Goal: Task Accomplishment & Management: Complete application form

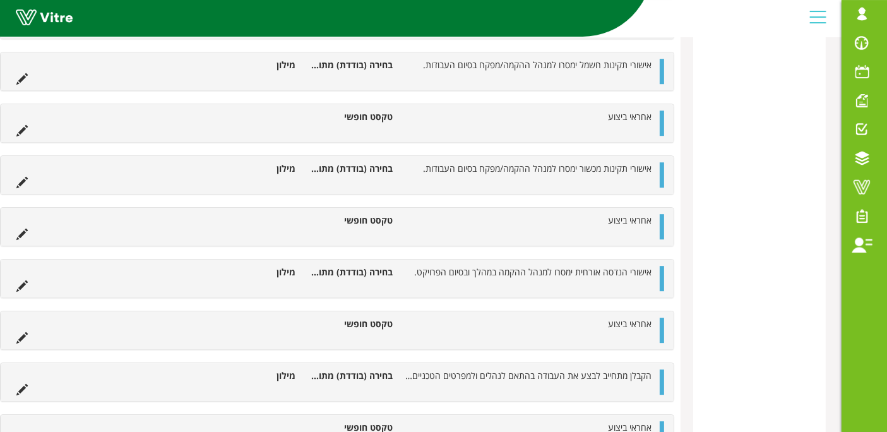
scroll to position [3864, 0]
drag, startPoint x: 599, startPoint y: 189, endPoint x: 659, endPoint y: 191, distance: 60.0
click at [659, 206] on div "אחראי ביצוע טקסט חופשי" at bounding box center [337, 225] width 673 height 38
copy span "אחראי ביצוע"
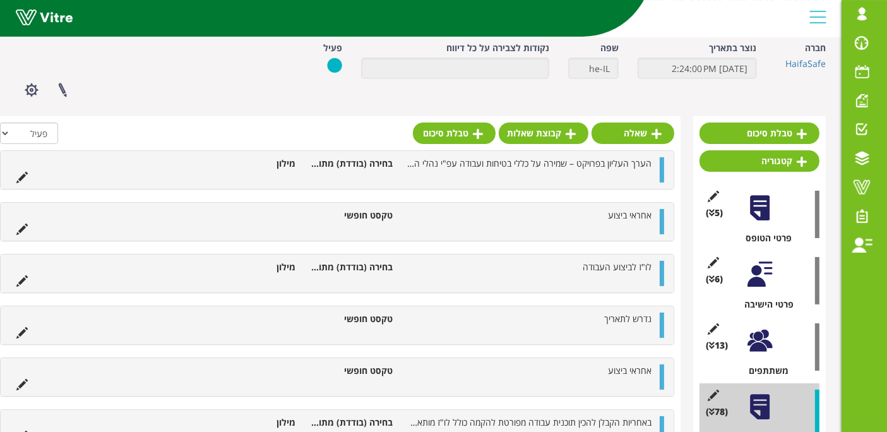
scroll to position [0, 0]
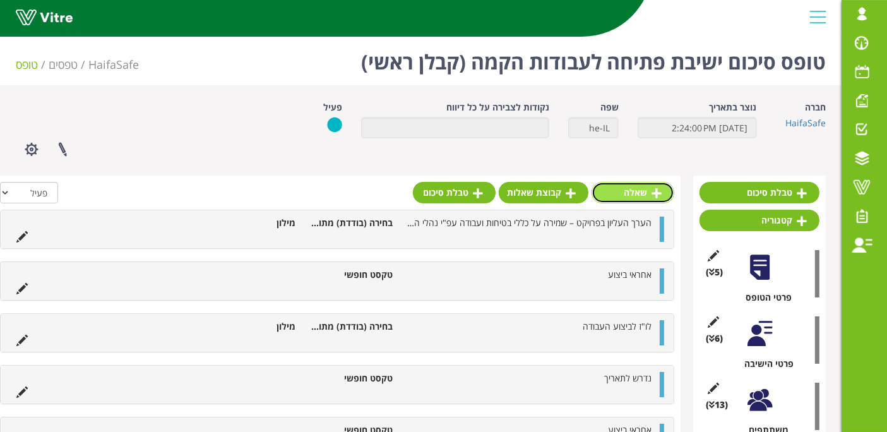
click at [622, 196] on link "שאלה" at bounding box center [633, 192] width 83 height 21
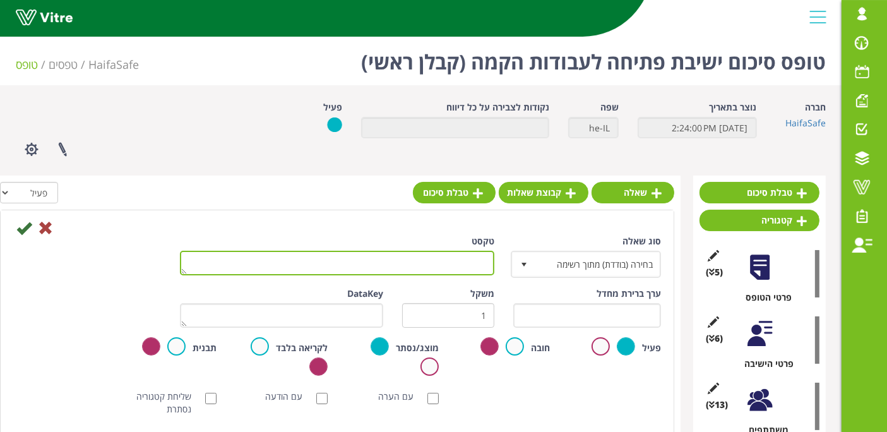
click at [477, 262] on textarea "טקסט" at bounding box center [337, 263] width 314 height 25
paste textarea "אחראי ביצוע"
type textarea "אחראי ביצוע"
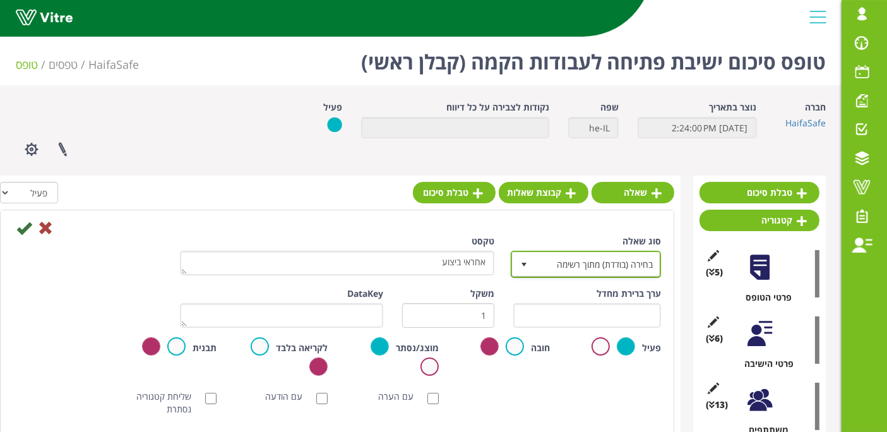
click at [566, 255] on span "בחירה (בודדת) מתוך רשימה" at bounding box center [597, 264] width 125 height 23
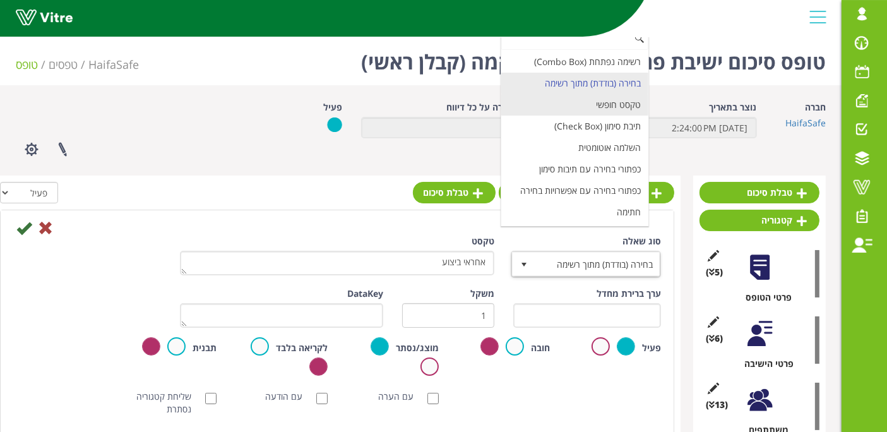
click at [609, 109] on li "טקסט חופשי" at bounding box center [574, 104] width 147 height 21
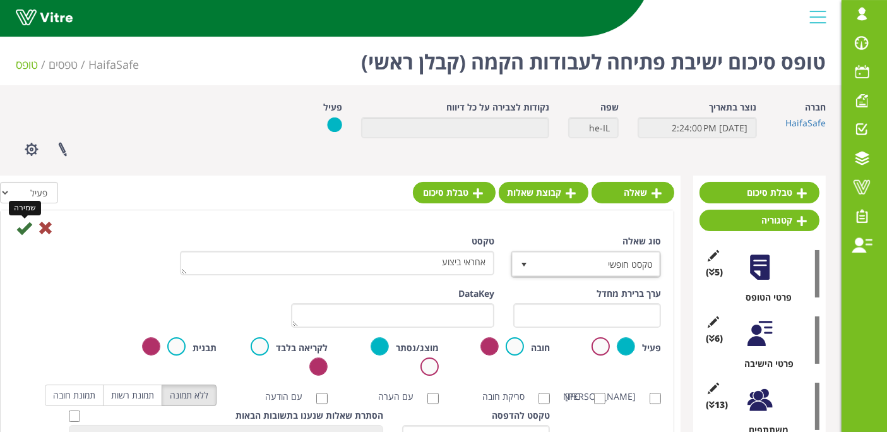
click at [26, 226] on icon at bounding box center [23, 227] width 15 height 15
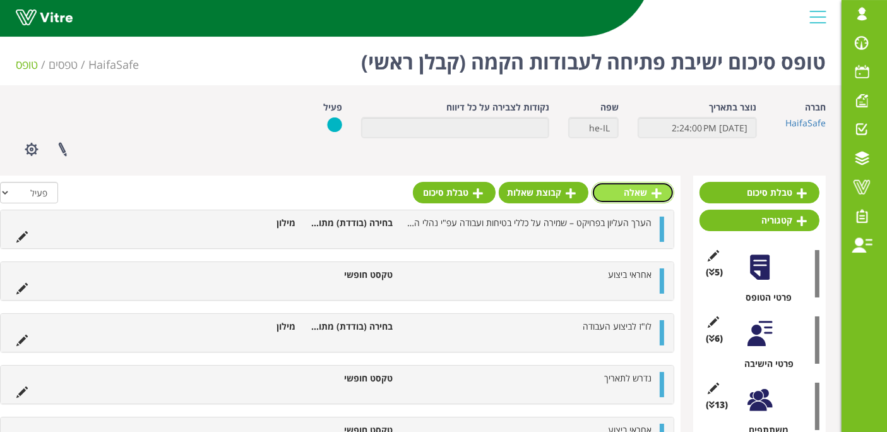
click at [626, 192] on link "שאלה" at bounding box center [633, 192] width 83 height 21
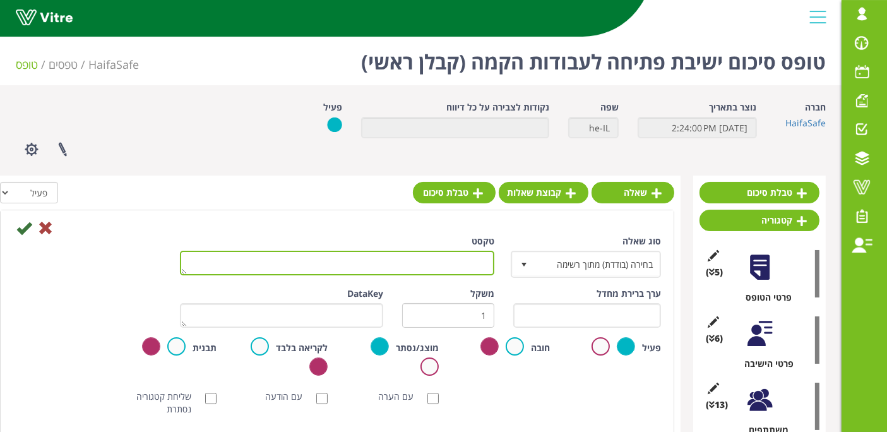
click at [425, 263] on textarea "טקסט" at bounding box center [337, 263] width 314 height 25
paste textarea "אחראי ביצוע"
type textarea "אחראי ביצוע"
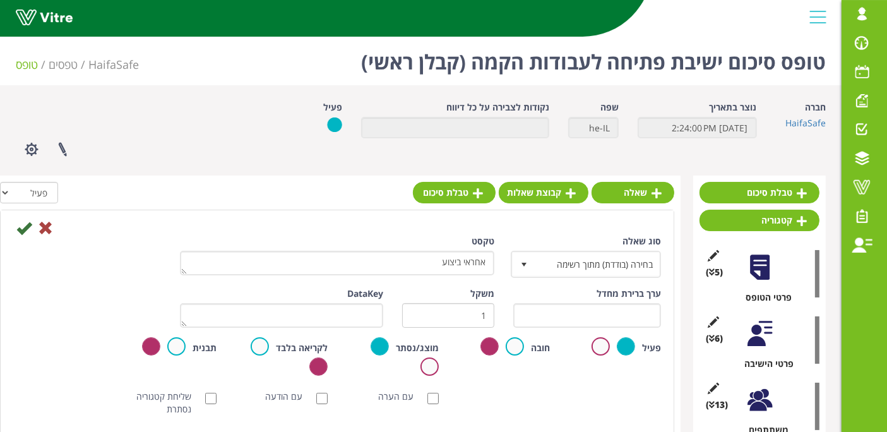
click at [16, 225] on icon at bounding box center [23, 227] width 15 height 15
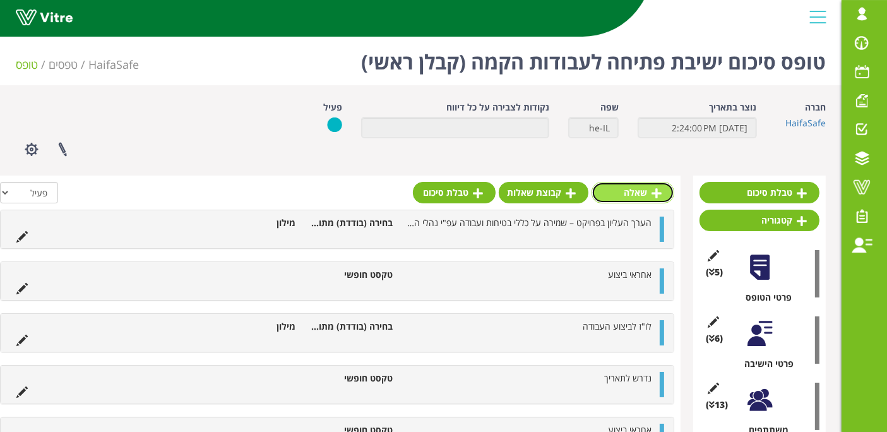
click at [635, 186] on link "שאלה" at bounding box center [633, 192] width 83 height 21
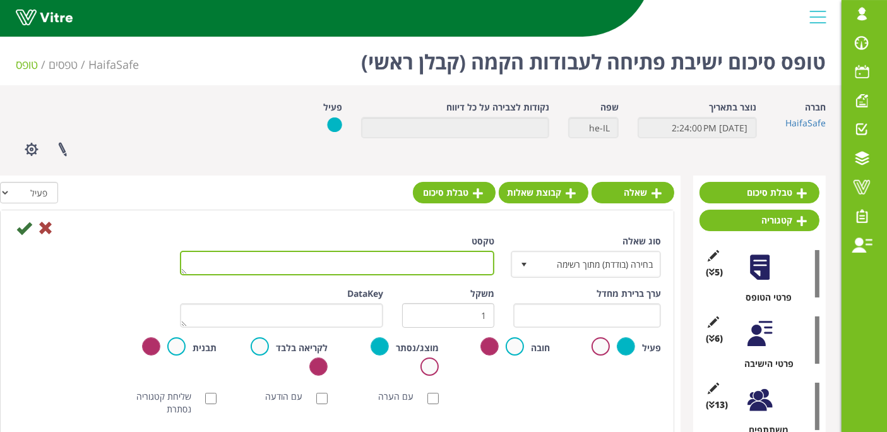
click at [395, 253] on textarea "טקסט" at bounding box center [337, 263] width 314 height 25
paste textarea "אחראי ביצוע"
type textarea "אחראי ביצוע"
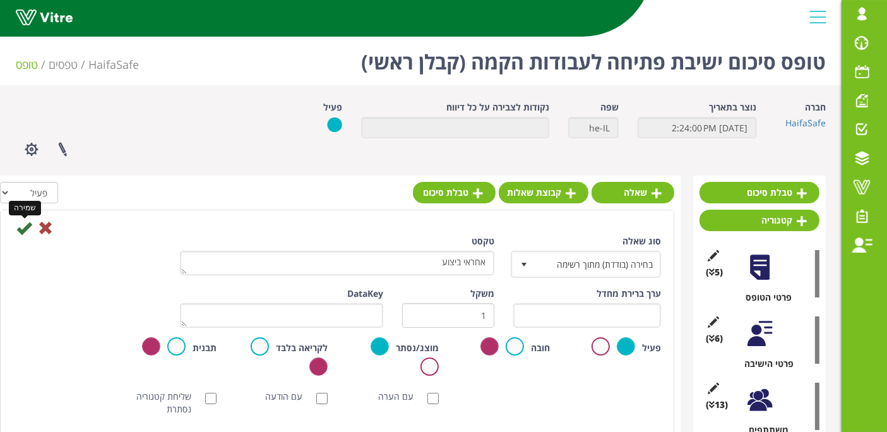
click at [18, 227] on icon at bounding box center [23, 227] width 15 height 15
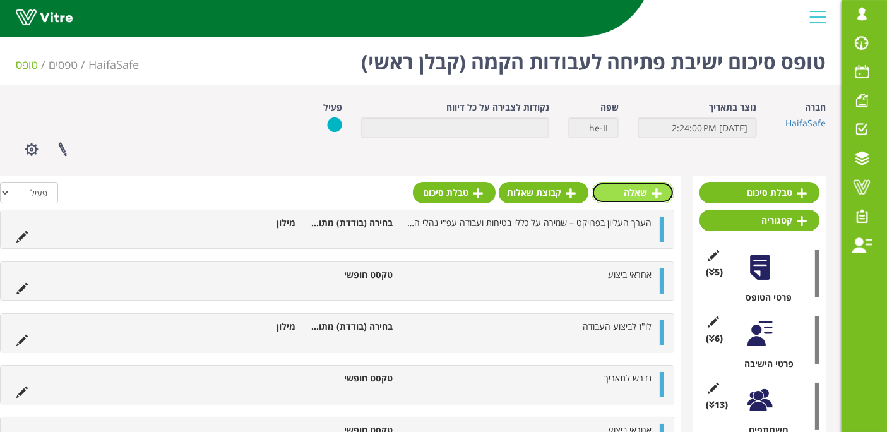
click at [651, 192] on link "שאלה" at bounding box center [633, 192] width 83 height 21
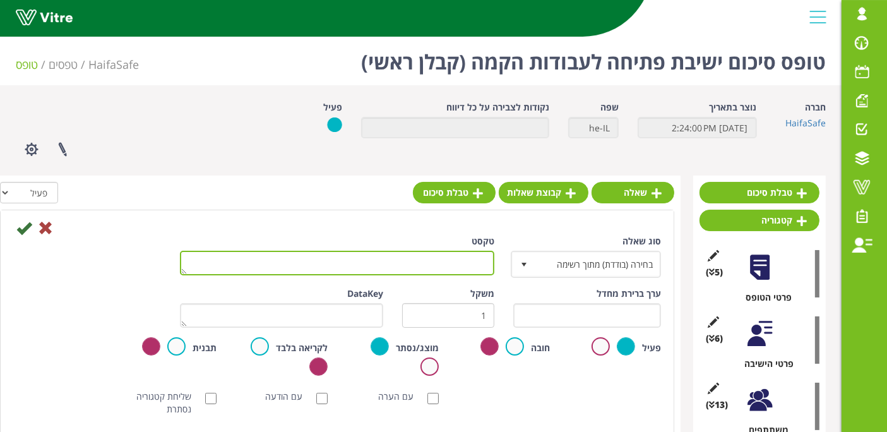
click at [380, 261] on textarea "טקסט" at bounding box center [337, 263] width 314 height 25
paste textarea "אחראי ביצוע"
type textarea "אחראי ביצוע"
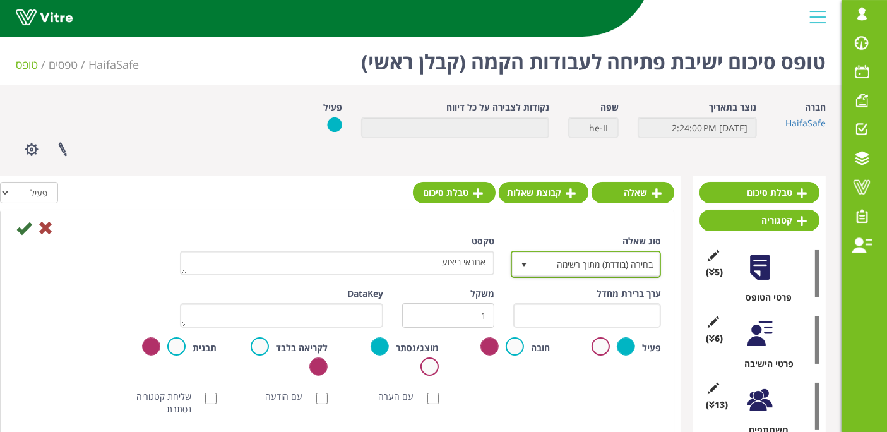
click at [595, 266] on span "בחירה (בודדת) מתוך רשימה" at bounding box center [597, 264] width 125 height 23
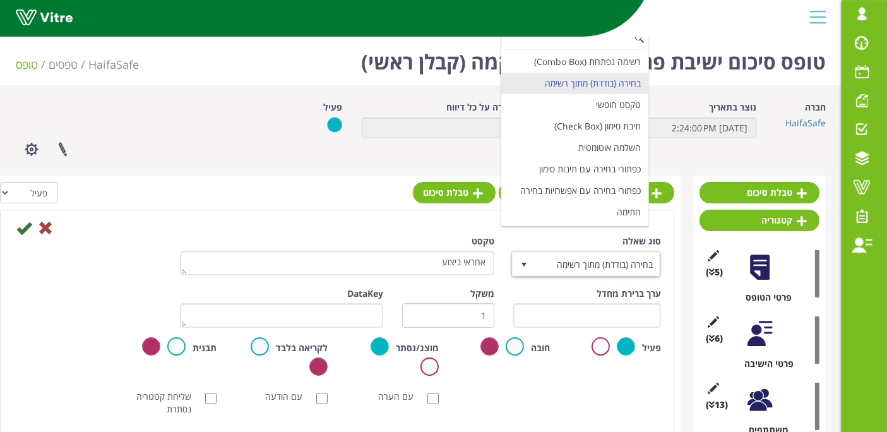
click at [599, 103] on li "טקסט חופשי" at bounding box center [574, 104] width 147 height 21
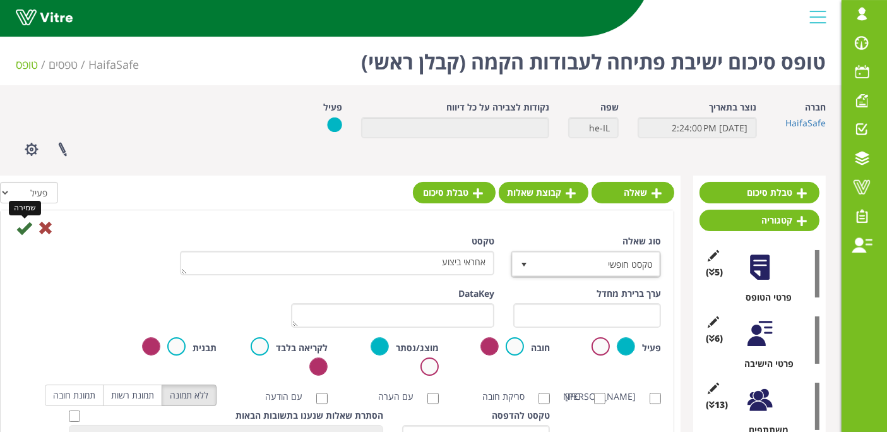
click at [27, 225] on icon at bounding box center [23, 227] width 15 height 15
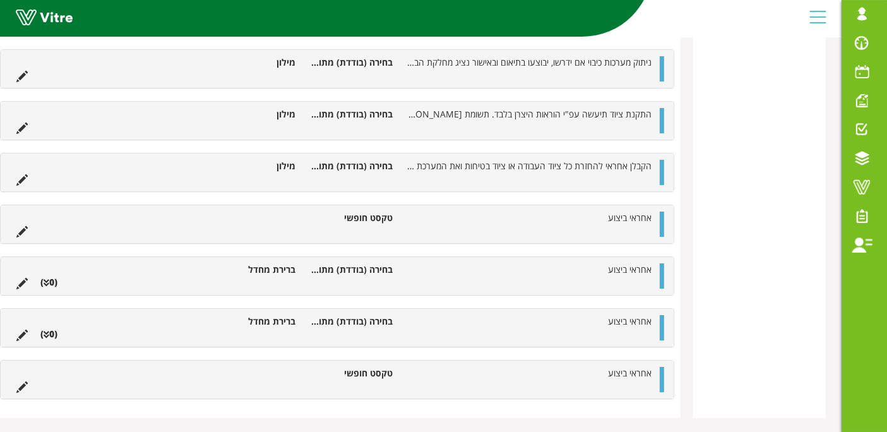
scroll to position [4413, 0]
click at [26, 277] on icon at bounding box center [21, 282] width 11 height 11
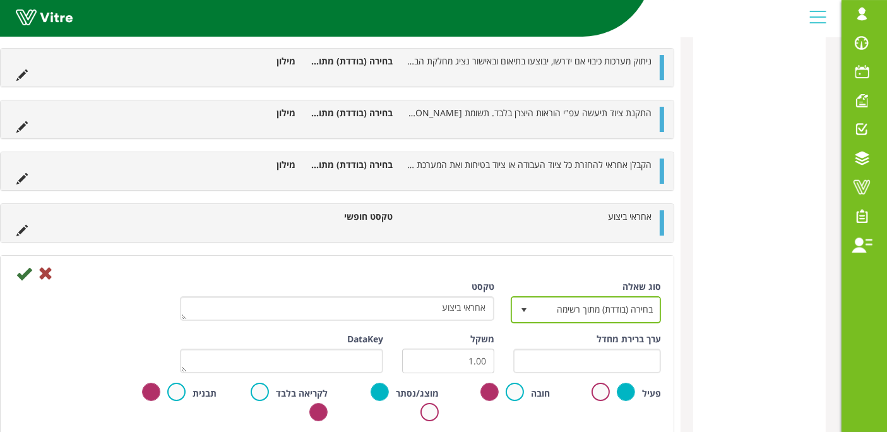
click at [597, 296] on span "בחירה (בודדת) מתוך רשימה 3" at bounding box center [586, 309] width 150 height 27
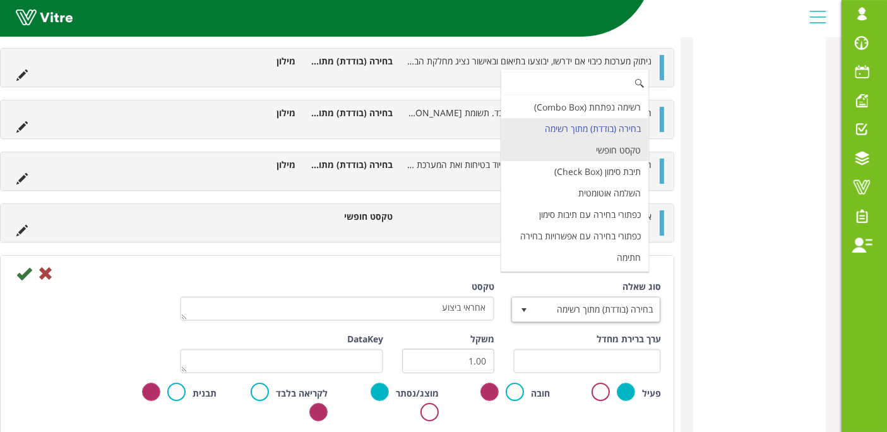
click at [611, 140] on li "טקסט חופשי" at bounding box center [574, 150] width 147 height 21
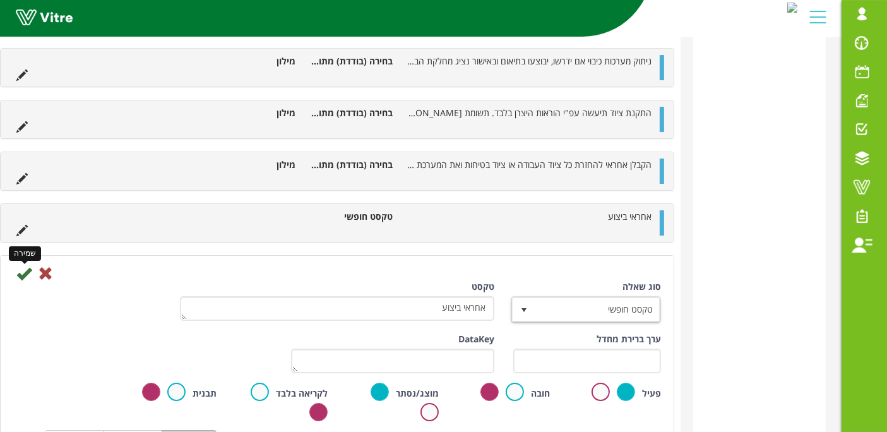
click at [23, 266] on icon at bounding box center [23, 273] width 15 height 15
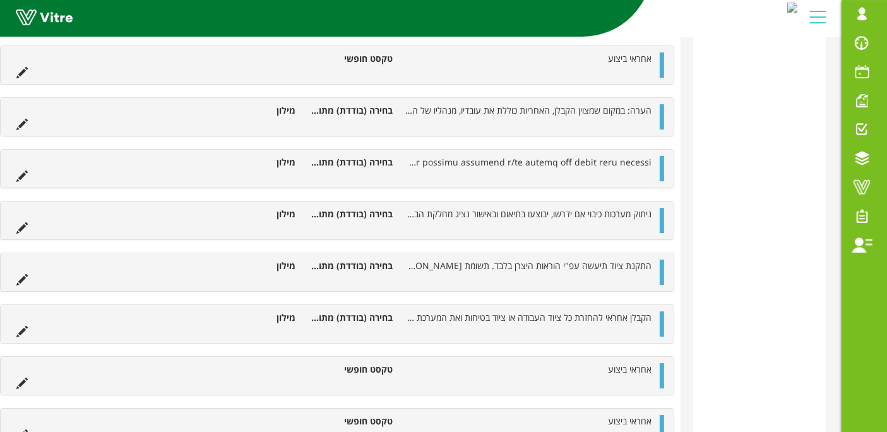
scroll to position [4407, 0]
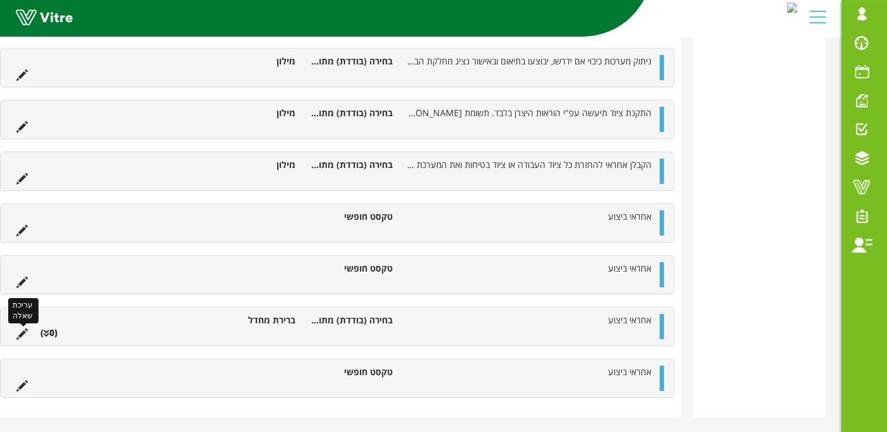
click at [20, 328] on icon at bounding box center [21, 333] width 11 height 11
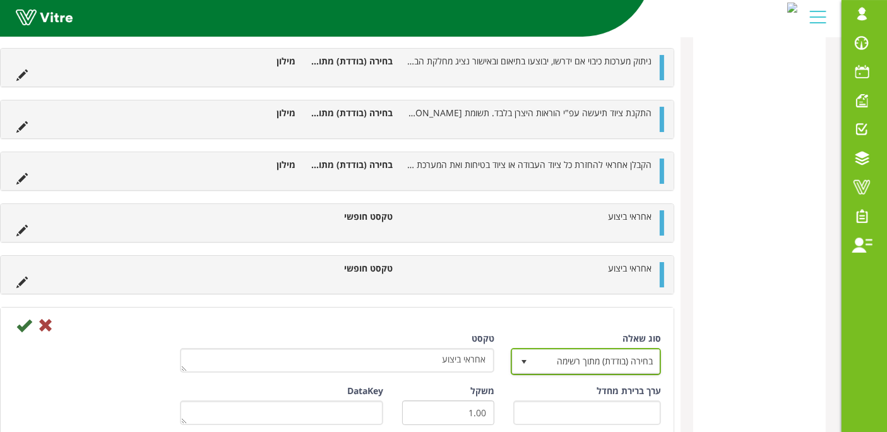
click at [593, 350] on span "בחירה (בודדת) מתוך רשימה" at bounding box center [597, 361] width 125 height 23
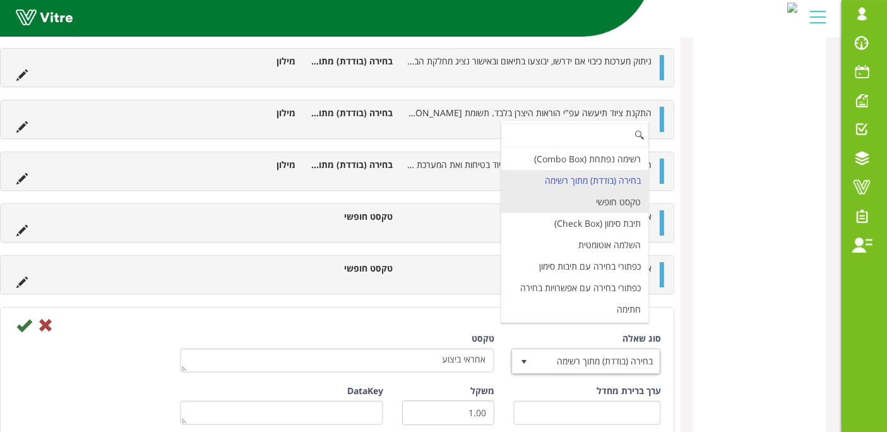
click at [611, 191] on li "טקסט חופשי" at bounding box center [574, 201] width 147 height 21
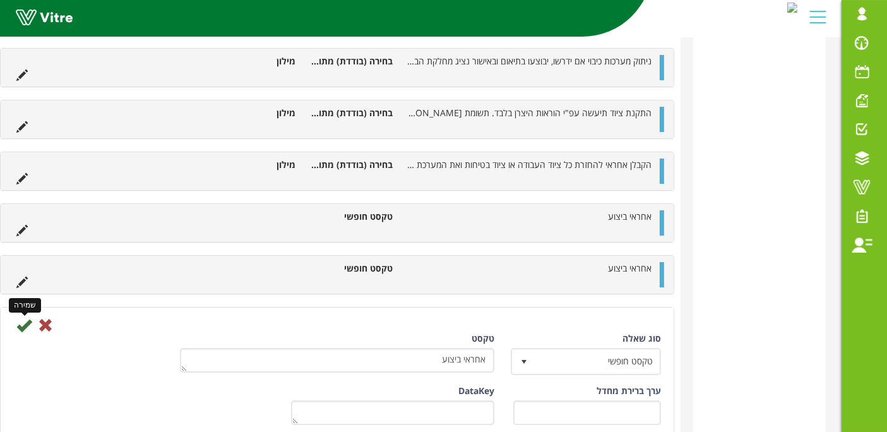
click at [27, 318] on icon at bounding box center [23, 325] width 15 height 15
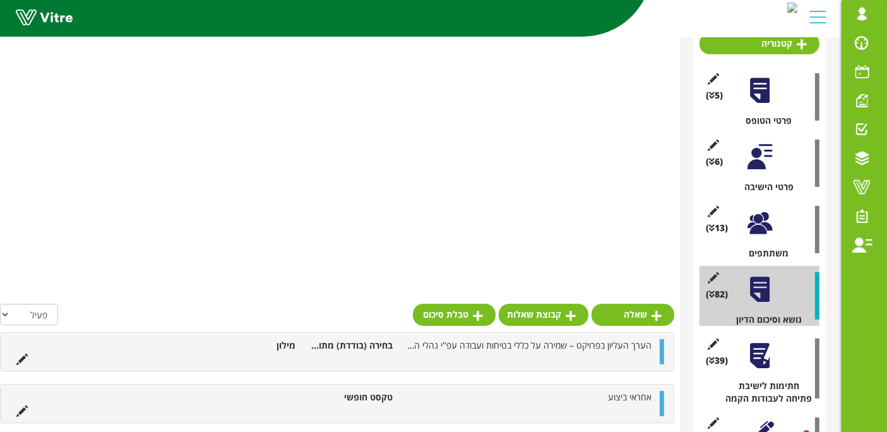
scroll to position [0, 0]
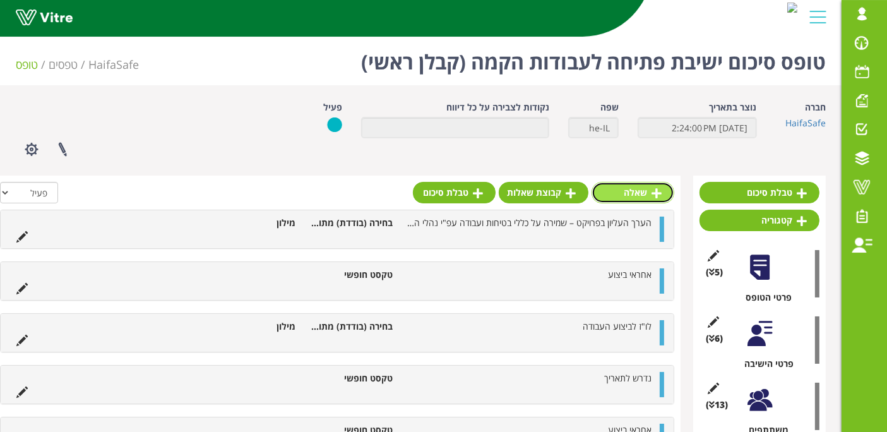
click at [636, 192] on link "שאלה" at bounding box center [633, 192] width 83 height 21
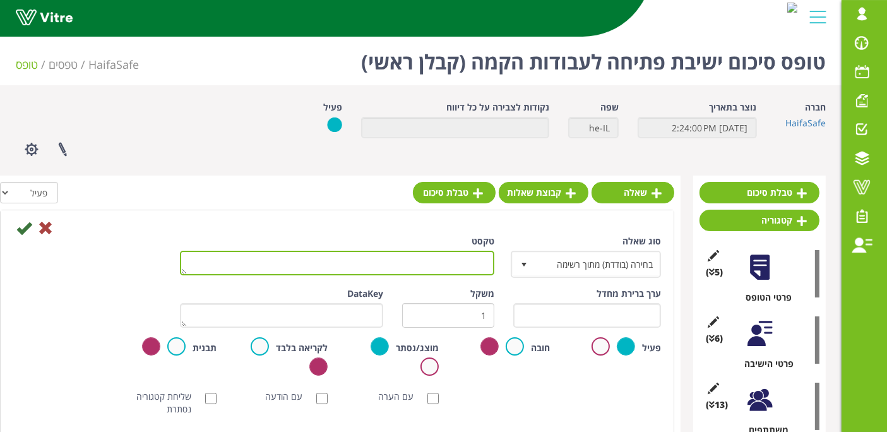
click at [258, 266] on textarea "טקסט" at bounding box center [337, 263] width 314 height 25
paste textarea "אחראי ביצוע"
type textarea "אחראי ביצוע"
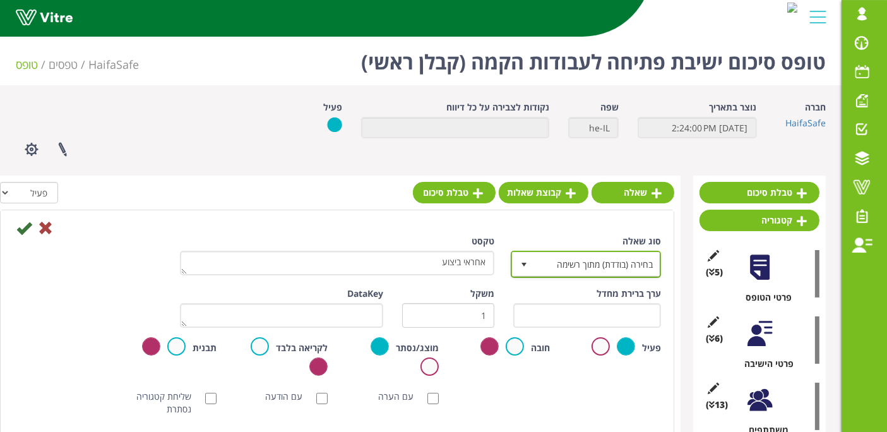
click at [642, 261] on span "בחירה (בודדת) מתוך רשימה" at bounding box center [597, 264] width 125 height 23
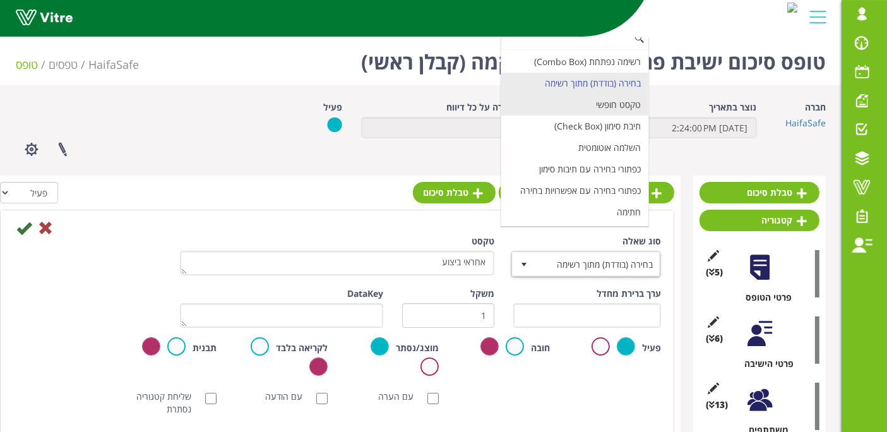
click at [613, 96] on li "טקסט חופשי" at bounding box center [574, 104] width 147 height 21
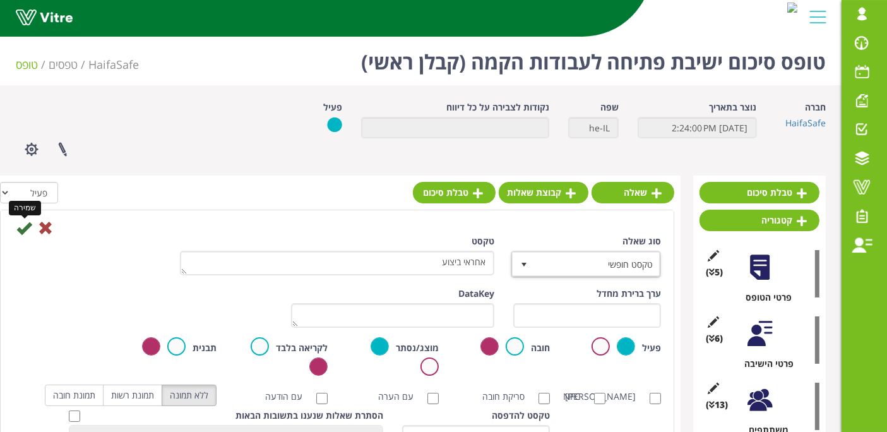
click at [24, 225] on icon at bounding box center [23, 227] width 15 height 15
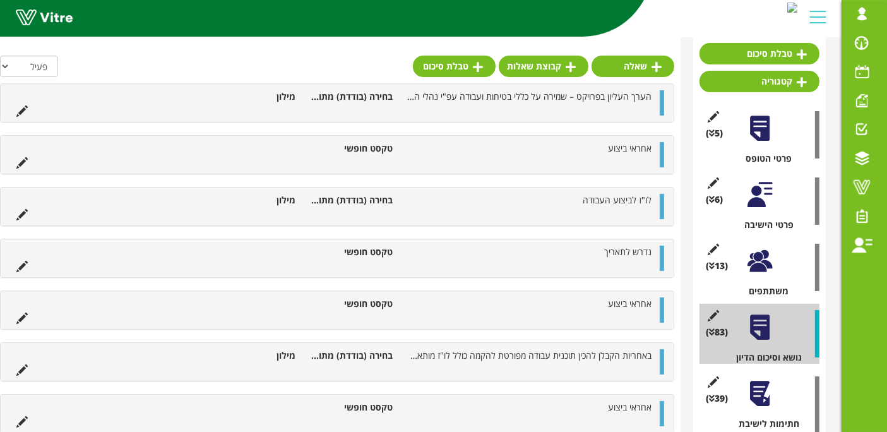
scroll to position [140, 0]
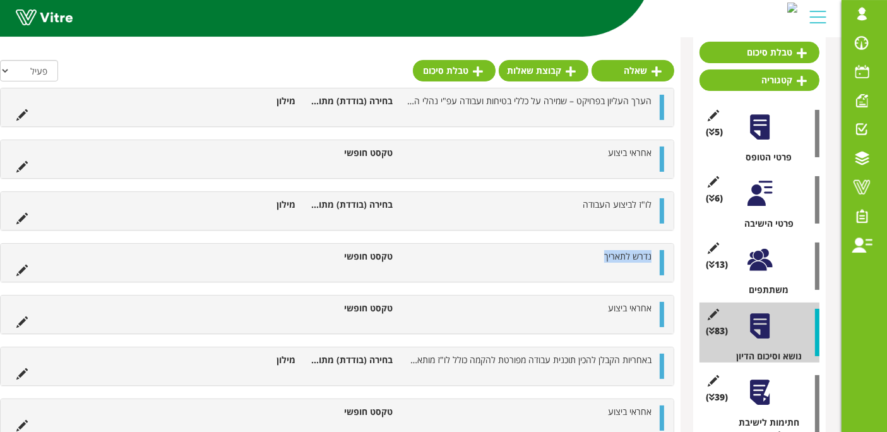
drag, startPoint x: 586, startPoint y: 254, endPoint x: 655, endPoint y: 253, distance: 68.8
click at [655, 253] on li "נדרש לתאריך" at bounding box center [528, 256] width 259 height 13
copy span "נדרש לתאריך"
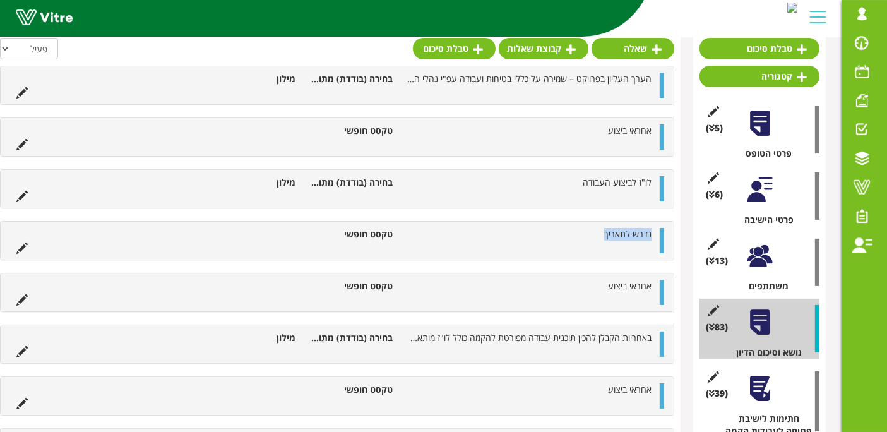
scroll to position [0, 0]
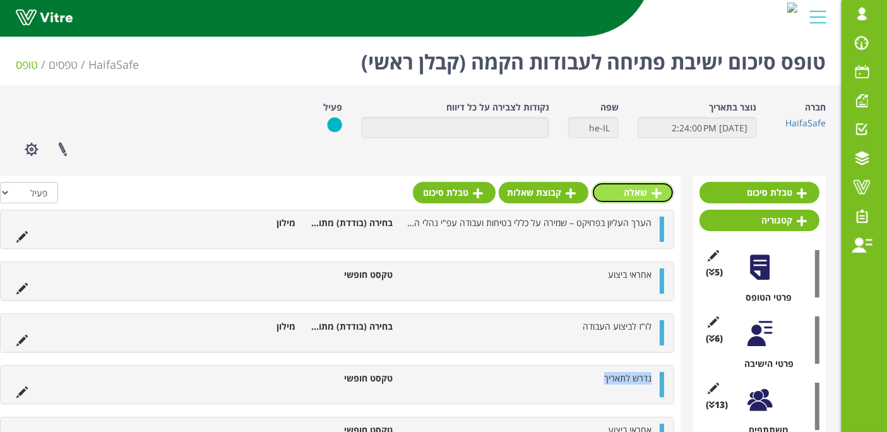
click at [644, 193] on link "שאלה" at bounding box center [633, 192] width 83 height 21
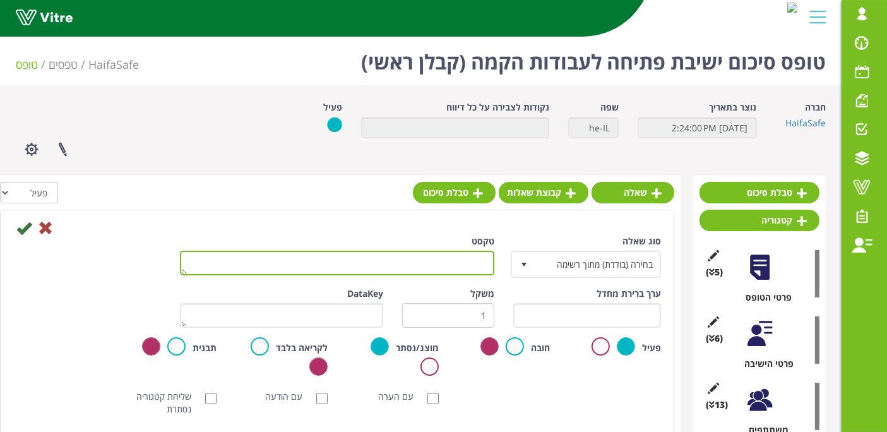
click at [480, 261] on textarea "טקסט" at bounding box center [337, 263] width 314 height 25
paste textarea "נדרש לתאריך"
type textarea "נדרש לתאריך"
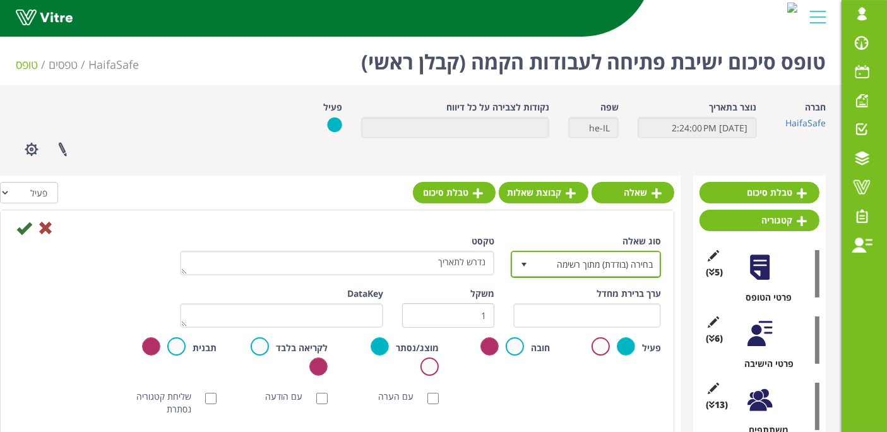
click at [554, 263] on span "בחירה (בודדת) מתוך רשימה" at bounding box center [597, 264] width 125 height 23
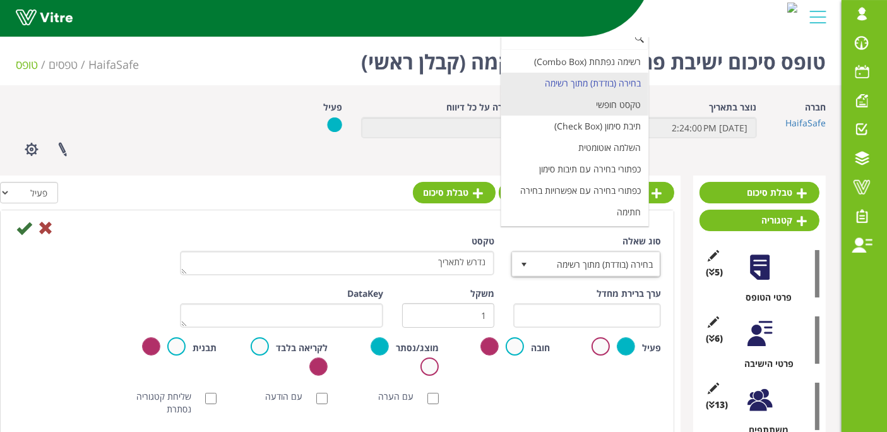
click at [616, 104] on li "טקסט חופשי" at bounding box center [574, 104] width 147 height 21
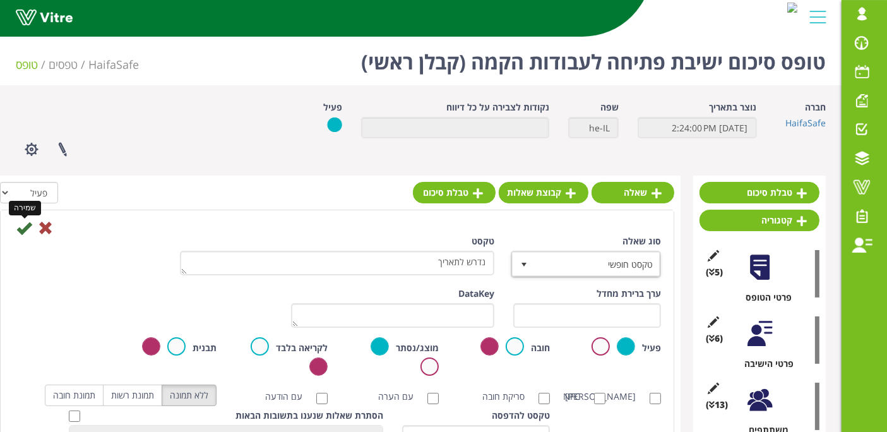
click at [27, 224] on icon at bounding box center [23, 227] width 15 height 15
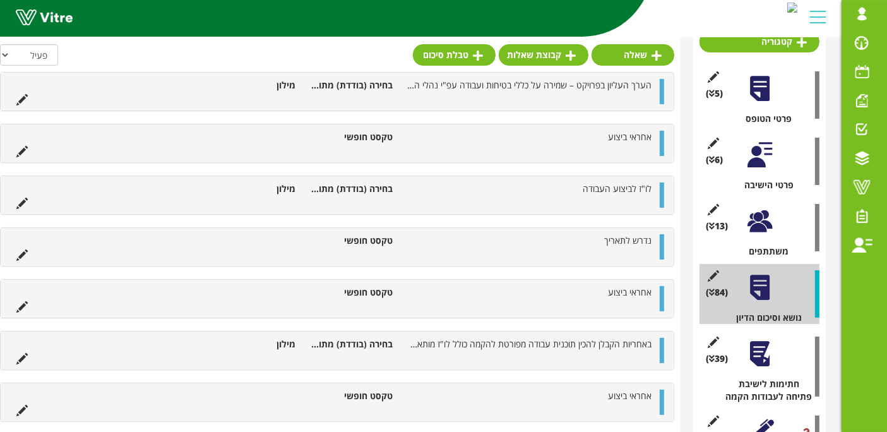
scroll to position [147, 0]
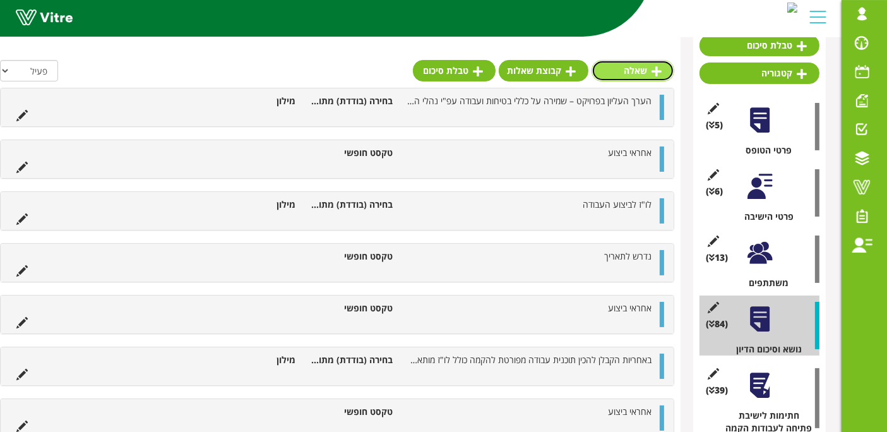
click at [653, 64] on link "שאלה" at bounding box center [633, 70] width 83 height 21
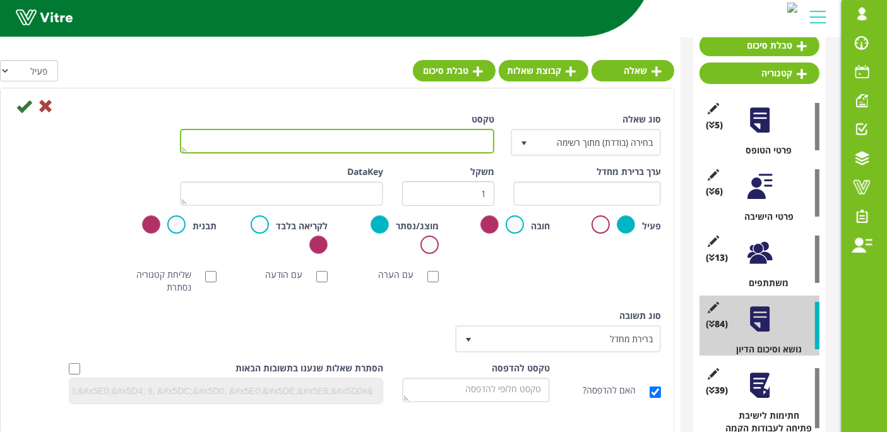
click at [456, 139] on textarea "טקסט" at bounding box center [337, 141] width 314 height 25
paste textarea "הקבלן ידווח למפקח על סיום העבודה. סיום העבודה דהיינו, החזרת מגינים, גידורים, מכ…"
type textarea "הקבלן ידווח למפקח על סיום העבודה. סיום העבודה דהיינו, החזרת מגינים, גידורים, מכ…"
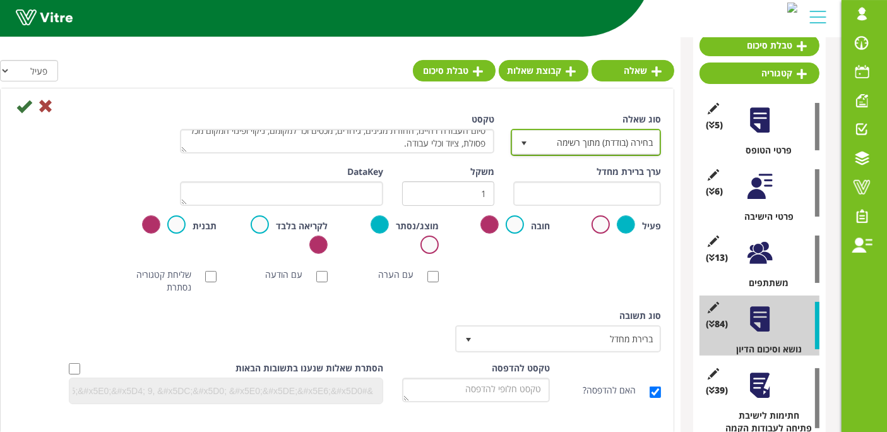
click at [551, 144] on span "בחירה (בודדת) מתוך רשימה" at bounding box center [597, 142] width 125 height 23
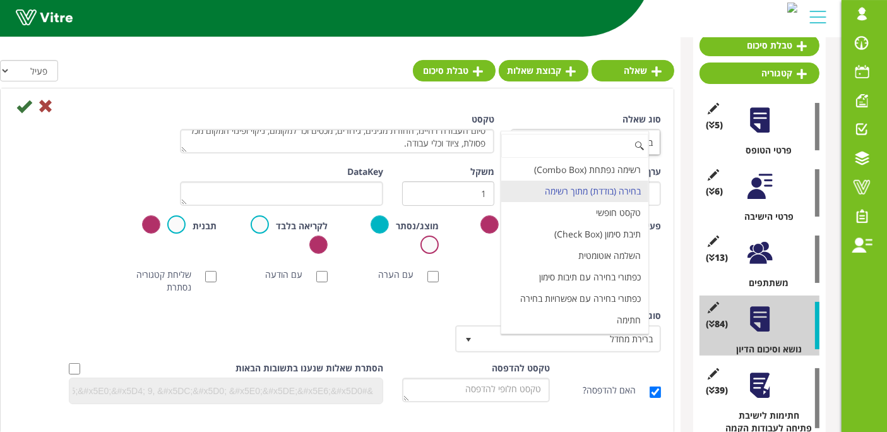
click at [478, 282] on div "[PERSON_NAME] NFC סריקת חובה עם הערה עם הודעה שליחת קטגוריה נסתרת ללא תמונה תמו…" at bounding box center [337, 281] width 667 height 38
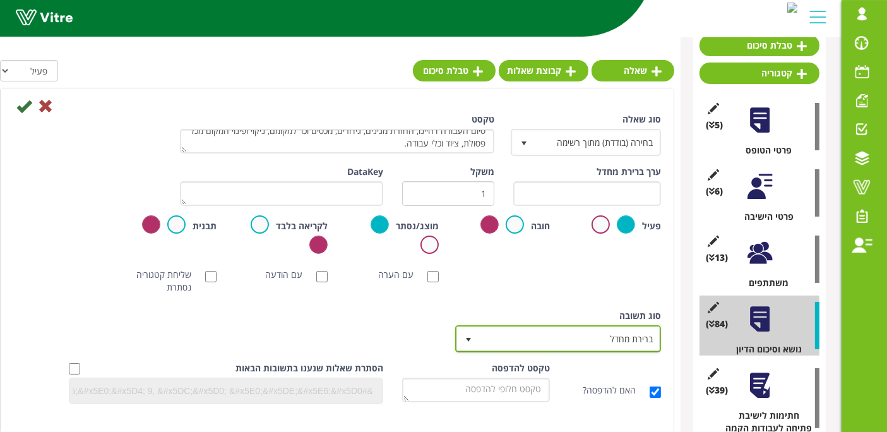
drag, startPoint x: 521, startPoint y: 345, endPoint x: 544, endPoint y: 304, distance: 47.8
click at [520, 345] on span "ברירת מחדל" at bounding box center [569, 338] width 181 height 23
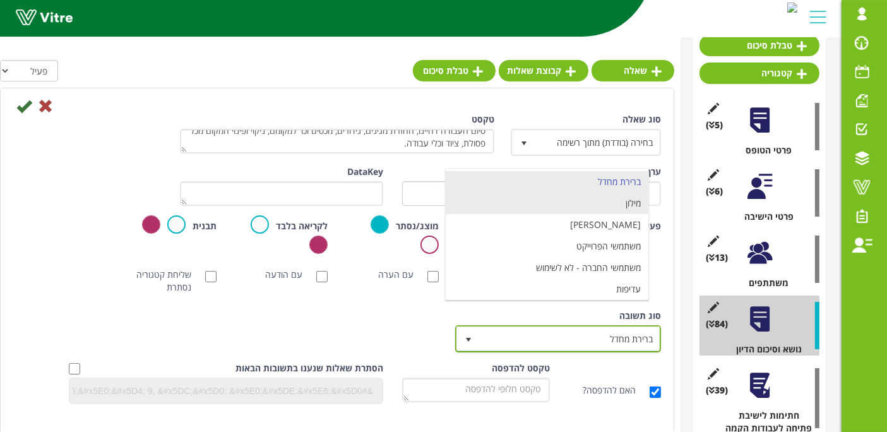
click at [616, 202] on li "מילון" at bounding box center [547, 203] width 203 height 21
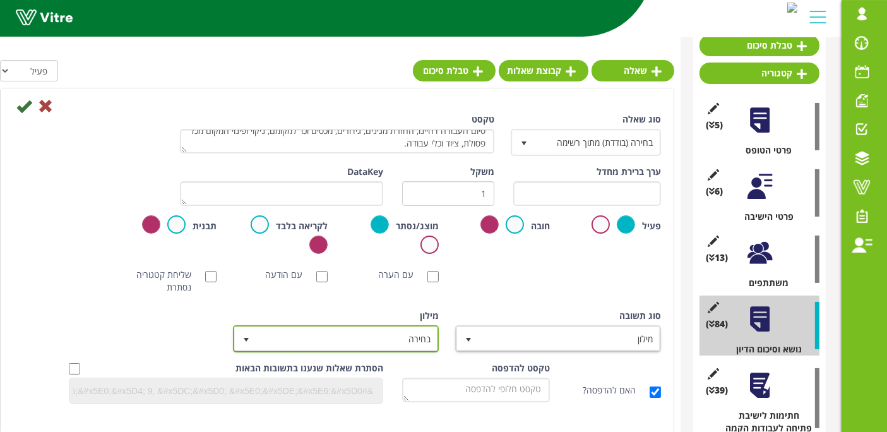
click at [369, 342] on span "בחירה" at bounding box center [347, 338] width 181 height 23
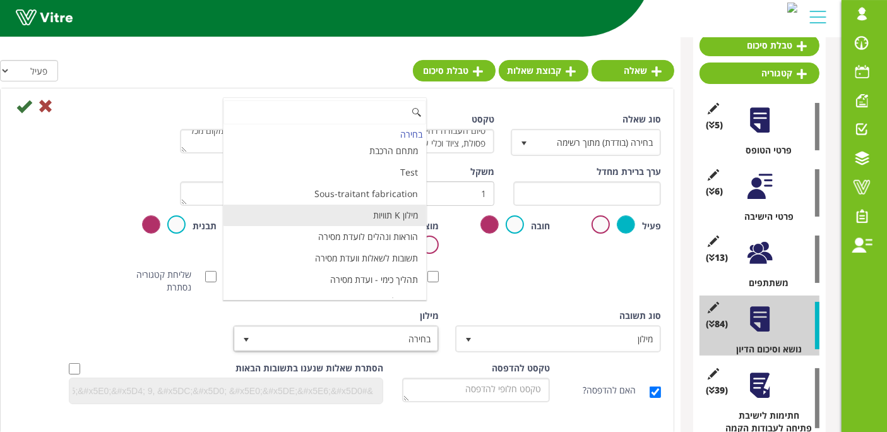
scroll to position [4214, 0]
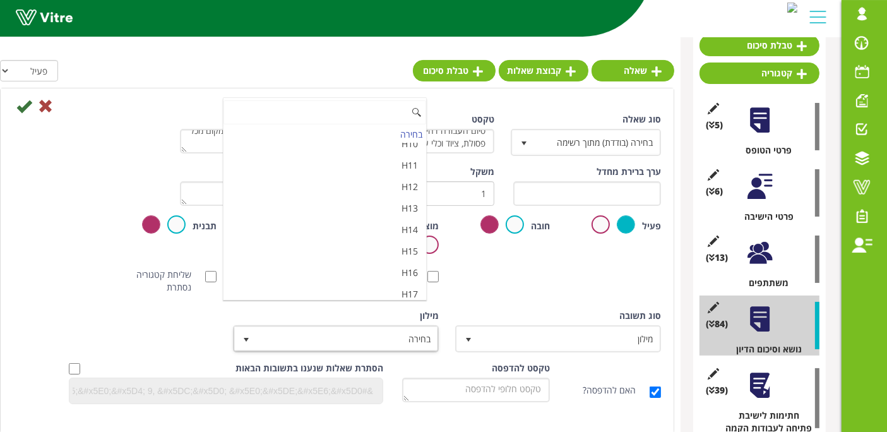
click at [379, 326] on li "מאשר / לא מאשר עם הערה" at bounding box center [325, 336] width 203 height 21
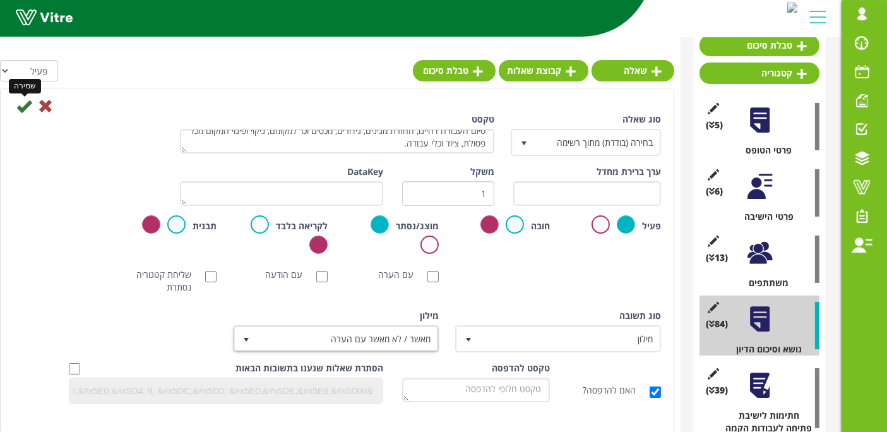
click at [20, 106] on icon at bounding box center [23, 105] width 15 height 15
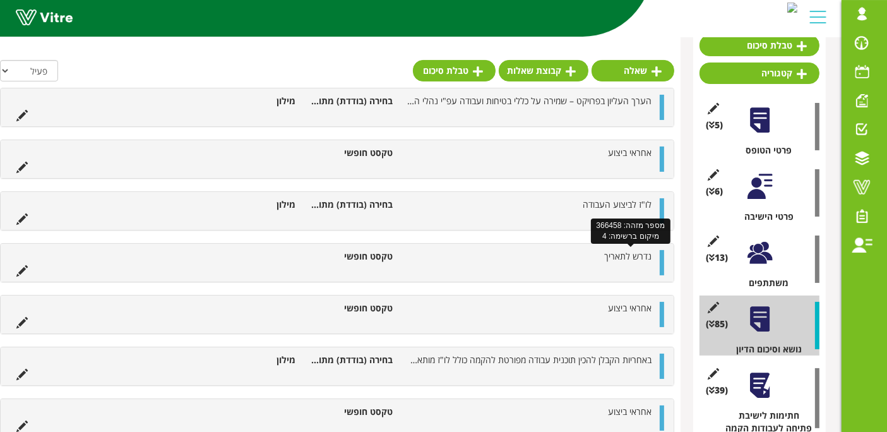
click at [631, 253] on span "נדרש לתאריך" at bounding box center [627, 256] width 47 height 12
drag, startPoint x: 577, startPoint y: 253, endPoint x: 668, endPoint y: 252, distance: 90.9
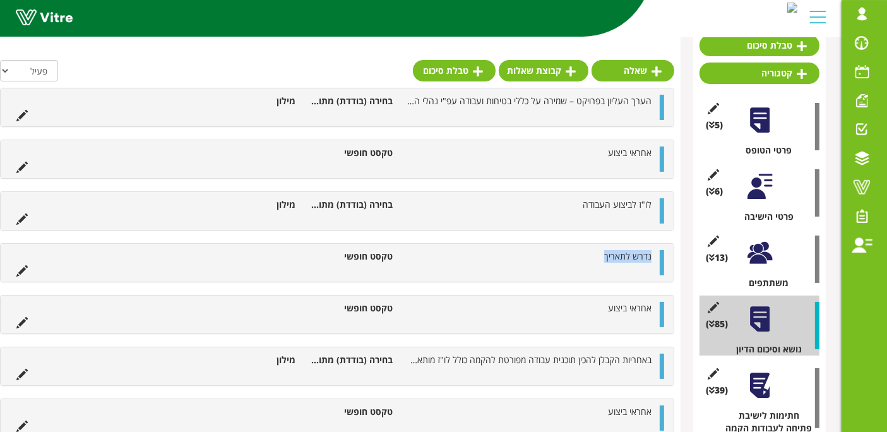
click at [668, 252] on div "נדרש לתאריך טקסט חופשי" at bounding box center [337, 263] width 673 height 38
copy span "נדרש לתאריך"
click at [626, 72] on link "שאלה" at bounding box center [633, 70] width 83 height 21
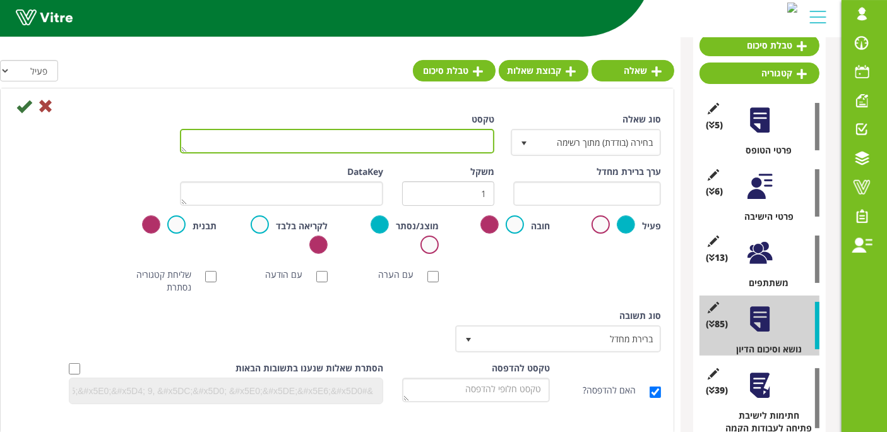
click at [429, 141] on textarea "טקסט" at bounding box center [337, 141] width 314 height 25
paste textarea "נדרש לתאריך"
type textarea "נדרש לתאריך"
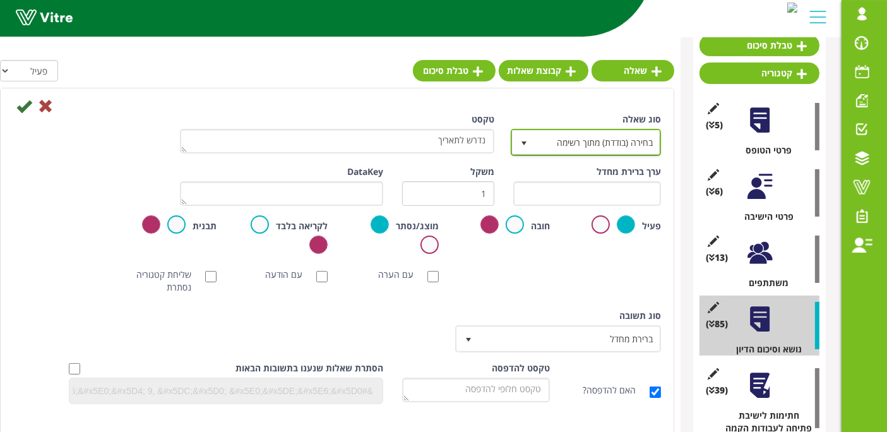
click at [564, 146] on span "בחירה (בודדת) מתוך רשימה" at bounding box center [597, 142] width 125 height 23
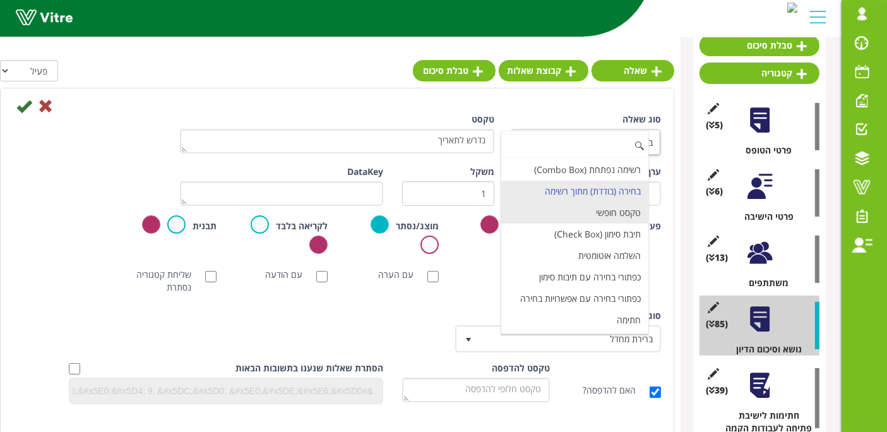
click at [586, 210] on li "טקסט חופשי" at bounding box center [574, 212] width 147 height 21
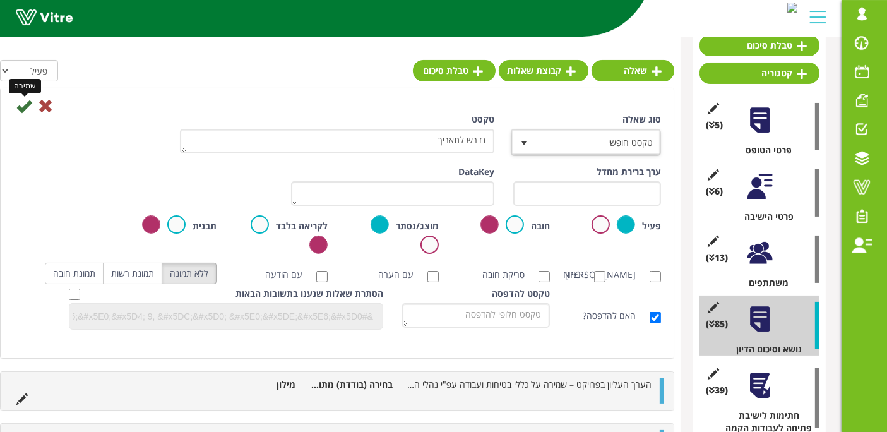
click at [21, 107] on icon at bounding box center [23, 105] width 15 height 15
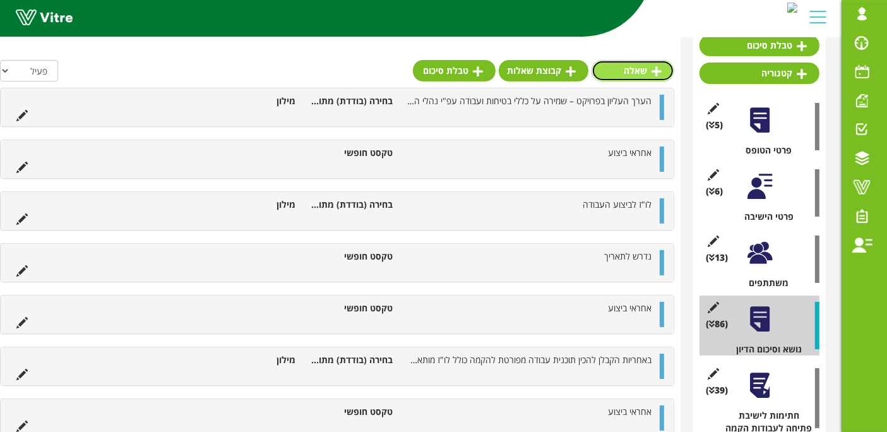
click at [639, 78] on link "שאלה" at bounding box center [633, 70] width 83 height 21
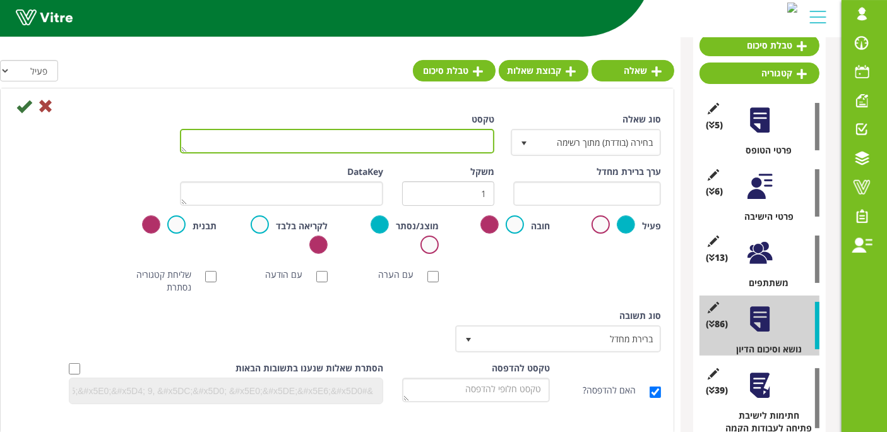
click at [407, 129] on textarea "טקסט" at bounding box center [337, 141] width 314 height 25
type textarea "t"
type textarea "אחראי לביצוע"
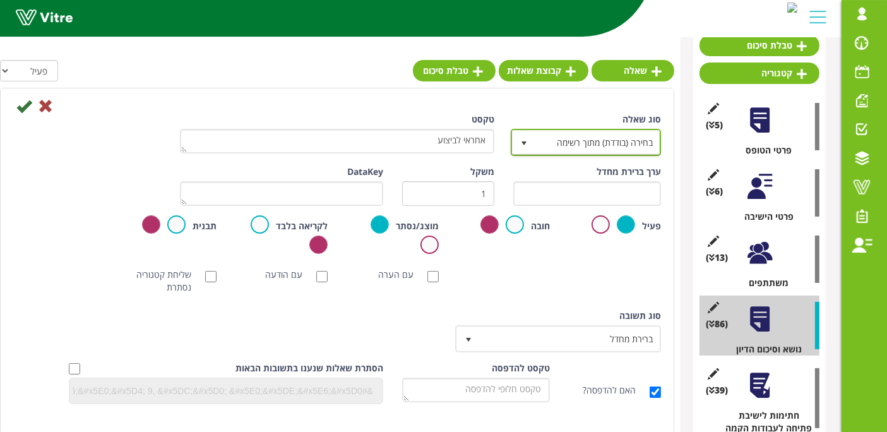
click at [626, 131] on span "בחירה (בודדת) מתוך רשימה" at bounding box center [597, 142] width 125 height 23
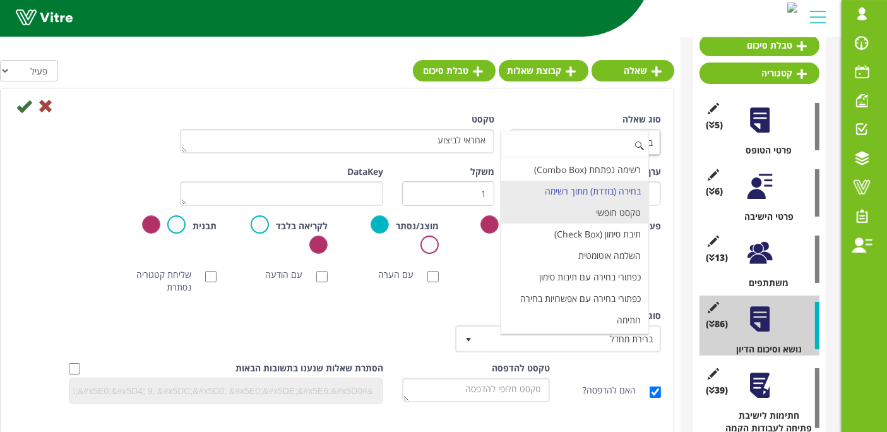
click at [624, 215] on li "טקסט חופשי" at bounding box center [574, 212] width 147 height 21
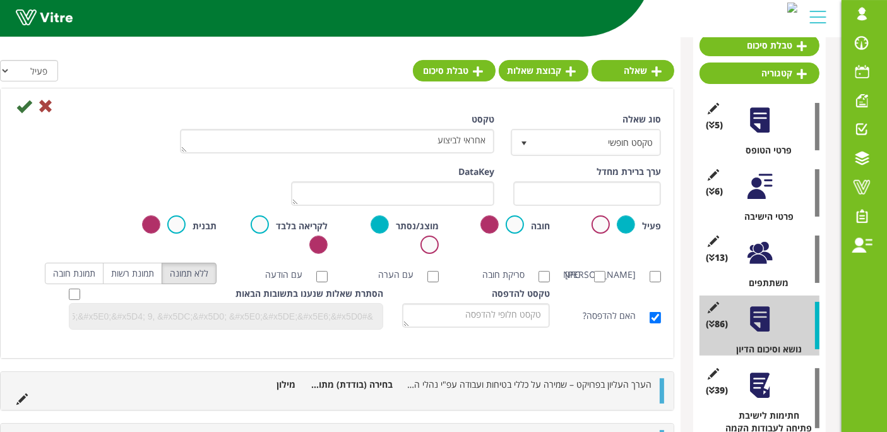
click at [14, 107] on div at bounding box center [337, 105] width 667 height 15
click at [21, 107] on icon at bounding box center [23, 105] width 15 height 15
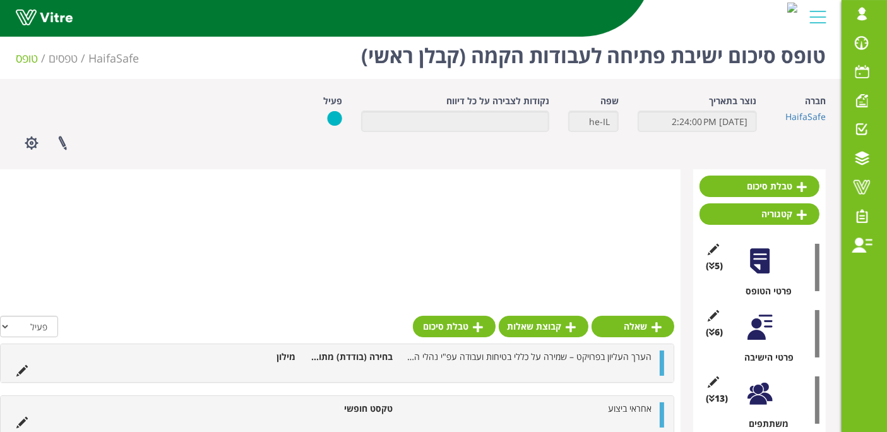
scroll to position [0, 0]
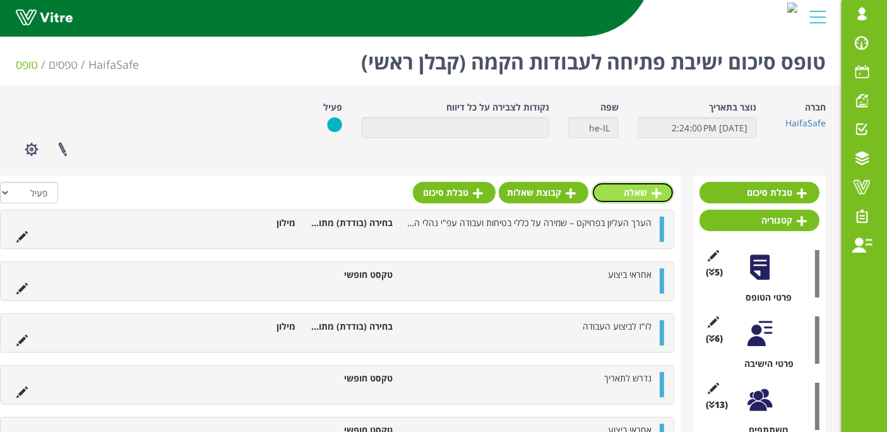
click at [648, 186] on link "שאלה" at bounding box center [633, 192] width 83 height 21
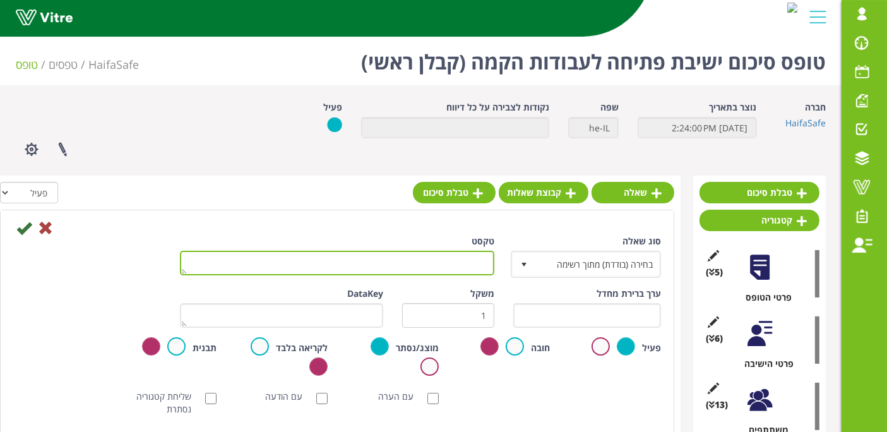
click at [407, 261] on textarea "טקסט" at bounding box center [337, 263] width 314 height 25
paste textarea "המפקח [PERSON_NAME] ויאשר שאכן העבודה מבוצעת עפ"י ההזמנה ועפ"י ההנחיות."
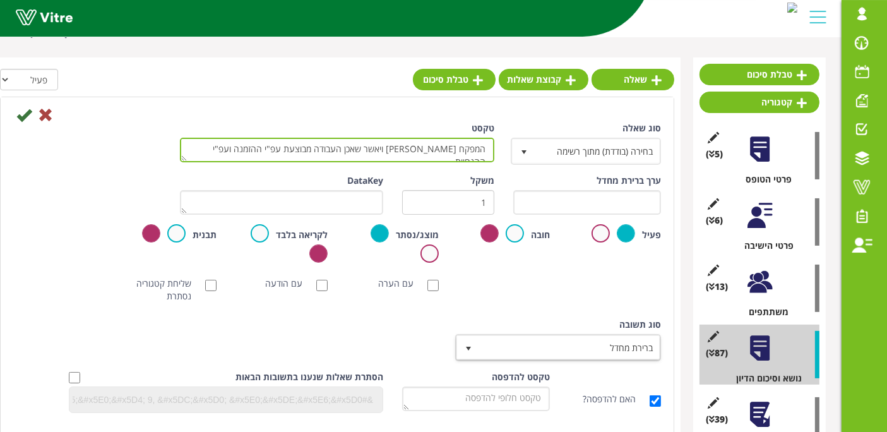
scroll to position [140, 0]
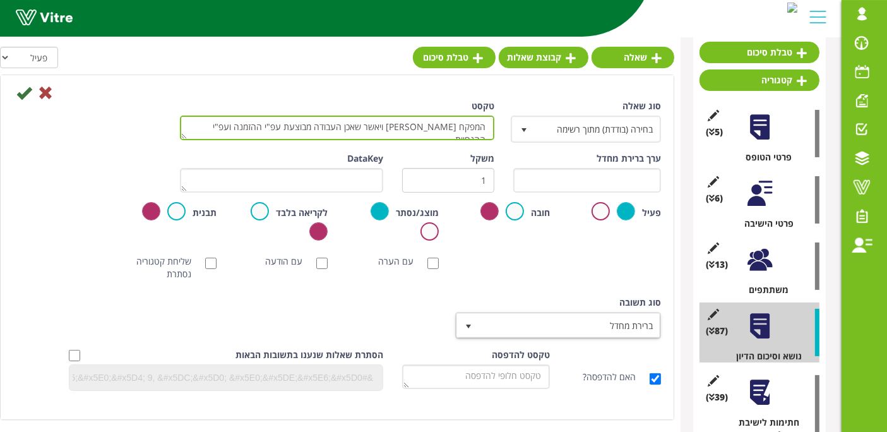
type textarea "המפקח [PERSON_NAME] ויאשר שאכן העבודה מבוצעת עפ"י ההזמנה ועפ"י ההנחיות."
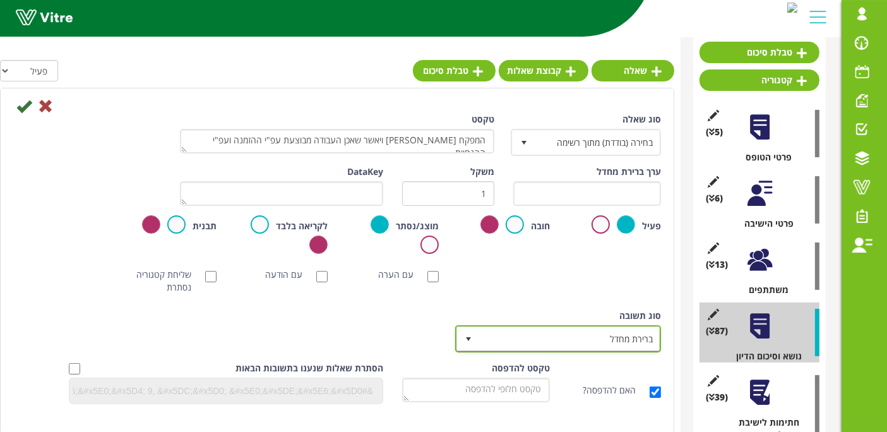
click at [612, 327] on span "ברירת מחדל" at bounding box center [569, 338] width 181 height 23
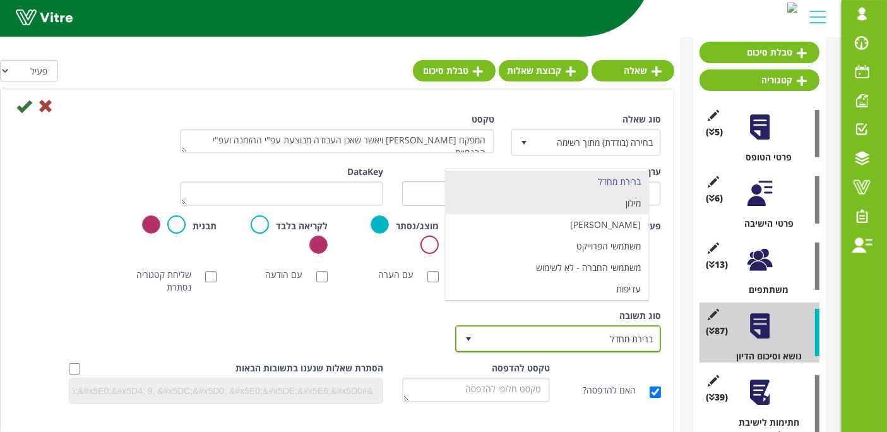
click at [605, 208] on li "מילון" at bounding box center [547, 203] width 203 height 21
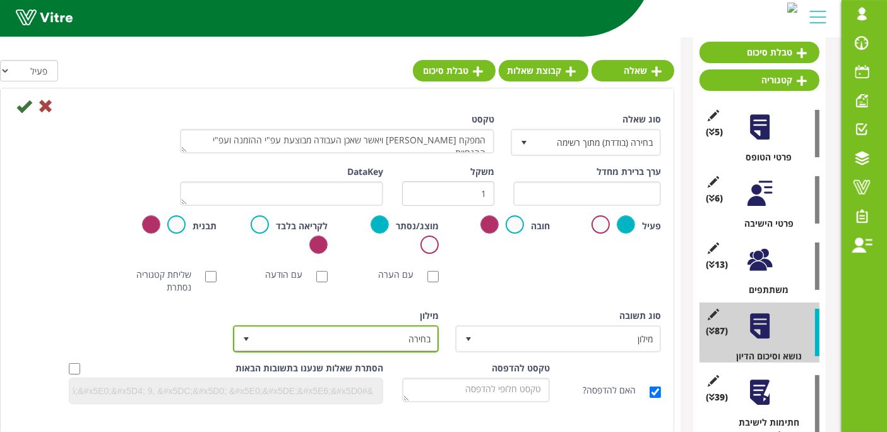
click at [389, 334] on span "בחירה" at bounding box center [347, 338] width 181 height 23
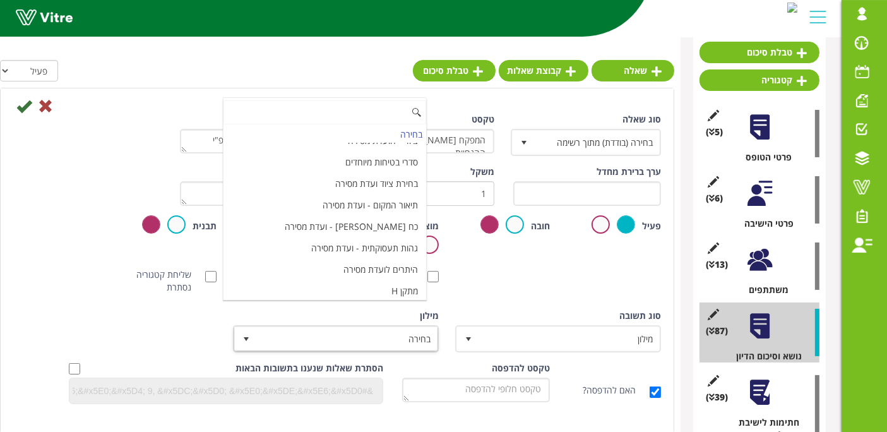
scroll to position [4214, 0]
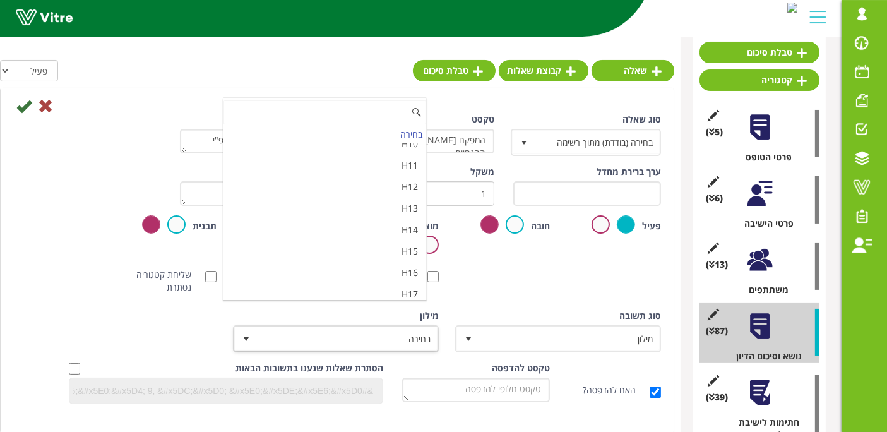
click at [384, 326] on li "מאשר / לא מאשר עם הערה" at bounding box center [325, 336] width 203 height 21
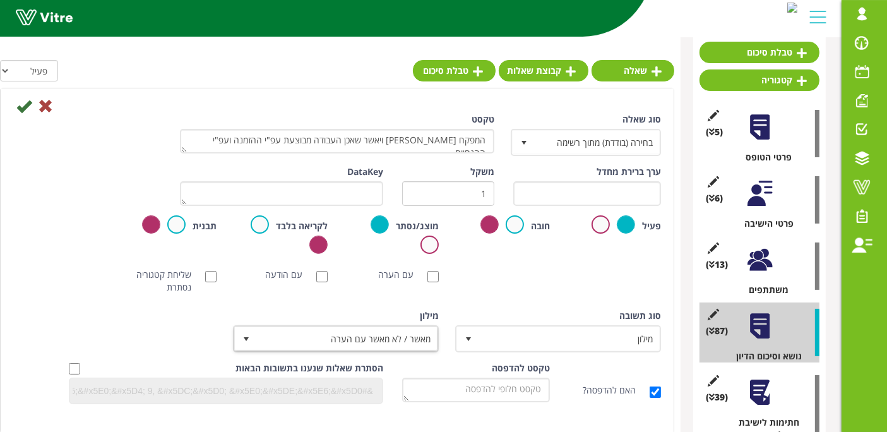
click at [21, 105] on icon at bounding box center [23, 105] width 15 height 15
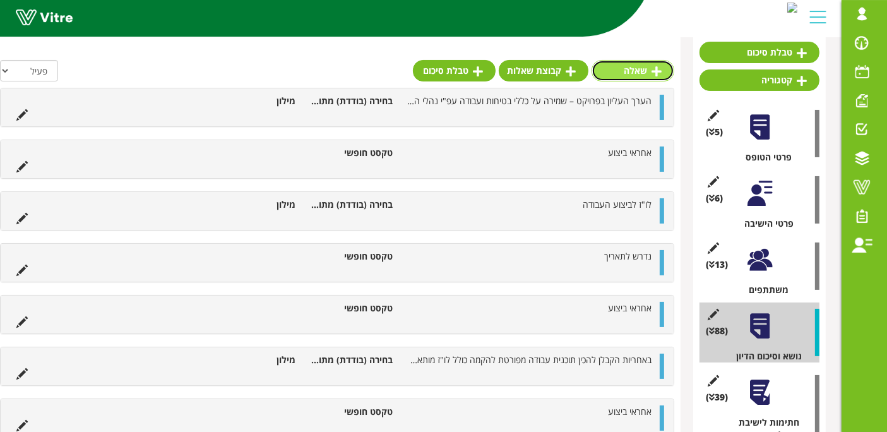
click at [640, 75] on link "שאלה" at bounding box center [633, 70] width 83 height 21
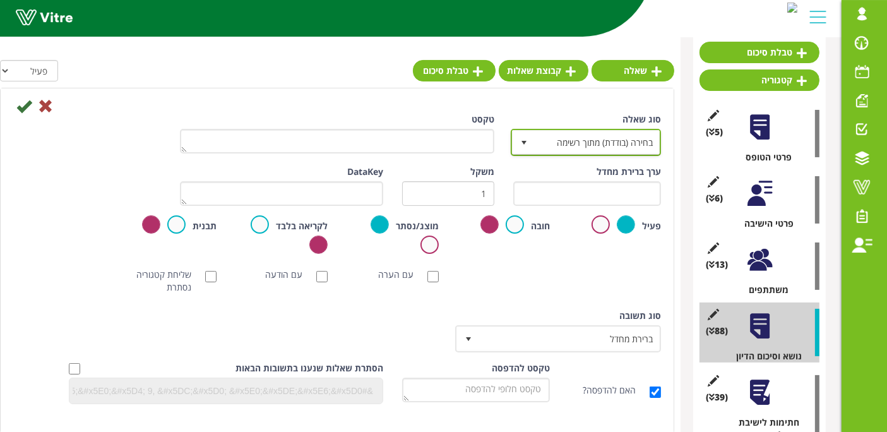
click at [564, 138] on span "בחירה (בודדת) מתוך רשימה" at bounding box center [597, 142] width 125 height 23
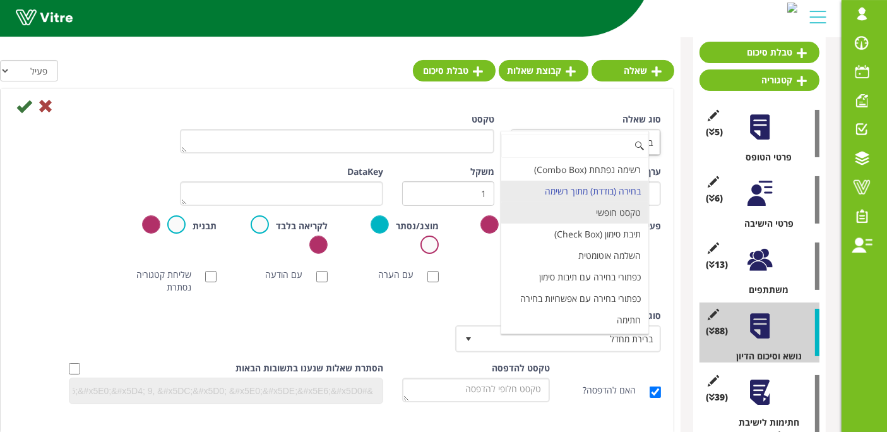
click at [592, 205] on li "טקסט חופשי" at bounding box center [574, 212] width 147 height 21
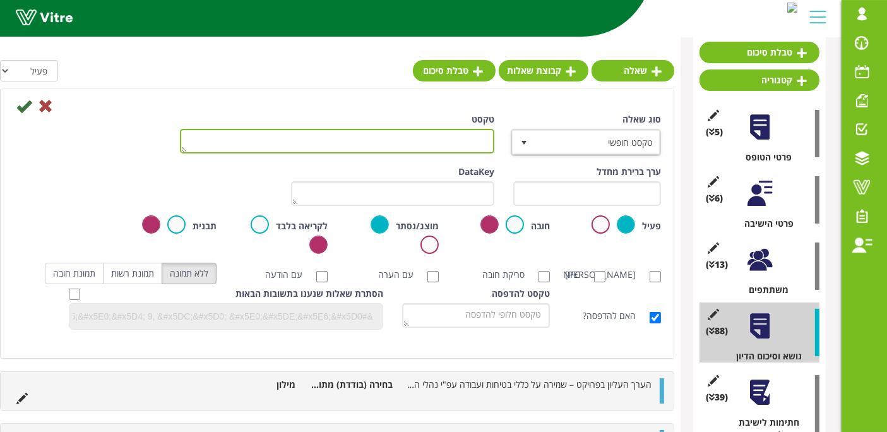
click at [471, 142] on textarea "טקסט" at bounding box center [337, 141] width 314 height 25
type textarea "א"
type textarea "נדרש לתאריך"
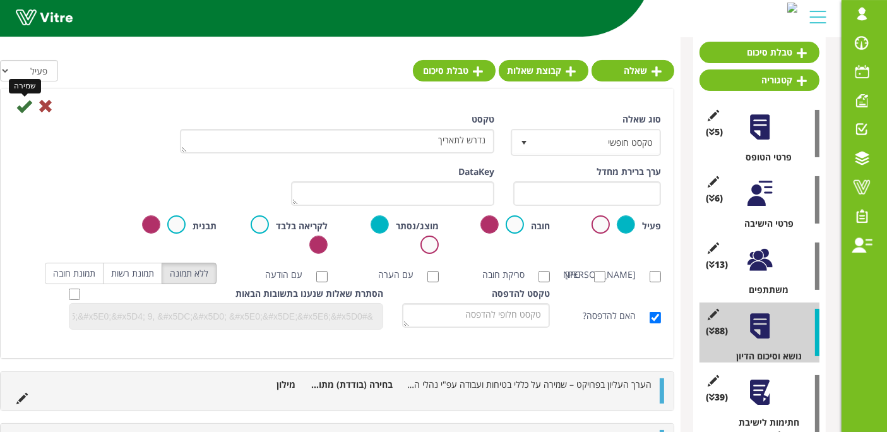
click at [21, 105] on icon at bounding box center [23, 105] width 15 height 15
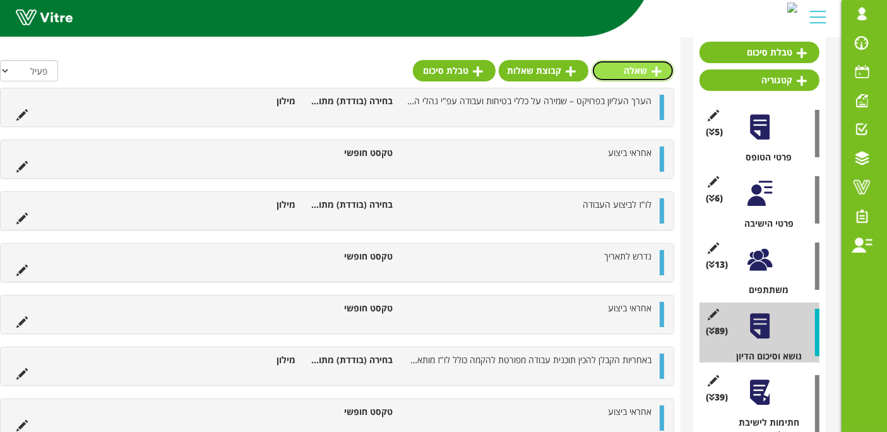
click at [653, 74] on icon at bounding box center [657, 71] width 10 height 11
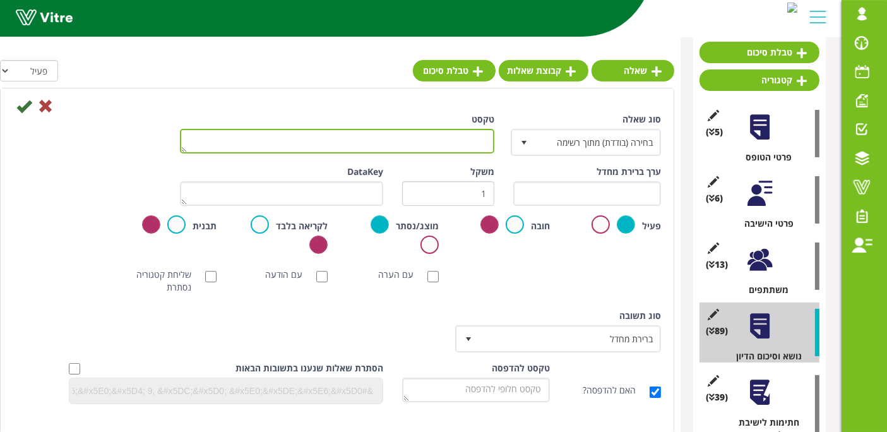
click at [485, 140] on textarea "טקסט" at bounding box center [337, 141] width 314 height 25
type textarea "אחראי ביצוע"
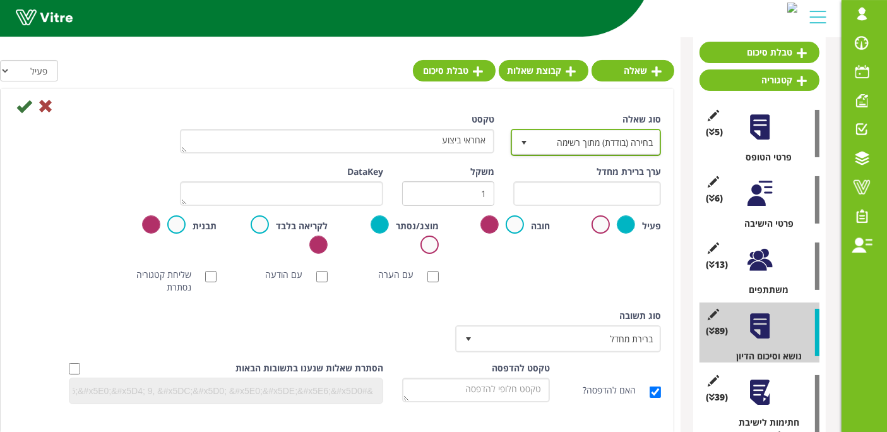
click at [593, 141] on span "בחירה (בודדת) מתוך רשימה" at bounding box center [597, 142] width 125 height 23
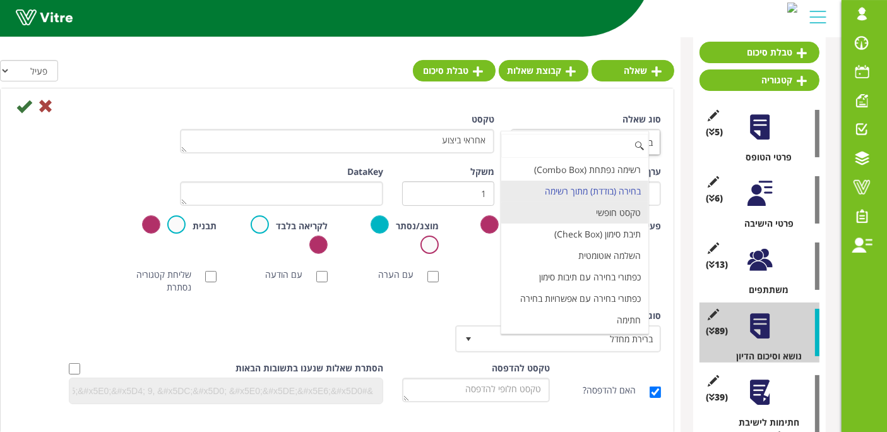
click at [601, 213] on li "טקסט חופשי" at bounding box center [574, 212] width 147 height 21
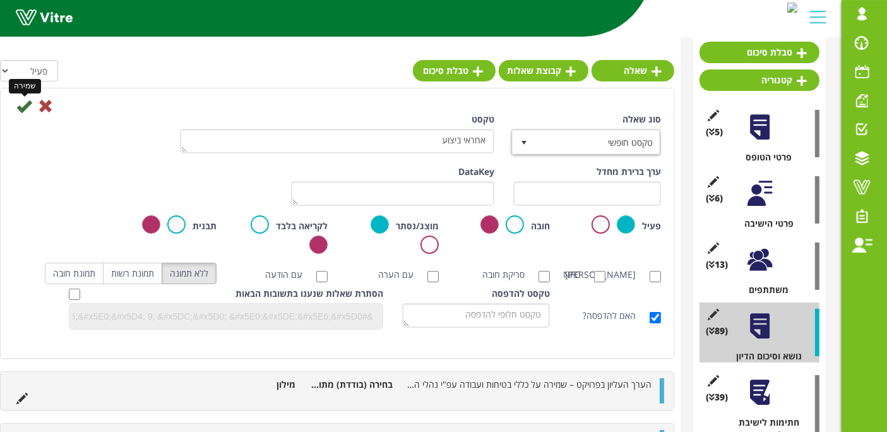
click at [18, 105] on icon at bounding box center [23, 105] width 15 height 15
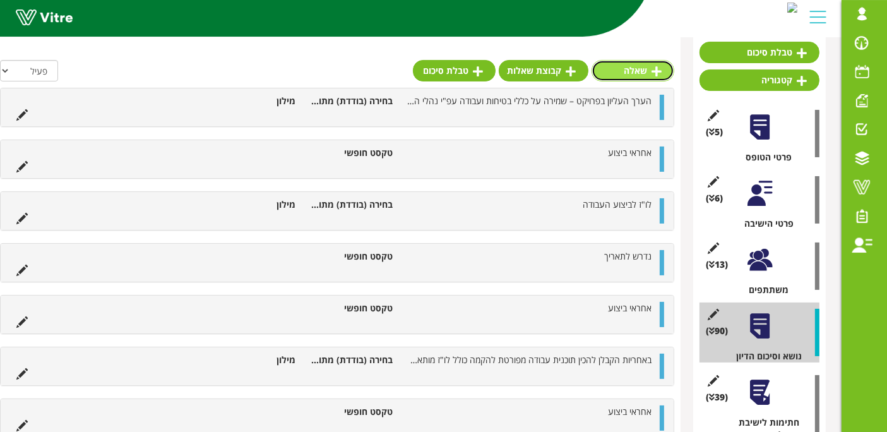
click at [638, 75] on link "שאלה" at bounding box center [633, 70] width 83 height 21
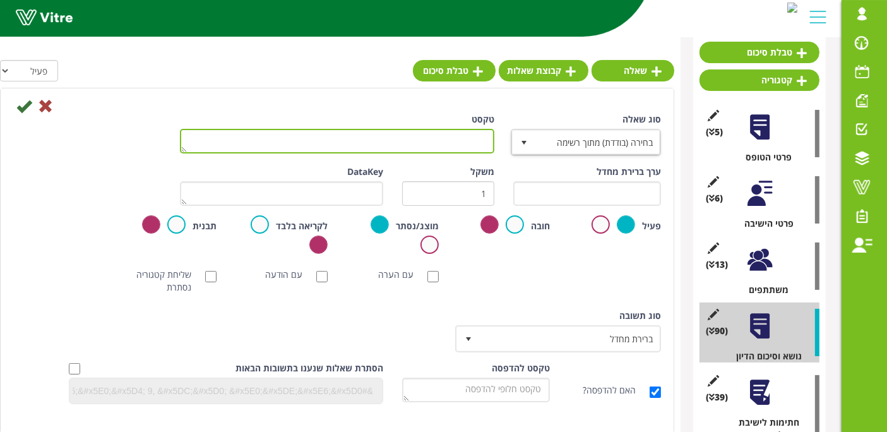
click at [459, 137] on textarea "טקסט" at bounding box center [337, 141] width 314 height 25
paste textarea "כל הריתוכים יבוצעו ע"י רתכים מוסמכים."
type textarea "כל הריתוכים יבוצעו ע"י רתכים מוסמכים."
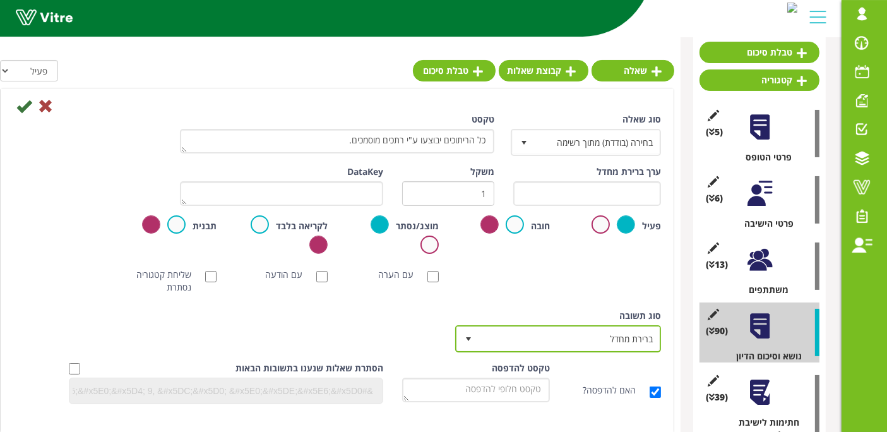
click at [568, 340] on span "ברירת מחדל" at bounding box center [569, 338] width 181 height 23
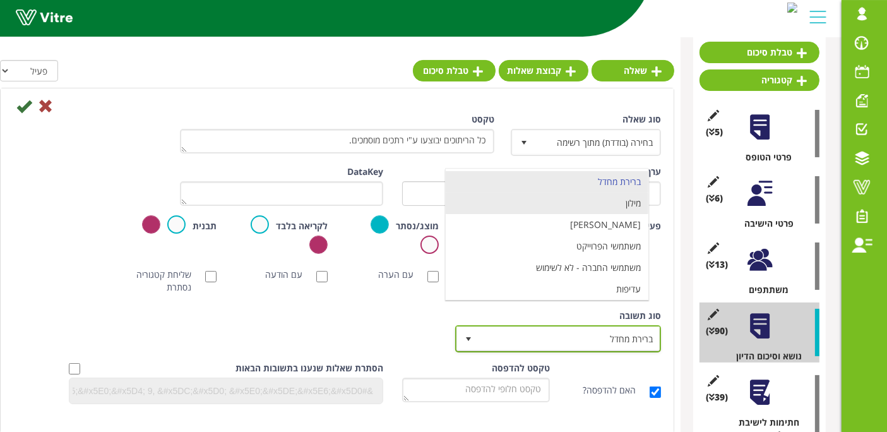
click at [597, 210] on li "מילון" at bounding box center [547, 203] width 203 height 21
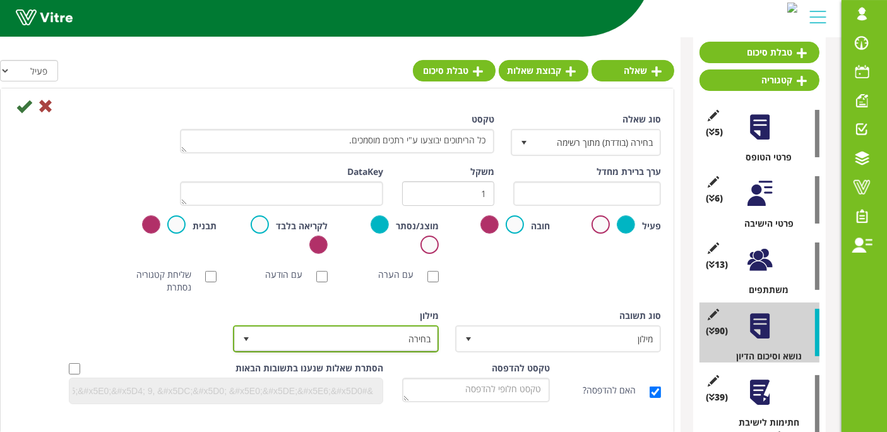
click at [394, 342] on span "בחירה" at bounding box center [347, 338] width 181 height 23
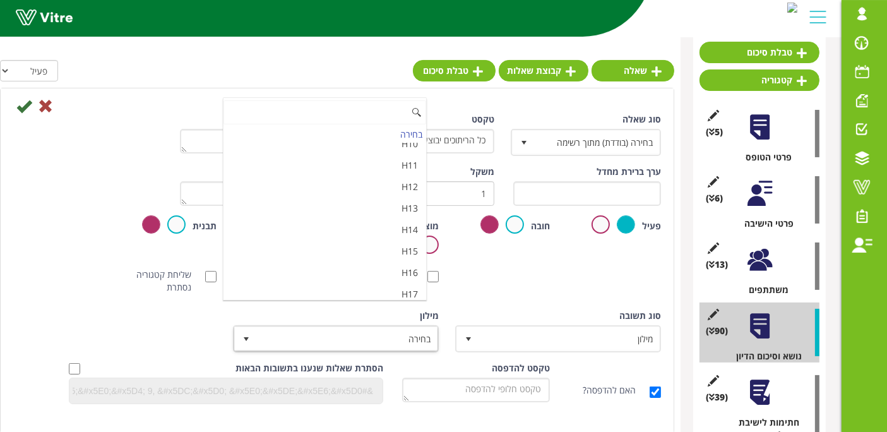
click at [385, 326] on li "מאשר / לא מאשר עם הערה" at bounding box center [325, 336] width 203 height 21
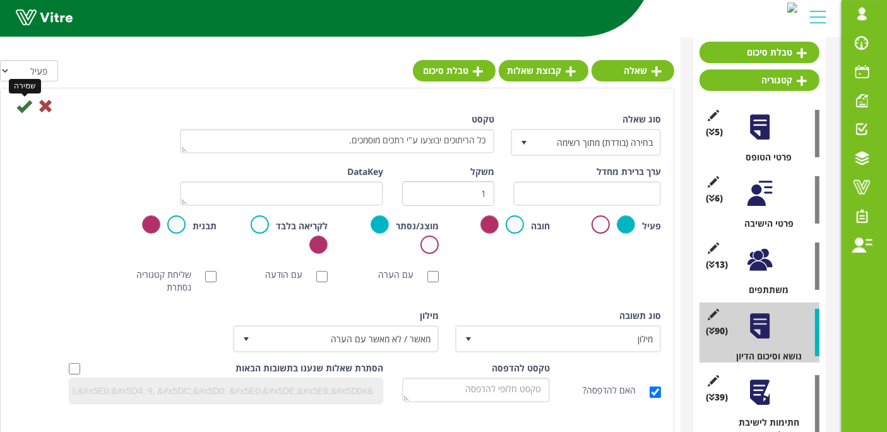
click at [25, 105] on icon at bounding box center [23, 105] width 15 height 15
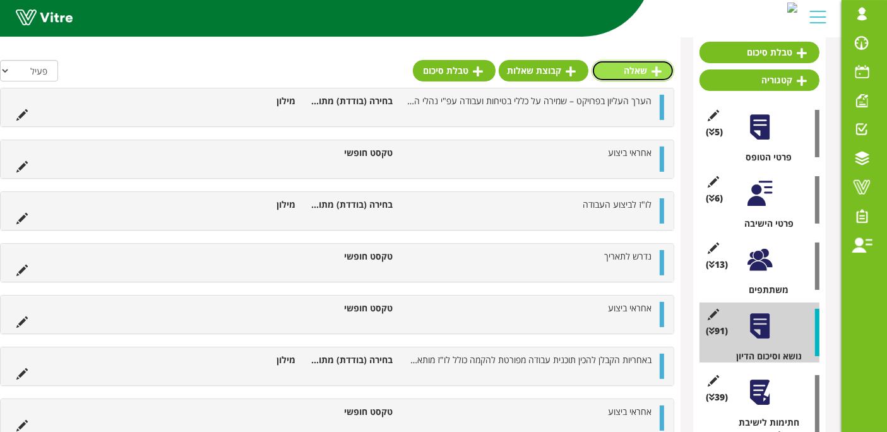
click at [637, 64] on link "שאלה" at bounding box center [633, 70] width 83 height 21
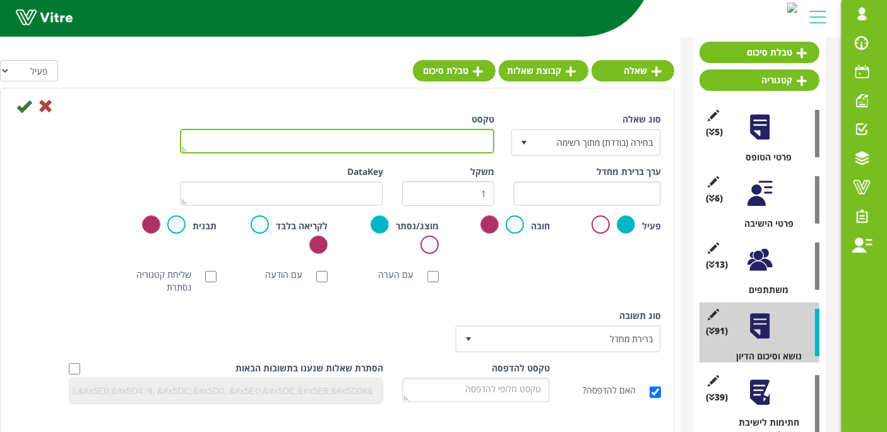
click at [464, 136] on textarea "טקסט" at bounding box center [337, 141] width 314 height 25
paste textarea "בנית פיגומים תיעשה עפ"י תקנות משרד העבודה. בנית פיגומים מעל 6 מטר תיעשה ע"י בונ…"
type textarea "בנית פיגומים תיעשה עפ"י תקנות משרד העבודה. בנית פיגומים מעל 6 מטר תיעשה ע"י בונ…"
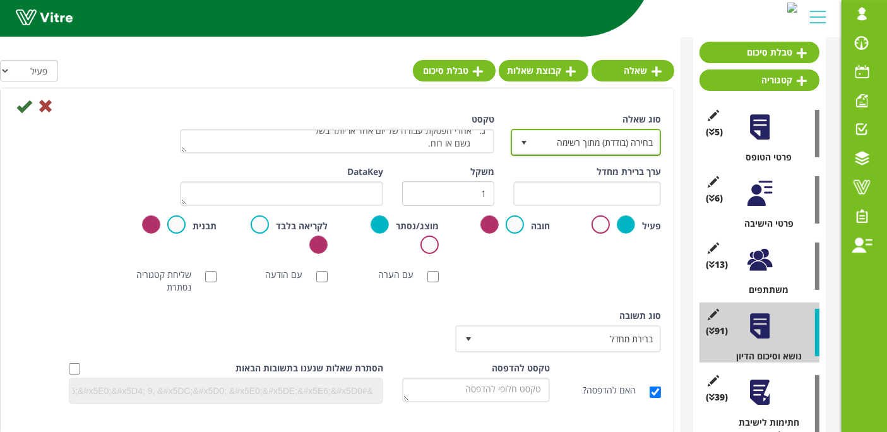
click at [571, 147] on span "בחירה (בודדת) מתוך רשימה" at bounding box center [597, 142] width 125 height 23
click at [443, 301] on div "סוג שאלה בחירה (בודדת) מתוך רשימה 3 טקסט בנית פיגומים תיעשה עפ"י תקנות משרד העב…" at bounding box center [337, 263] width 648 height 301
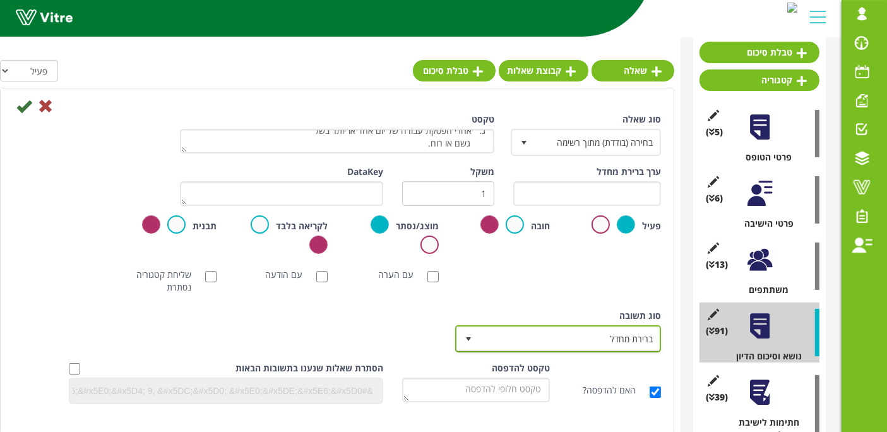
click at [510, 338] on span "ברירת מחדל" at bounding box center [569, 338] width 181 height 23
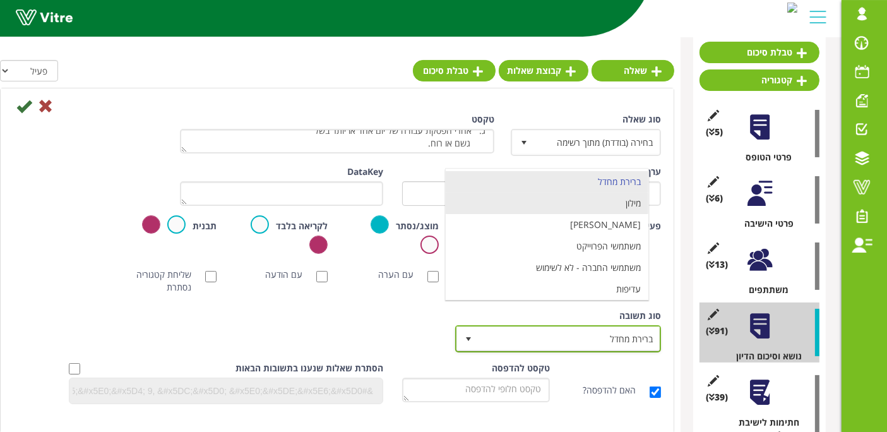
click at [601, 201] on li "מילון" at bounding box center [547, 203] width 203 height 21
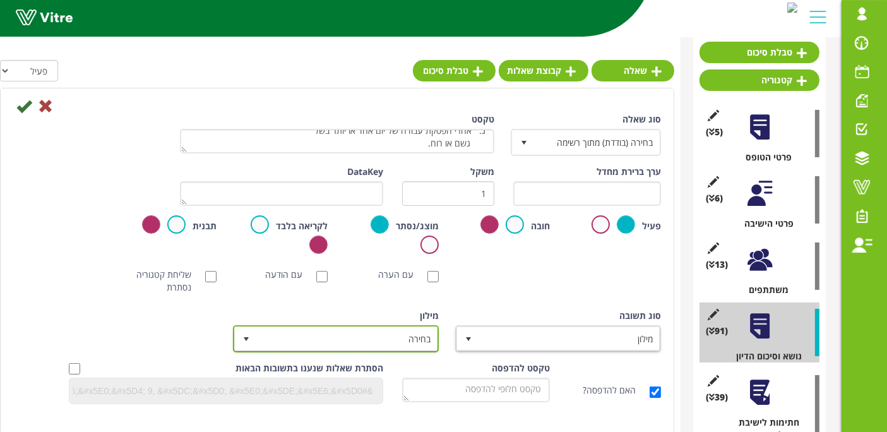
click at [405, 340] on span "בחירה" at bounding box center [347, 338] width 181 height 23
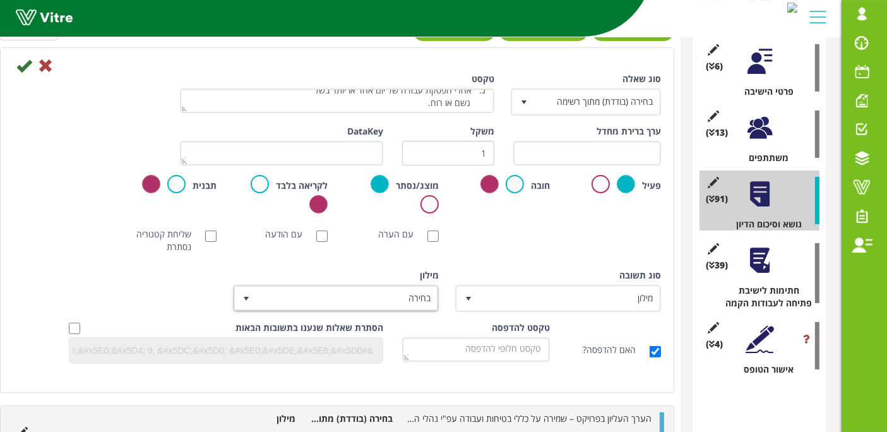
scroll to position [280, 0]
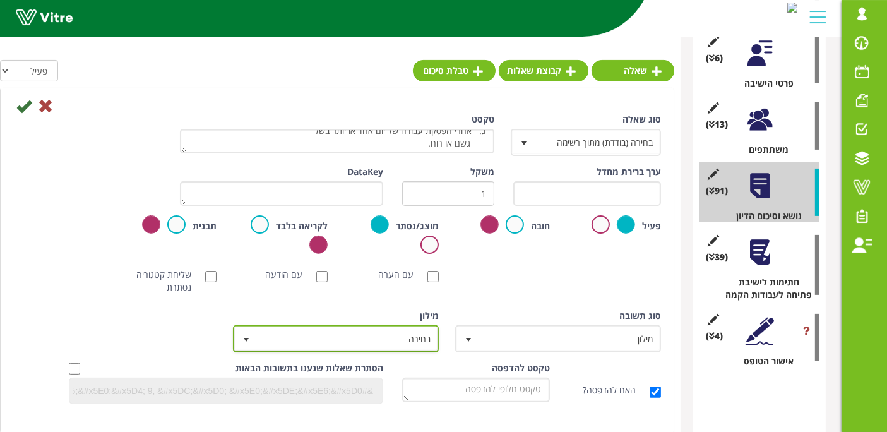
click at [385, 337] on span "בחירה" at bounding box center [347, 338] width 181 height 23
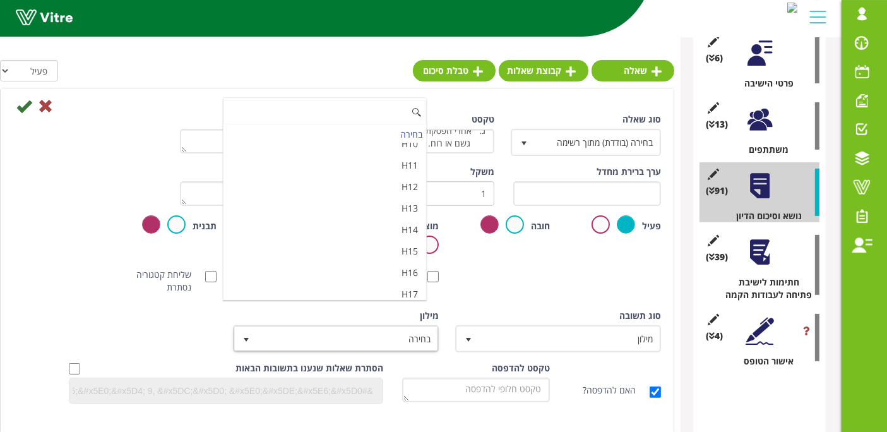
click at [373, 326] on li "מאשר / לא מאשר עם הערה" at bounding box center [325, 336] width 203 height 21
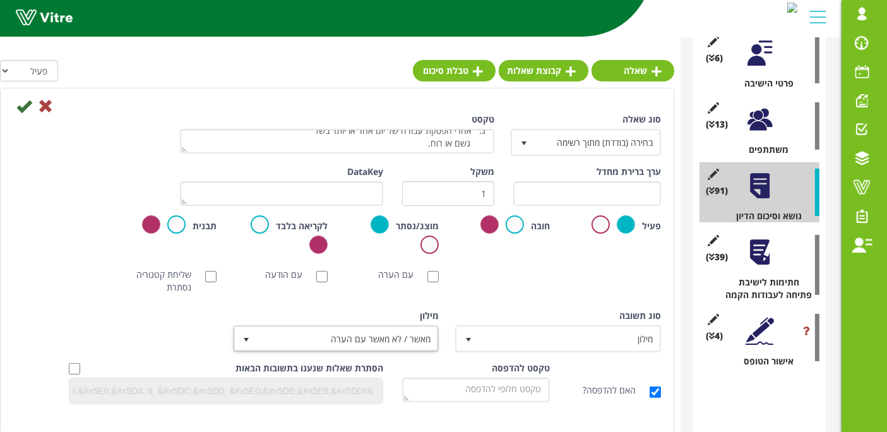
click at [21, 105] on icon at bounding box center [23, 105] width 15 height 15
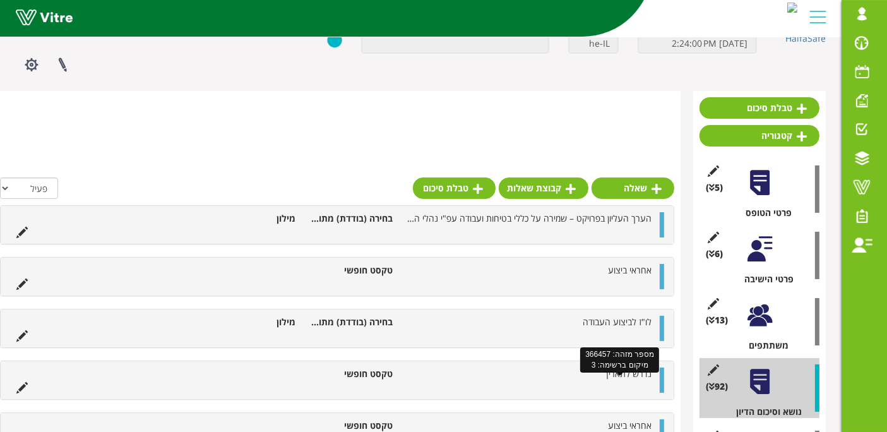
scroll to position [0, 0]
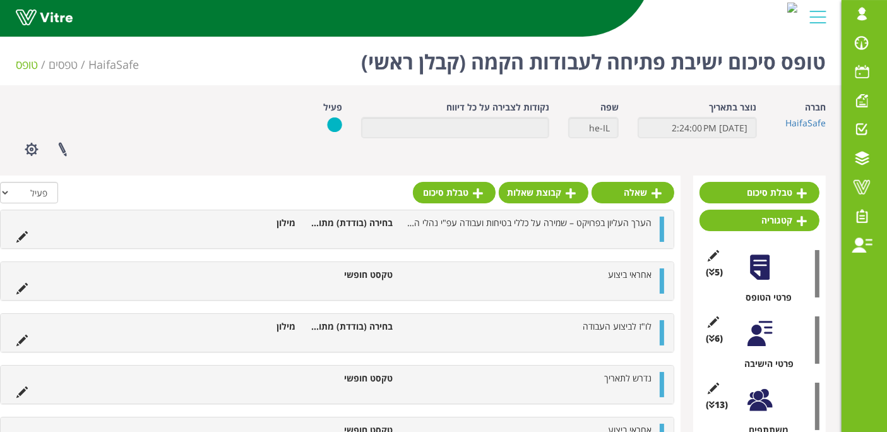
click at [639, 194] on link "שאלה" at bounding box center [633, 192] width 83 height 21
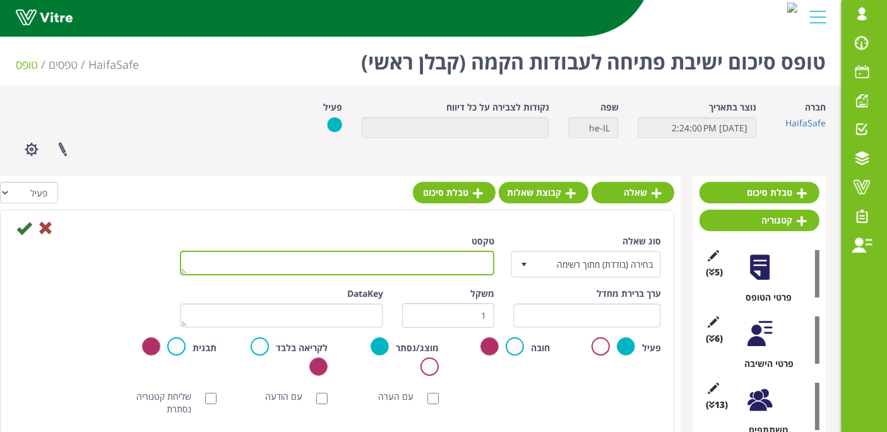
click at [464, 256] on textarea "טקסט" at bounding box center [337, 263] width 314 height 25
paste textarea "ביצוע צילומי רדיוגרפיה/נוזל חודר יעשו בתיאום ובאישור מנהל הפרויקט/מפקח. הערה: ח…"
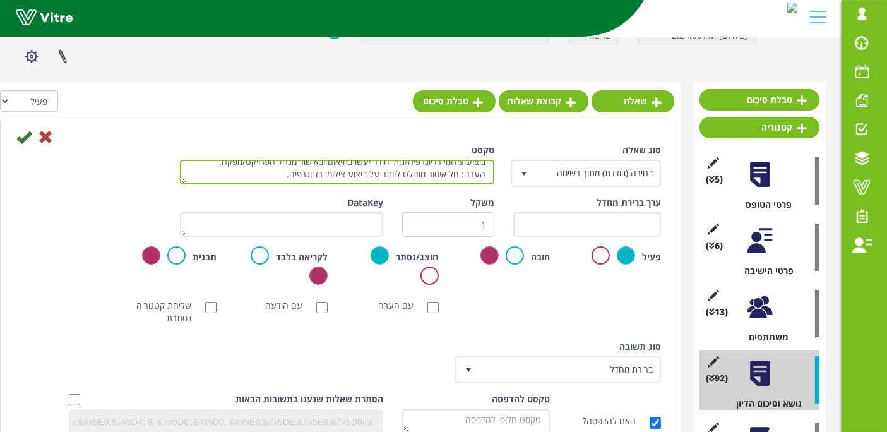
scroll to position [70, 0]
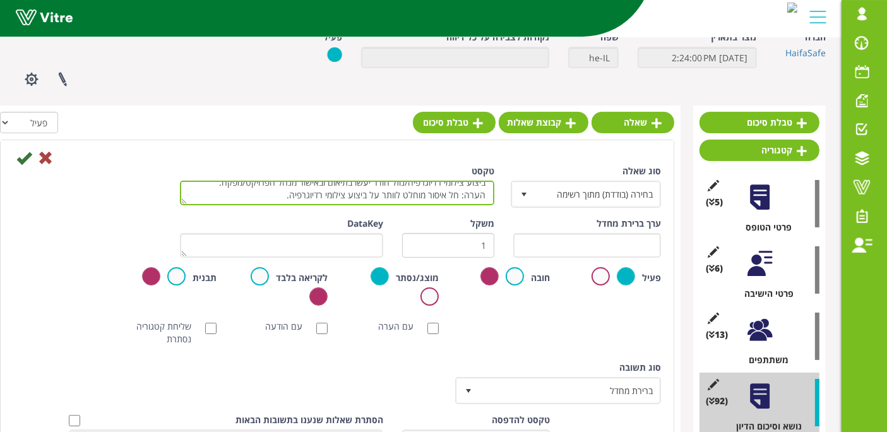
type textarea "ביצוע צילומי רדיוגרפיה/נוזל חודר יעשו בתיאום ובאישור מנהל הפרויקט/מפקח. הערה: ח…"
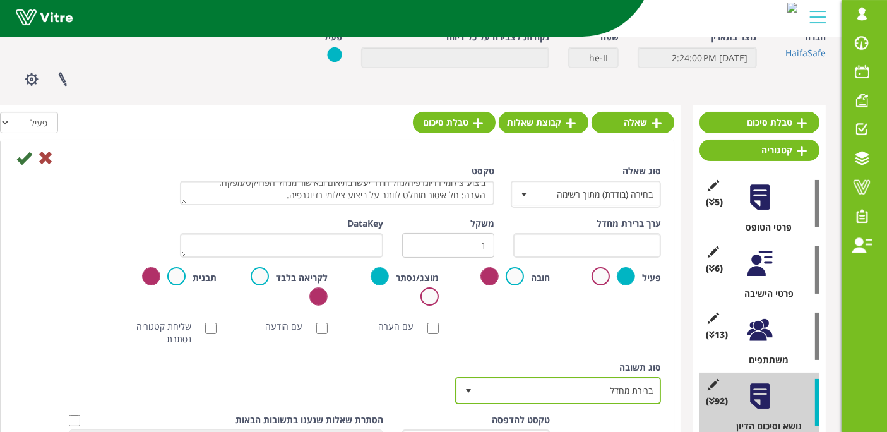
click at [564, 396] on span "ברירת מחדל" at bounding box center [569, 390] width 181 height 23
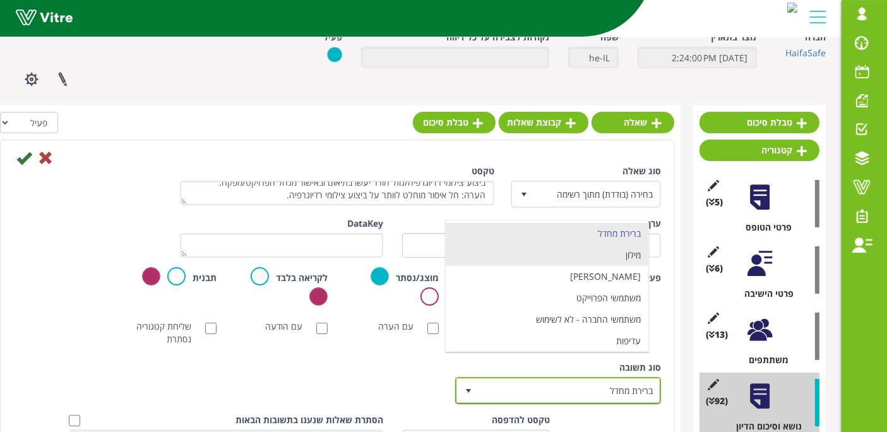
click at [601, 256] on li "מילון" at bounding box center [547, 254] width 203 height 21
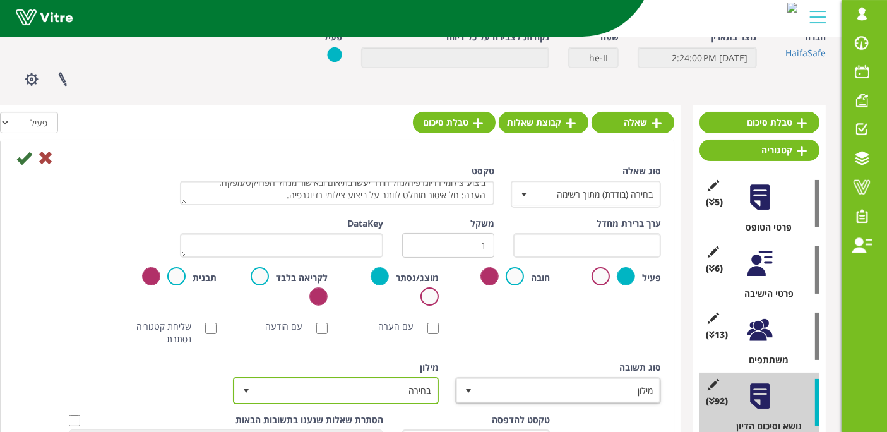
click at [369, 396] on span "בחירה" at bounding box center [347, 390] width 181 height 23
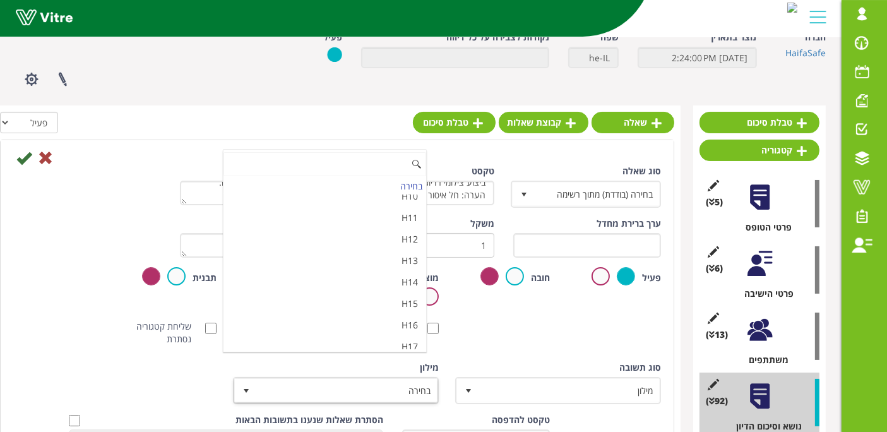
scroll to position [4214, 0]
click at [372, 378] on li "מאשר / לא מאשר עם הערה" at bounding box center [325, 388] width 203 height 21
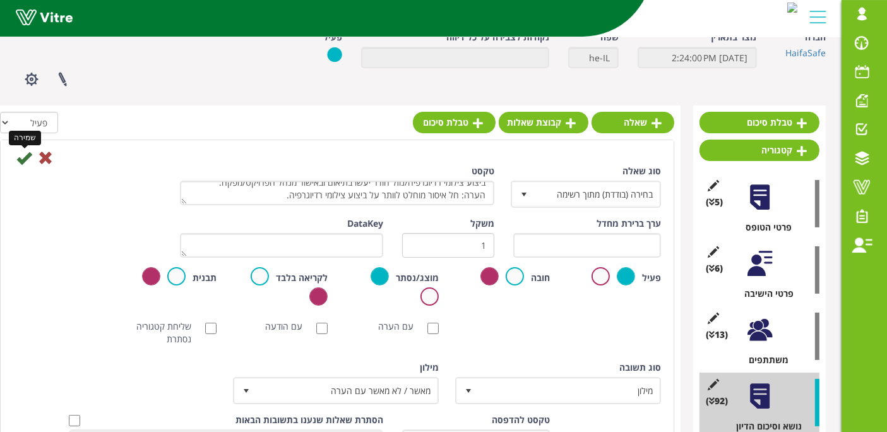
click at [16, 159] on icon at bounding box center [23, 157] width 15 height 15
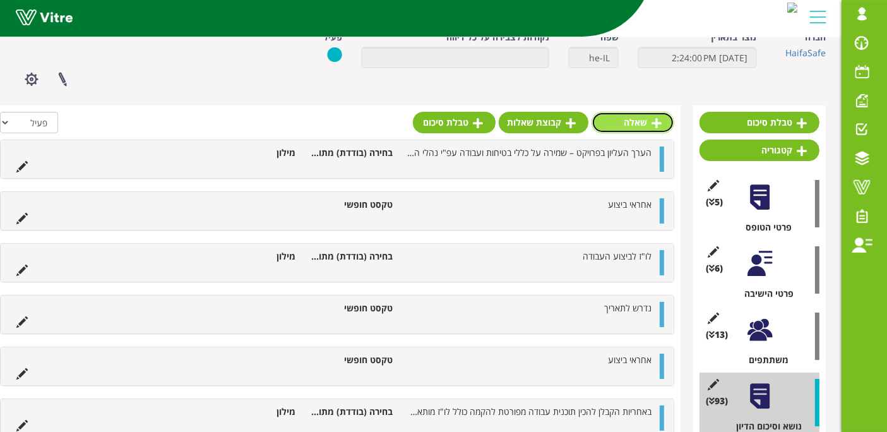
click at [628, 114] on link "שאלה" at bounding box center [633, 122] width 83 height 21
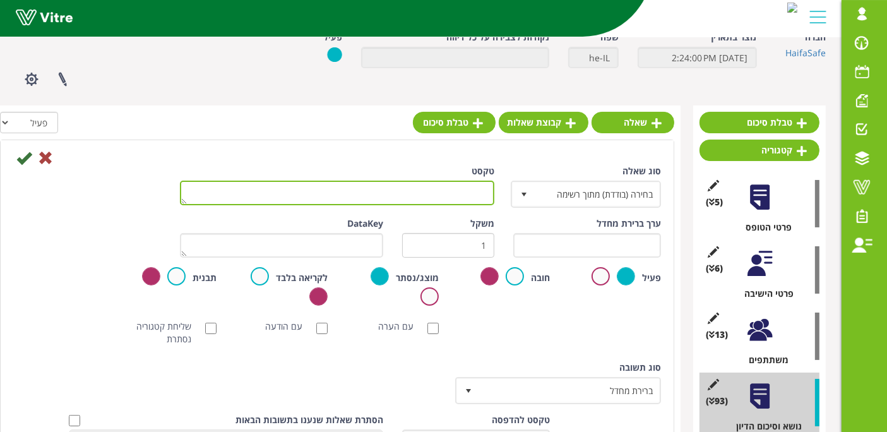
click at [468, 201] on textarea "טקסט" at bounding box center [337, 193] width 314 height 25
paste textarea "ביצוע בדיקות צפיפות מצעים ואספלט וחוזק לחיצה לבטון יעשו בתיאום ובאישור מפקח ההנ…"
type textarea "ביצוע בדיקות צפיפות מצעים ואספלט וחוזק לחיצה לבטון יעשו בתיאום ובאישור מפקח ההנ…"
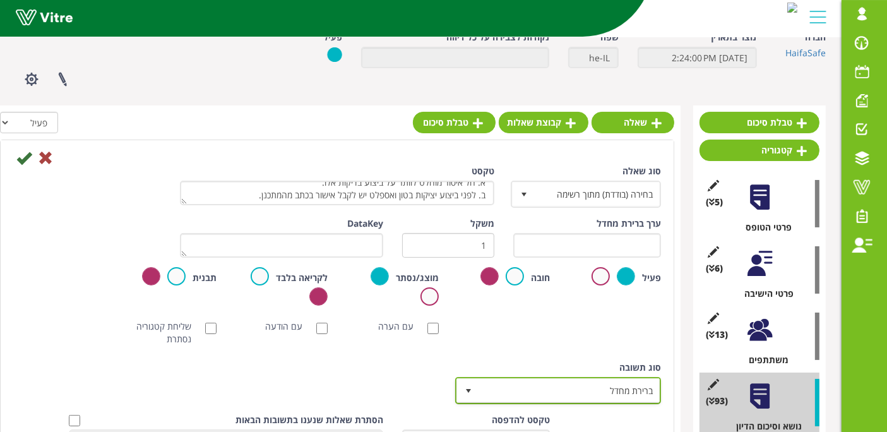
click at [567, 400] on span "ברירת מחדל" at bounding box center [557, 390] width 203 height 24
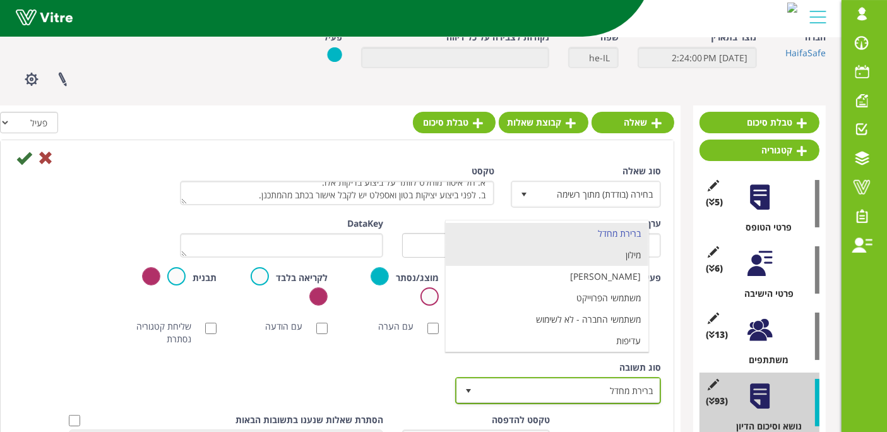
click at [584, 248] on li "מילון" at bounding box center [547, 254] width 203 height 21
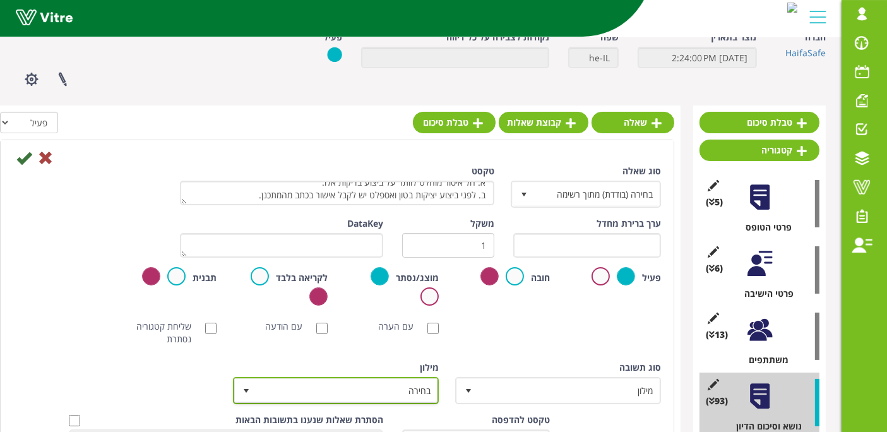
click at [398, 399] on span "בחירה" at bounding box center [347, 390] width 181 height 23
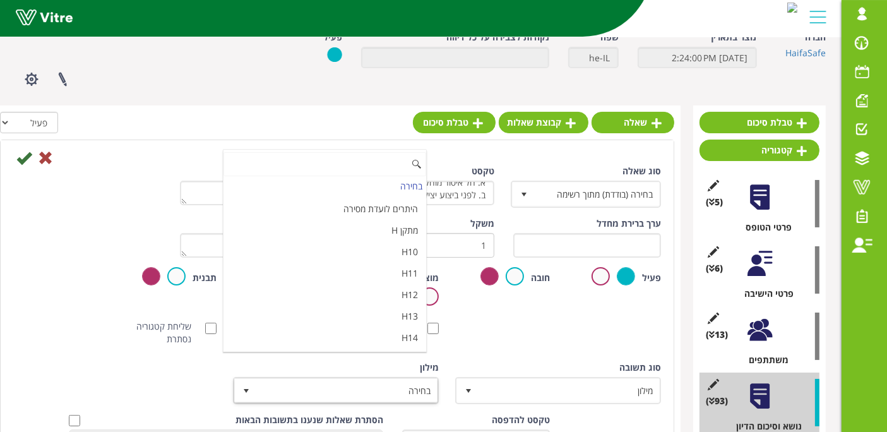
scroll to position [4214, 0]
click at [358, 378] on li "מאשר / לא מאשר עם הערה" at bounding box center [325, 388] width 203 height 21
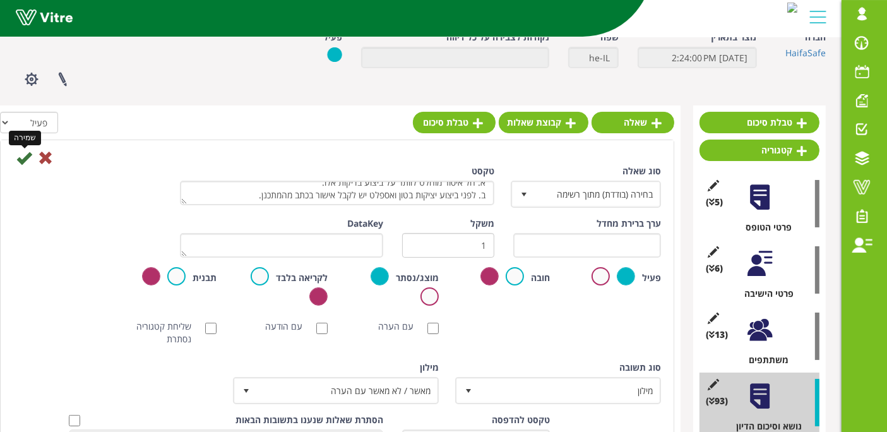
click at [17, 157] on icon at bounding box center [23, 157] width 15 height 15
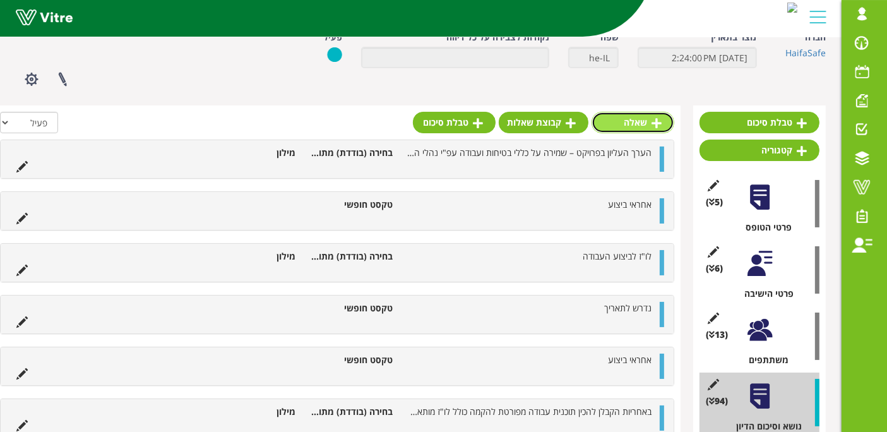
click at [605, 122] on link "שאלה" at bounding box center [633, 122] width 83 height 21
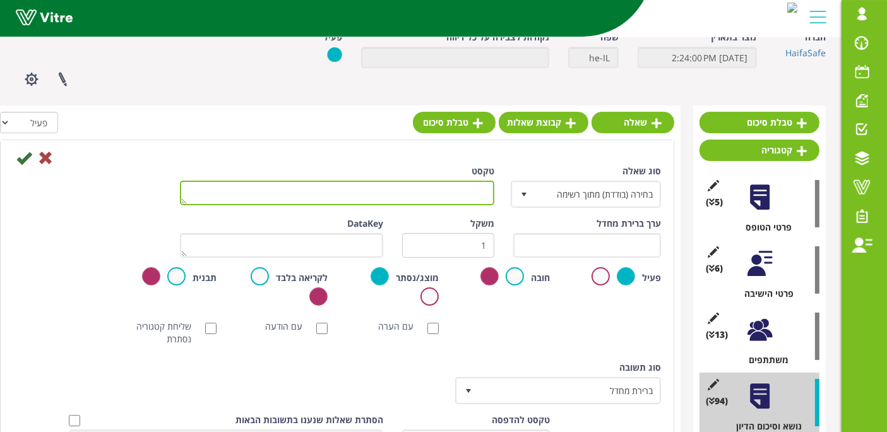
click at [476, 203] on textarea "טקסט" at bounding box center [337, 193] width 314 height 25
paste textarea "הקבלן ידאג למסירת אישורים רפואיים של עובדיו ומנהליו למחלקת הביטחון עד חודש ממוע…"
type textarea "הקבלן ידאג למסירת אישורים רפואיים של עובדיו ומנהליו למחלקת הביטחון עד חודש ממוע…"
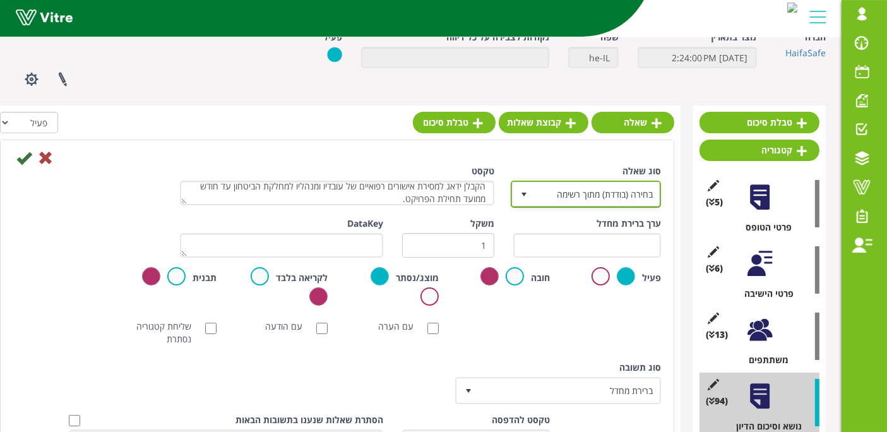
click at [552, 196] on span "בחירה (בודדת) מתוך רשימה" at bounding box center [597, 193] width 125 height 23
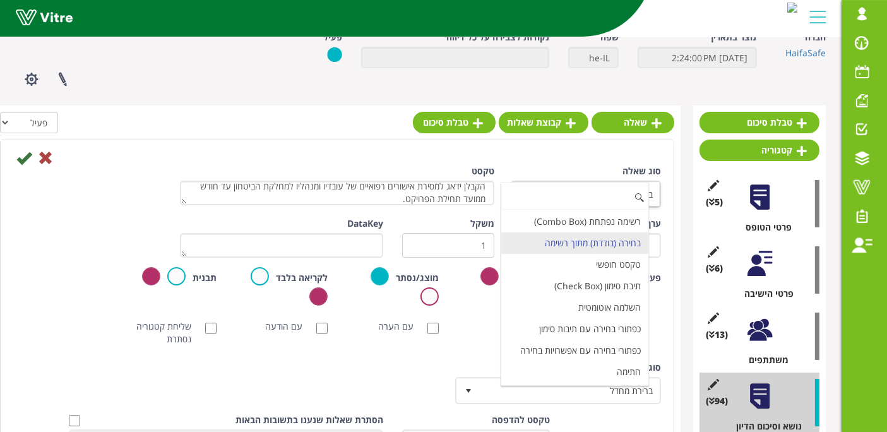
click at [590, 242] on li "בחירה (בודדת) מתוך רשימה" at bounding box center [574, 242] width 147 height 21
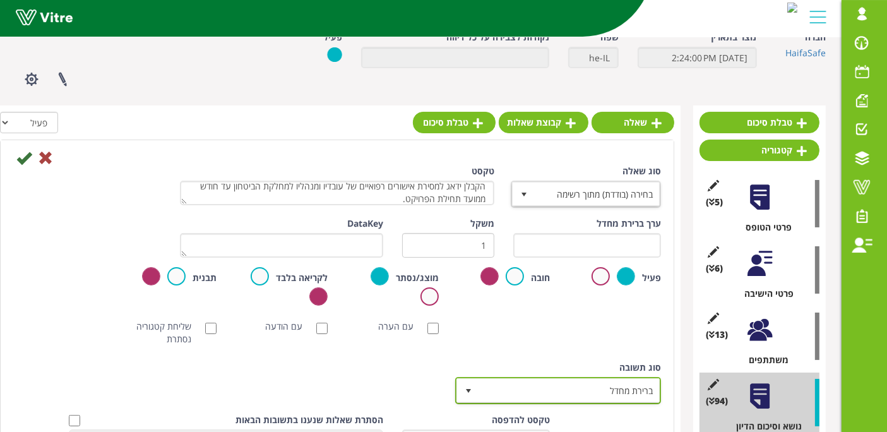
click at [602, 388] on span "ברירת מחדל" at bounding box center [569, 390] width 181 height 23
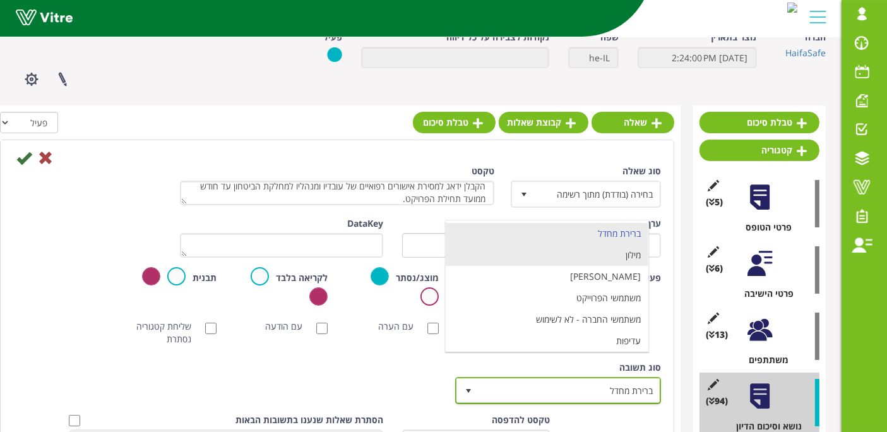
click at [618, 257] on li "מילון" at bounding box center [547, 254] width 203 height 21
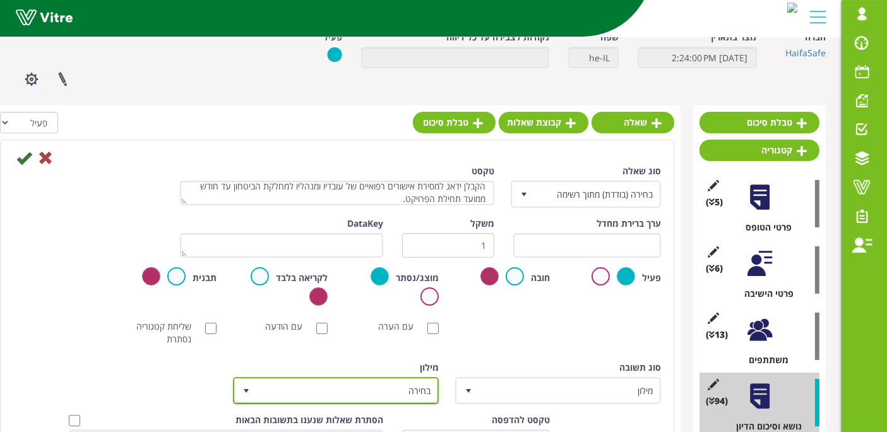
click at [410, 391] on span "בחירה" at bounding box center [347, 390] width 181 height 23
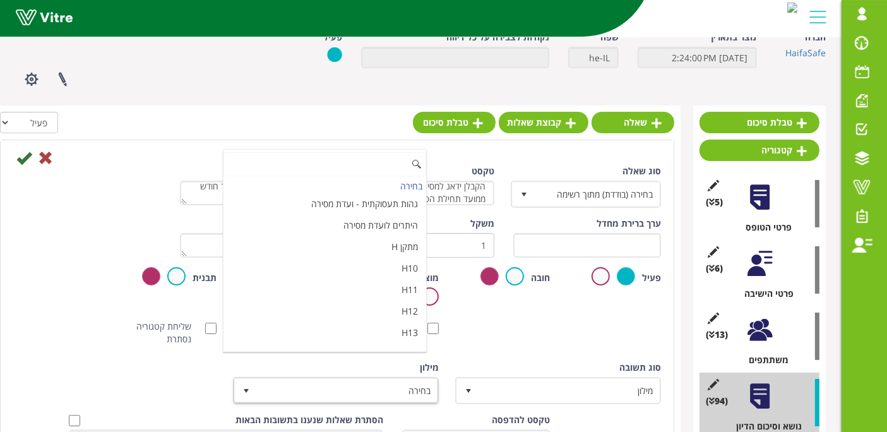
scroll to position [4214, 0]
click at [375, 378] on li "מאשר / לא מאשר עם הערה" at bounding box center [325, 388] width 203 height 21
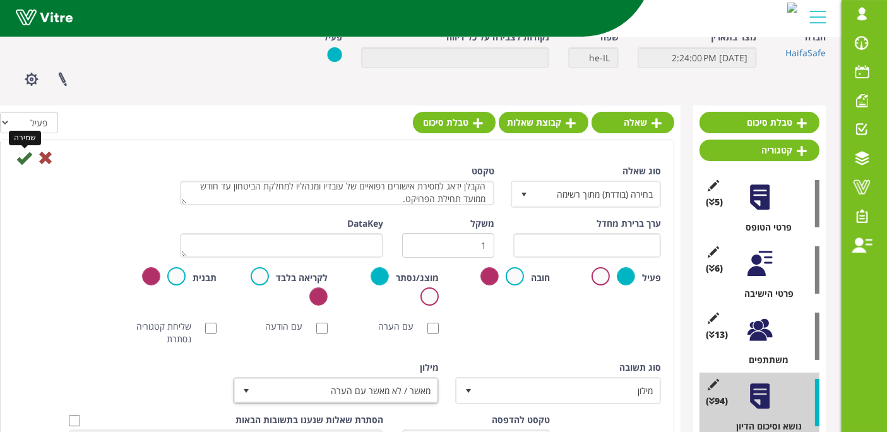
click at [20, 155] on icon at bounding box center [23, 157] width 15 height 15
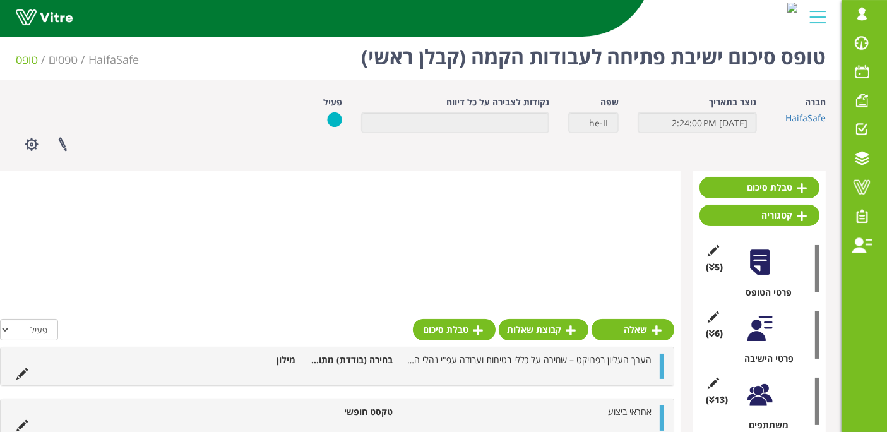
scroll to position [0, 0]
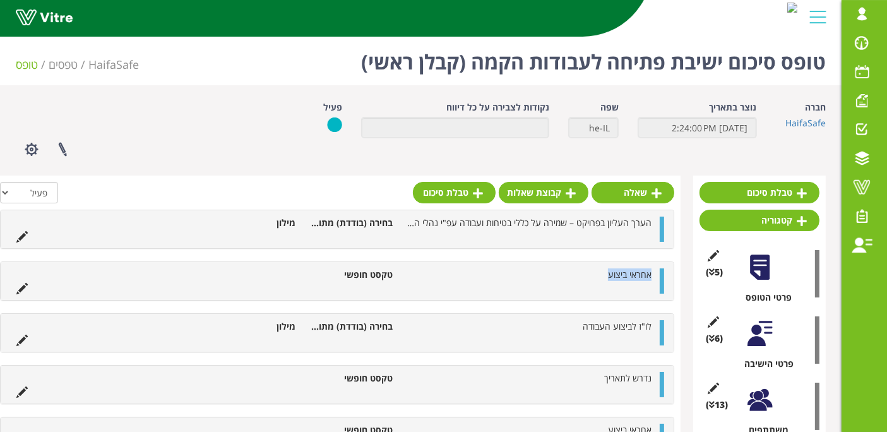
drag, startPoint x: 607, startPoint y: 278, endPoint x: 653, endPoint y: 271, distance: 46.0
click at [653, 271] on li "אחראי ביצוע" at bounding box center [528, 274] width 259 height 13
copy span "אחראי ביצוע"
click at [636, 193] on link "שאלה" at bounding box center [633, 192] width 83 height 21
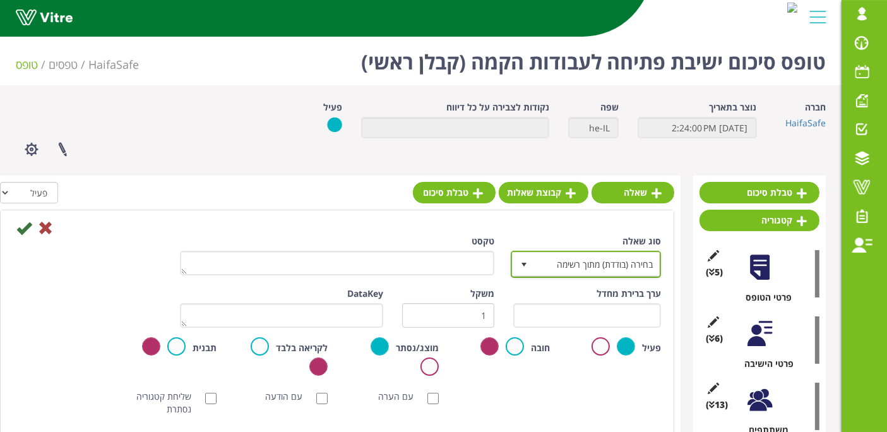
click at [541, 261] on span "בחירה (בודדת) מתוך רשימה" at bounding box center [597, 264] width 125 height 23
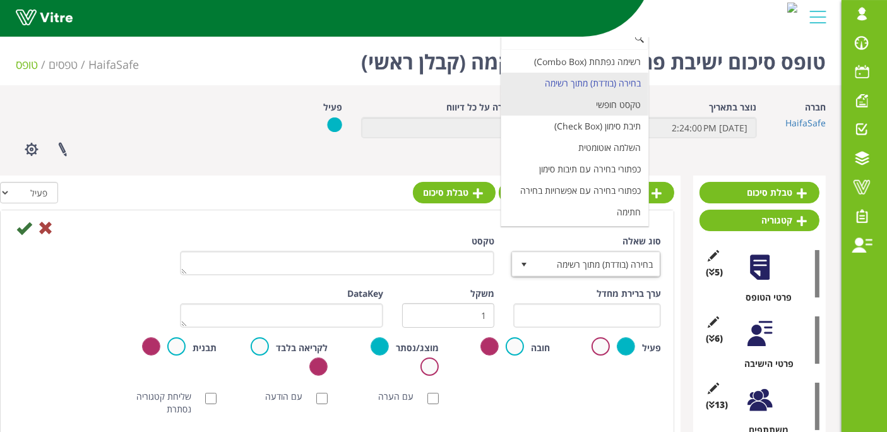
click at [611, 107] on li "טקסט חופשי" at bounding box center [574, 104] width 147 height 21
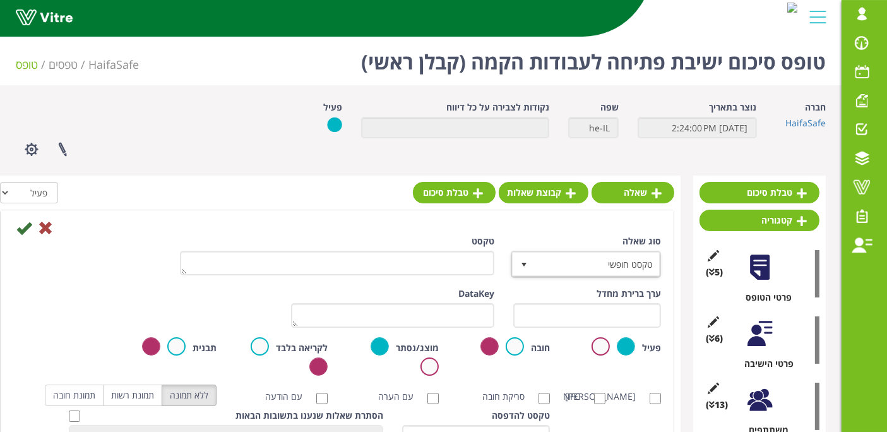
click at [465, 280] on div "טקסט" at bounding box center [336, 260] width 333 height 50
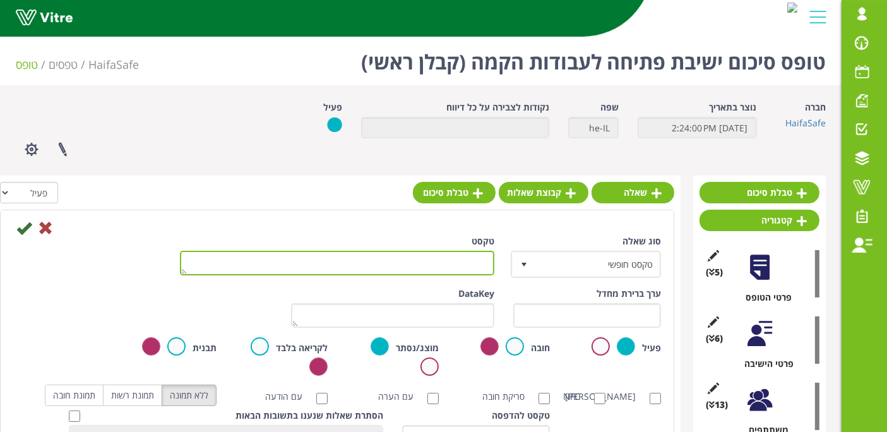
click at [465, 265] on textarea "טקסט" at bounding box center [337, 263] width 314 height 25
paste textarea "אחראי ביצוע"
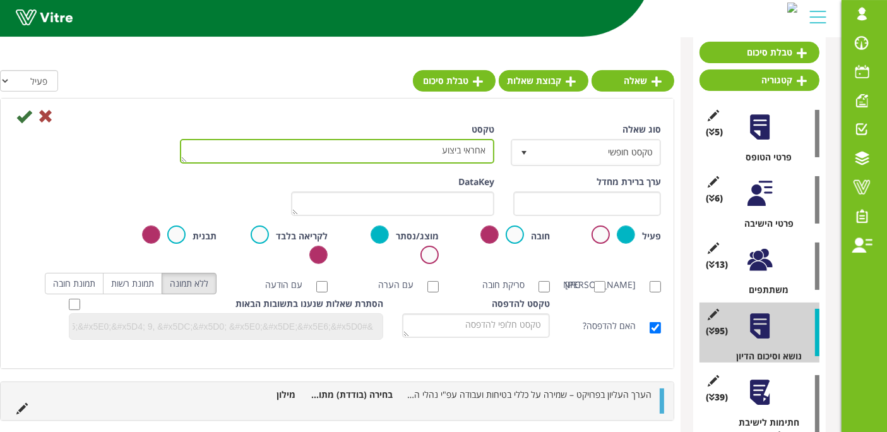
scroll to position [210, 0]
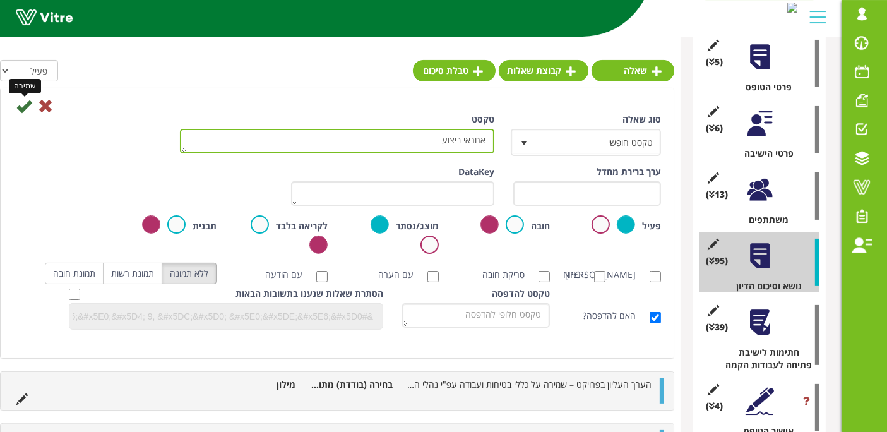
type textarea "אחראי ביצוע"
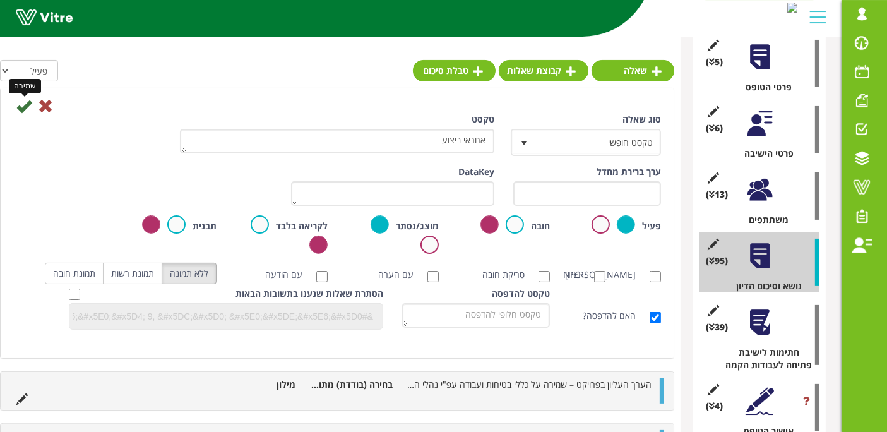
click at [16, 102] on icon at bounding box center [23, 105] width 15 height 15
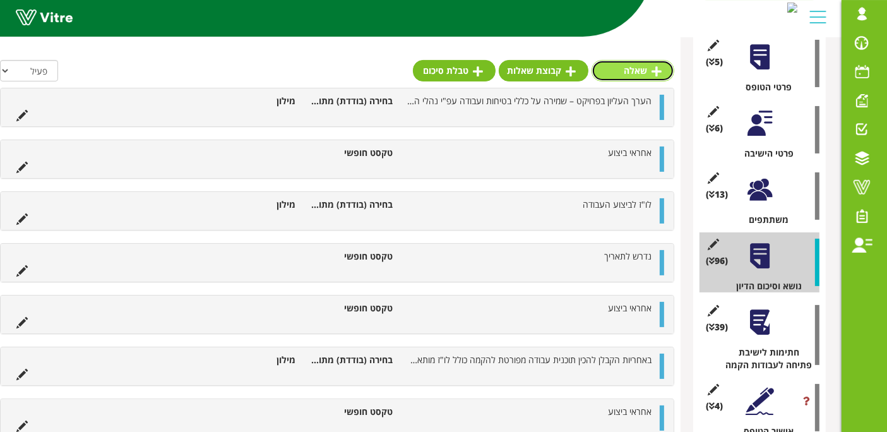
click at [654, 61] on link "שאלה" at bounding box center [633, 70] width 83 height 21
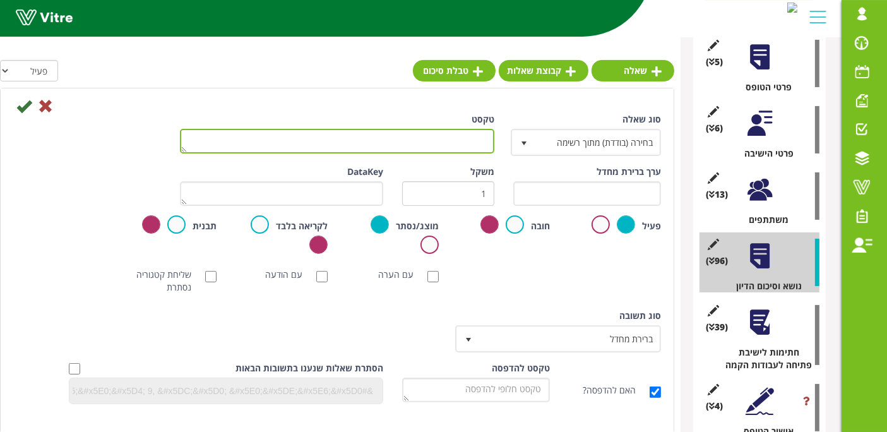
click at [480, 141] on textarea "טקסט" at bounding box center [337, 141] width 314 height 25
paste textarea "אחראי ביצוע"
type textarea "אחראי ביצוע"
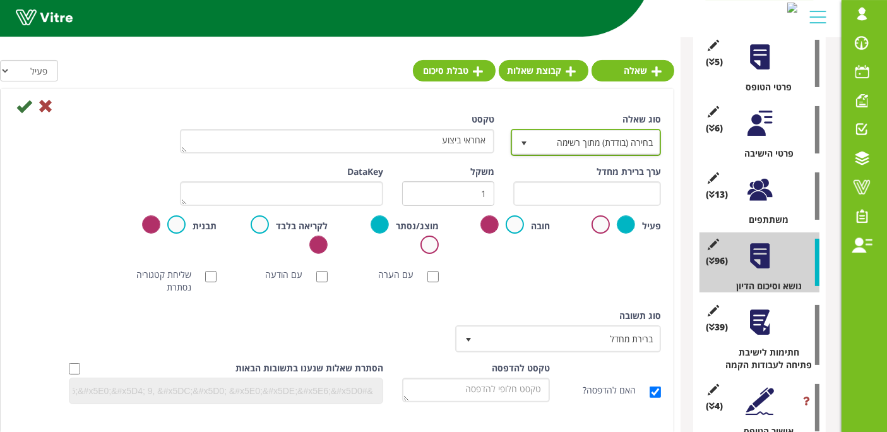
click at [570, 141] on span "בחירה (בודדת) מתוך רשימה" at bounding box center [597, 142] width 125 height 23
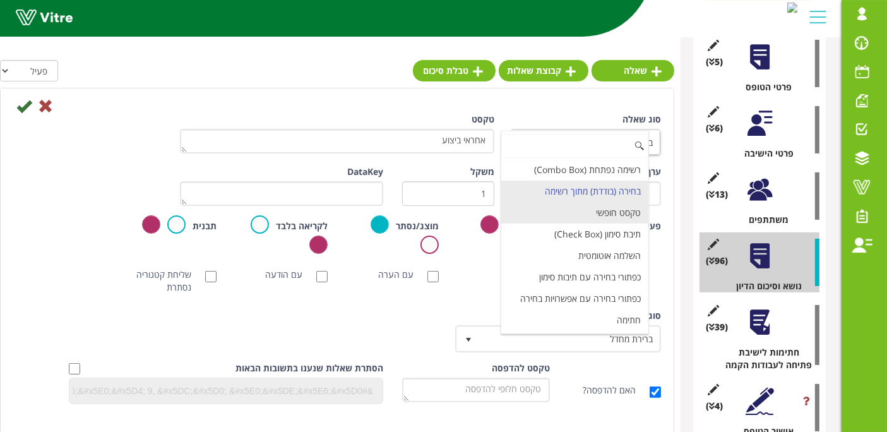
click at [576, 212] on li "טקסט חופשי" at bounding box center [574, 212] width 147 height 21
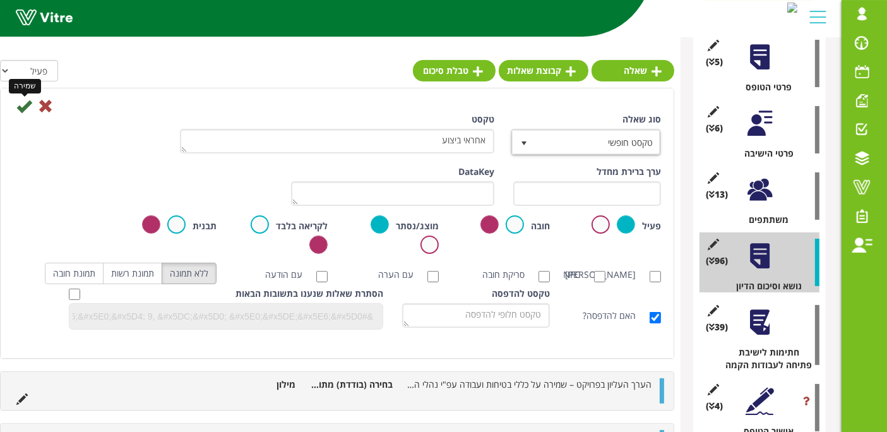
click at [26, 104] on icon at bounding box center [23, 105] width 15 height 15
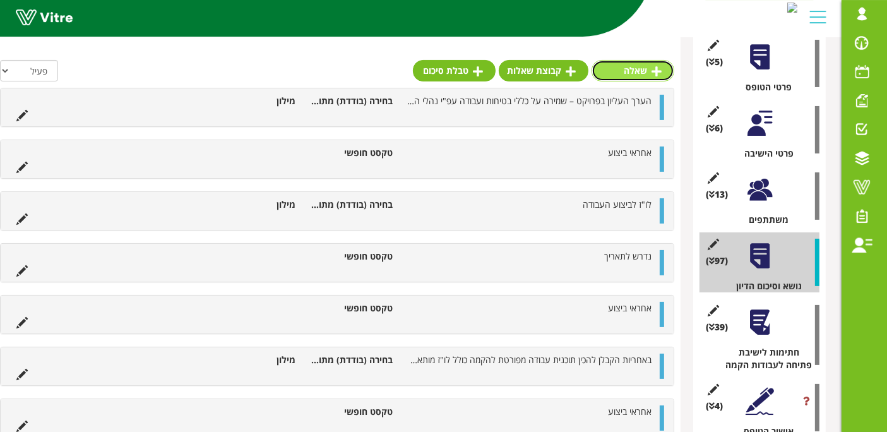
click at [640, 66] on link "שאלה" at bounding box center [633, 70] width 83 height 21
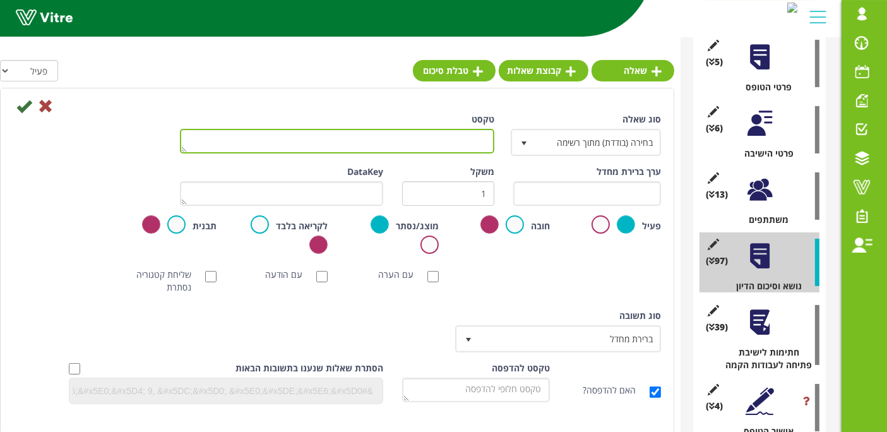
click at [437, 139] on textarea "טקסט" at bounding box center [337, 141] width 314 height 25
paste textarea "אחראי ביצוע"
type textarea "אחראי ביצוע"
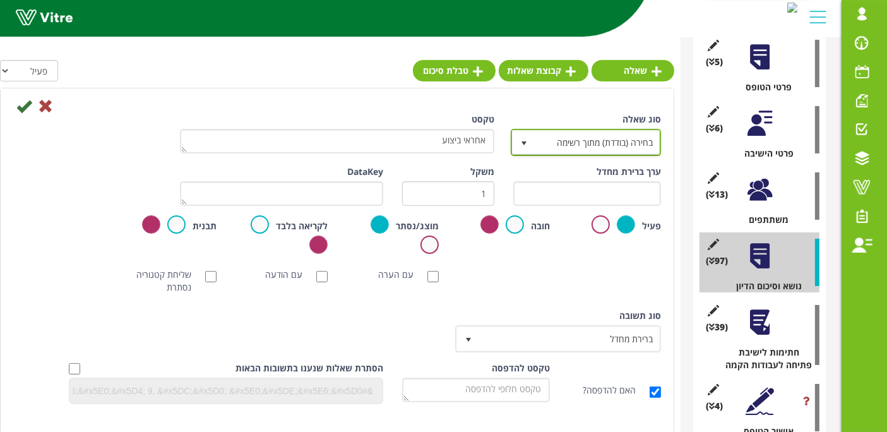
click at [593, 138] on span "בחירה (בודדת) מתוך רשימה" at bounding box center [597, 142] width 125 height 23
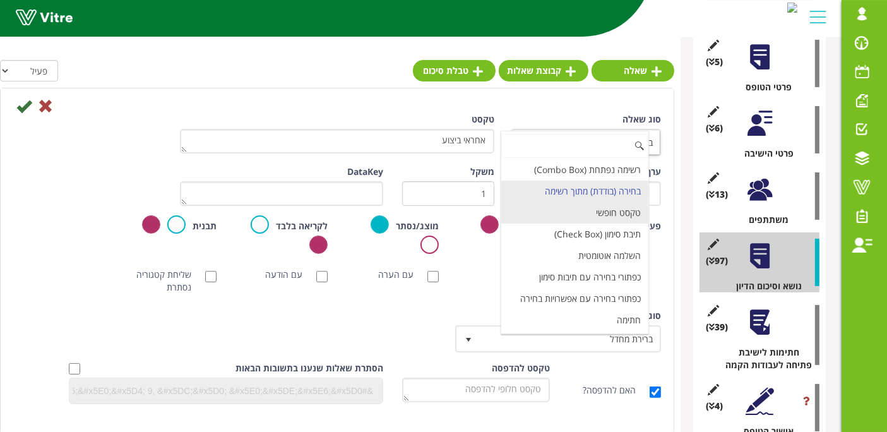
click at [613, 208] on li "טקסט חופשי" at bounding box center [574, 212] width 147 height 21
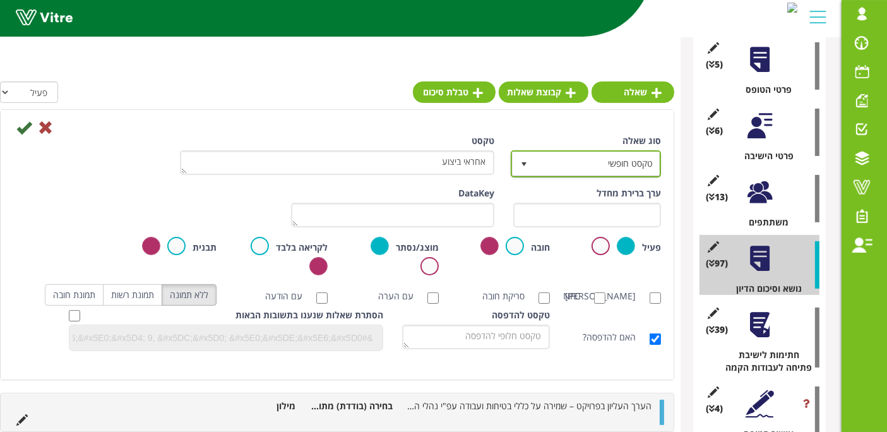
scroll to position [140, 0]
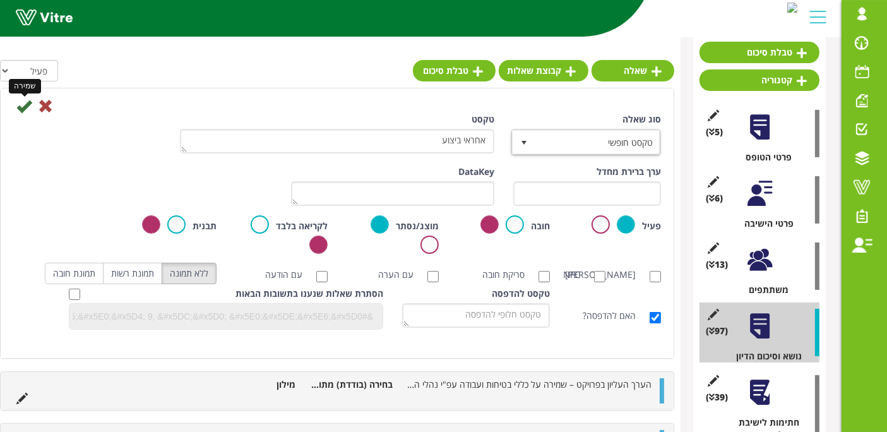
click at [21, 103] on icon at bounding box center [23, 105] width 15 height 15
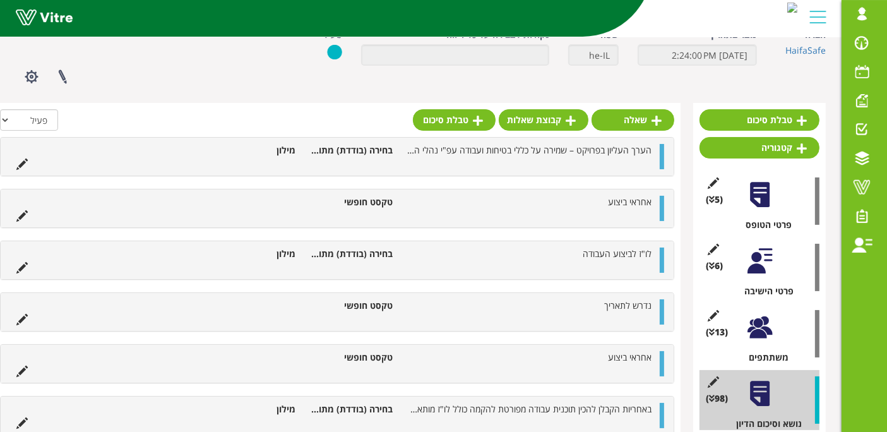
scroll to position [0, 0]
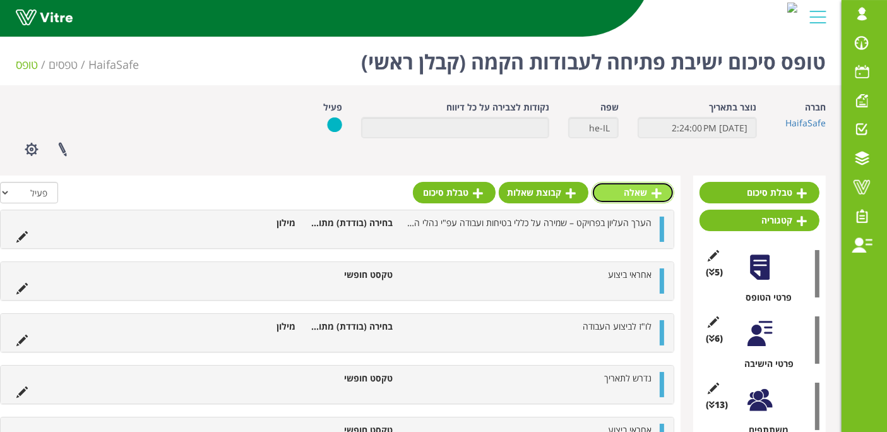
click at [649, 183] on link "שאלה" at bounding box center [633, 192] width 83 height 21
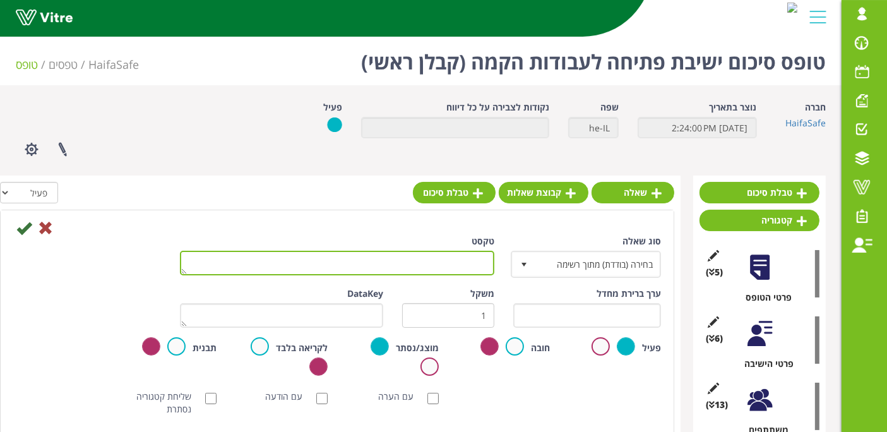
click at [474, 257] on textarea "טקסט" at bounding box center [337, 263] width 314 height 25
paste textarea "אחראי ביצוע"
type textarea "אחראי ביצוע"
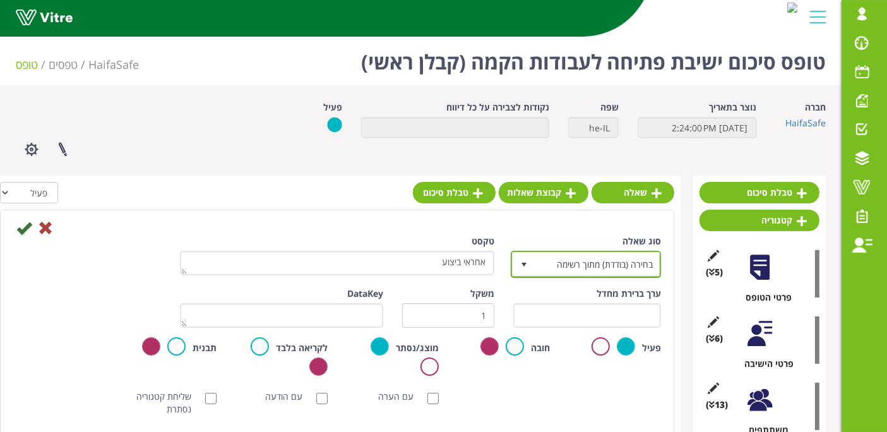
click at [543, 255] on span "בחירה (בודדת) מתוך רשימה" at bounding box center [597, 264] width 125 height 23
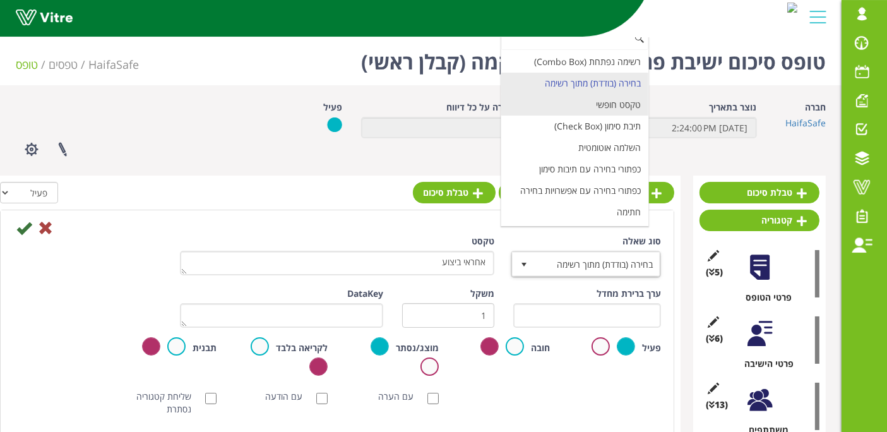
click at [622, 98] on li "טקסט חופשי" at bounding box center [574, 104] width 147 height 21
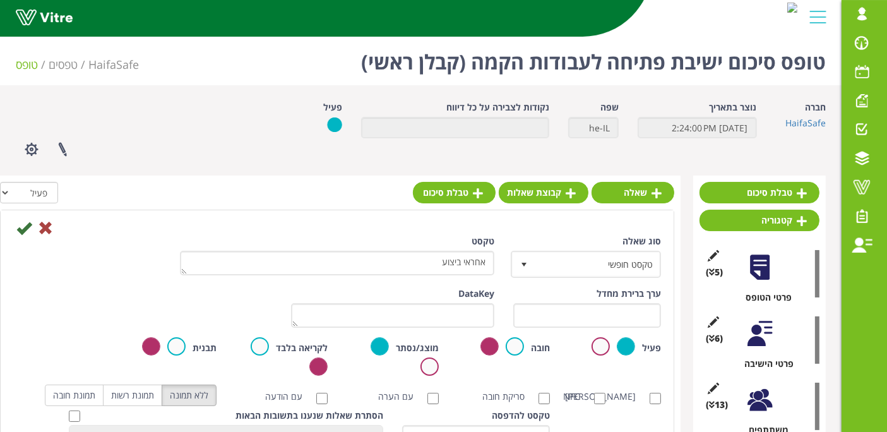
click at [141, 228] on div at bounding box center [337, 227] width 667 height 15
click at [23, 224] on icon at bounding box center [23, 227] width 15 height 15
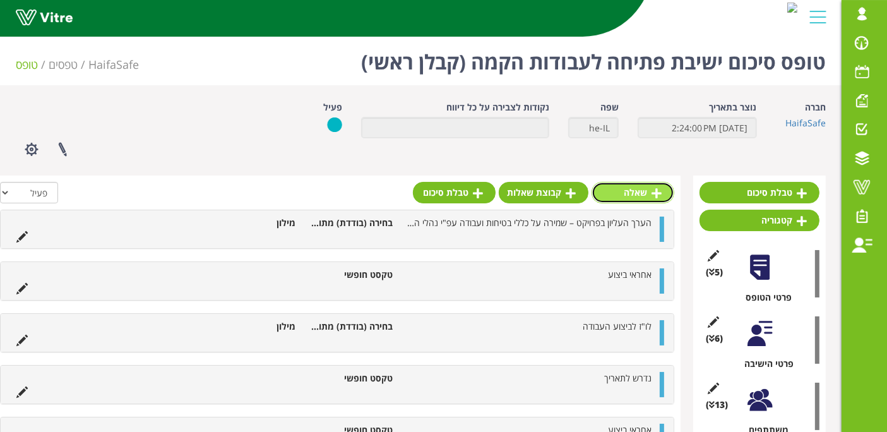
click at [638, 191] on link "שאלה" at bounding box center [633, 192] width 83 height 21
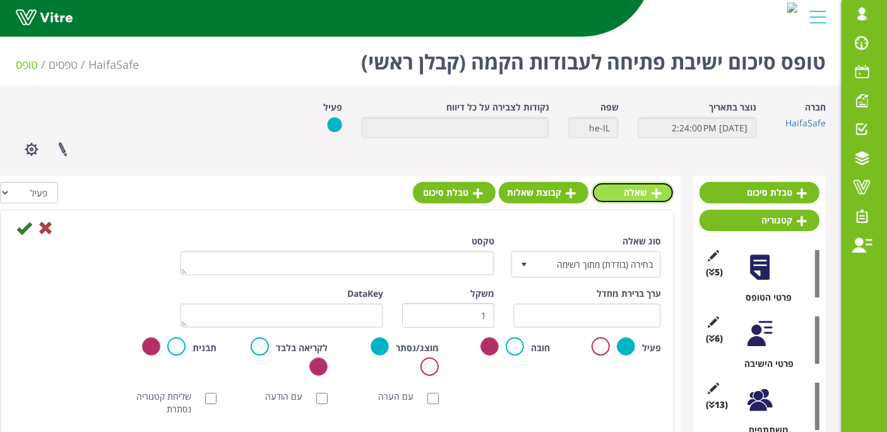
scroll to position [70, 0]
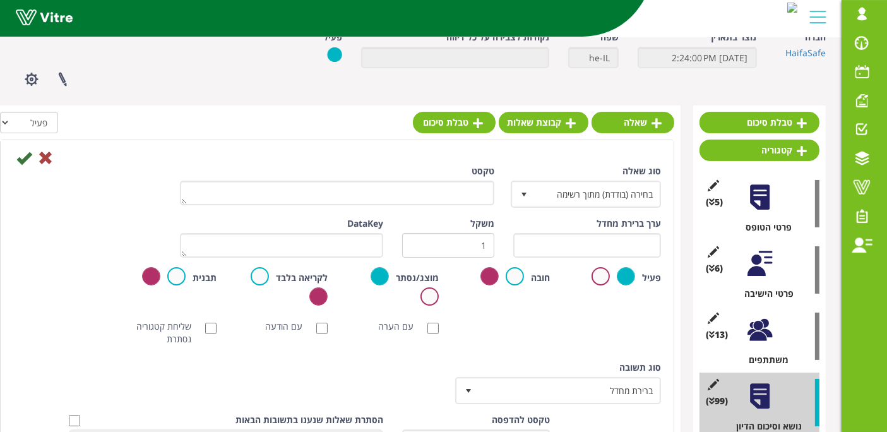
click at [398, 249] on div "משקל 1" at bounding box center [448, 237] width 111 height 40
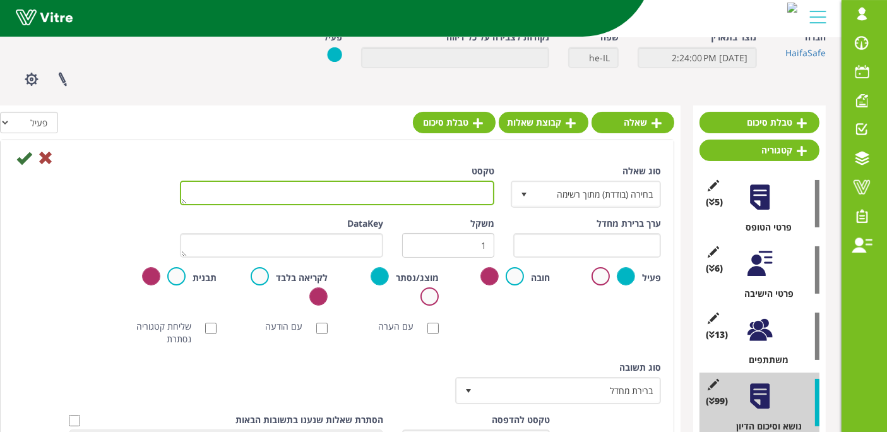
click at [427, 194] on textarea "טקסט" at bounding box center [337, 193] width 314 height 25
paste textarea "אחראי ביצוע"
type textarea "אחראי ביצוע"
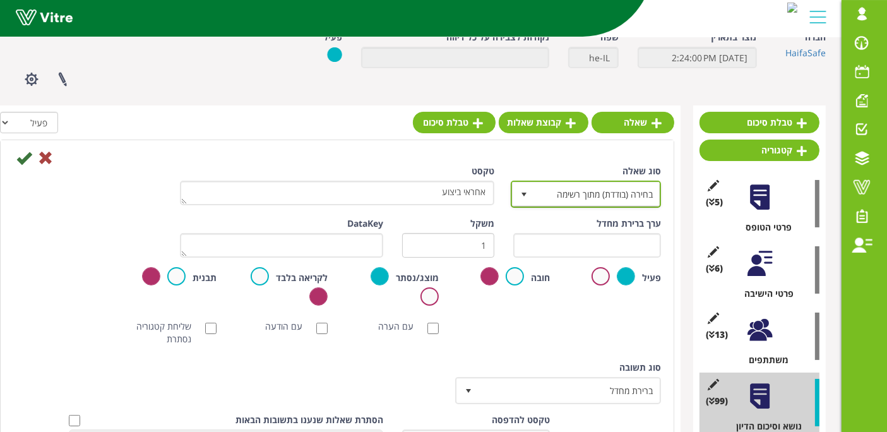
click at [535, 194] on span "select" at bounding box center [524, 193] width 23 height 23
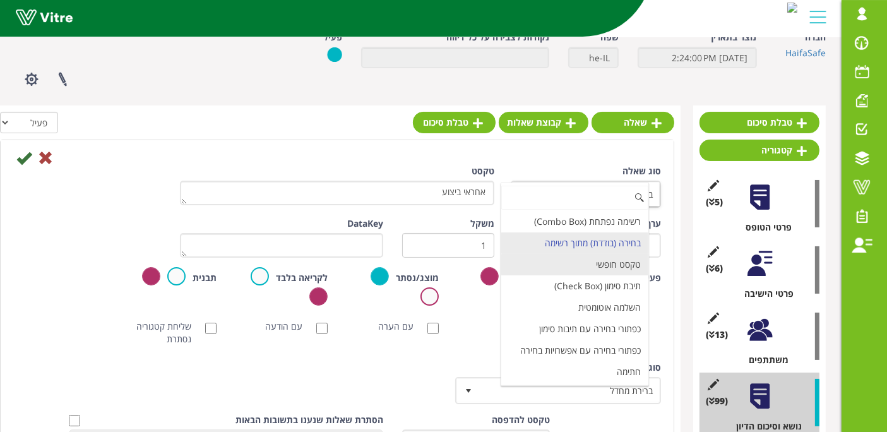
click at [580, 266] on li "טקסט חופשי" at bounding box center [574, 264] width 147 height 21
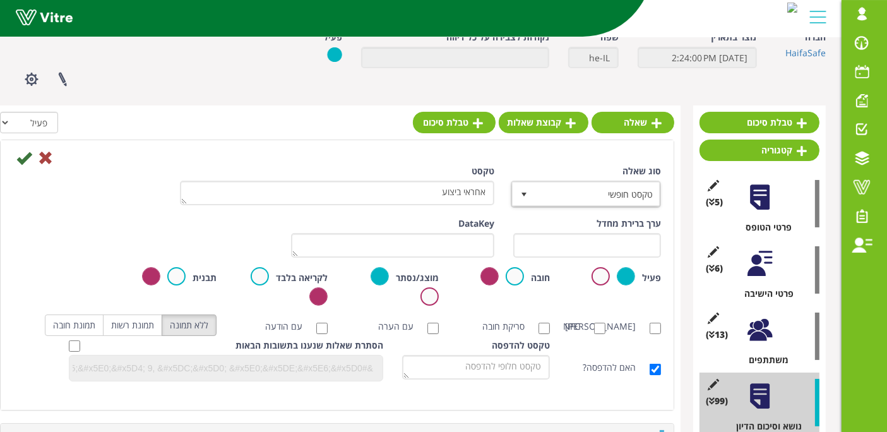
click at [127, 213] on div "סוג שאלה טקסט חופשי 5 טקסט אחראי ביצוע" at bounding box center [337, 191] width 667 height 52
click at [23, 155] on icon at bounding box center [23, 157] width 15 height 15
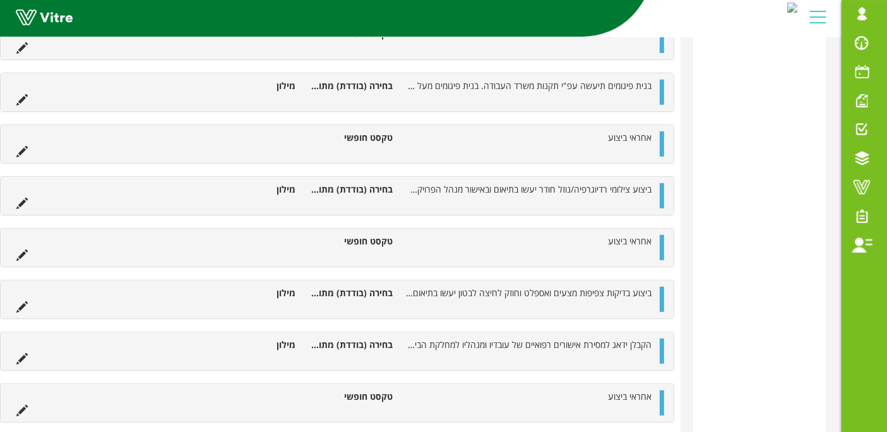
scroll to position [5242, 0]
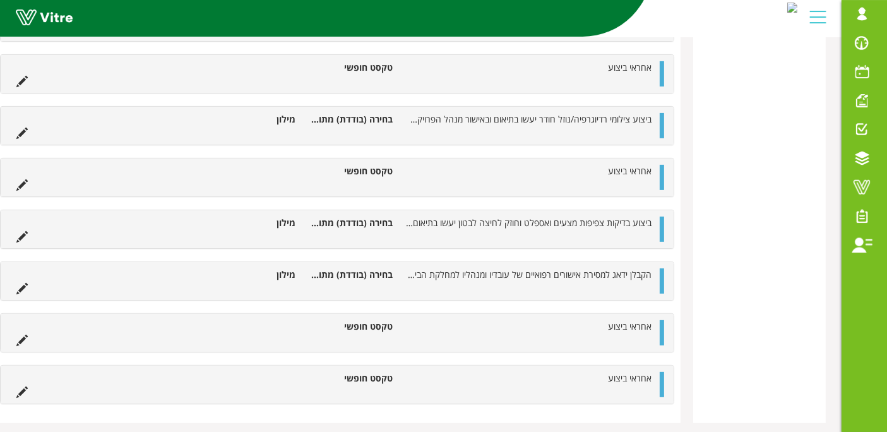
click at [660, 320] on div at bounding box center [662, 332] width 4 height 25
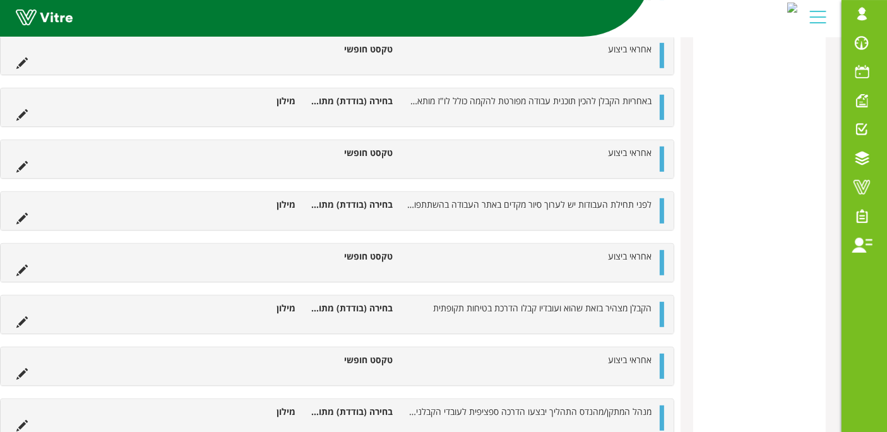
scroll to position [261, 0]
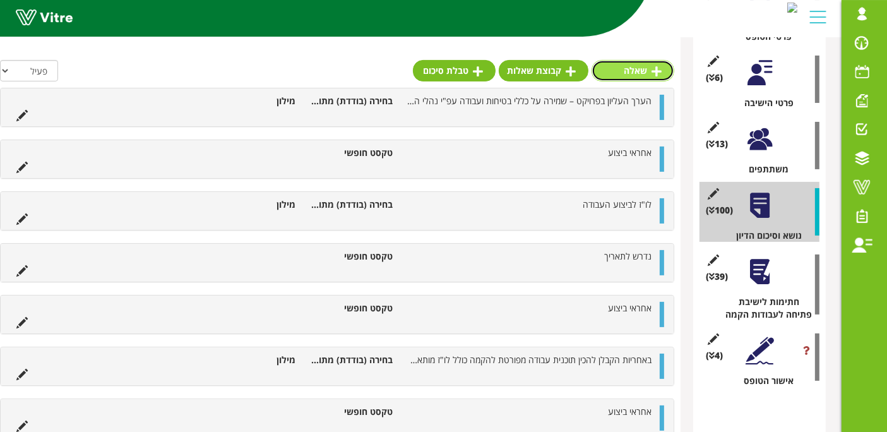
click at [642, 60] on link "שאלה" at bounding box center [633, 70] width 83 height 21
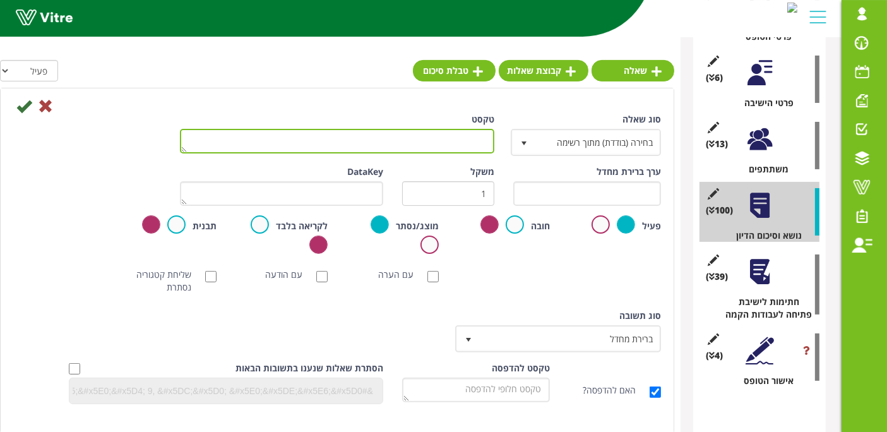
click at [439, 146] on textarea "טקסט" at bounding box center [337, 141] width 314 height 25
paste textarea "חל איסור מוחלט לבצע שינויים בקונסטרוקציית פלדה ללא קבלת אישור בכתב ותוכנית הנדס…"
type textarea "חל איסור מוחלט לבצע שינויים בקונסטרוקציית פלדה ללא קבלת אישור בכתב ותוכנית הנדס…"
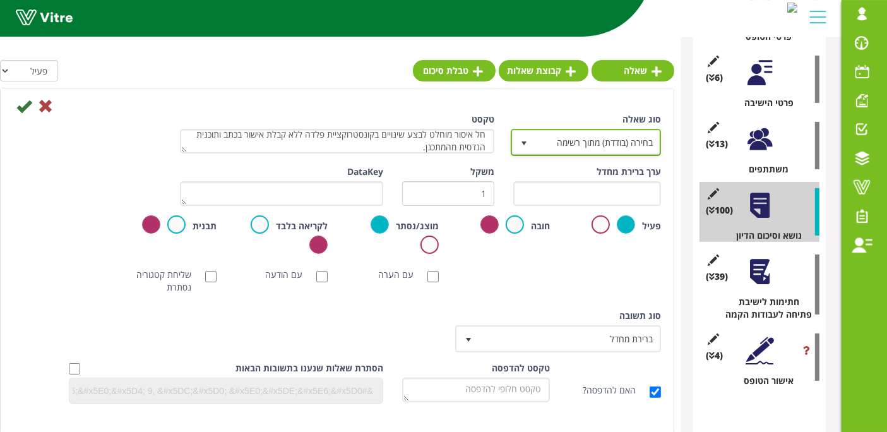
click at [537, 138] on span "בחירה (בודדת) מתוך רשימה" at bounding box center [597, 142] width 125 height 23
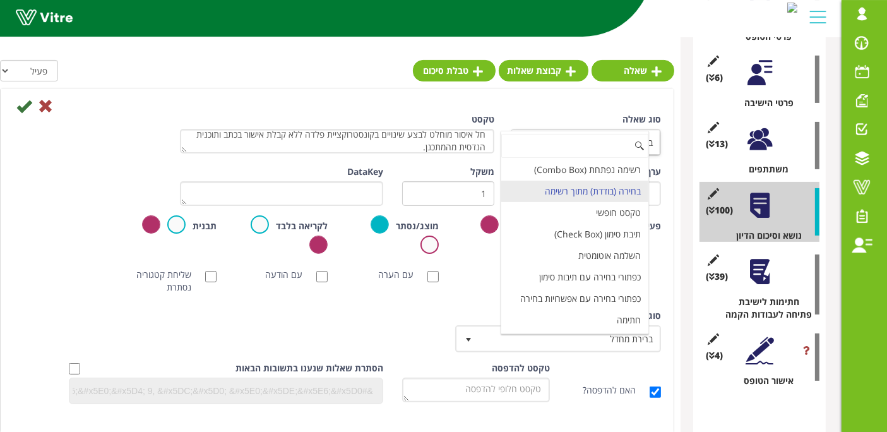
click at [453, 306] on div "סוג שאלה בחירה (בודדת) מתוך רשימה 3 טקסט חל איסור מוחלט לבצע שינויים בקונסטרוקצ…" at bounding box center [337, 263] width 648 height 301
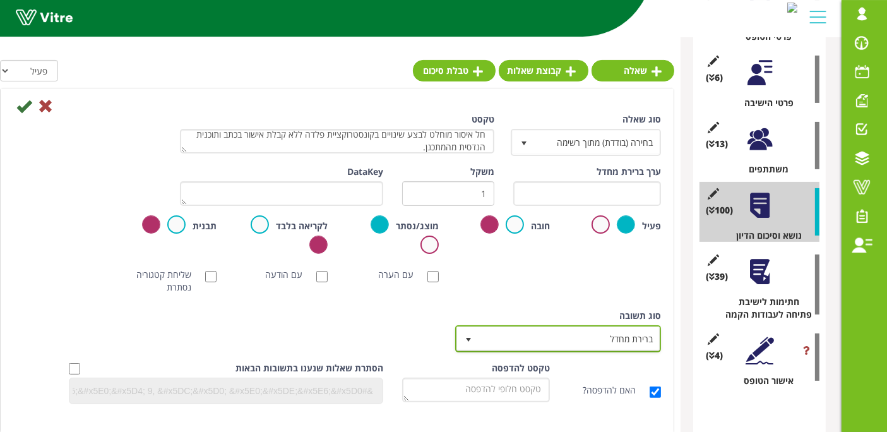
click at [511, 336] on span "ברירת מחדל" at bounding box center [569, 338] width 181 height 23
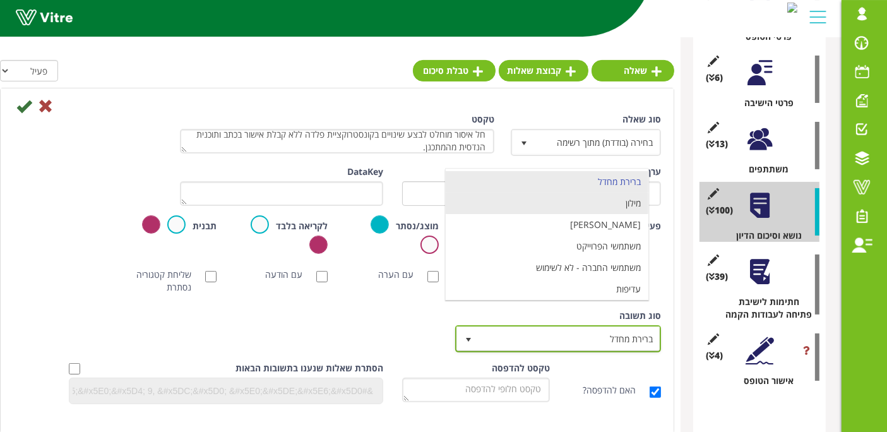
click at [566, 208] on li "מילון" at bounding box center [547, 203] width 203 height 21
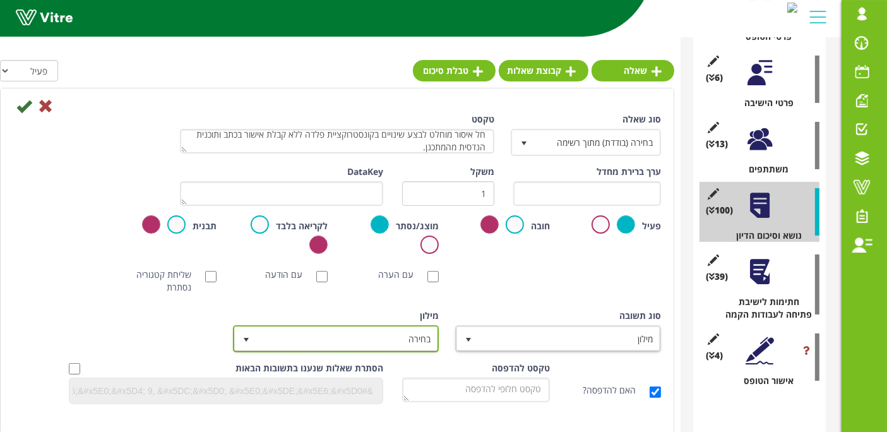
click at [358, 342] on span "בחירה" at bounding box center [347, 338] width 181 height 23
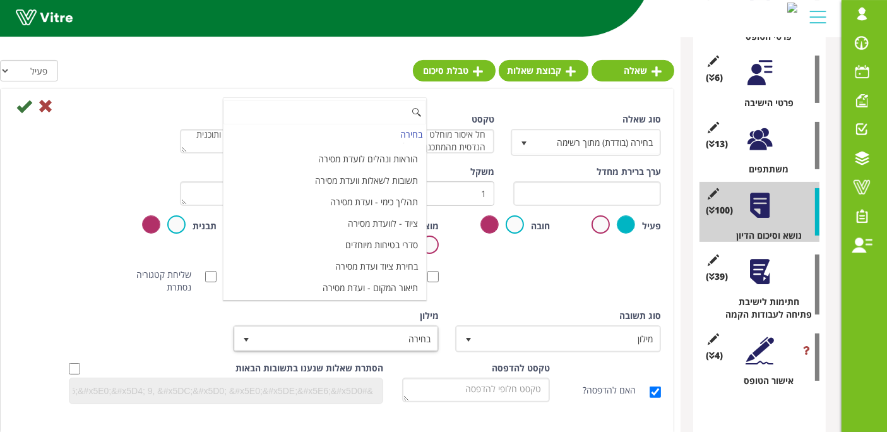
scroll to position [4214, 0]
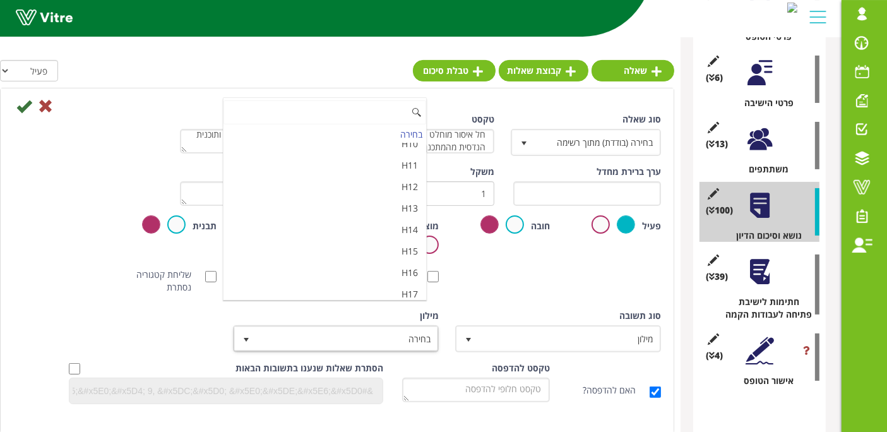
click at [346, 326] on li "מאשר / לא מאשר עם הערה" at bounding box center [325, 336] width 203 height 21
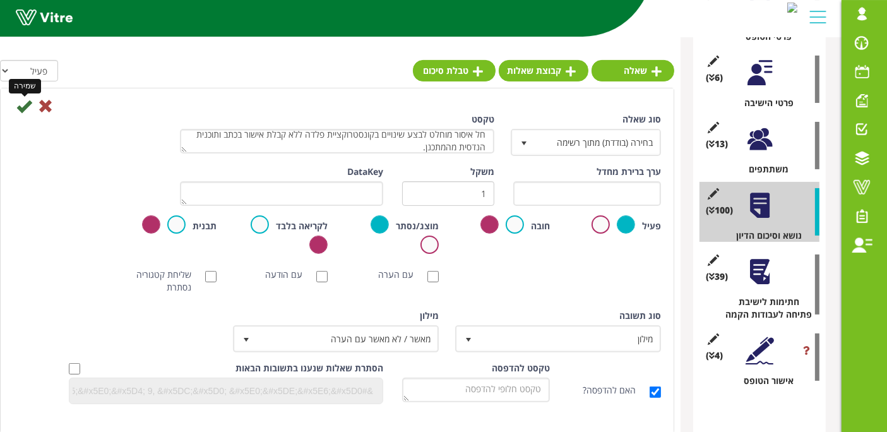
click at [20, 105] on icon at bounding box center [23, 105] width 15 height 15
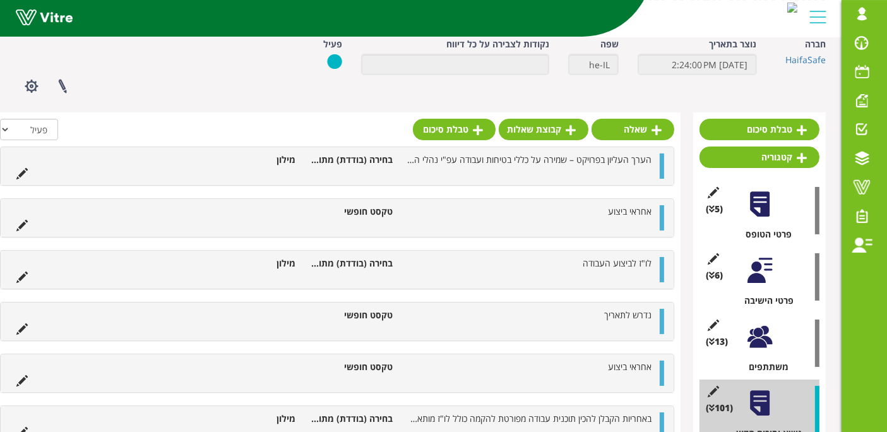
scroll to position [0, 0]
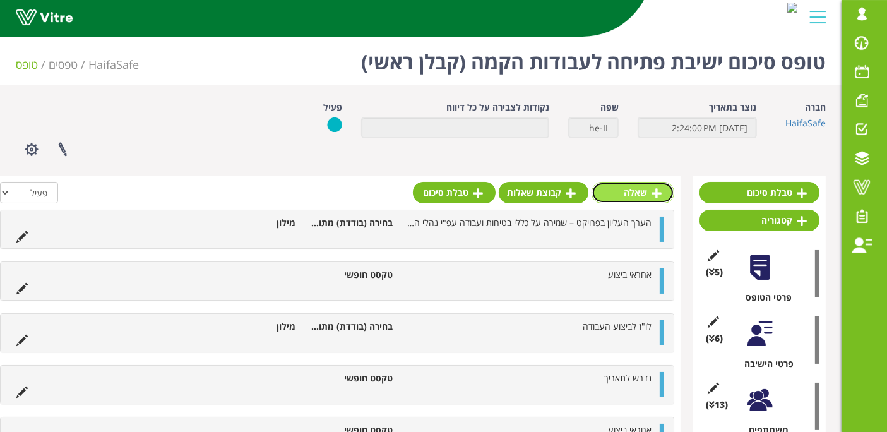
click at [633, 184] on link "שאלה" at bounding box center [633, 192] width 83 height 21
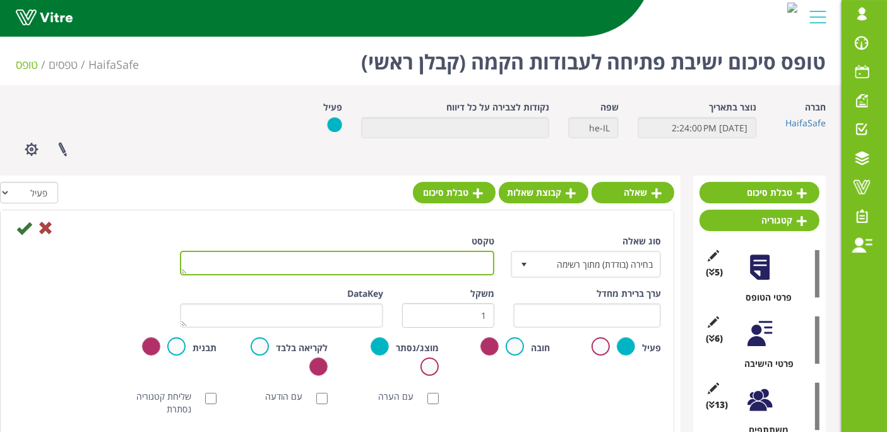
click at [489, 265] on textarea "טקסט" at bounding box center [337, 263] width 314 height 25
paste textarea "חל איסור מוחלט לבצע שינויים ו/או תוספות ללא אישור בכתב ממנהל הפרויקט ועפ"י נוהל…"
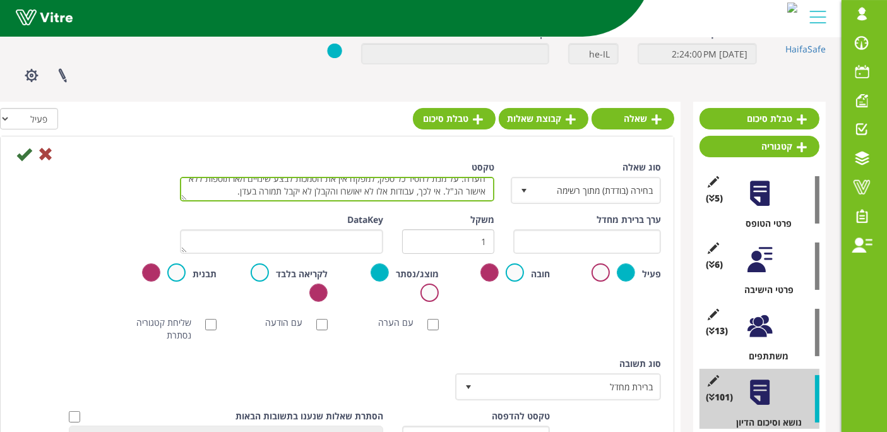
scroll to position [140, 0]
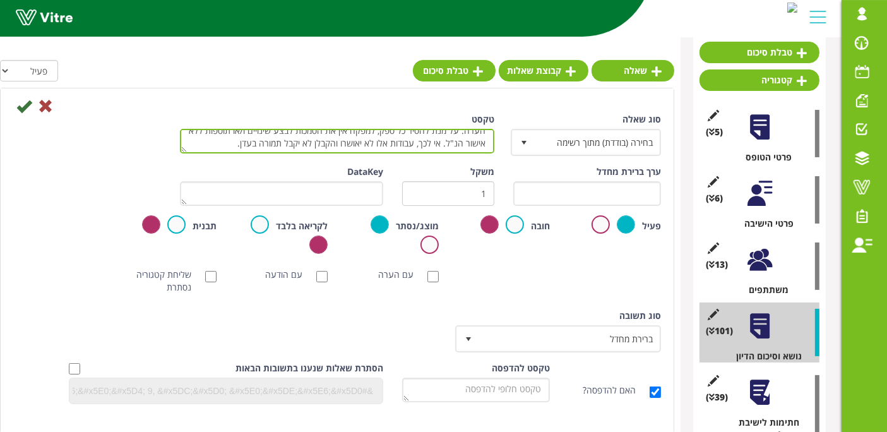
type textarea "חל איסור מוחלט לבצע שינויים ו/או תוספות ללא אישור בכתב ממנהל הפרויקט ועפ"י נוהל…"
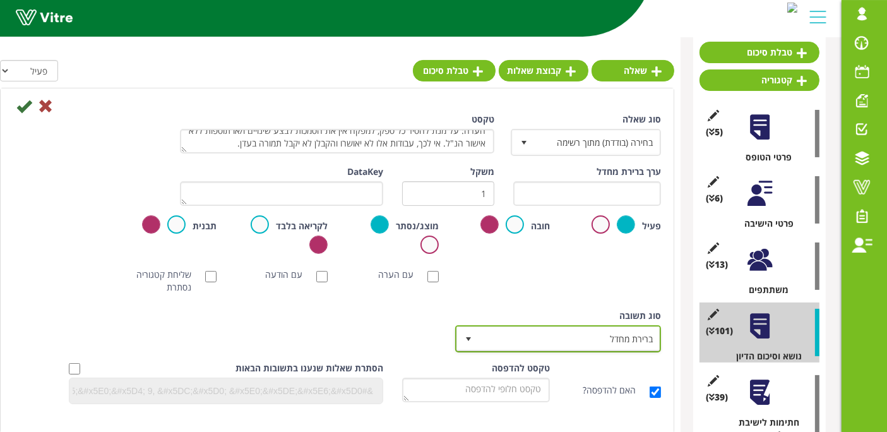
click at [556, 336] on span "ברירת מחדל" at bounding box center [569, 338] width 181 height 23
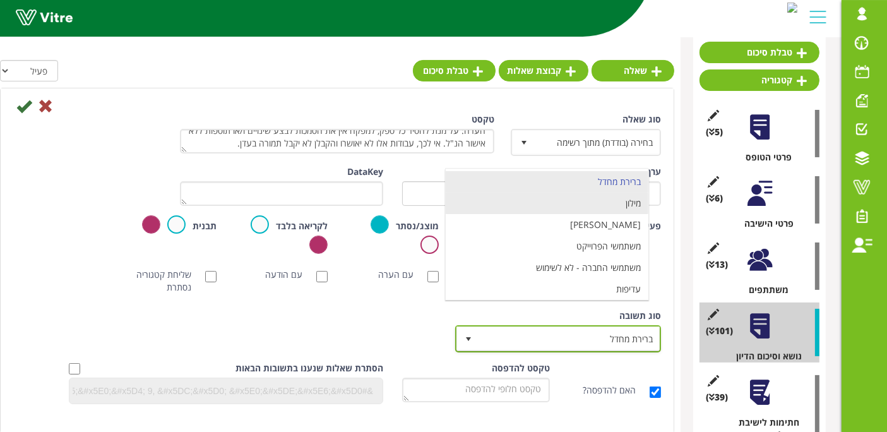
click at [580, 210] on li "מילון" at bounding box center [547, 203] width 203 height 21
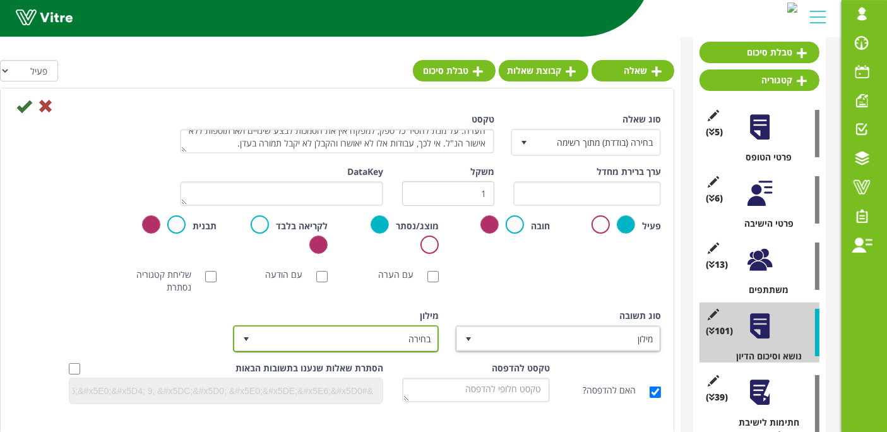
click at [407, 342] on span "בחירה" at bounding box center [347, 338] width 181 height 23
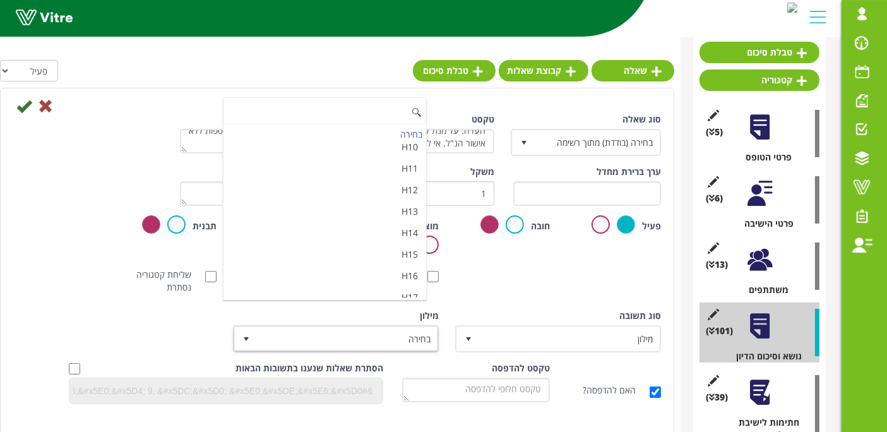
scroll to position [4214, 0]
click at [384, 326] on li "מאשר / לא מאשר עם הערה" at bounding box center [325, 336] width 203 height 21
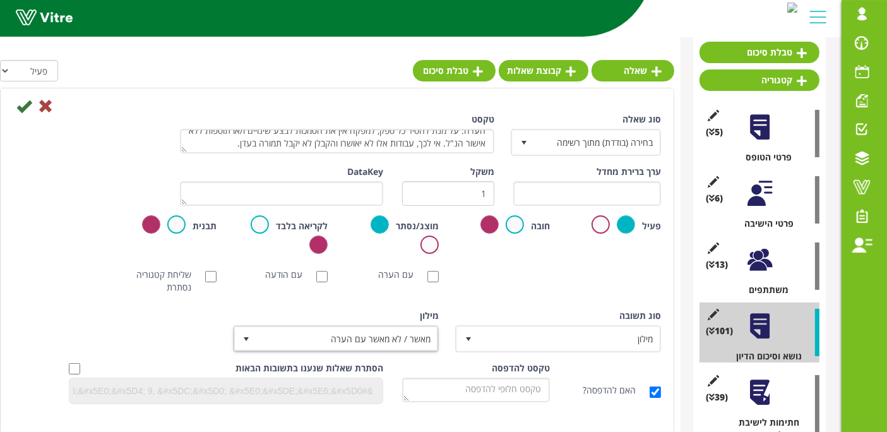
click at [276, 299] on div "סוג שאלה בחירה (בודדת) מתוך רשימה 3 טקסט חל איסור מוחלט לבצע שינויים ו/או תוספו…" at bounding box center [337, 263] width 648 height 301
click at [18, 103] on icon at bounding box center [23, 105] width 15 height 15
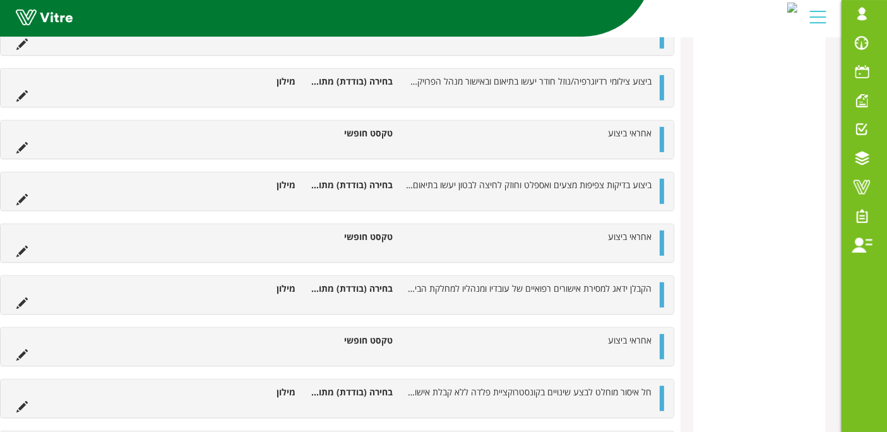
scroll to position [5432, 0]
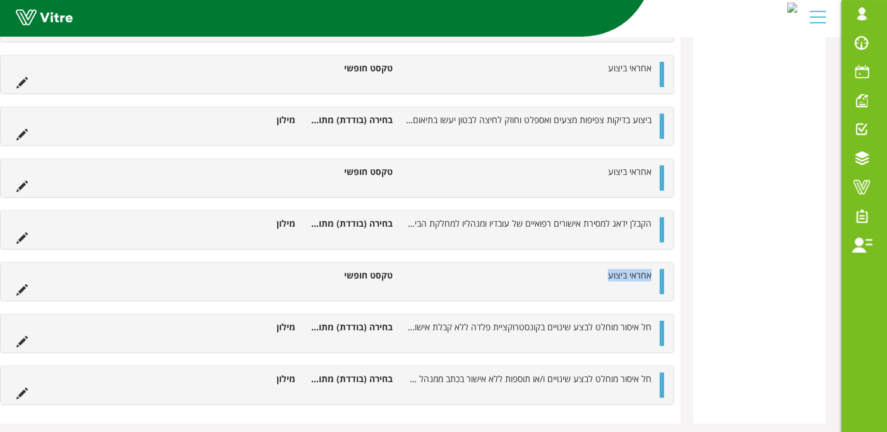
drag, startPoint x: 602, startPoint y: 242, endPoint x: 657, endPoint y: 233, distance: 55.1
click at [657, 263] on div "אחראי ביצוע טקסט חופשי" at bounding box center [337, 282] width 673 height 38
copy span "אחראי ביצוע"
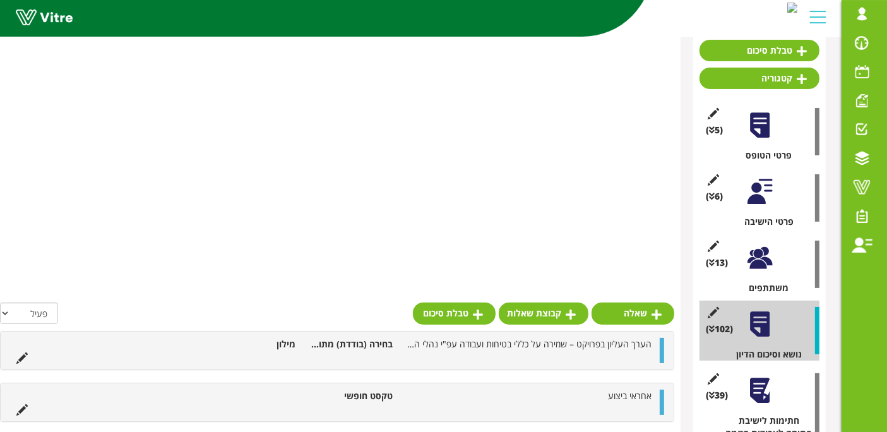
scroll to position [129, 0]
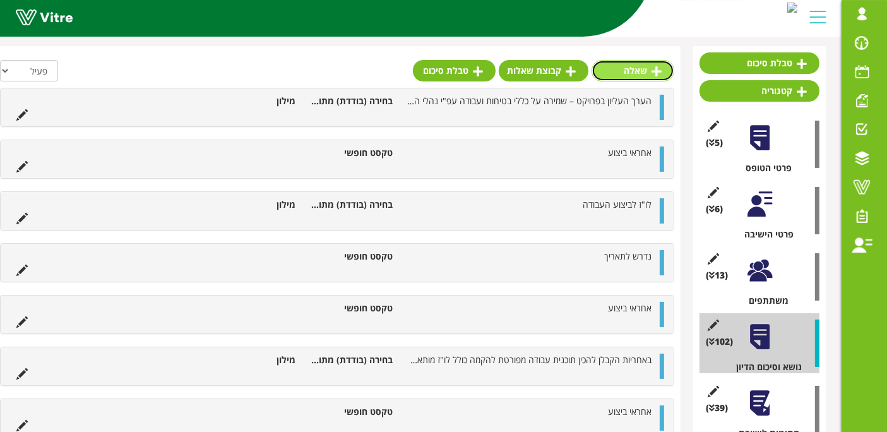
click at [642, 61] on link "שאלה" at bounding box center [633, 70] width 83 height 21
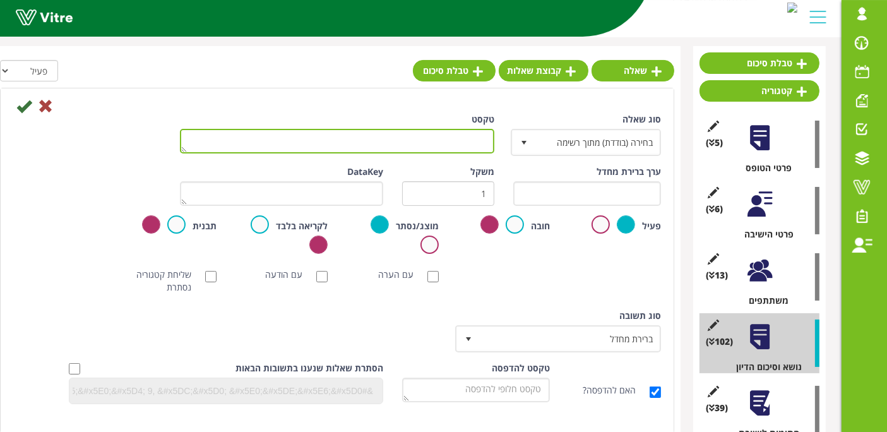
click at [474, 153] on div "טקסט" at bounding box center [336, 138] width 333 height 50
paste textarea "אחראי ביצוע"
type textarea "אחראי ביצוע"
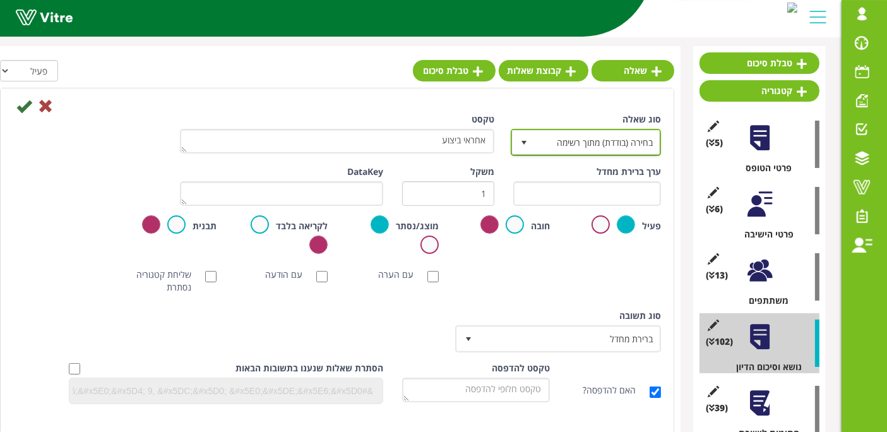
click at [554, 147] on span "בחירה (בודדת) מתוך רשימה" at bounding box center [597, 142] width 125 height 23
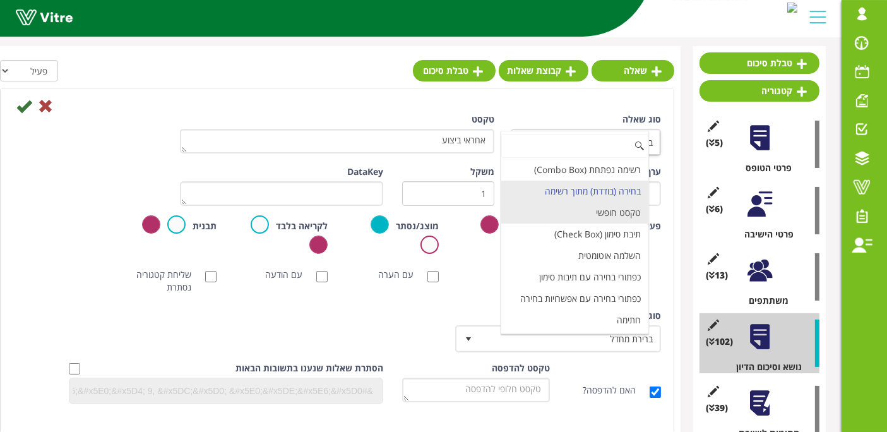
click at [594, 212] on li "טקסט חופשי" at bounding box center [574, 212] width 147 height 21
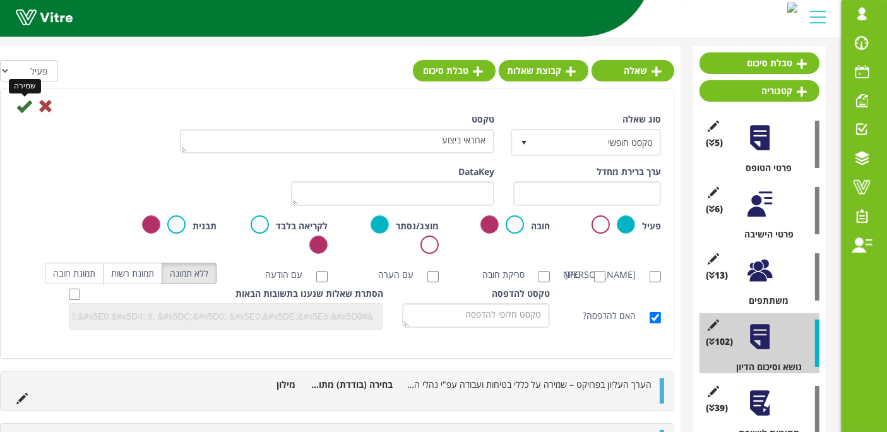
click at [30, 109] on icon at bounding box center [23, 105] width 15 height 15
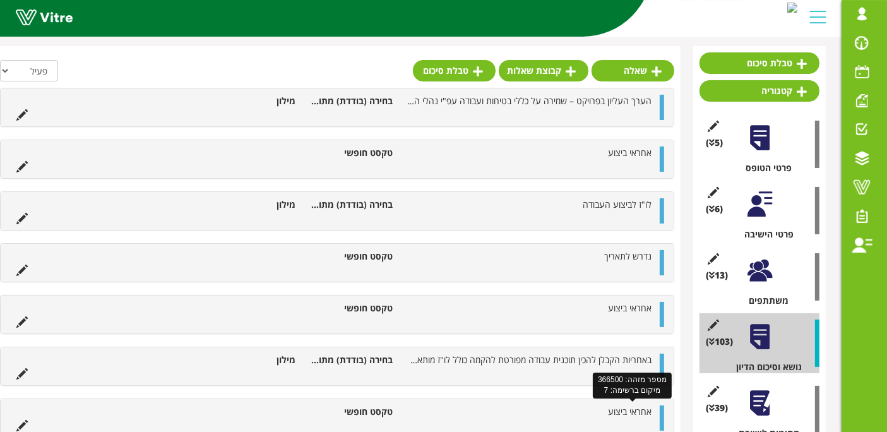
click at [628, 406] on span "אחראי ביצוע" at bounding box center [630, 411] width 44 height 12
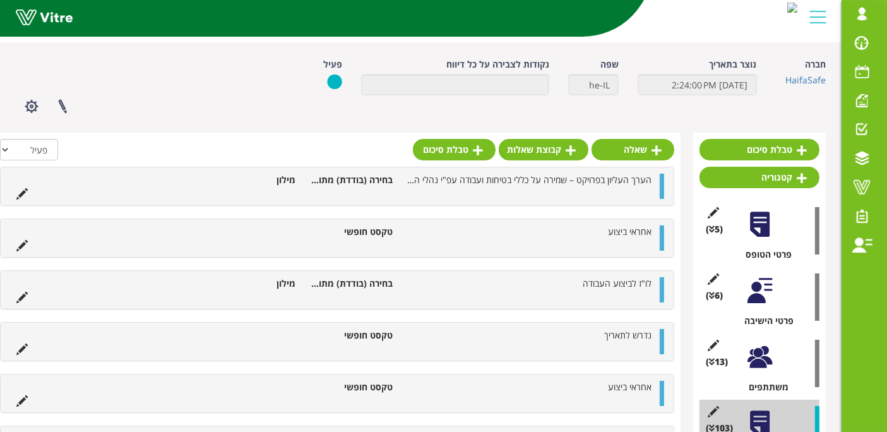
scroll to position [0, 0]
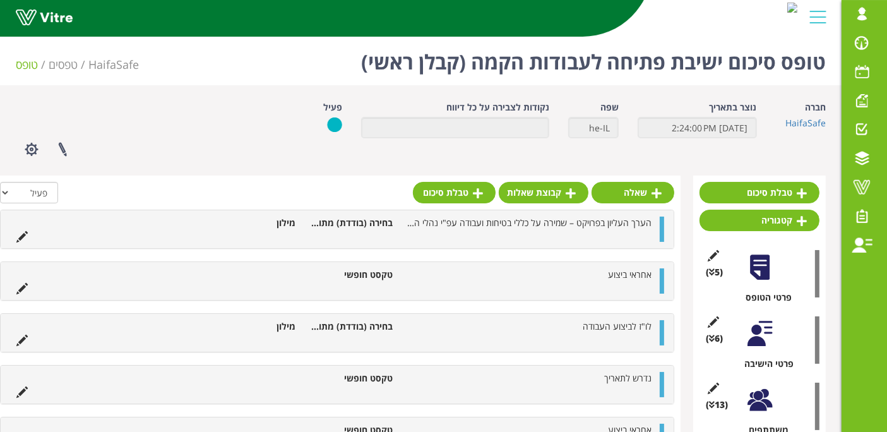
drag, startPoint x: 643, startPoint y: 174, endPoint x: 643, endPoint y: 181, distance: 7.6
click at [641, 193] on link "שאלה" at bounding box center [633, 192] width 83 height 21
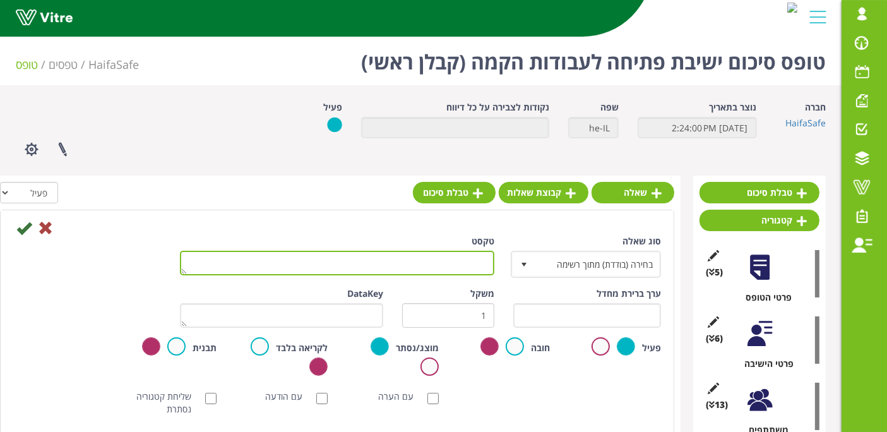
click at [287, 264] on textarea "טקסט" at bounding box center [337, 263] width 314 height 25
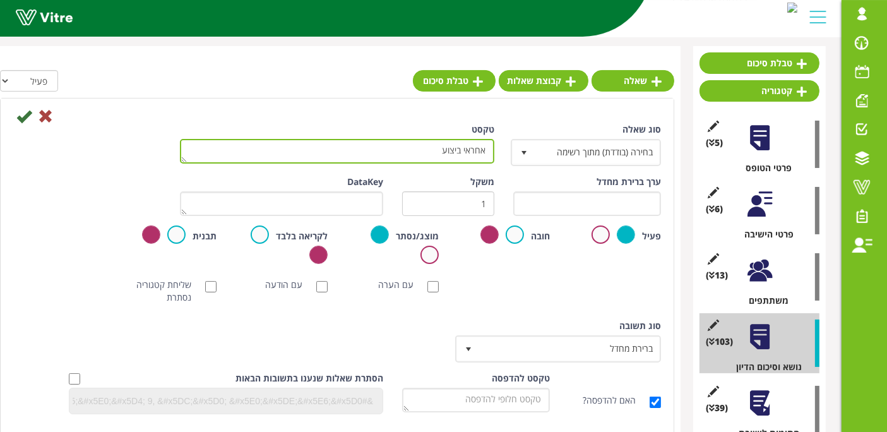
scroll to position [140, 0]
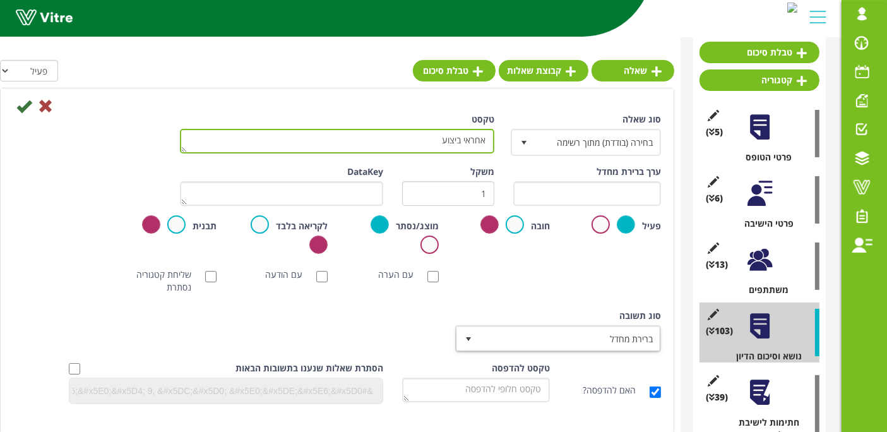
type textarea "אחראי ביצוע"
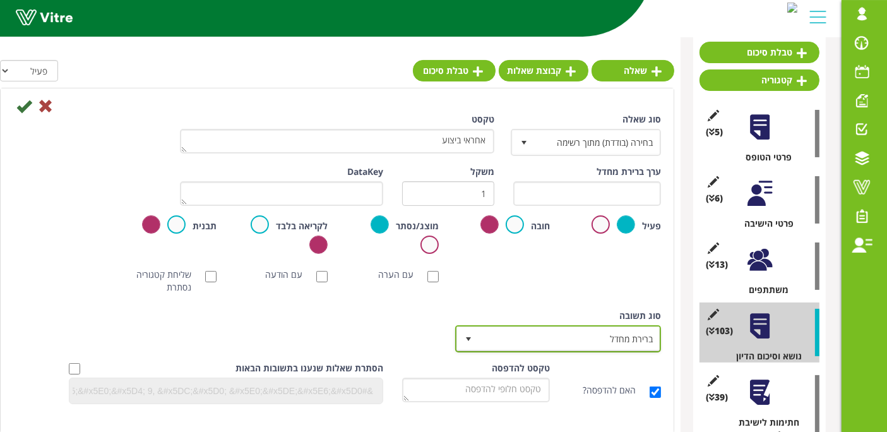
click at [557, 327] on span "ברירת מחדל" at bounding box center [569, 338] width 181 height 23
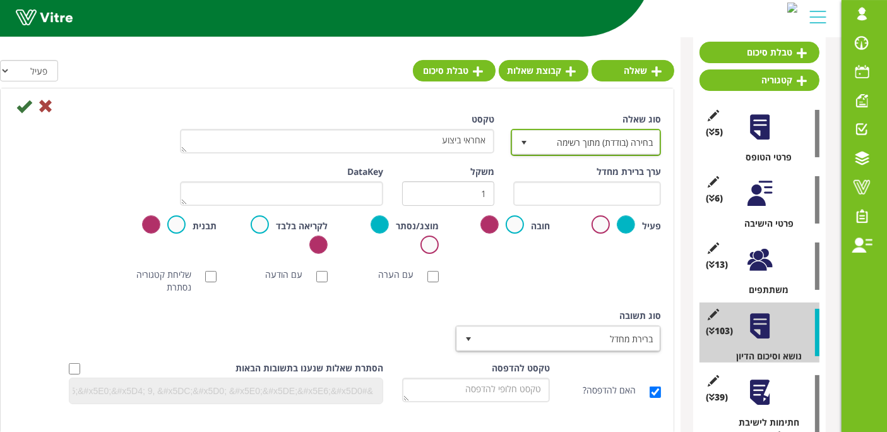
click at [624, 143] on span "בחירה (בודדת) מתוך רשימה" at bounding box center [597, 142] width 125 height 23
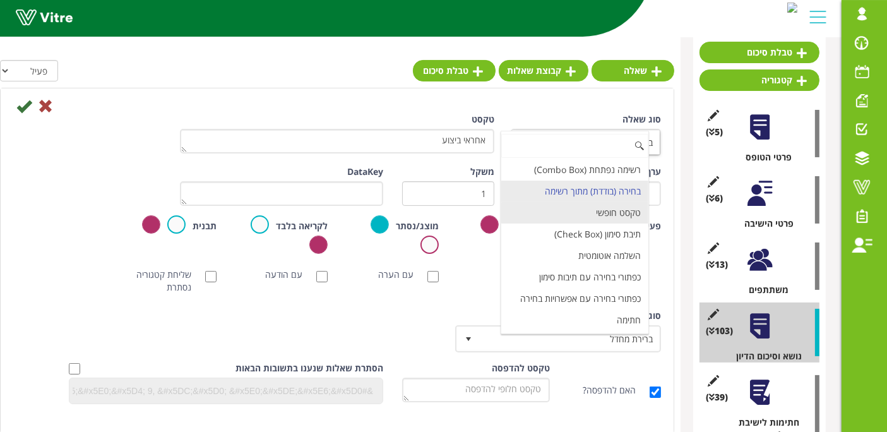
click at [625, 208] on li "טקסט חופשי" at bounding box center [574, 212] width 147 height 21
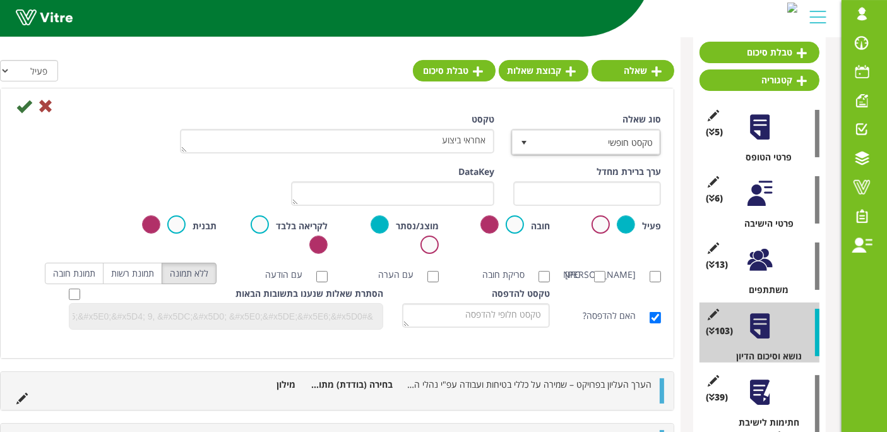
click at [23, 111] on icon at bounding box center [23, 105] width 15 height 15
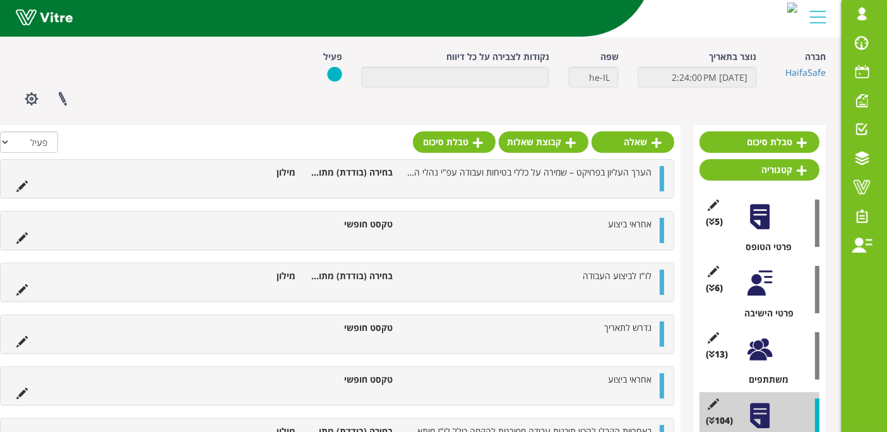
scroll to position [0, 0]
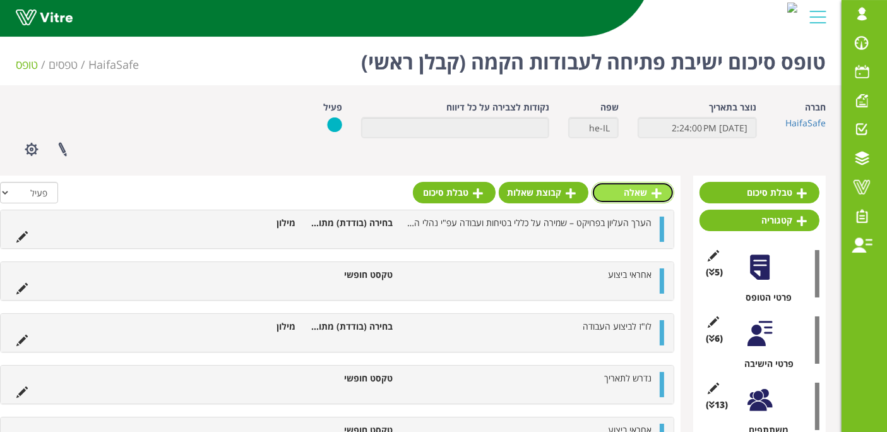
click at [640, 191] on link "שאלה" at bounding box center [633, 192] width 83 height 21
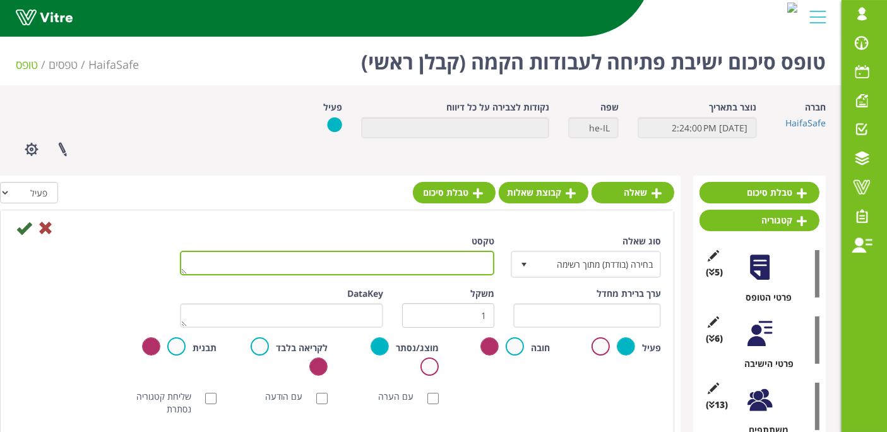
click at [462, 265] on textarea "טקסט" at bounding box center [337, 263] width 314 height 25
paste textarea "בברזים כדוריים מרותכים יש להחליף את האטמים הזמניים באטמים מתאימים. המפקח [PERSO…"
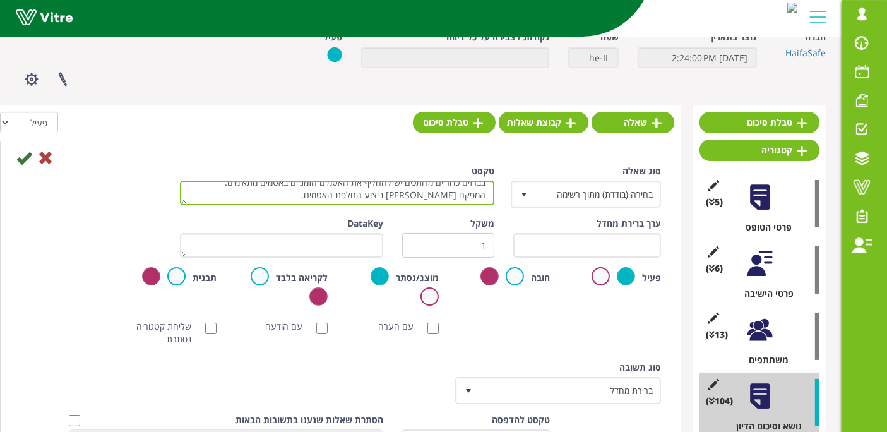
scroll to position [140, 0]
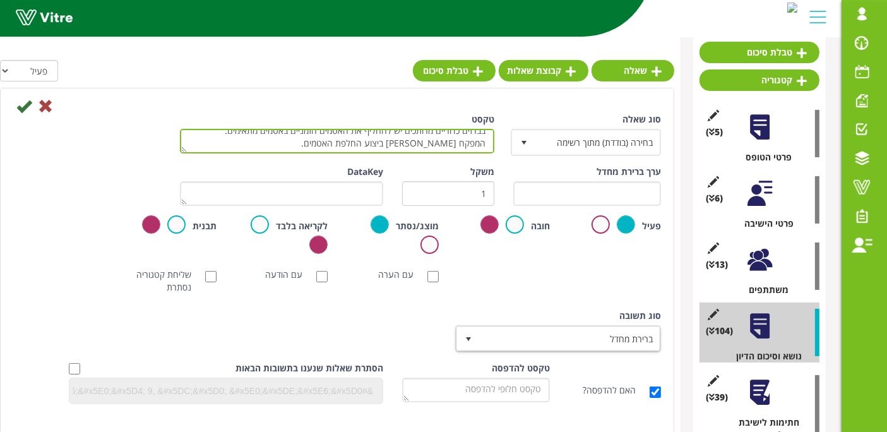
type textarea "בברזים כדוריים מרותכים יש להחליף את האטמים הזמניים באטמים מתאימים. המפקח [PERSO…"
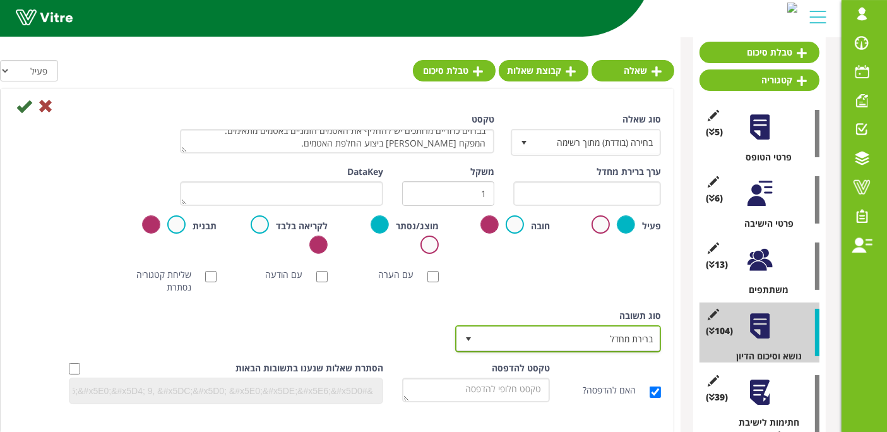
click at [593, 331] on span "ברירת מחדל" at bounding box center [569, 338] width 181 height 23
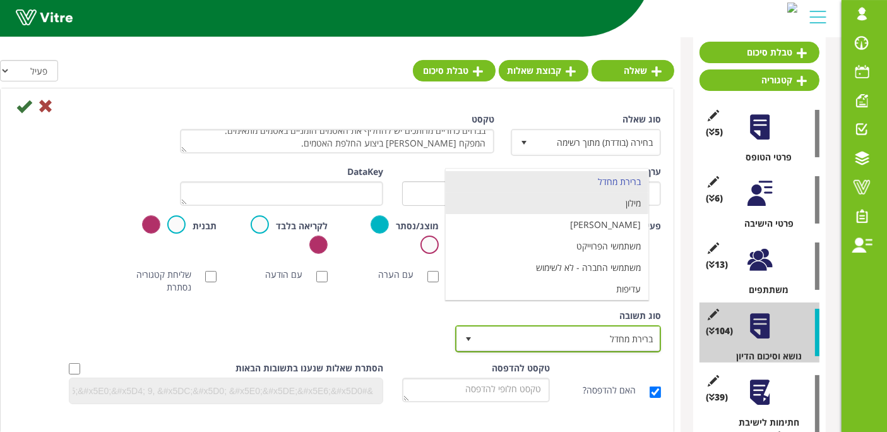
click at [609, 210] on li "מילון" at bounding box center [547, 203] width 203 height 21
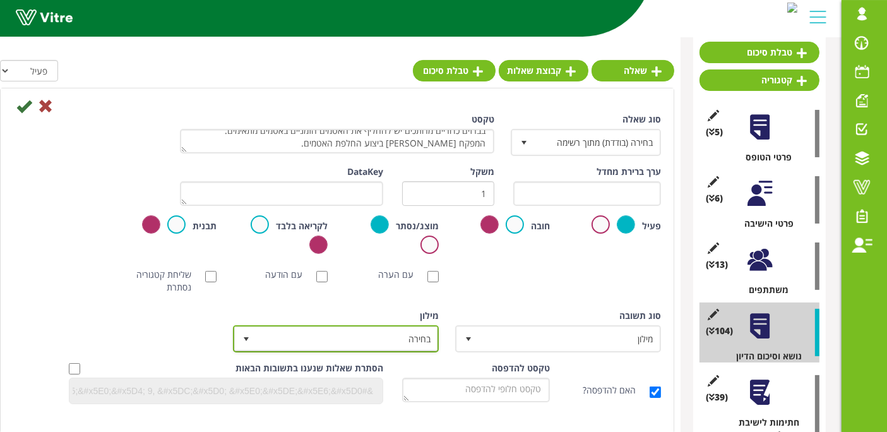
click at [361, 335] on span "בחירה" at bounding box center [347, 338] width 181 height 23
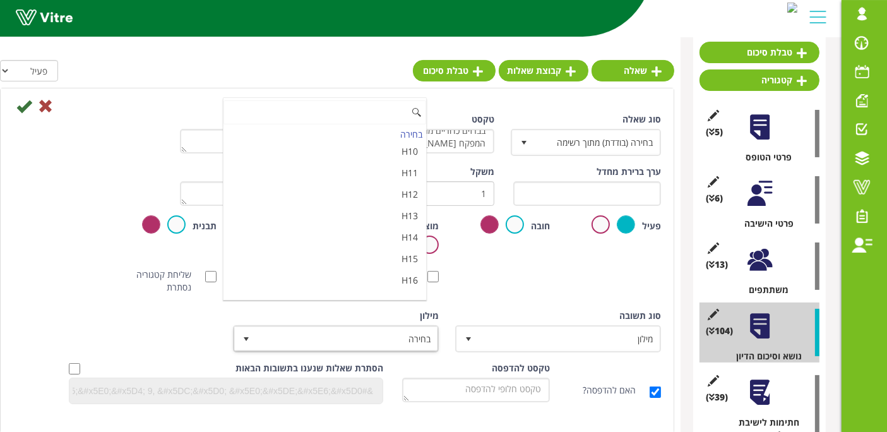
scroll to position [4214, 0]
click at [323, 326] on li "מאשר / לא מאשר עם הערה" at bounding box center [325, 336] width 203 height 21
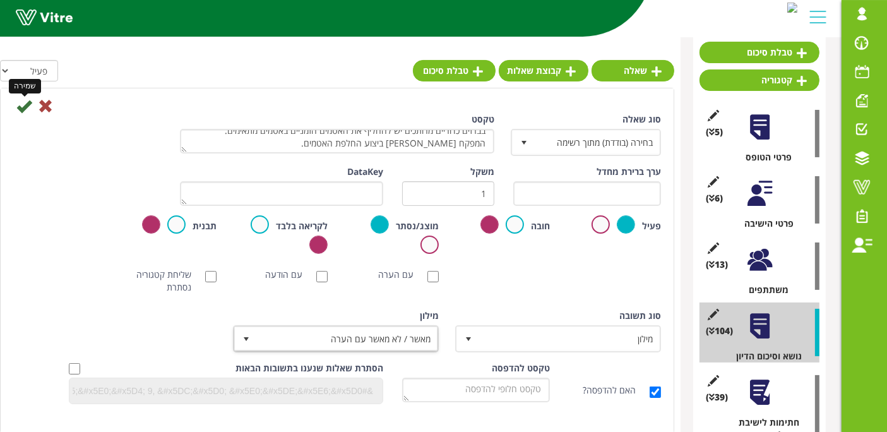
click at [20, 109] on icon at bounding box center [23, 105] width 15 height 15
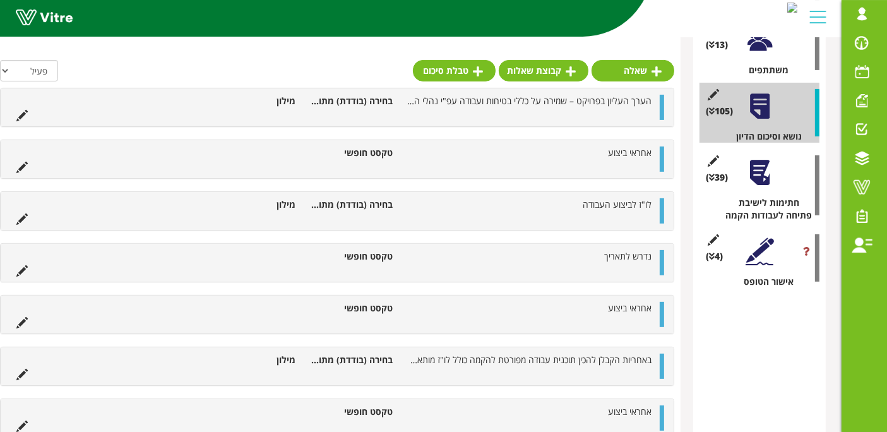
scroll to position [0, 0]
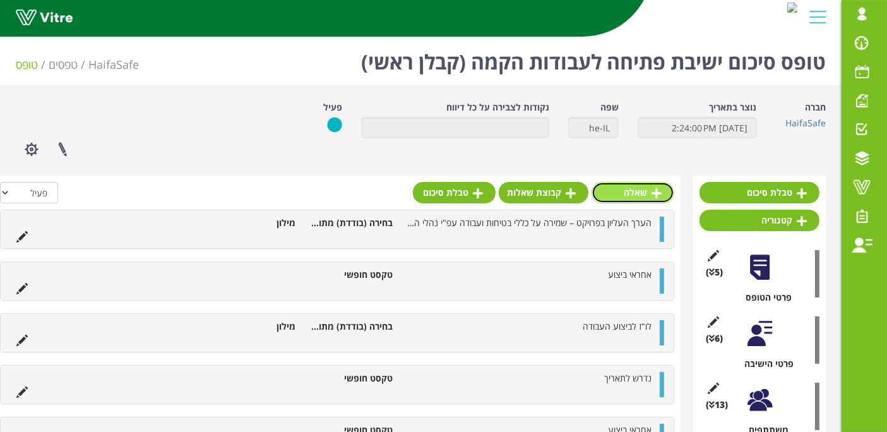
click at [645, 190] on link "שאלה" at bounding box center [633, 192] width 83 height 21
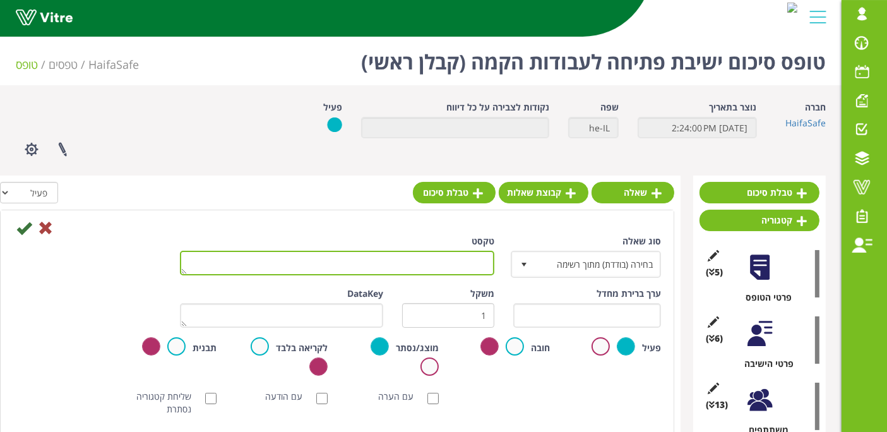
click at [442, 264] on textarea "טקסט" at bounding box center [337, 263] width 314 height 25
type textarea "אחראי ביצוע"
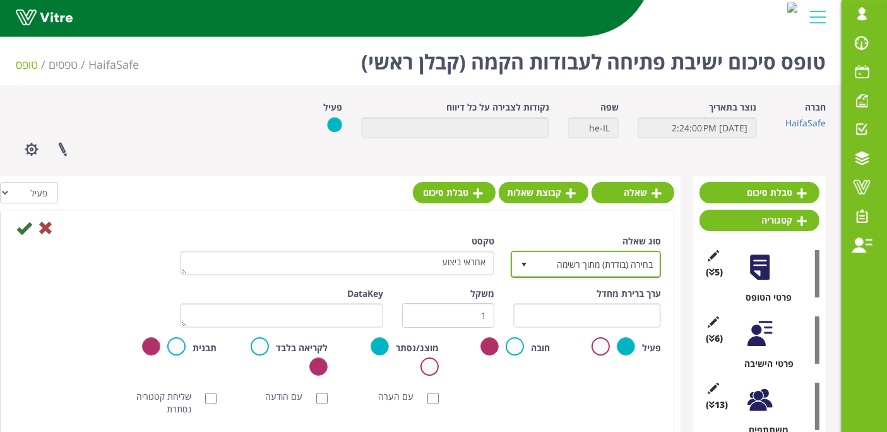
click at [590, 272] on span "בחירה (בודדת) מתוך רשימה" at bounding box center [597, 264] width 125 height 23
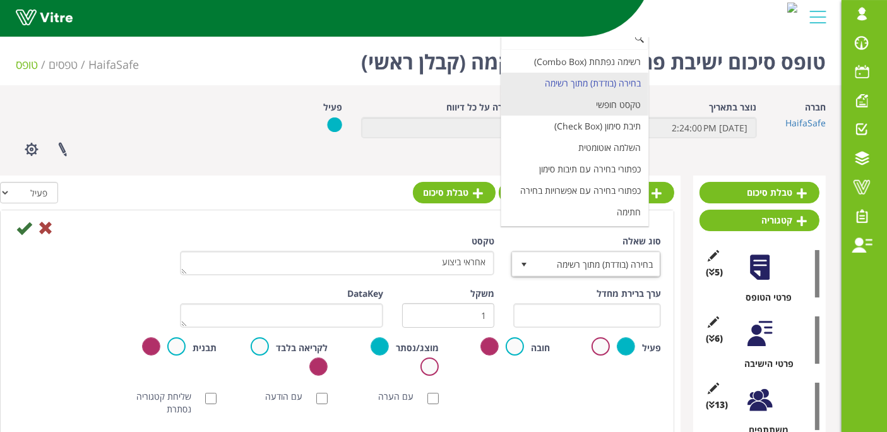
click at [621, 102] on li "טקסט חופשי" at bounding box center [574, 104] width 147 height 21
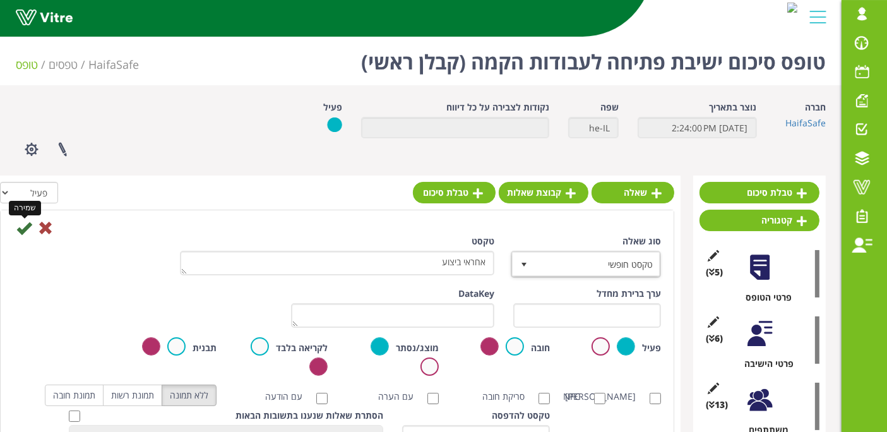
click at [20, 231] on icon at bounding box center [23, 227] width 15 height 15
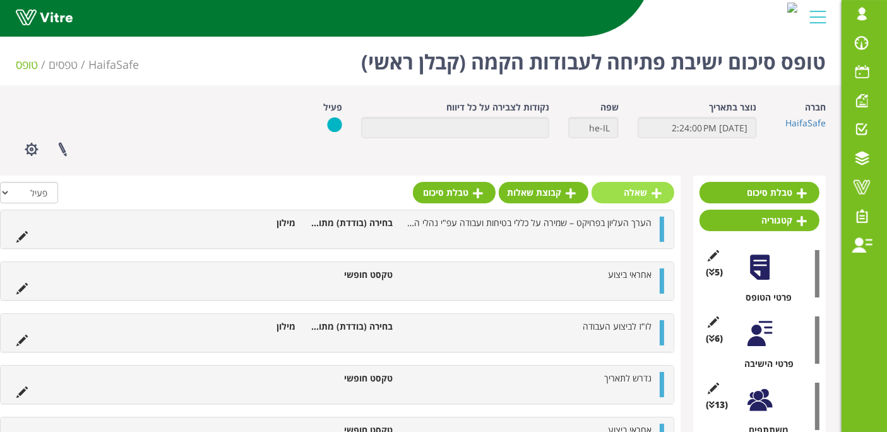
click at [653, 189] on icon at bounding box center [657, 193] width 10 height 11
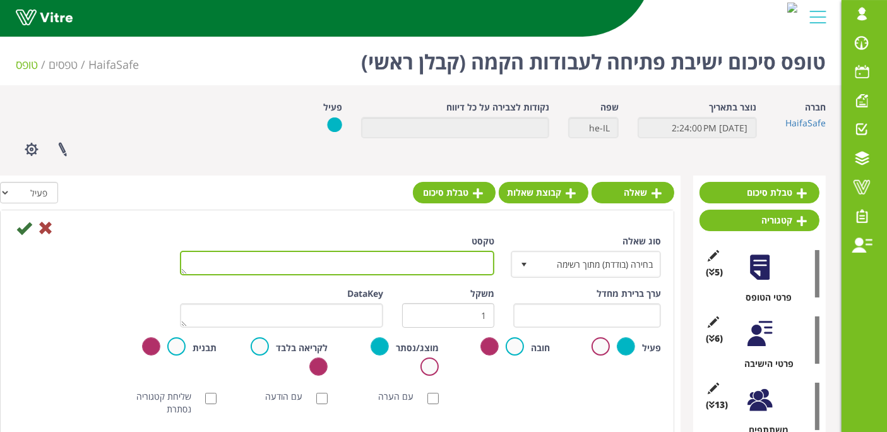
click at [420, 256] on textarea "טקסט" at bounding box center [337, 263] width 314 height 25
paste textarea "בברזים כדוריים מרותכים יש להחליף את האטמים הזמניים באטמים מתאימים. המפקח [PERSO…"
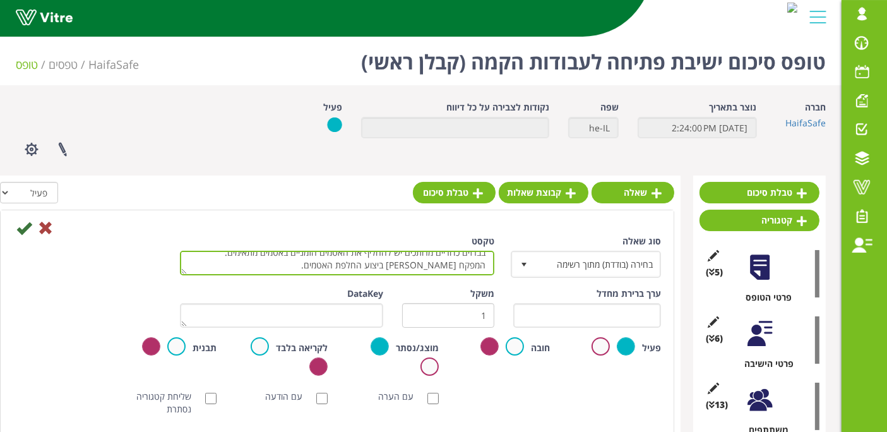
scroll to position [140, 0]
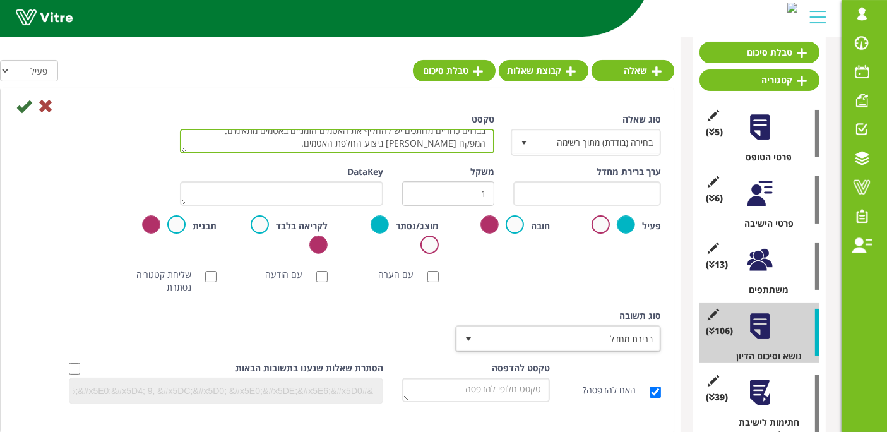
type textarea "בברזים כדוריים מרותכים יש להחליף את האטמים הזמניים באטמים מתאימים. המפקח [PERSO…"
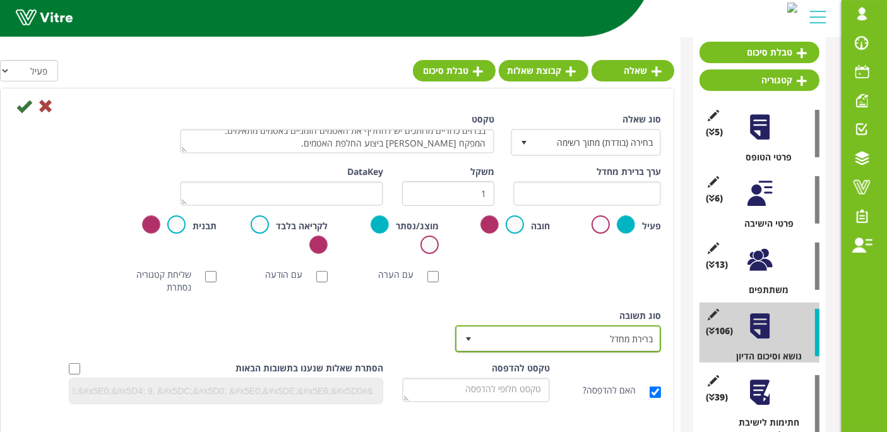
click at [575, 342] on span "ברירת מחדל" at bounding box center [569, 338] width 181 height 23
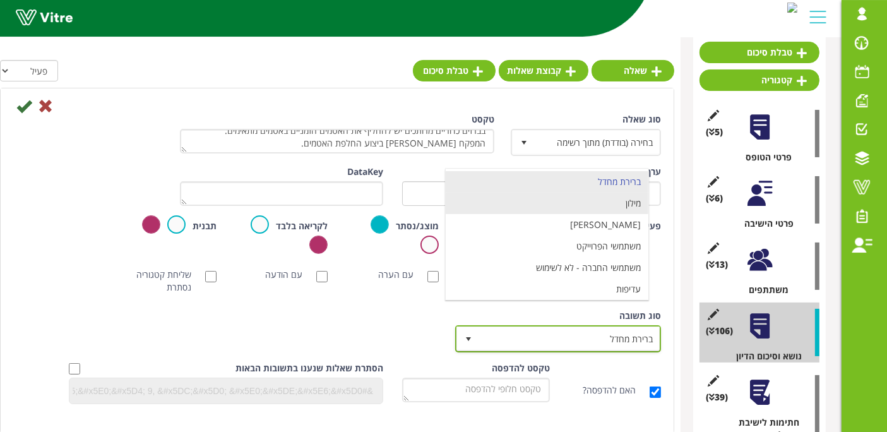
click at [599, 203] on li "מילון" at bounding box center [547, 203] width 203 height 21
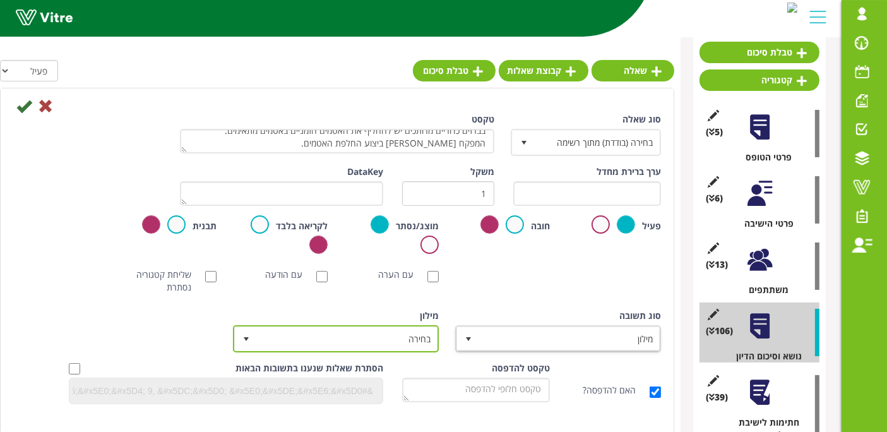
click at [342, 339] on span "בחירה" at bounding box center [347, 338] width 181 height 23
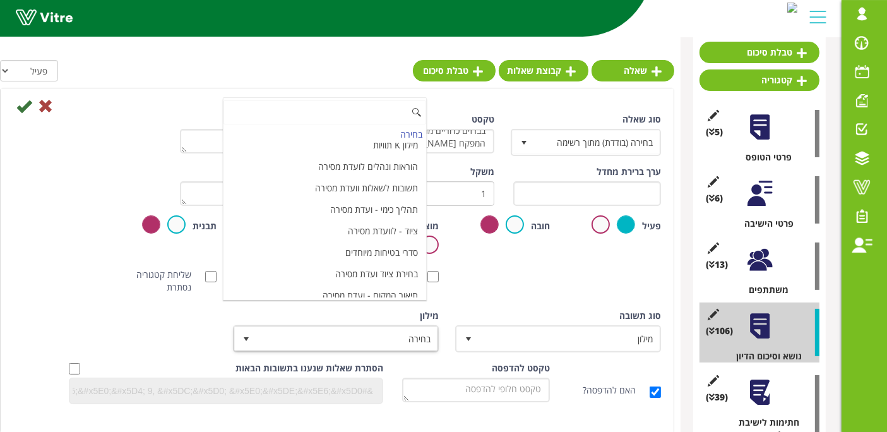
scroll to position [4214, 0]
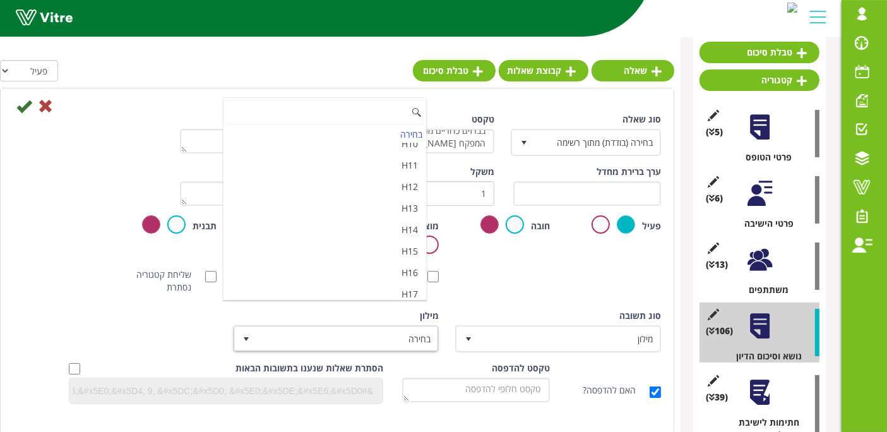
click at [345, 326] on li "מאשר / לא מאשר עם הערה" at bounding box center [325, 336] width 203 height 21
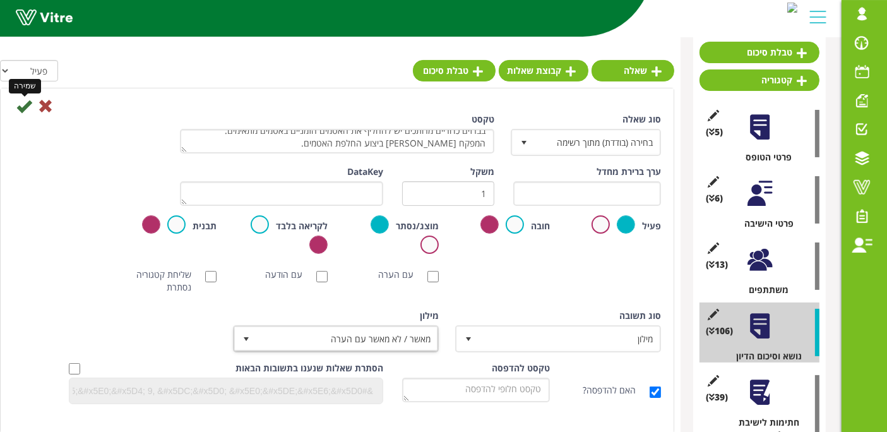
click at [26, 109] on icon at bounding box center [23, 105] width 15 height 15
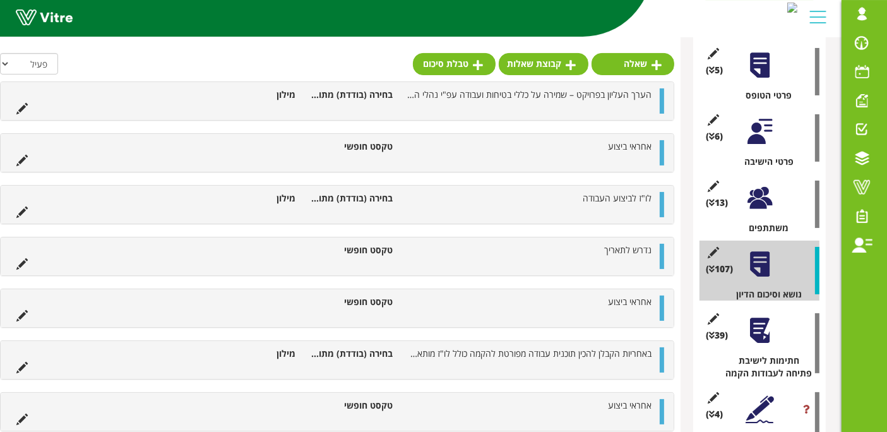
scroll to position [195, 0]
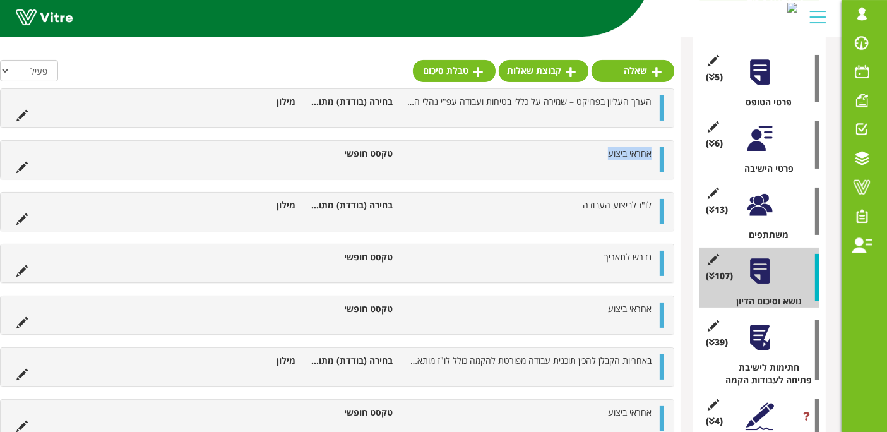
drag, startPoint x: 587, startPoint y: 151, endPoint x: 653, endPoint y: 146, distance: 65.8
click at [653, 147] on li "אחראי ביצוע" at bounding box center [528, 153] width 259 height 13
copy span "אחראי ביצוע"
click at [624, 68] on link "שאלה" at bounding box center [633, 70] width 83 height 21
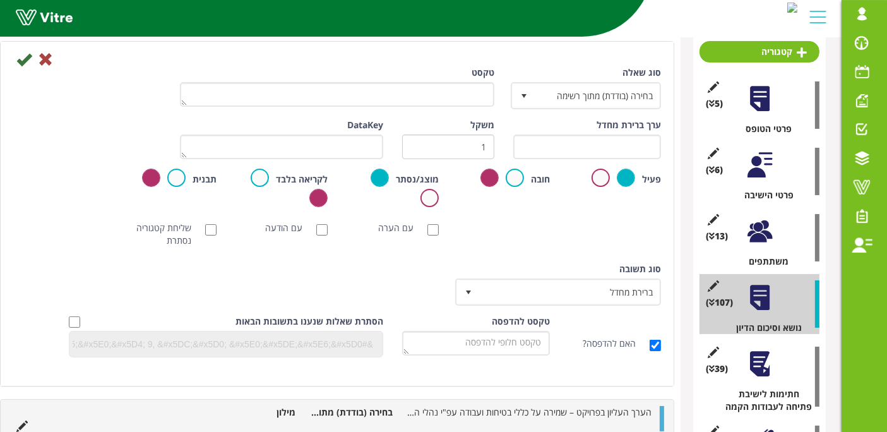
scroll to position [26, 0]
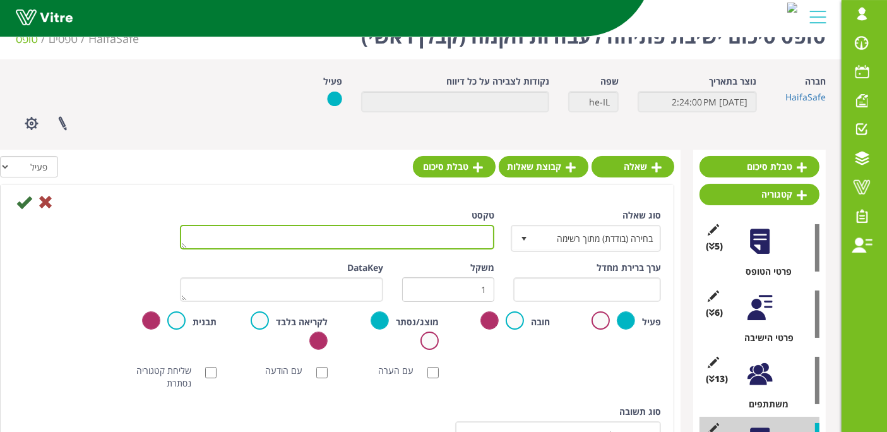
click at [460, 232] on textarea "טקסט" at bounding box center [337, 237] width 314 height 25
paste textarea "אחראי ביצוע"
type textarea "אחראי ביצוע"
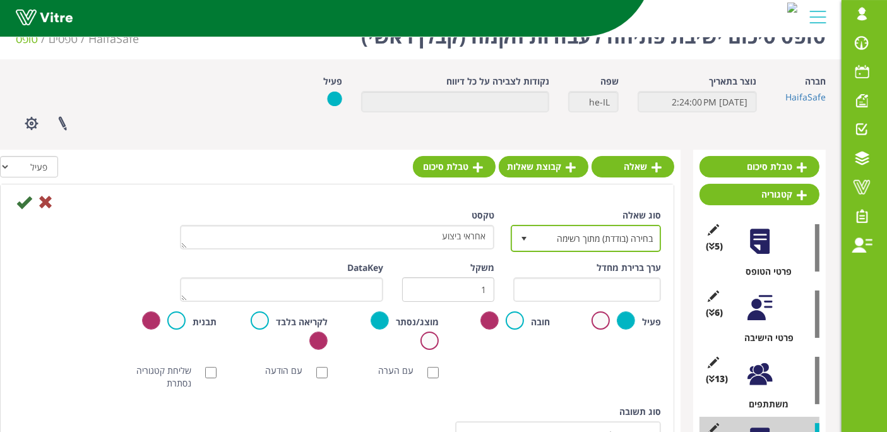
click at [557, 241] on span "בחירה (בודדת) מתוך רשימה" at bounding box center [597, 238] width 125 height 23
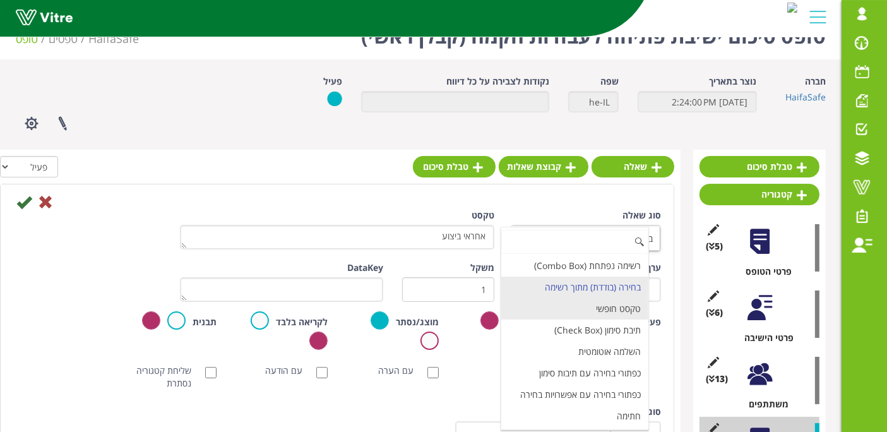
click at [588, 306] on li "טקסט חופשי" at bounding box center [574, 308] width 147 height 21
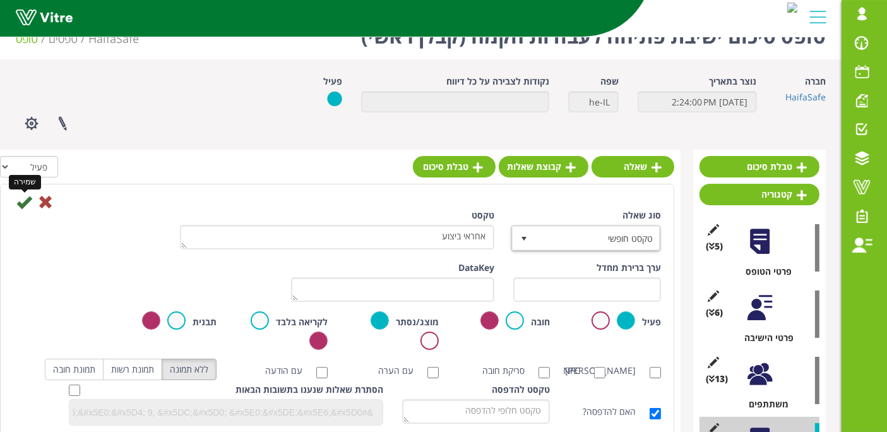
click at [28, 206] on icon at bounding box center [23, 201] width 15 height 15
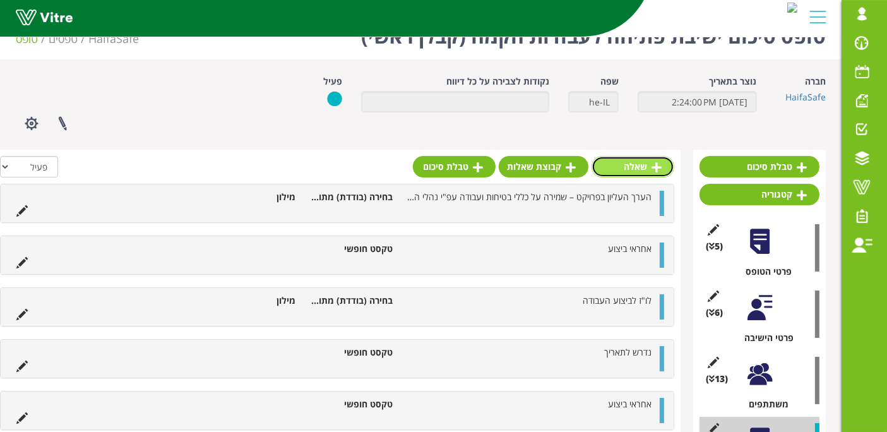
click at [659, 165] on icon at bounding box center [657, 167] width 10 height 11
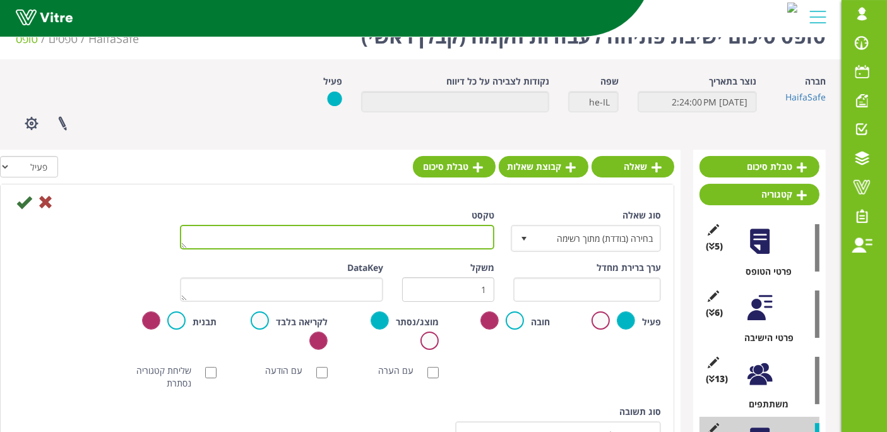
click at [377, 235] on textarea "טקסט" at bounding box center [337, 237] width 314 height 25
paste textarea "באחריות המפקחים לבצע פיקוח על ייצור מוקדם המתבצע בסככות הקבלנים או מחוץ למפעל"
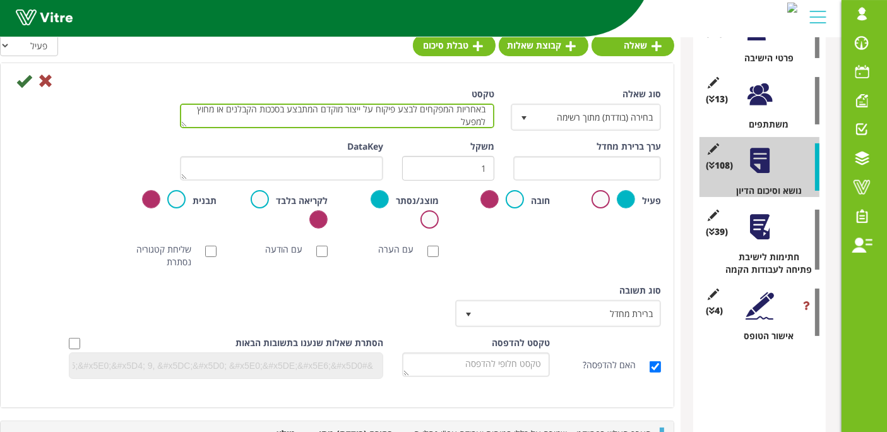
scroll to position [306, 0]
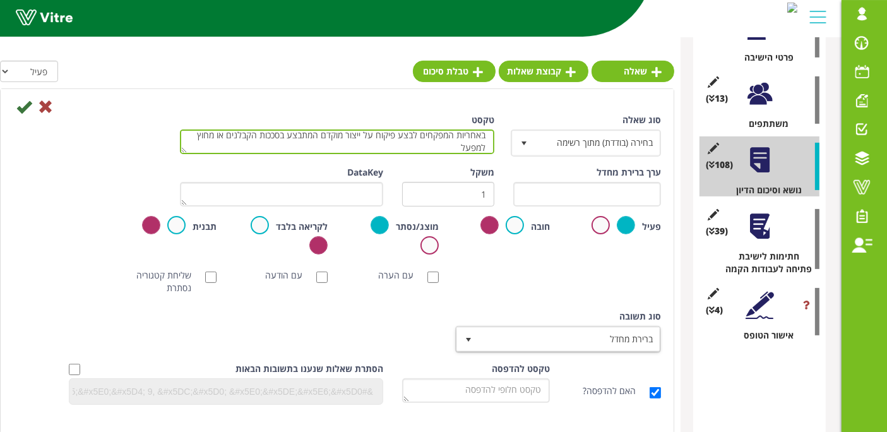
type textarea "באחריות המפקחים לבצע פיקוח על ייצור מוקדם המתבצע בסככות הקבלנים או מחוץ למפעל"
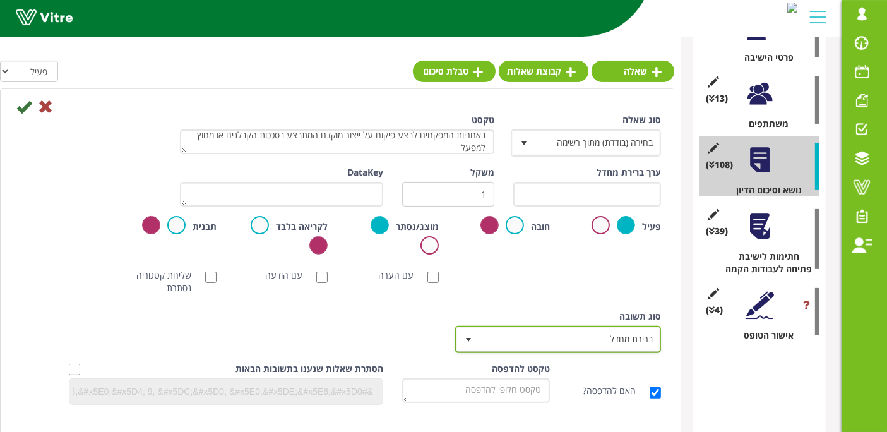
click at [470, 340] on span "select" at bounding box center [468, 340] width 10 height 10
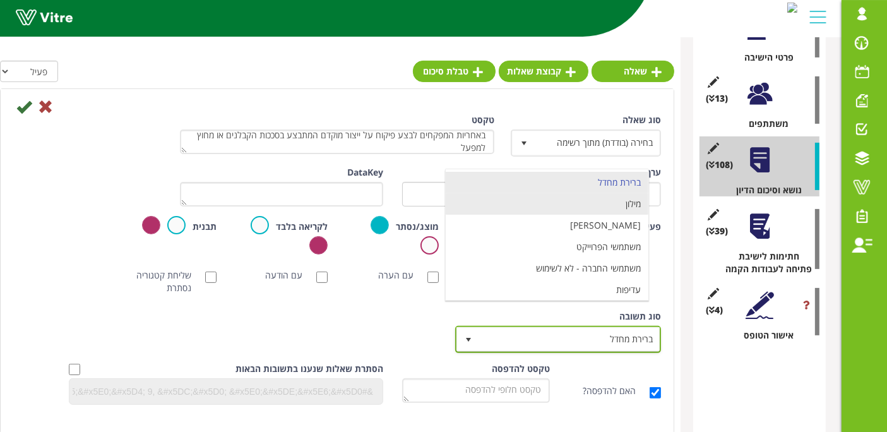
click at [543, 201] on li "מילון" at bounding box center [547, 203] width 203 height 21
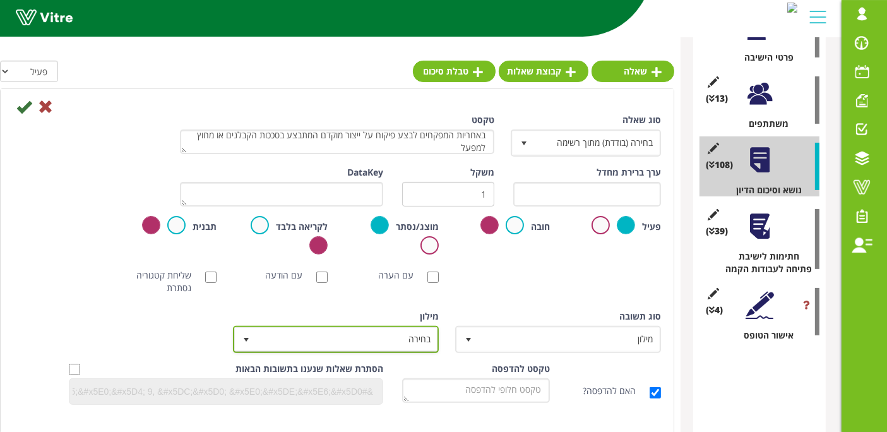
click at [371, 331] on span "בחירה" at bounding box center [347, 339] width 181 height 23
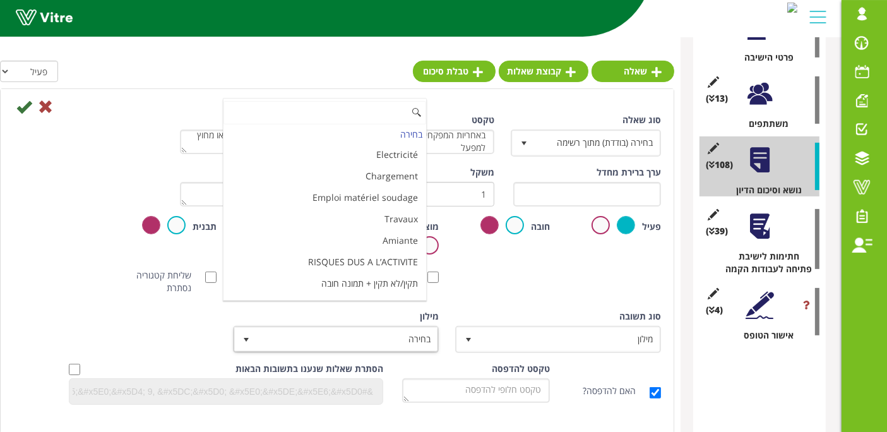
scroll to position [4214, 0]
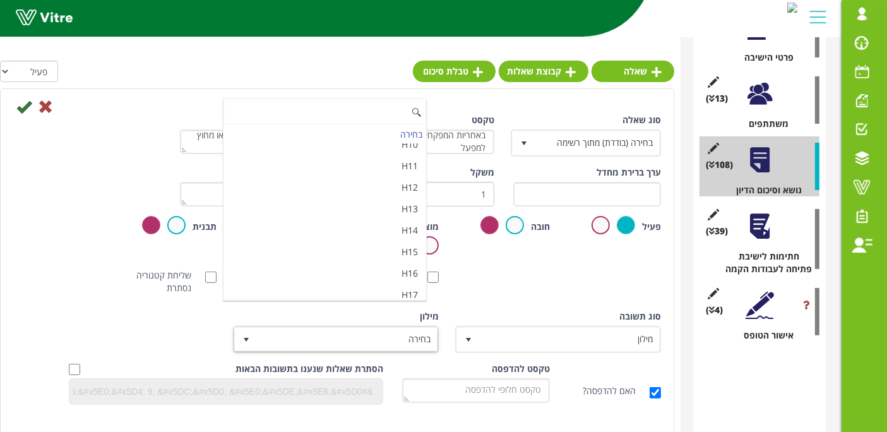
click at [339, 327] on li "מאשר / לא מאשר עם הערה" at bounding box center [325, 337] width 203 height 21
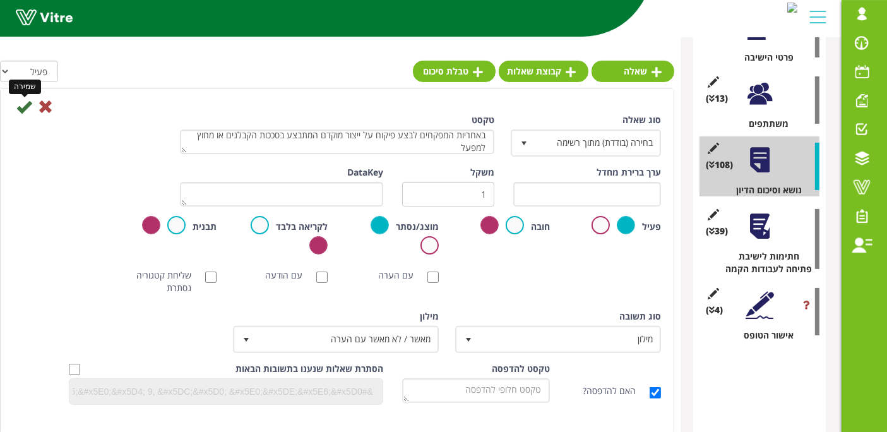
click at [23, 107] on icon at bounding box center [23, 106] width 15 height 15
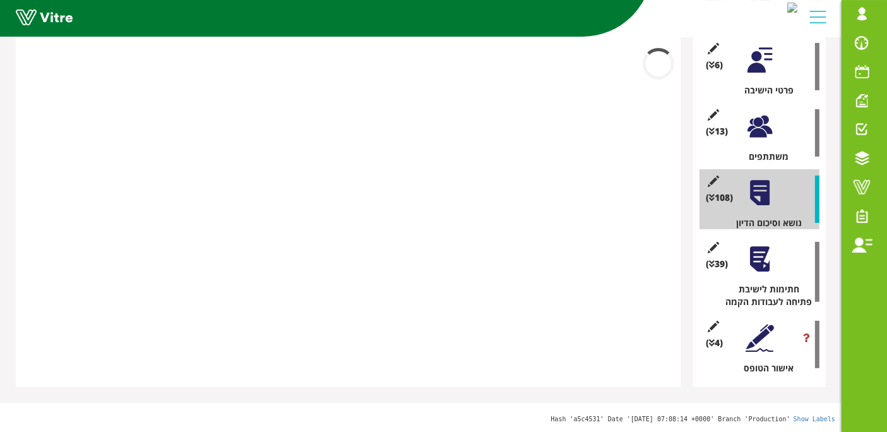
scroll to position [261, 0]
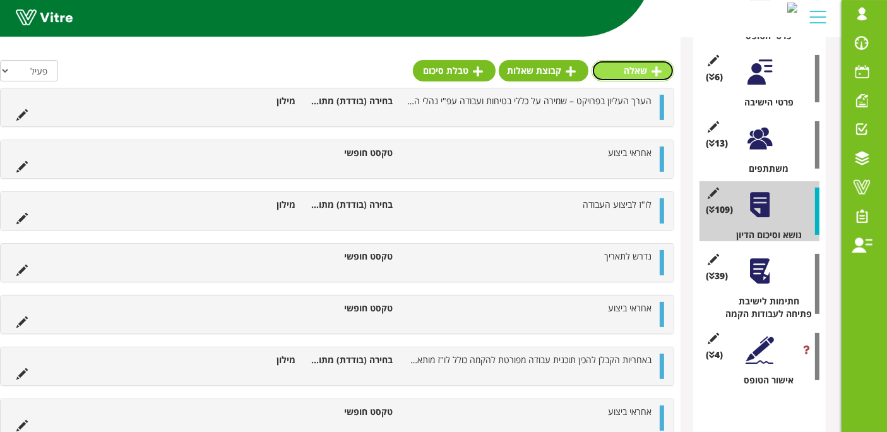
click at [636, 68] on link "שאלה" at bounding box center [633, 70] width 83 height 21
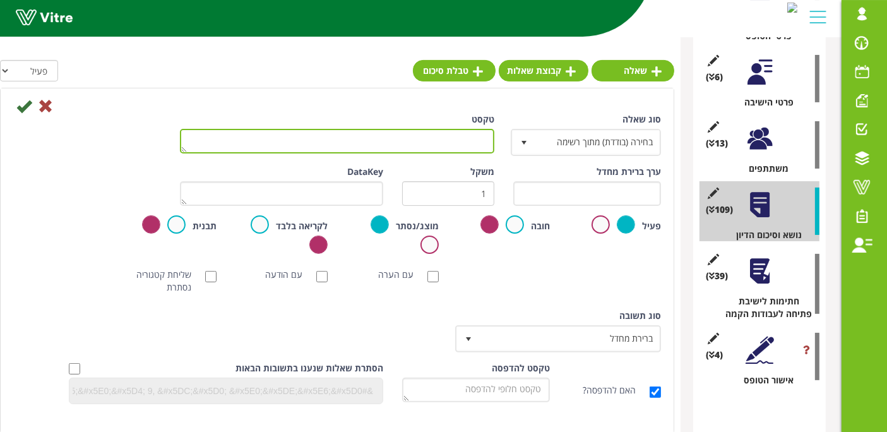
click at [459, 136] on textarea "טקסט" at bounding box center [337, 141] width 314 height 25
paste textarea "באחריות המפקח לבצע מאזן חומרים בסיום הפרויקט ולהגיש למנהל ההקמה."
type textarea "באחריות המפקח לבצע מאזן חומרים בסיום הפרויקט ולהגיש למנהל ההקמה."
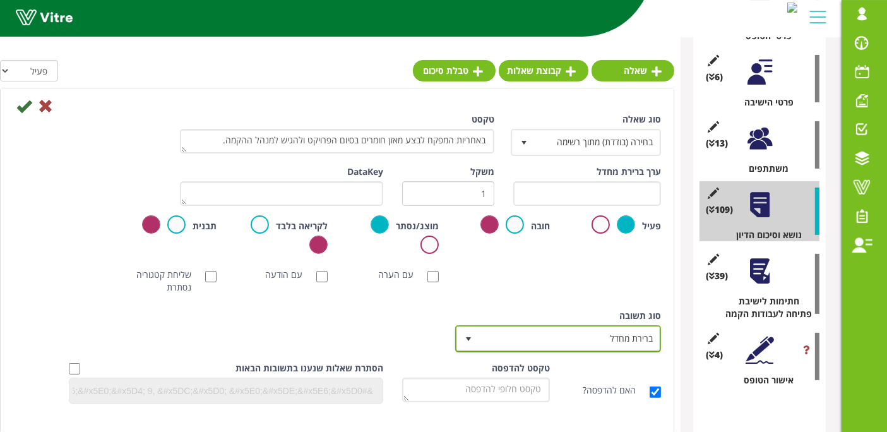
click at [494, 335] on span "ברירת מחדל" at bounding box center [569, 338] width 181 height 23
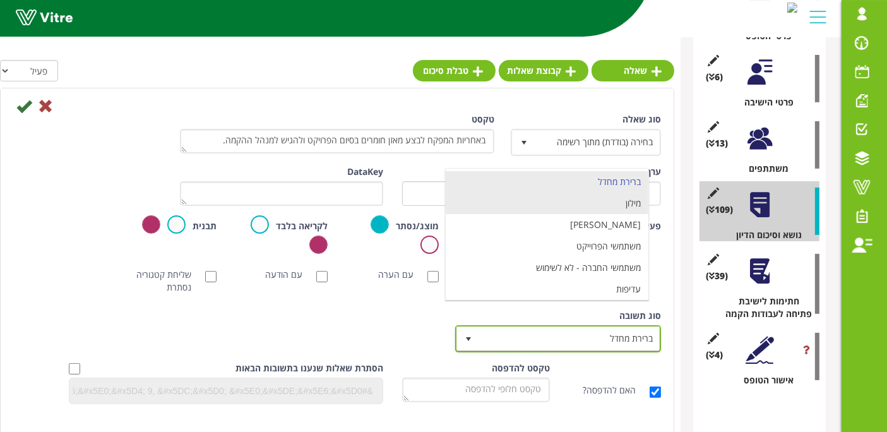
click at [552, 202] on li "מילון" at bounding box center [547, 203] width 203 height 21
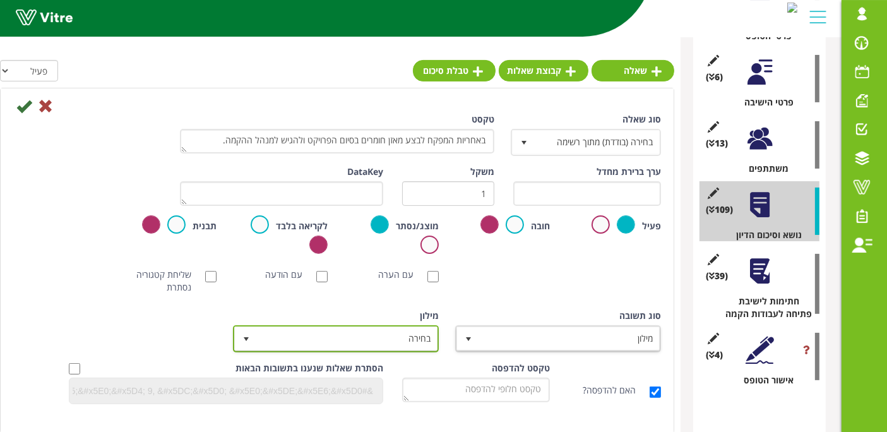
click at [398, 343] on span "בחירה" at bounding box center [347, 338] width 181 height 23
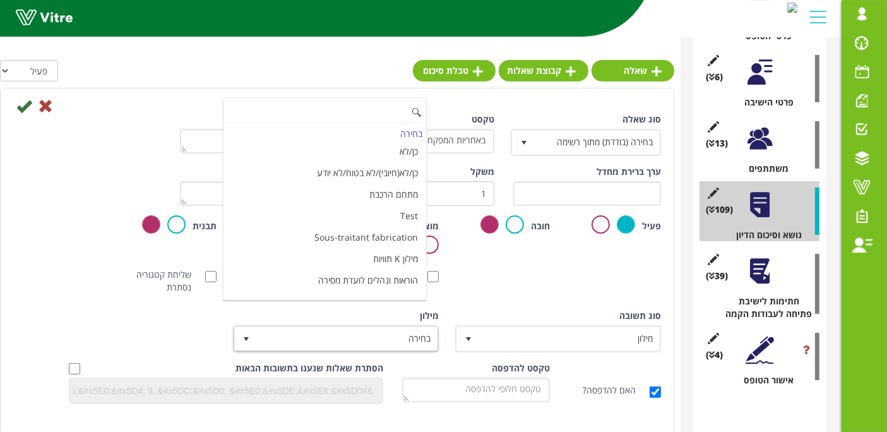
scroll to position [4214, 0]
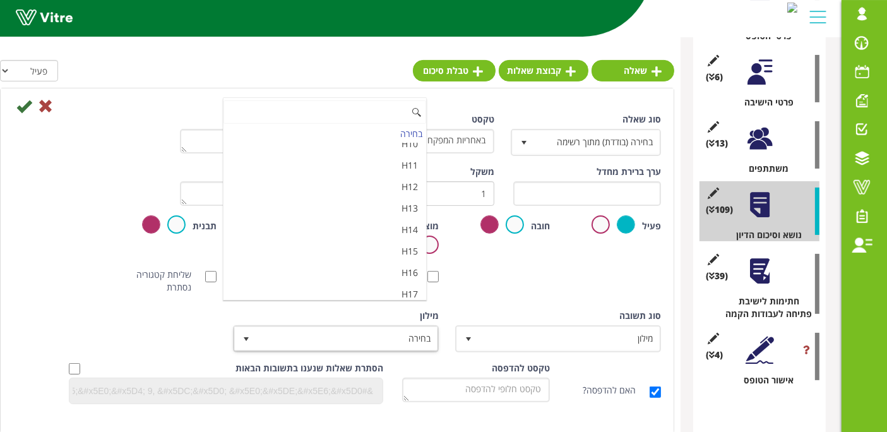
click at [361, 326] on li "מאשר / לא מאשר עם הערה" at bounding box center [325, 336] width 203 height 21
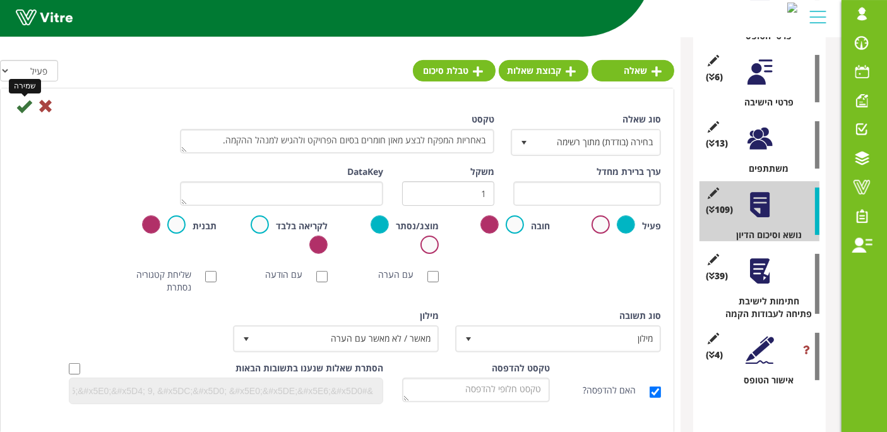
click at [25, 104] on icon at bounding box center [23, 105] width 15 height 15
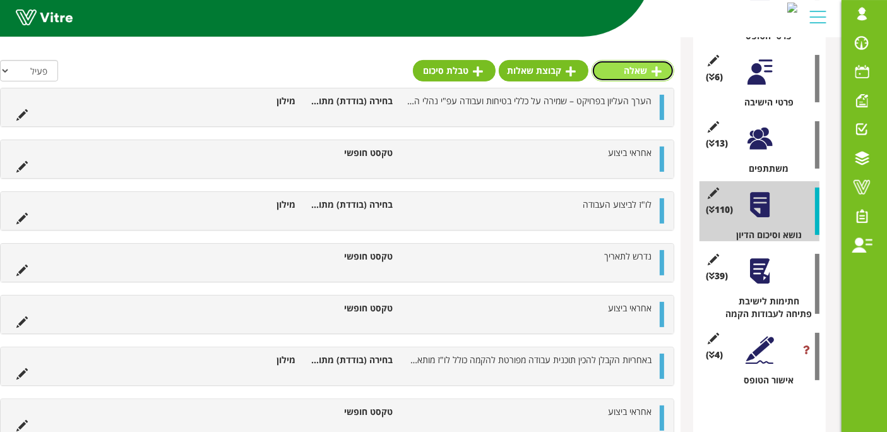
click at [661, 78] on link "שאלה" at bounding box center [633, 70] width 83 height 21
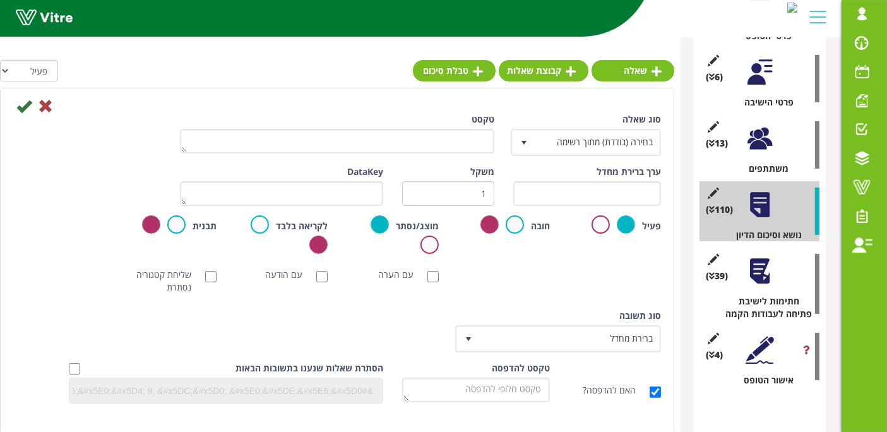
click at [470, 127] on div "טקסט" at bounding box center [337, 133] width 314 height 40
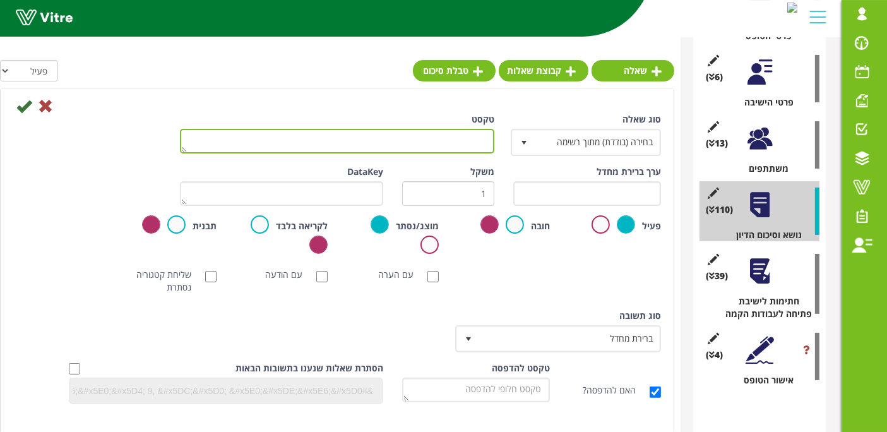
click at [467, 139] on textarea "טקסט" at bounding box center [337, 141] width 314 height 25
paste textarea "בסיום ההקמה, באחריות הקבלן להחזיר למחסן הקמה את כל האביזרים המיותרים."
type textarea "בסיום ההקמה, באחריות הקבלן להחזיר למחסן הקמה את כל האביזרים המיותרים."
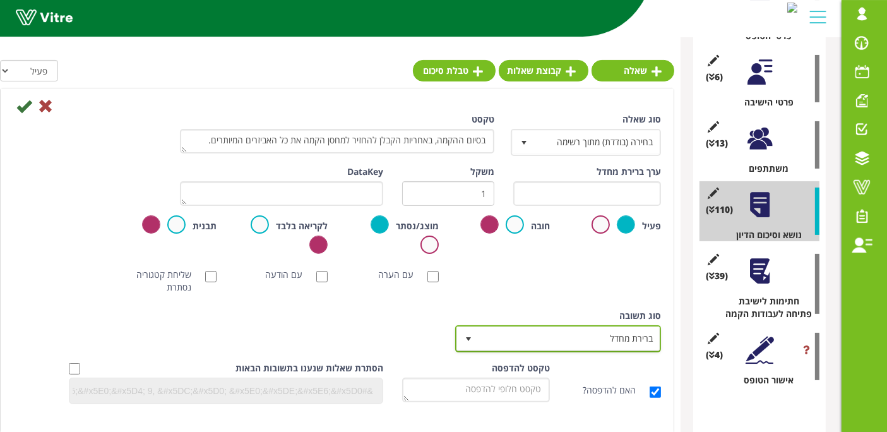
click at [557, 343] on span "ברירת מחדל" at bounding box center [569, 338] width 181 height 23
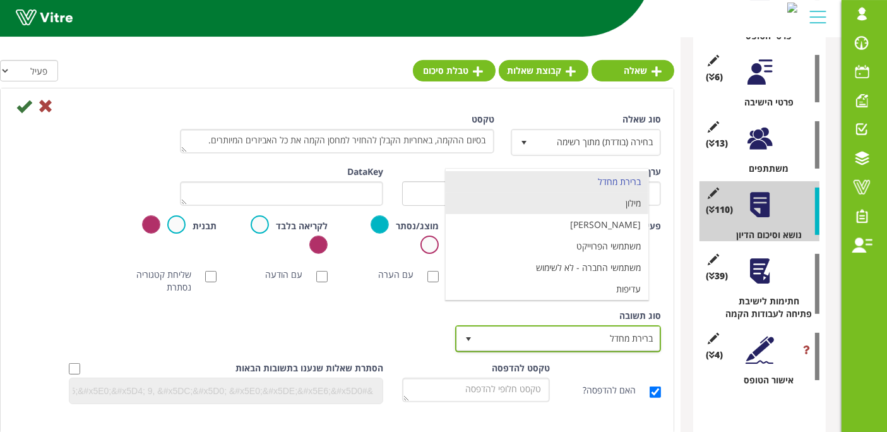
click at [592, 206] on li "מילון" at bounding box center [547, 203] width 203 height 21
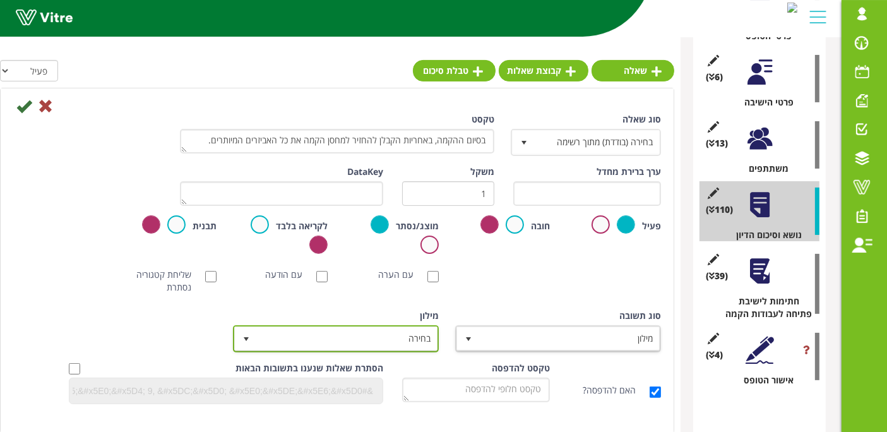
click at [395, 340] on span "בחירה" at bounding box center [347, 338] width 181 height 23
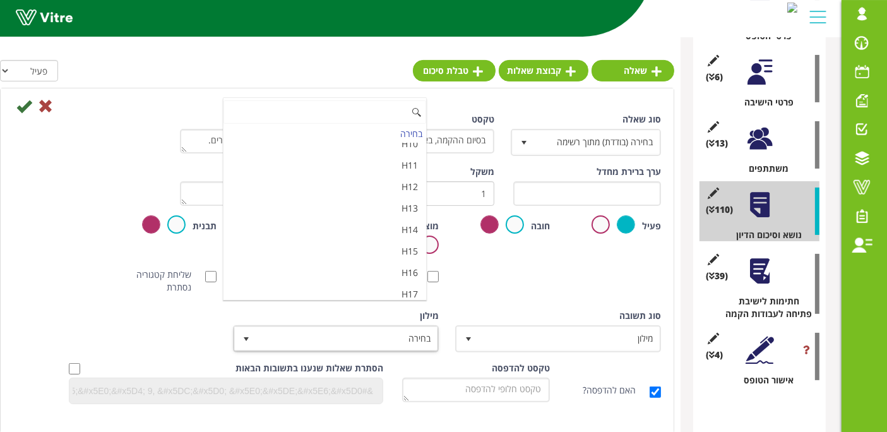
click at [340, 326] on li "מאשר / לא מאשר עם הערה" at bounding box center [325, 336] width 203 height 21
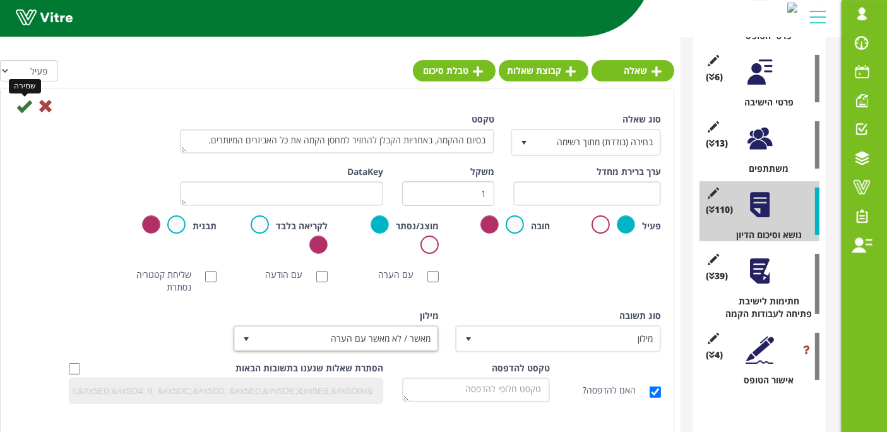
click at [18, 109] on icon at bounding box center [23, 105] width 15 height 15
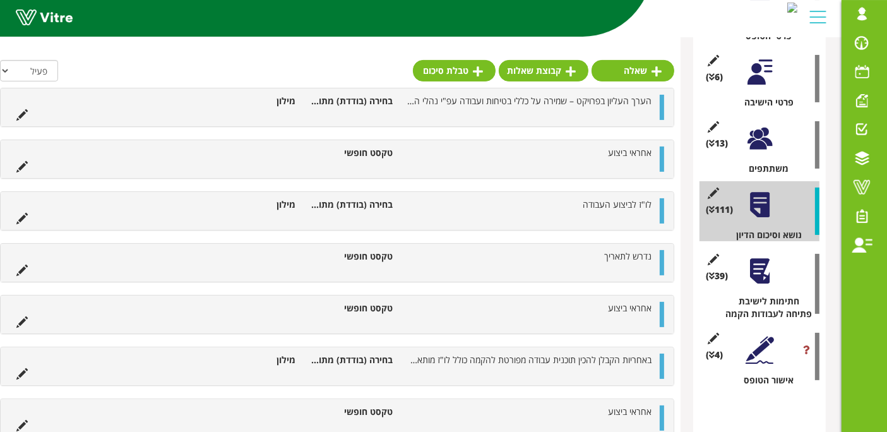
click at [643, 68] on link "שאלה" at bounding box center [633, 70] width 83 height 21
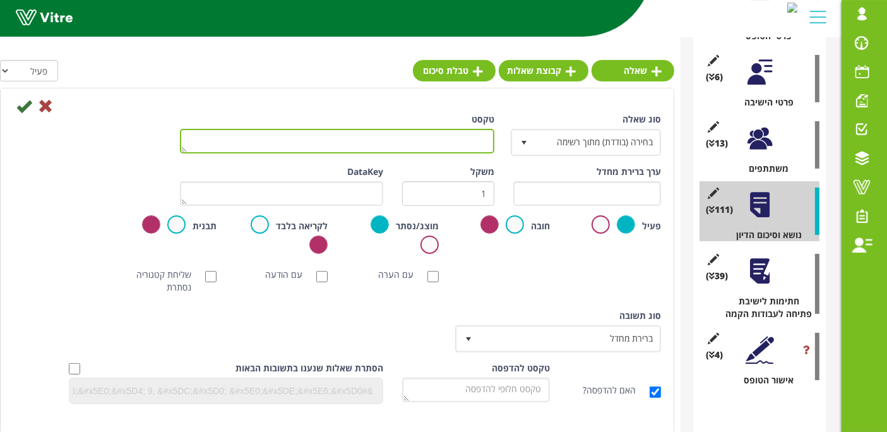
click at [472, 134] on textarea "טקסט" at bounding box center [337, 141] width 314 height 25
paste textarea "הקבלן יכין ויגיש טבלת קידום איזומטריות ו/או ציוד ו/או קונסטרוקציה להקמה. המפקח …"
type textarea "הקבלן יכין ויגיש טבלת קידום איזומטריות ו/או ציוד ו/או קונסטרוקציה להקמה. המפקח …"
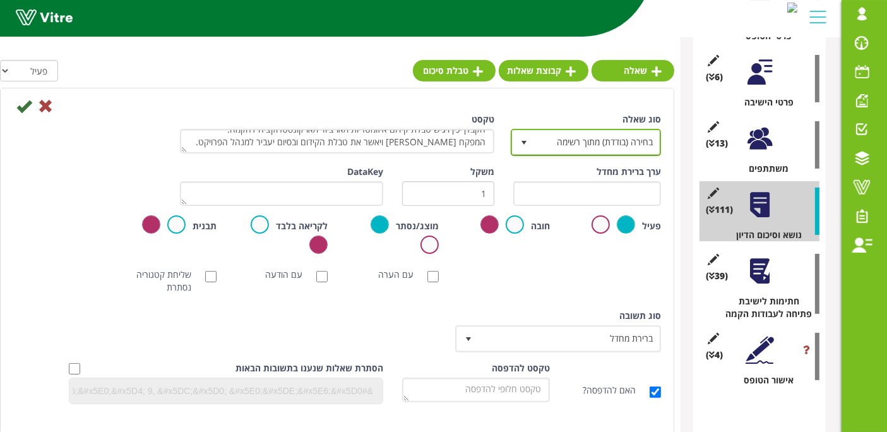
click at [571, 140] on span "בחירה (בודדת) מתוך רשימה" at bounding box center [597, 142] width 125 height 23
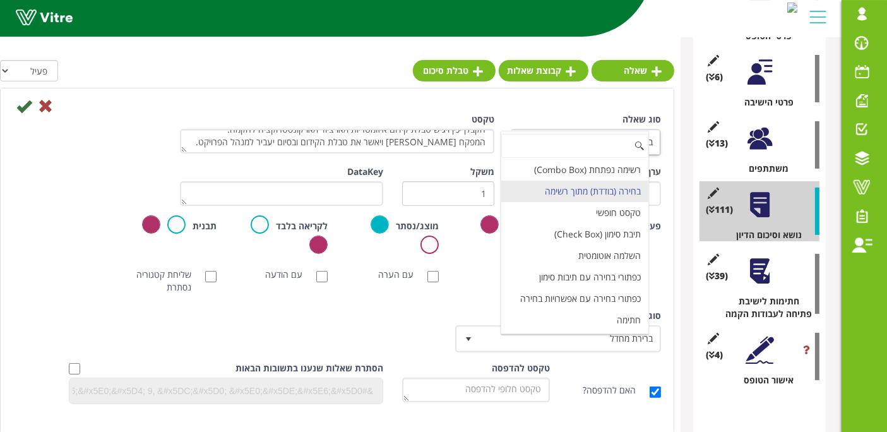
click at [480, 318] on div "סוג [PERSON_NAME] ברירת מחדל 0" at bounding box center [559, 330] width 203 height 43
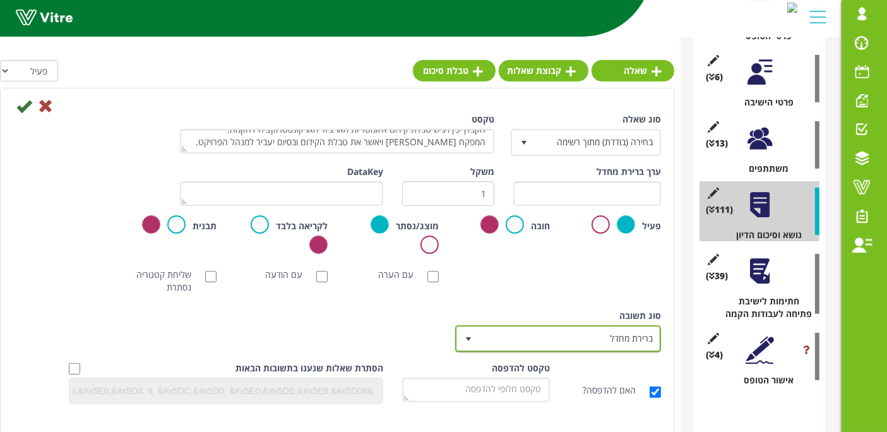
click at [478, 333] on span "select" at bounding box center [468, 338] width 23 height 23
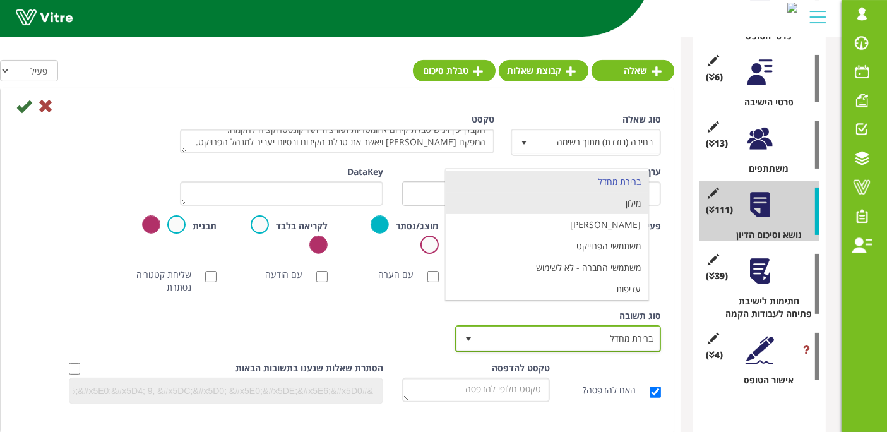
click at [600, 207] on li "מילון" at bounding box center [547, 203] width 203 height 21
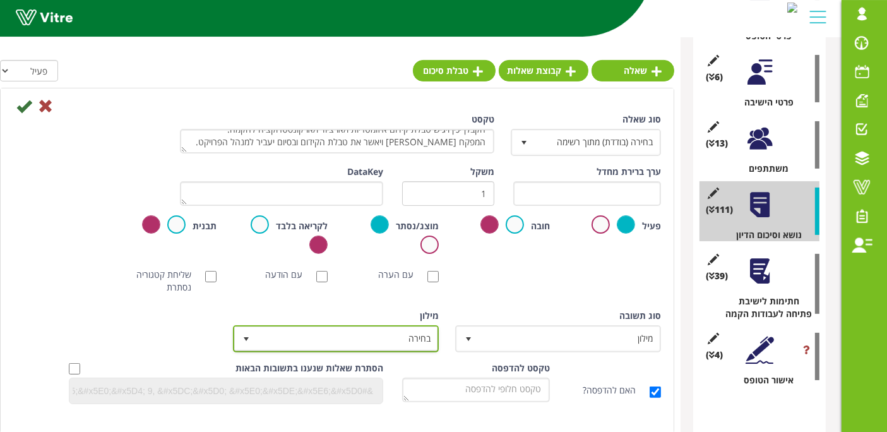
click at [407, 338] on span "בחירה" at bounding box center [347, 338] width 181 height 23
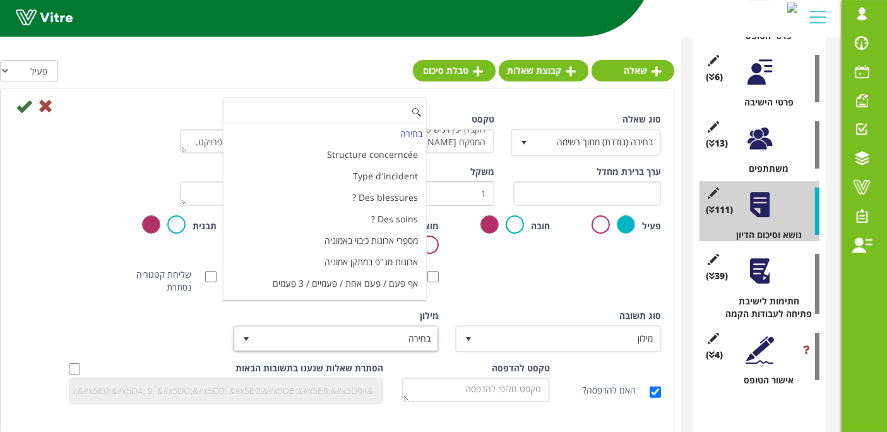
scroll to position [4214, 0]
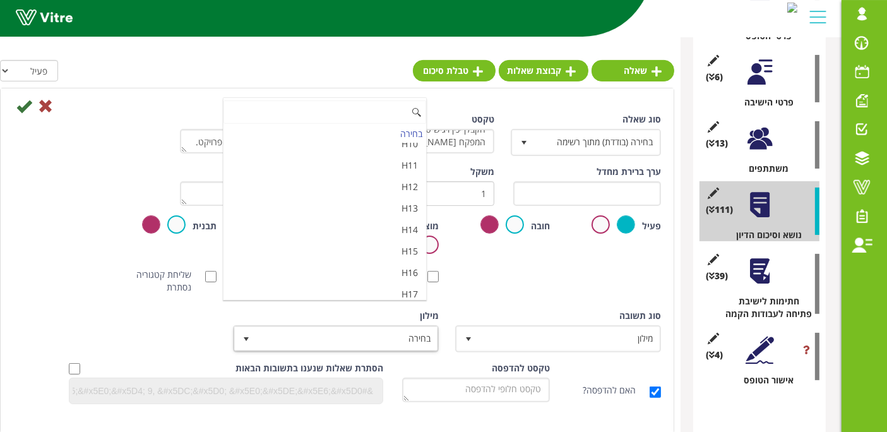
click at [357, 326] on li "מאשר / לא מאשר עם הערה" at bounding box center [325, 336] width 203 height 21
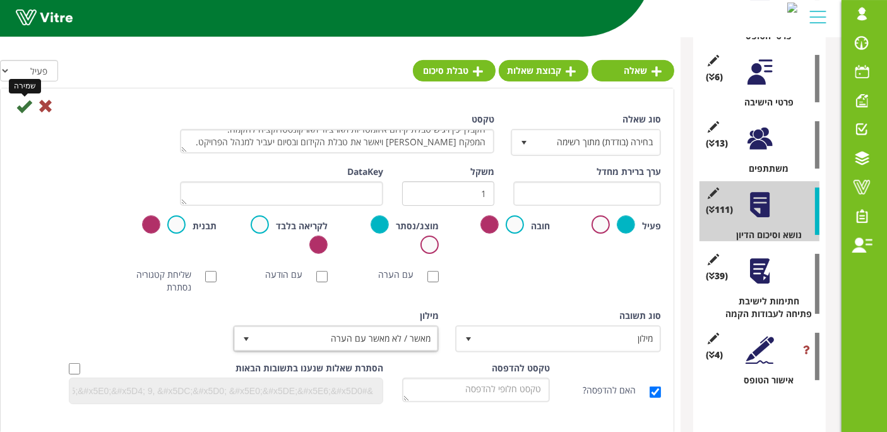
click at [20, 105] on icon at bounding box center [23, 105] width 15 height 15
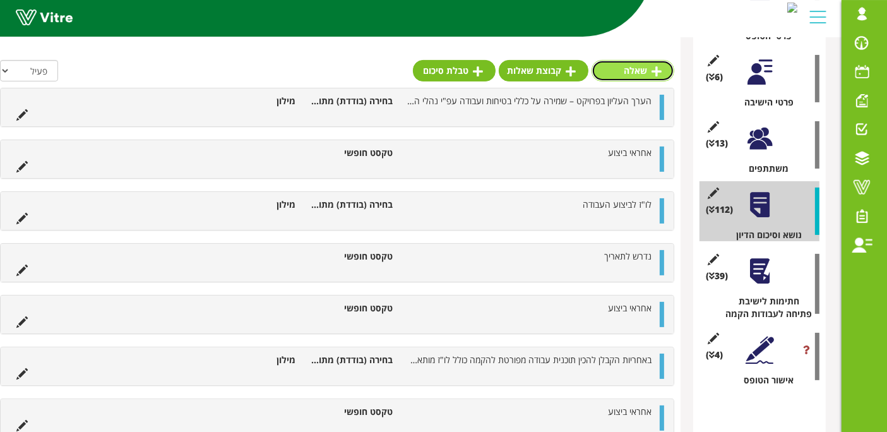
click at [654, 79] on link "שאלה" at bounding box center [633, 70] width 83 height 21
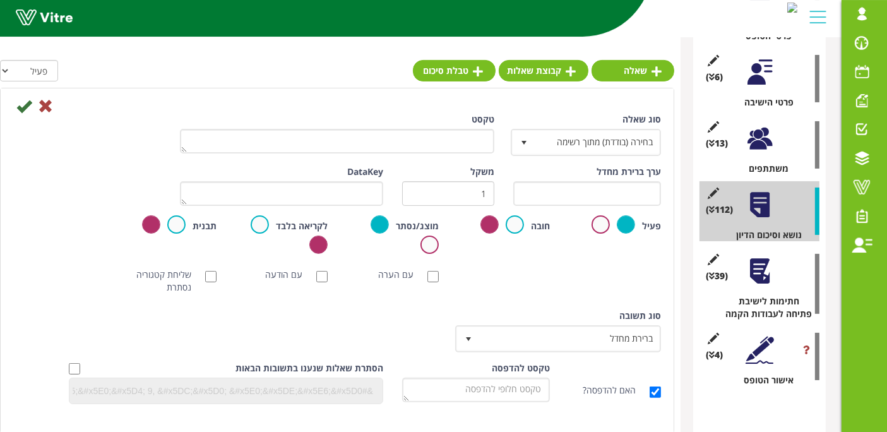
click at [476, 128] on div "טקסט" at bounding box center [337, 133] width 314 height 40
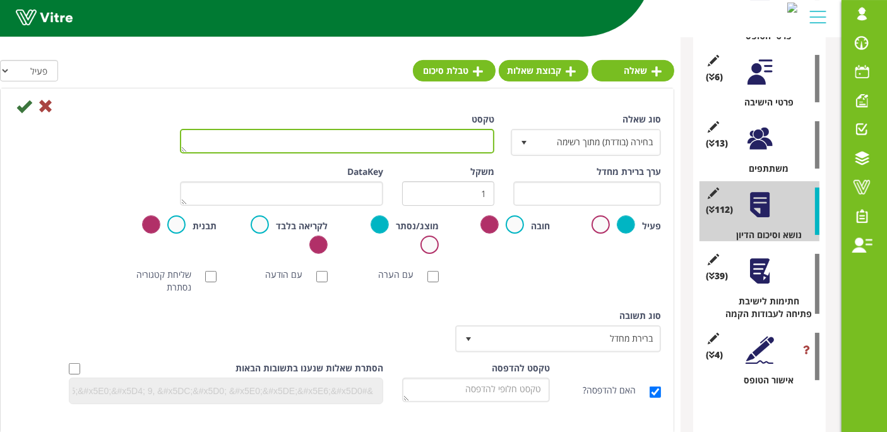
click at [474, 141] on textarea "טקסט" at bounding box center [337, 141] width 314 height 25
paste textarea "הקבלן יכין תמחור לאיזומטריות לפני ביצוע העבודה ויגיש לאישור המפקח. המפקח [PERSO…"
type textarea "הקבלן יכין תמחור לאיזומטריות לפני ביצוע העבודה ויגיש לאישור המפקח. המפקח [PERSO…"
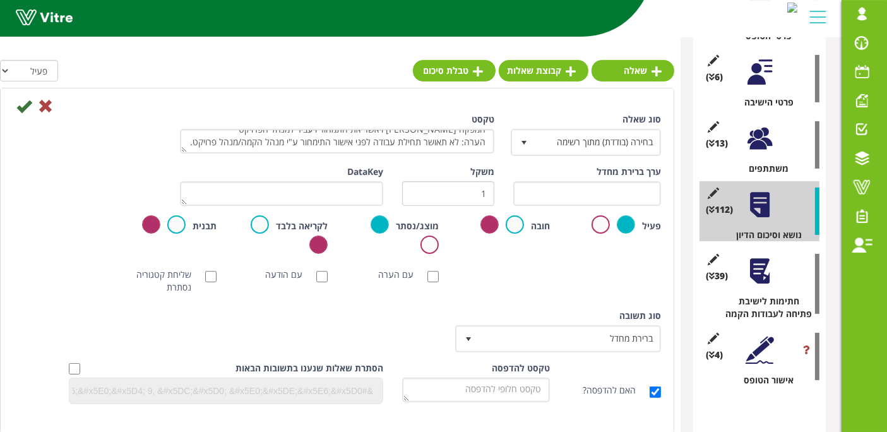
click at [537, 369] on label "טקסט להדפסה" at bounding box center [521, 368] width 58 height 13
click at [537, 378] on textarea "טקסט להדפסה" at bounding box center [476, 390] width 148 height 25
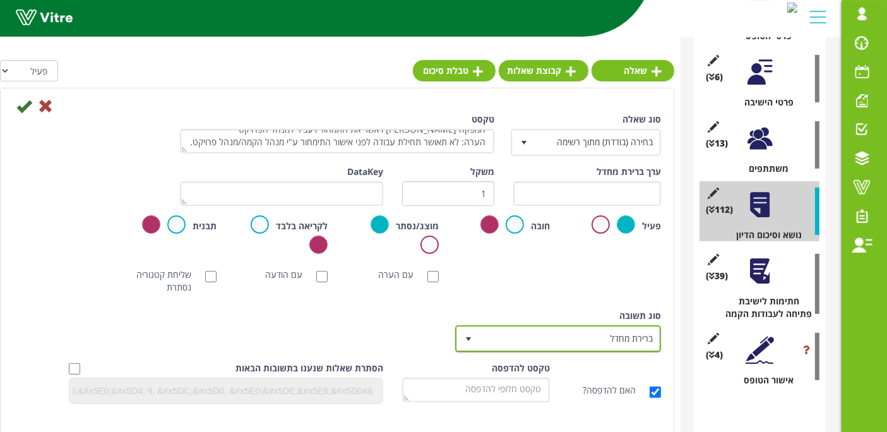
click at [541, 343] on span "ברירת מחדל" at bounding box center [569, 338] width 181 height 23
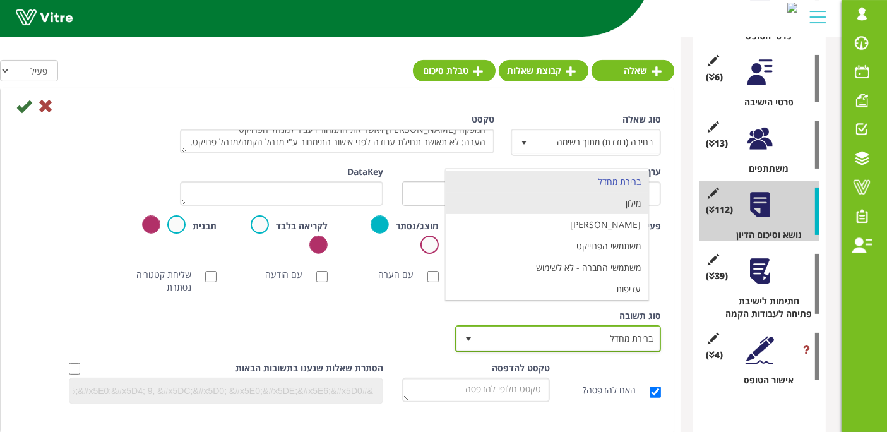
click at [582, 210] on li "מילון" at bounding box center [547, 203] width 203 height 21
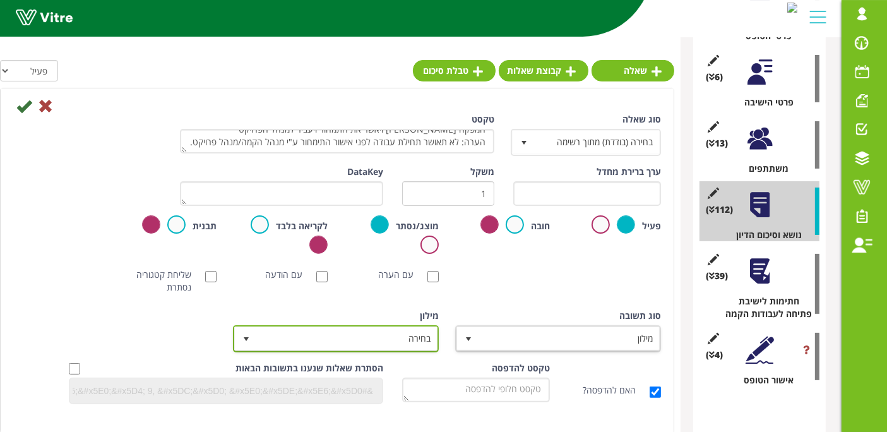
click at [405, 340] on span "בחירה" at bounding box center [347, 338] width 181 height 23
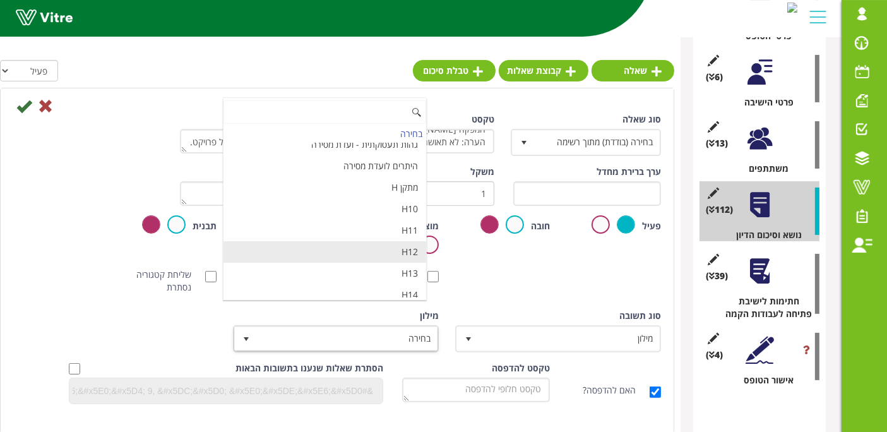
scroll to position [4214, 0]
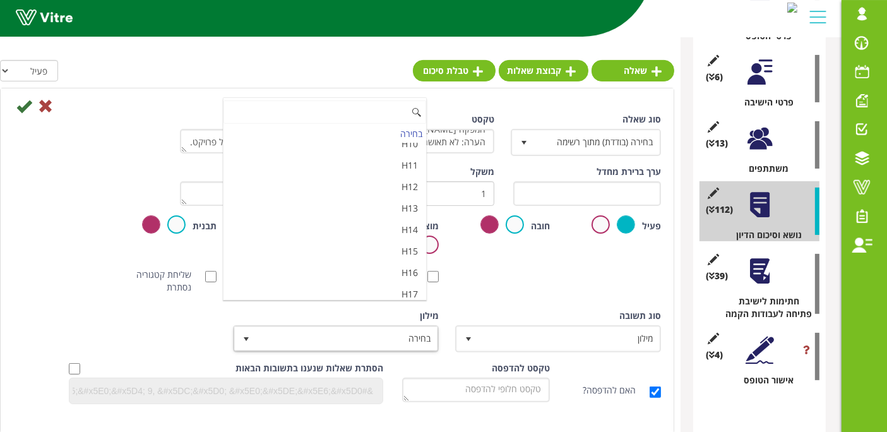
click at [326, 326] on li "מאשר / לא מאשר עם הערה" at bounding box center [325, 336] width 203 height 21
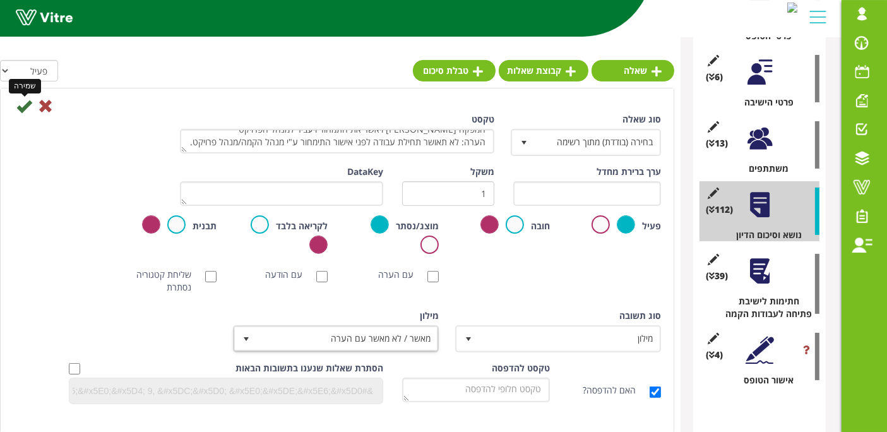
click at [26, 108] on icon at bounding box center [23, 105] width 15 height 15
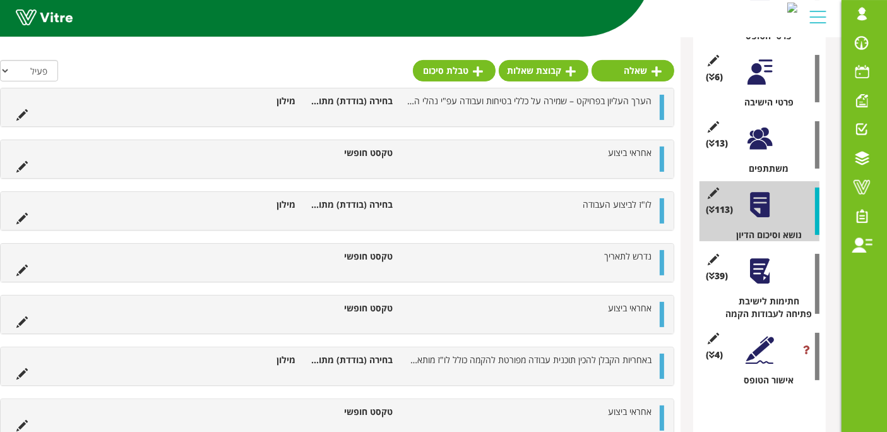
click at [640, 69] on link "שאלה" at bounding box center [633, 70] width 83 height 21
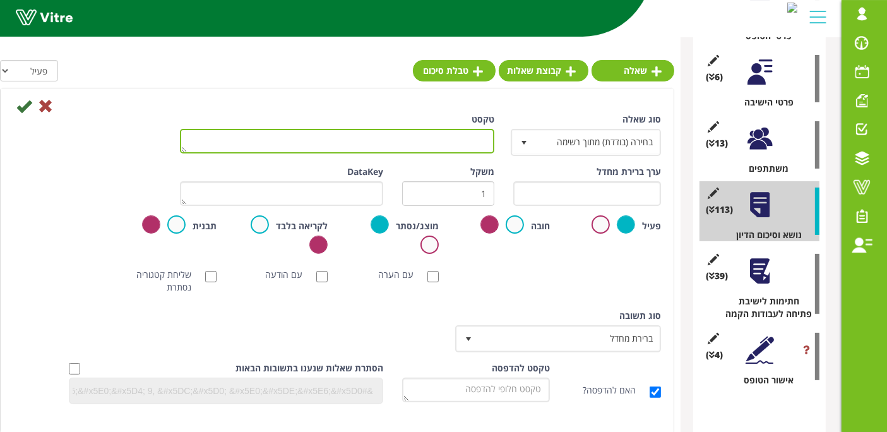
click at [482, 140] on textarea "טקסט" at bounding box center [337, 141] width 314 height 25
paste textarea "בעבודות ה"א הקבלן יכין חישובי כמויות ויגיש לאישור המפקח. המפקח [PERSON_NAME] וי…"
type textarea "בעבודות ה"א הקבלן יכין חישובי כמויות ויגיש לאישור המפקח. המפקח [PERSON_NAME] וי…"
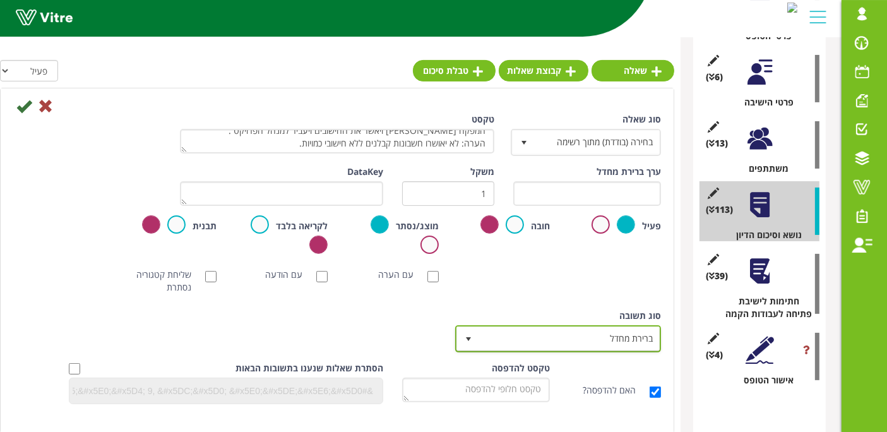
click at [543, 338] on span "ברירת מחדל" at bounding box center [569, 338] width 181 height 23
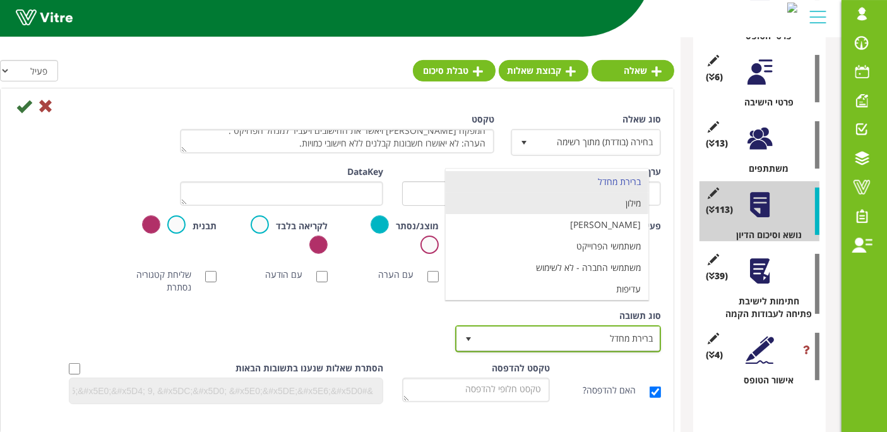
click at [577, 205] on li "מילון" at bounding box center [547, 203] width 203 height 21
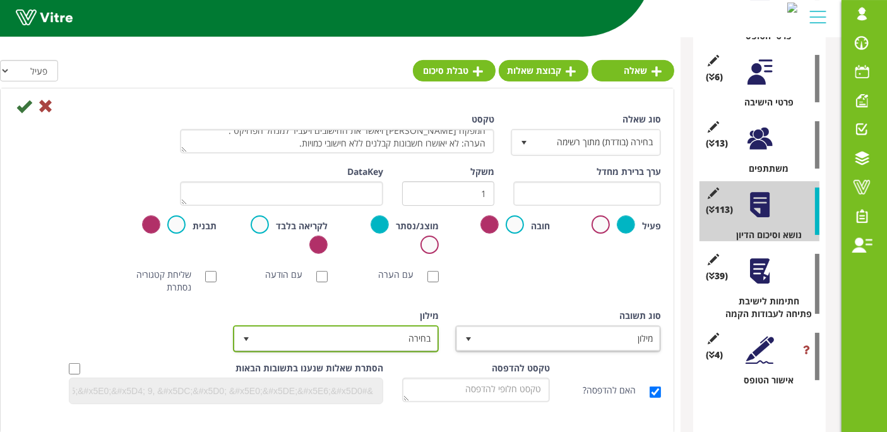
click at [379, 336] on span "בחירה" at bounding box center [347, 338] width 181 height 23
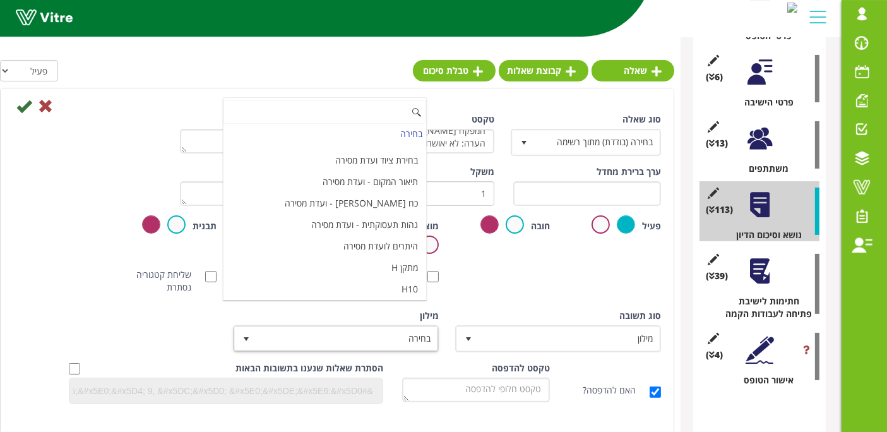
scroll to position [4214, 0]
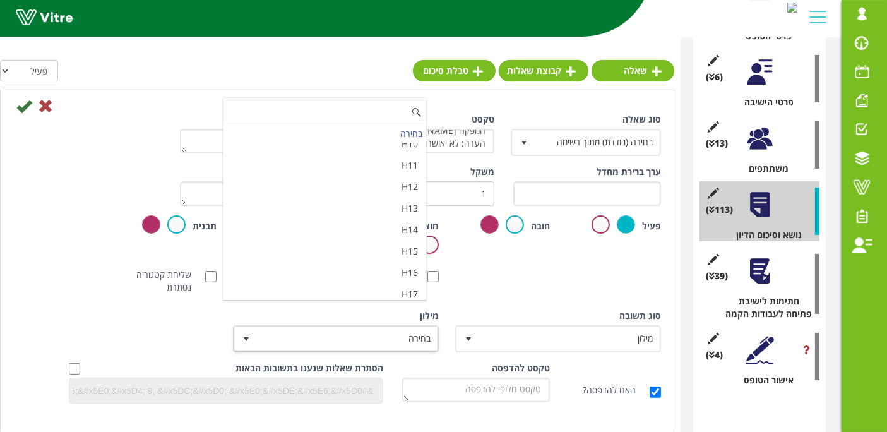
click at [357, 326] on li "מאשר / לא מאשר עם הערה" at bounding box center [325, 336] width 203 height 21
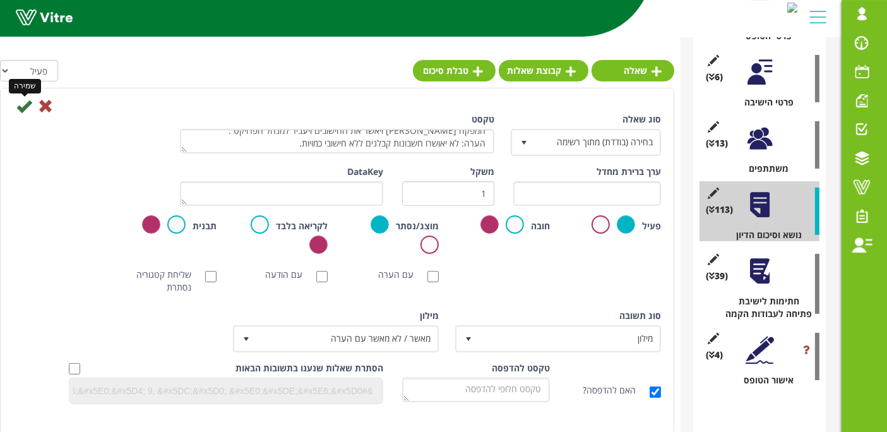
click at [27, 109] on icon at bounding box center [23, 105] width 15 height 15
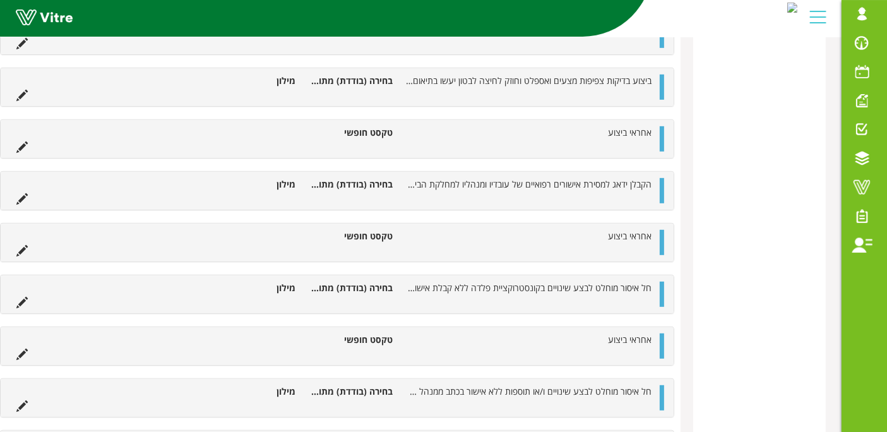
scroll to position [4916, 0]
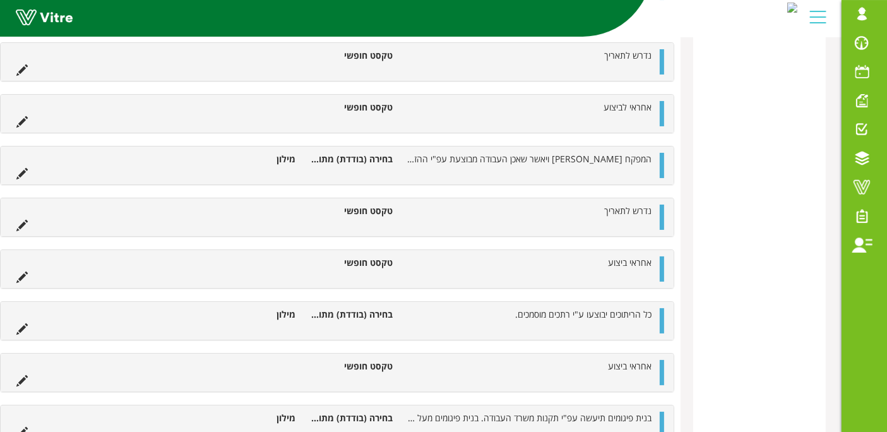
click at [638, 250] on div "אחראי ביצוע טקסט חופשי" at bounding box center [337, 269] width 673 height 38
click at [635, 256] on span "אחראי ביצוע" at bounding box center [630, 262] width 44 height 12
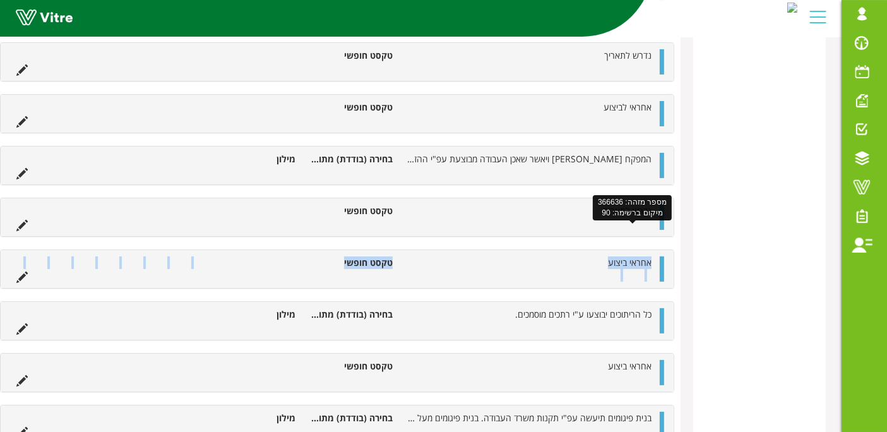
click at [635, 256] on span "אחראי ביצוע" at bounding box center [630, 262] width 44 height 12
click at [599, 256] on li "אחראי ביצוע" at bounding box center [528, 262] width 259 height 13
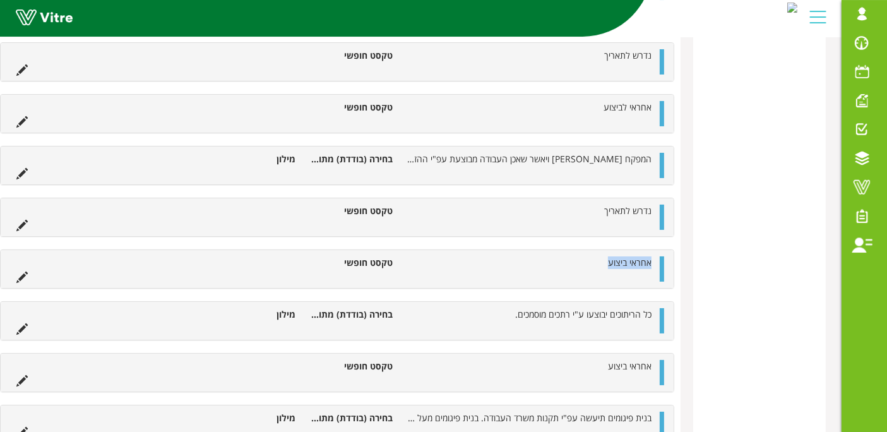
drag, startPoint x: 606, startPoint y: 231, endPoint x: 683, endPoint y: 230, distance: 76.4
copy span "אחראי ביצוע"
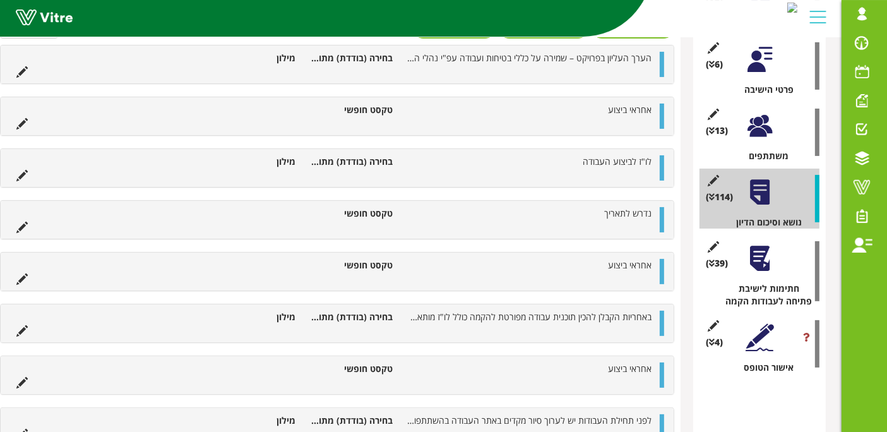
scroll to position [216, 0]
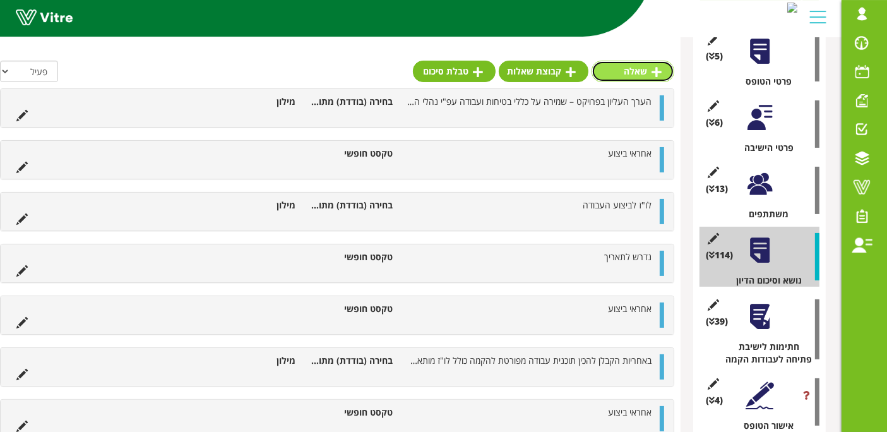
click at [662, 69] on link "שאלה" at bounding box center [633, 71] width 83 height 21
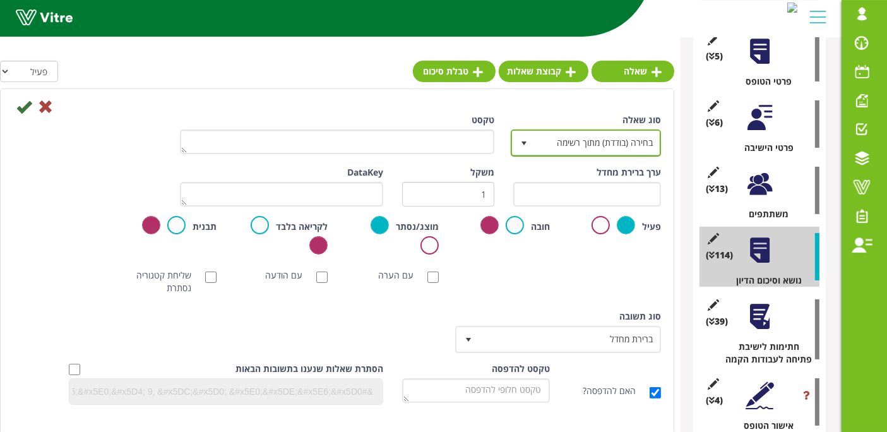
click at [597, 140] on span "בחירה (בודדת) מתוך רשימה" at bounding box center [597, 142] width 125 height 23
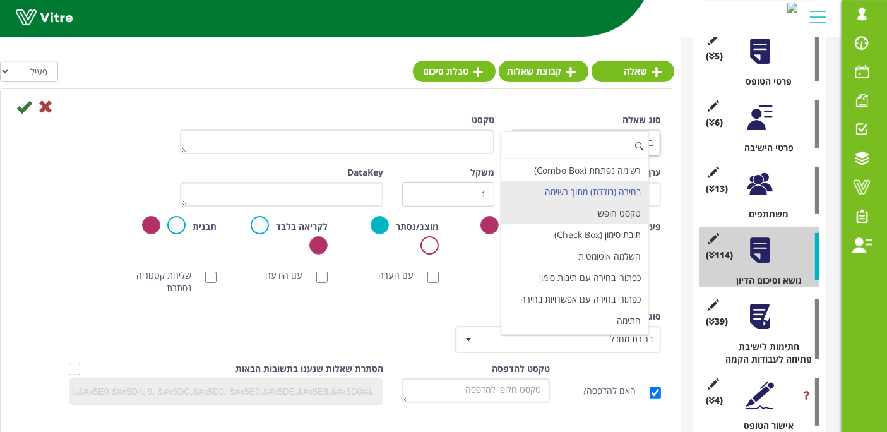
click at [609, 209] on li "טקסט חופשי" at bounding box center [574, 213] width 147 height 21
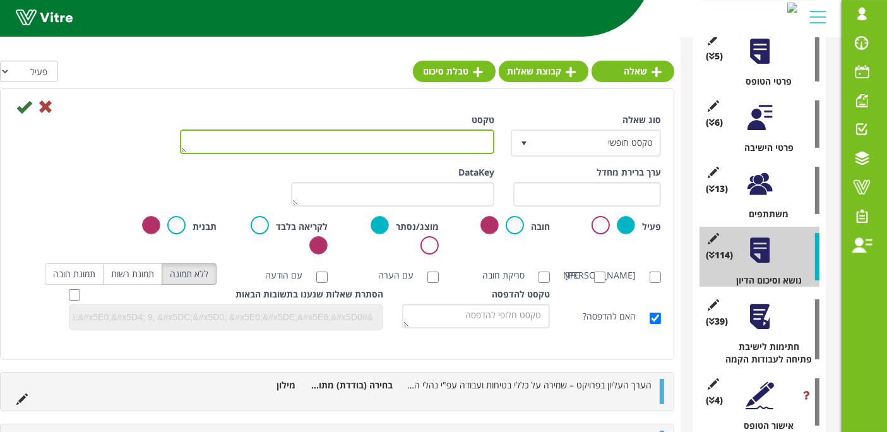
click at [472, 140] on textarea "טקסט" at bounding box center [337, 141] width 314 height 25
paste textarea "אחראי ביצוע"
type textarea "אחראי ביצוע"
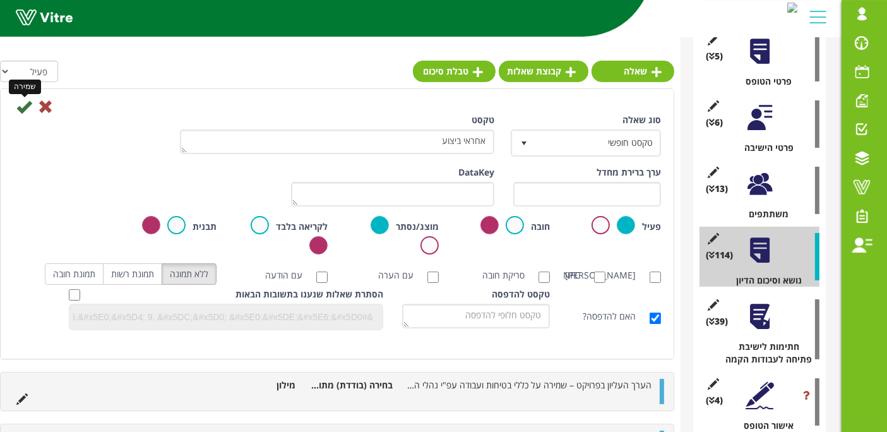
click at [27, 107] on icon at bounding box center [23, 106] width 15 height 15
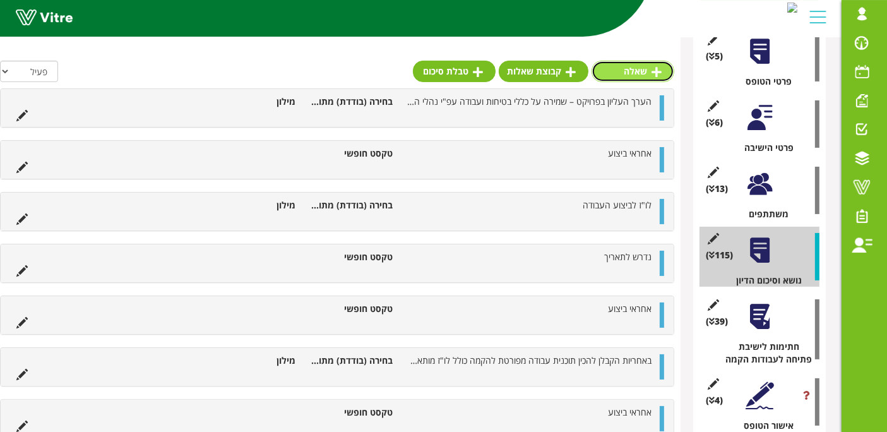
click at [635, 75] on link "שאלה" at bounding box center [633, 71] width 83 height 21
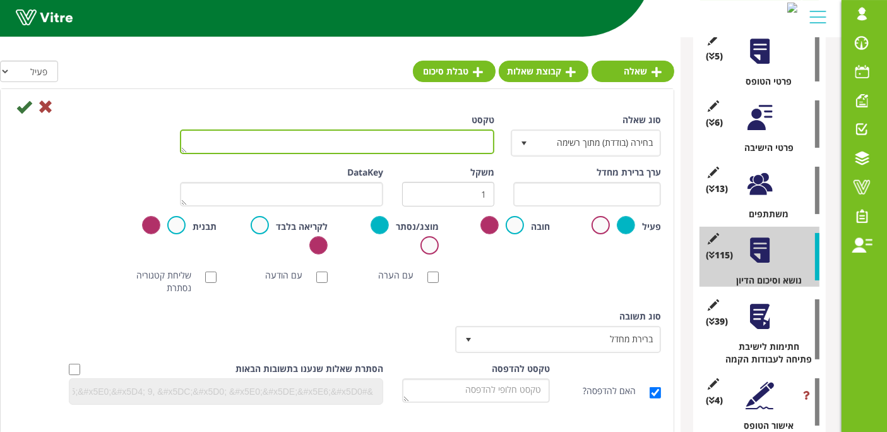
click at [371, 148] on textarea "טקסט" at bounding box center [337, 141] width 314 height 25
paste textarea "אחראי ביצוע"
type textarea "אחראי ביצוע"
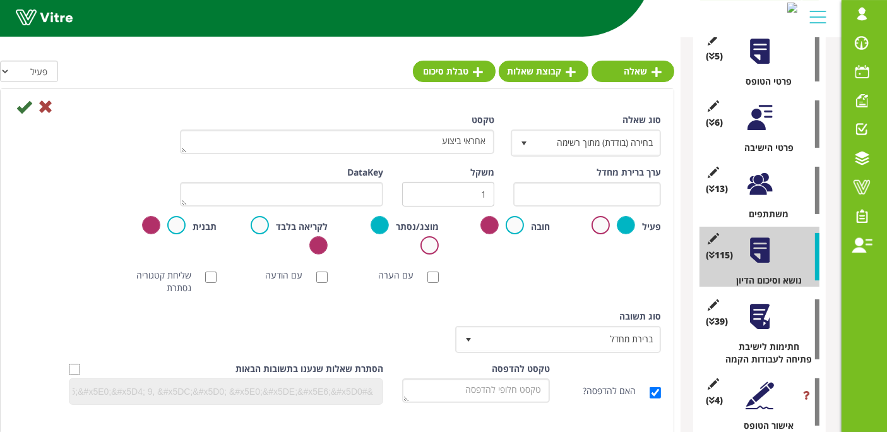
click at [15, 106] on div "שמירה ביטול" at bounding box center [337, 105] width 667 height 15
click at [18, 109] on icon at bounding box center [23, 106] width 15 height 15
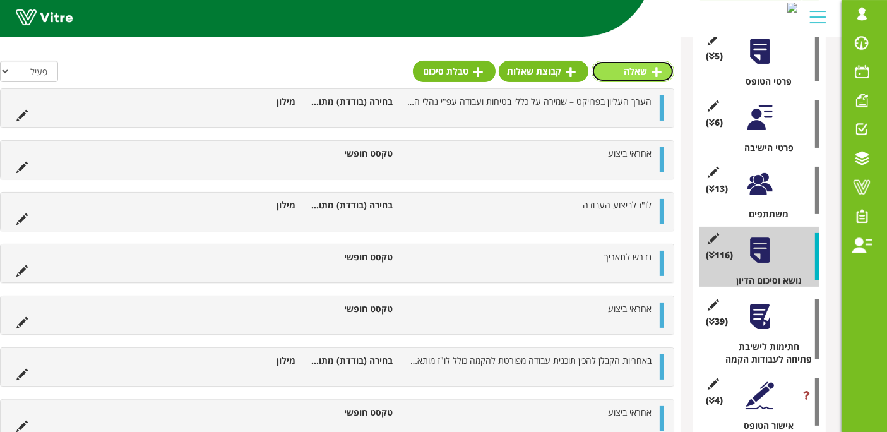
click at [662, 71] on link "שאלה" at bounding box center [633, 71] width 83 height 21
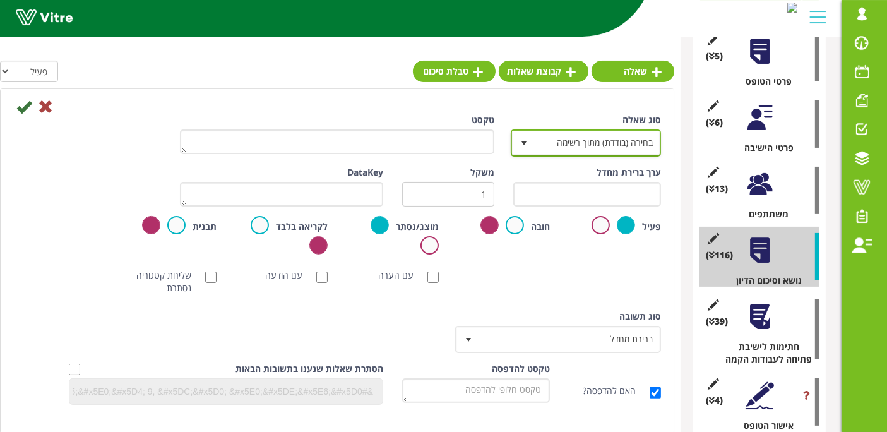
click at [548, 146] on span "בחירה (בודדת) מתוך רשימה" at bounding box center [597, 142] width 125 height 23
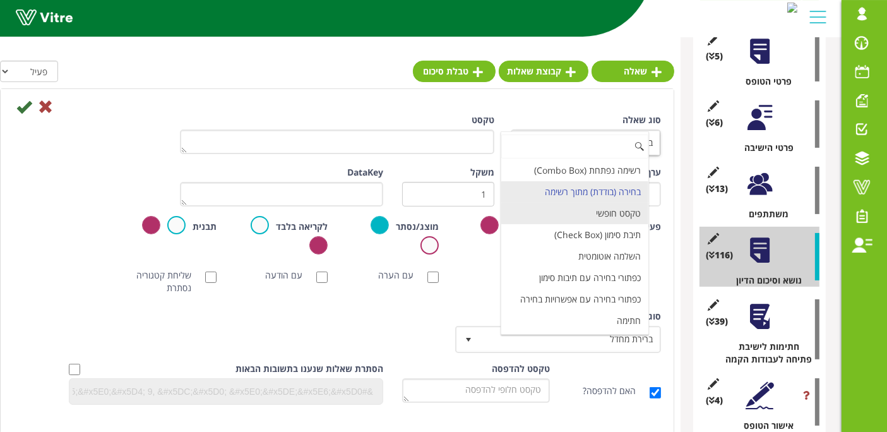
click at [563, 203] on li "טקסט חופשי" at bounding box center [574, 213] width 147 height 21
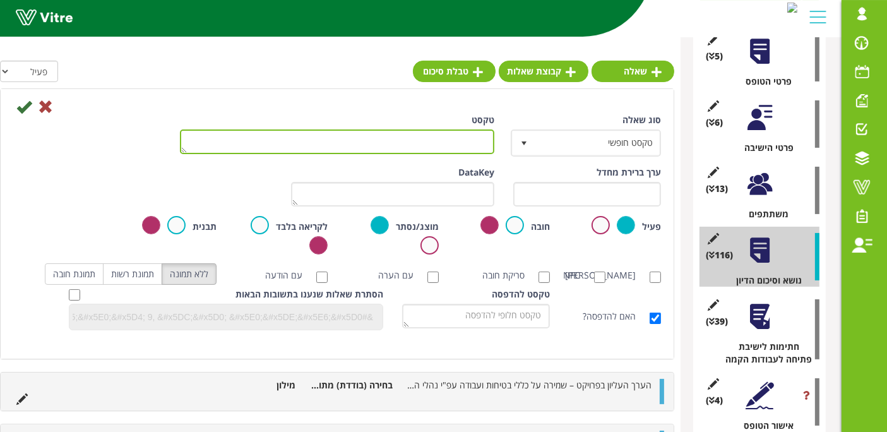
click at [467, 138] on textarea "טקסט" at bounding box center [337, 141] width 314 height 25
paste textarea "אחראי ביצוע"
type textarea "אחראי ביצוע"
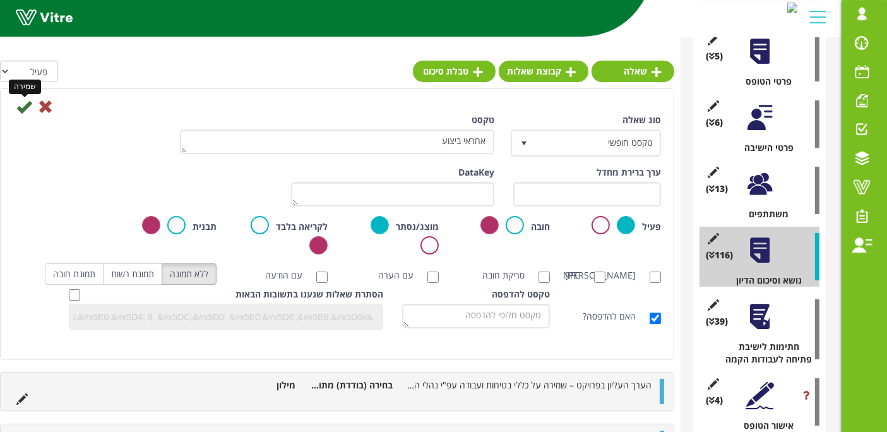
click at [18, 106] on icon at bounding box center [23, 106] width 15 height 15
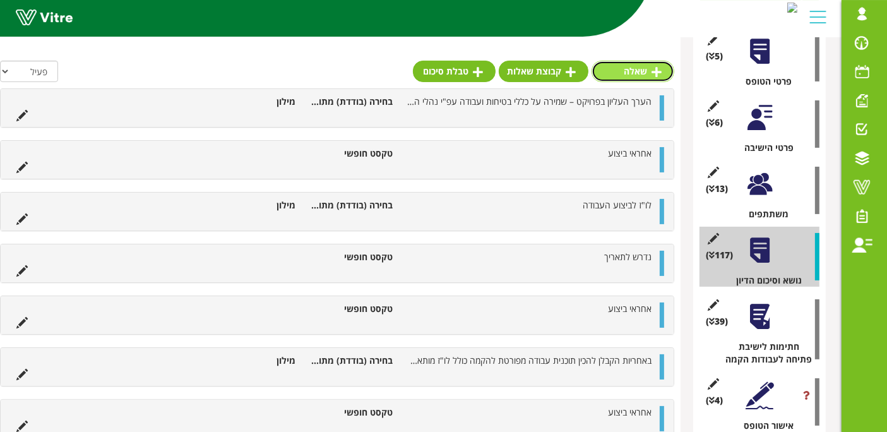
click at [656, 69] on icon at bounding box center [657, 71] width 10 height 11
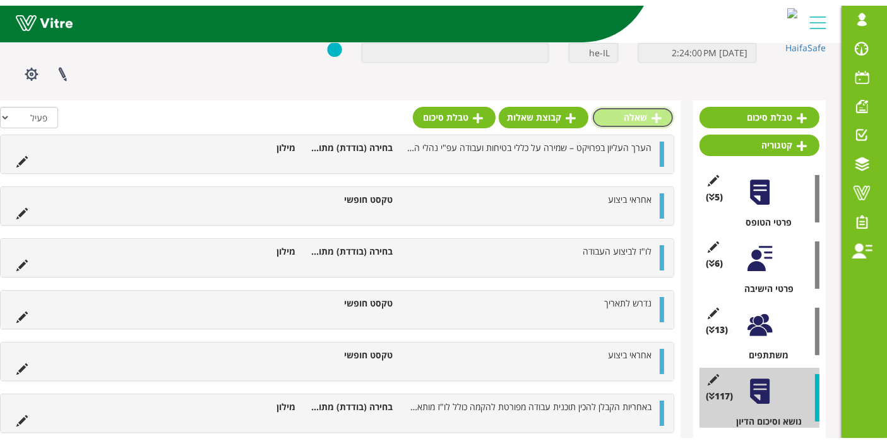
scroll to position [0, 0]
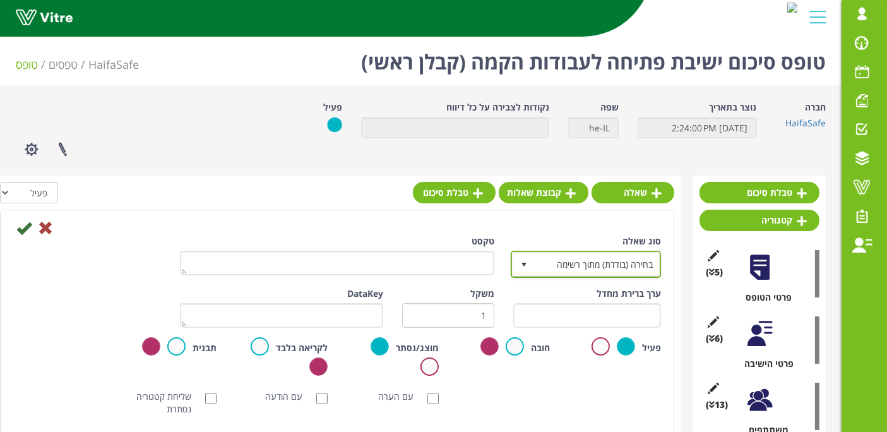
click at [535, 264] on span "select" at bounding box center [524, 264] width 23 height 23
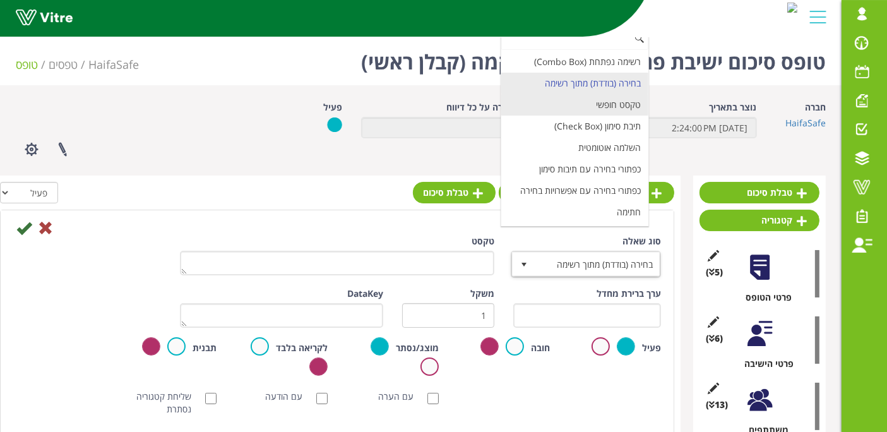
click at [615, 106] on li "טקסט חופשי" at bounding box center [574, 104] width 147 height 21
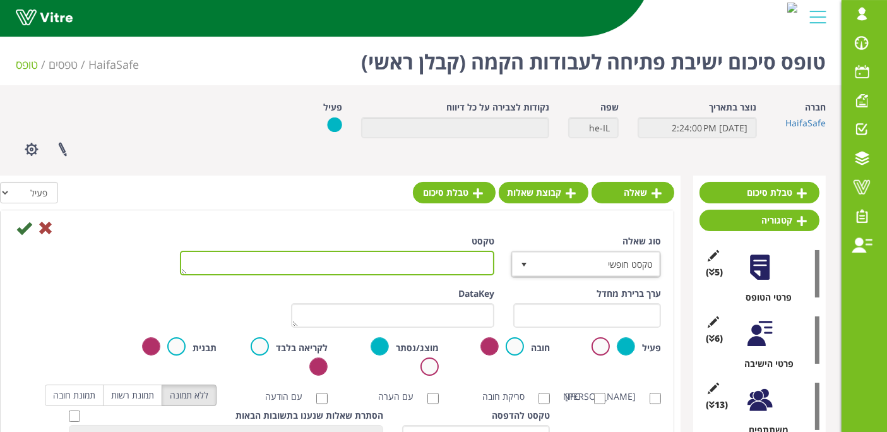
click at [472, 260] on textarea "טקסט" at bounding box center [337, 263] width 314 height 25
paste textarea "אחראי ביצוע"
type textarea "אחראי ביצוע"
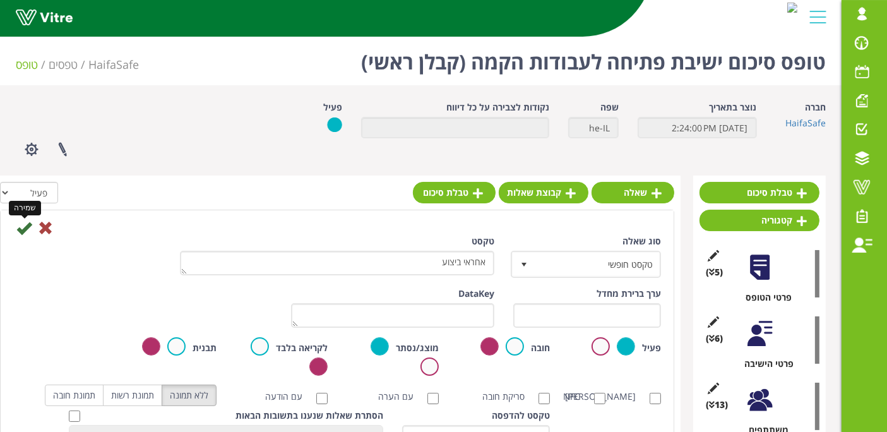
click at [19, 225] on icon at bounding box center [23, 227] width 15 height 15
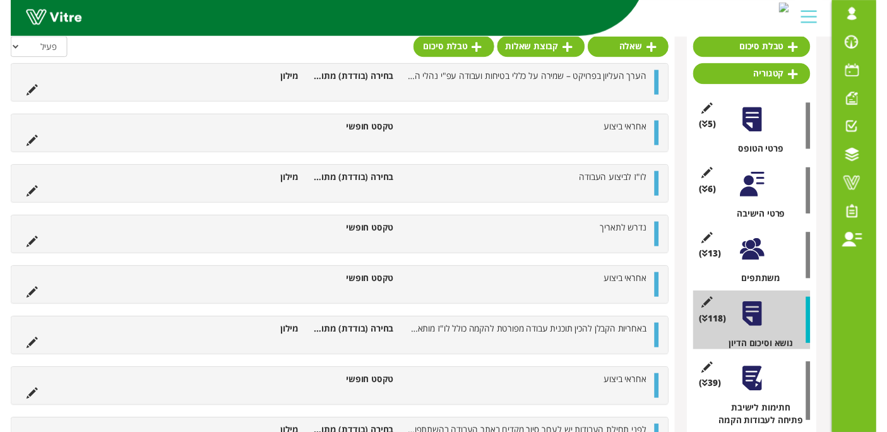
scroll to position [70, 0]
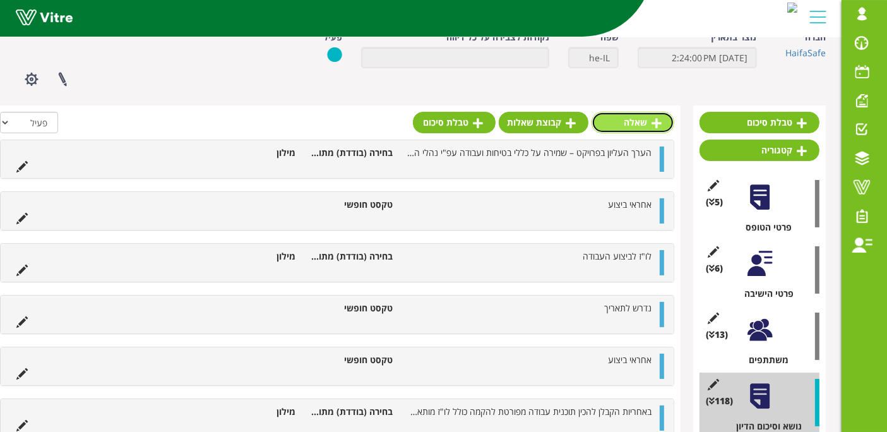
click at [616, 120] on link "שאלה" at bounding box center [633, 122] width 83 height 21
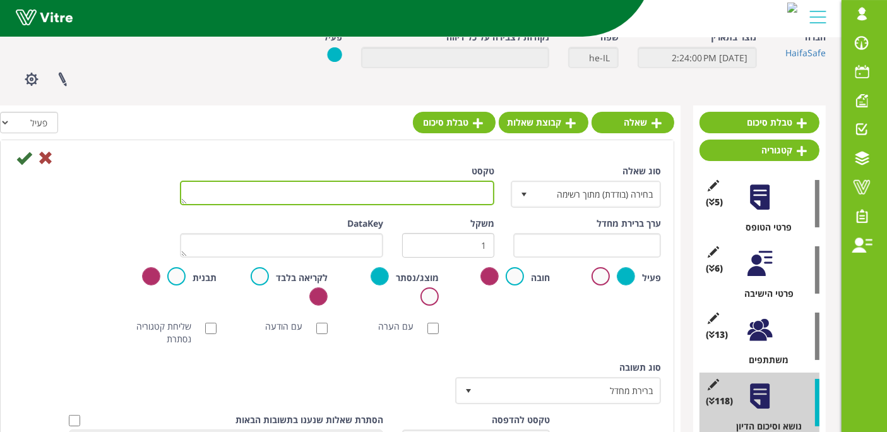
click at [438, 201] on textarea "טקסט" at bounding box center [337, 193] width 314 height 25
paste textarea "אחראי ביצוע"
type textarea "אחראי ביצוע"
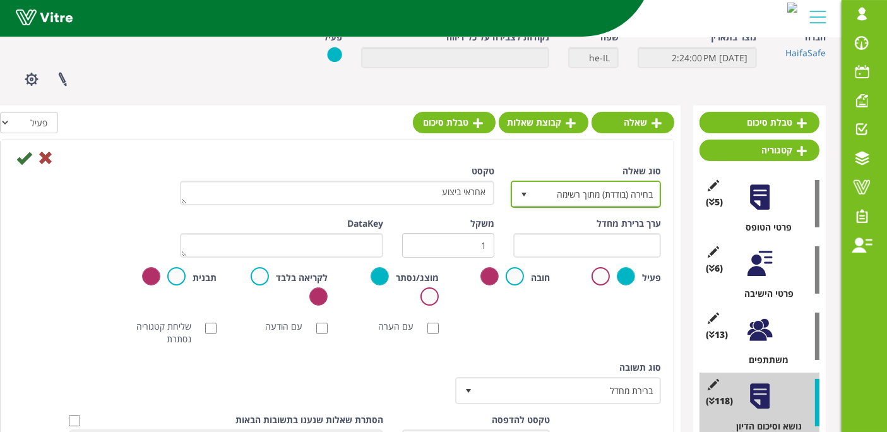
click at [589, 196] on span "בחירה (בודדת) מתוך רשימה" at bounding box center [597, 193] width 125 height 23
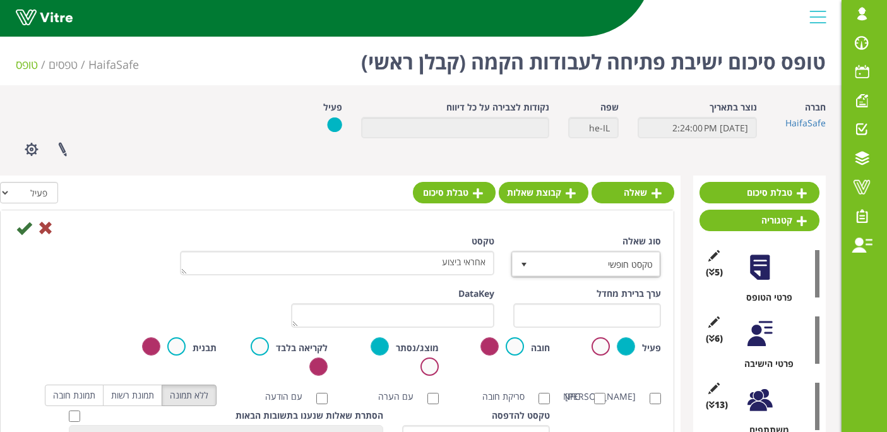
scroll to position [70, 0]
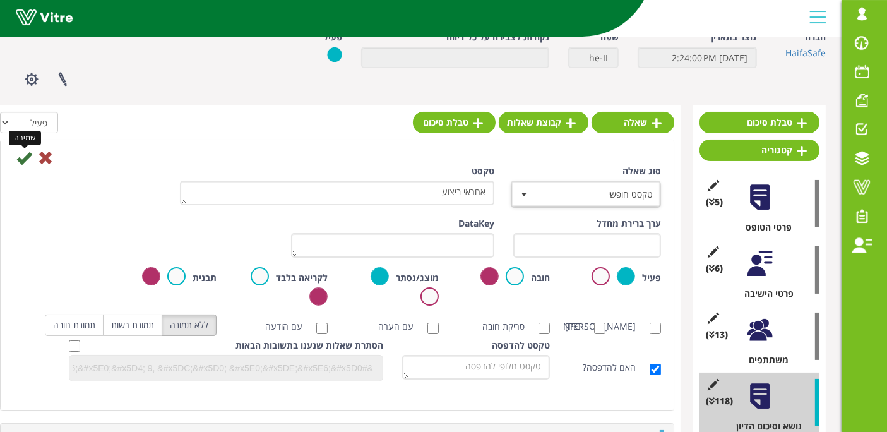
click at [19, 156] on icon at bounding box center [23, 157] width 15 height 15
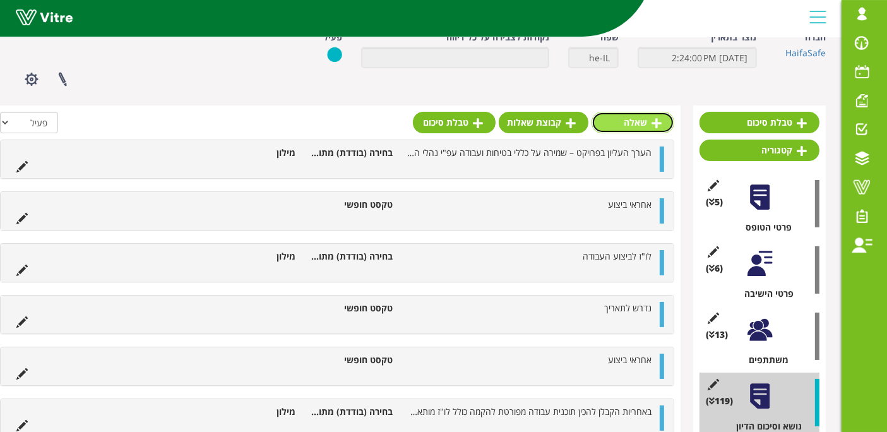
click at [631, 119] on link "שאלה" at bounding box center [633, 122] width 83 height 21
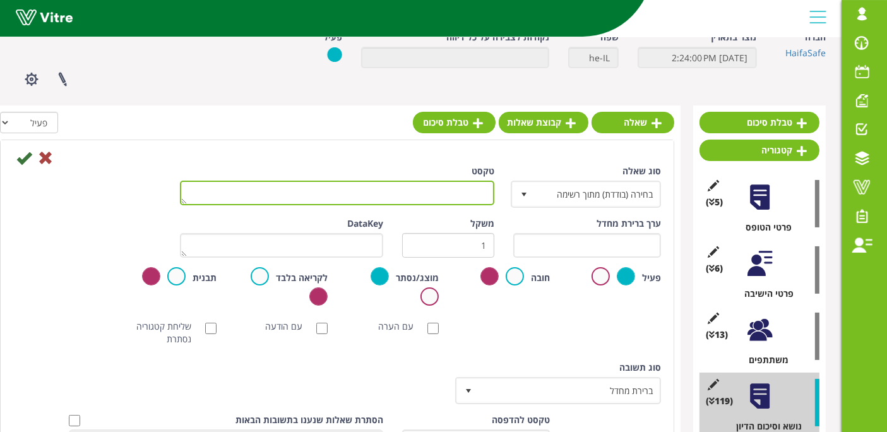
click at [457, 193] on textarea "טקסט" at bounding box center [337, 193] width 314 height 25
paste textarea "אחראי ביצוע"
type textarea "אחראי ביצוע"
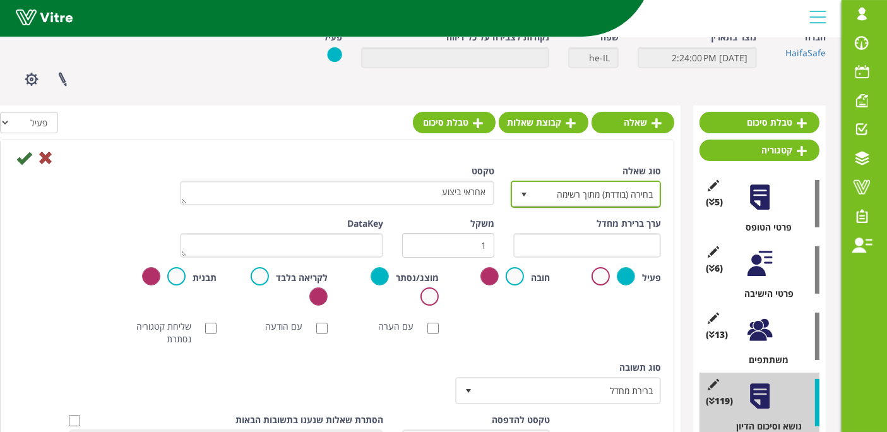
click at [568, 200] on span "בחירה (בודדת) מתוך רשימה" at bounding box center [597, 193] width 125 height 23
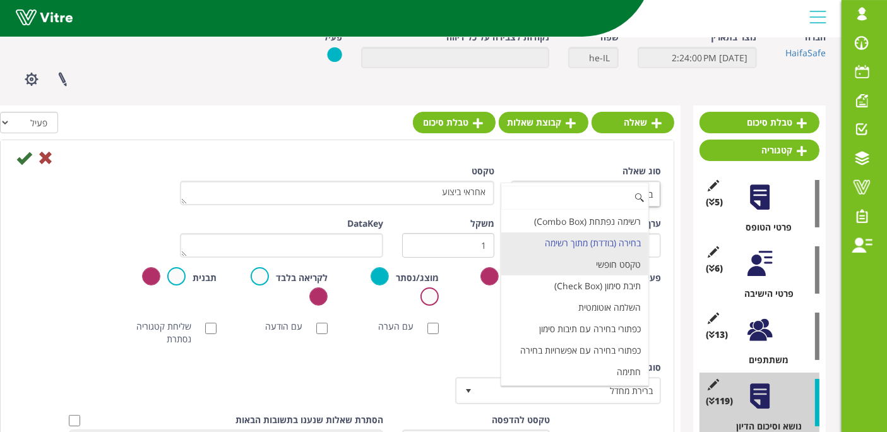
click at [616, 265] on li "טקסט חופשי" at bounding box center [574, 264] width 147 height 21
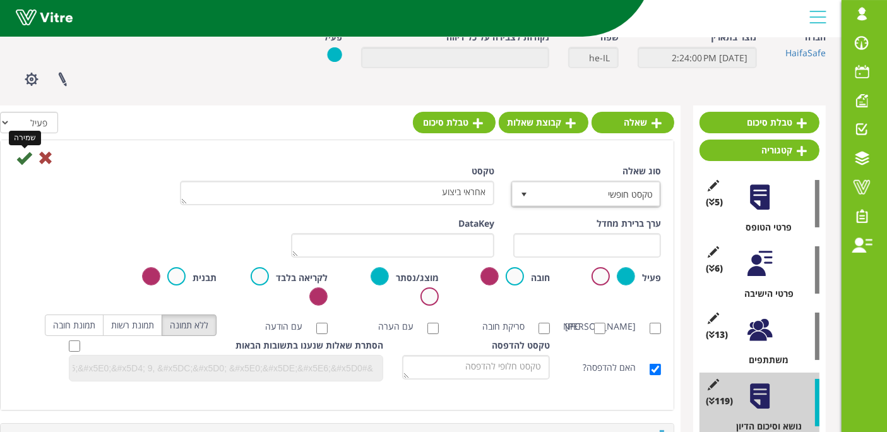
click at [27, 158] on icon at bounding box center [23, 157] width 15 height 15
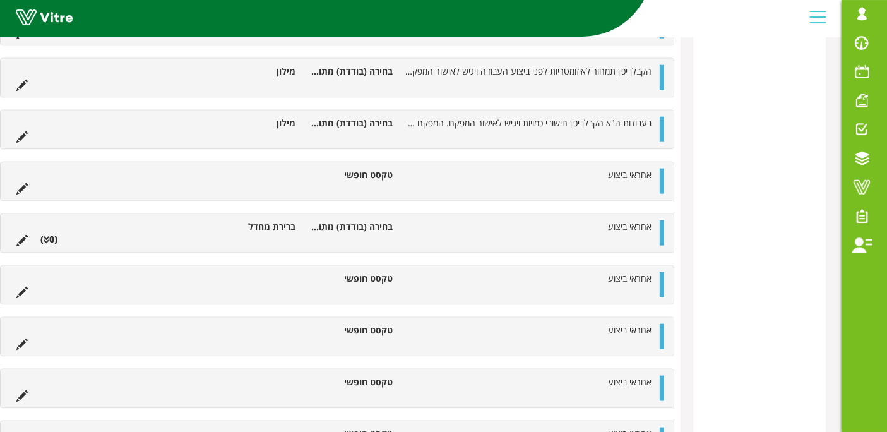
scroll to position [6307, 0]
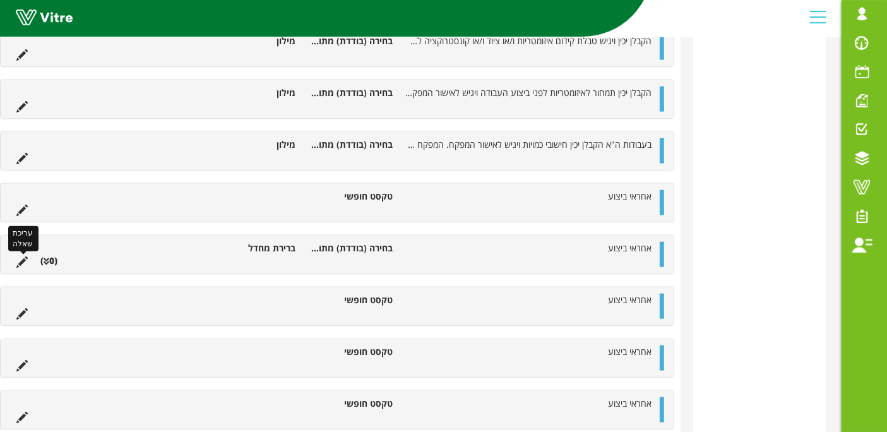
click at [24, 256] on icon at bounding box center [21, 261] width 11 height 11
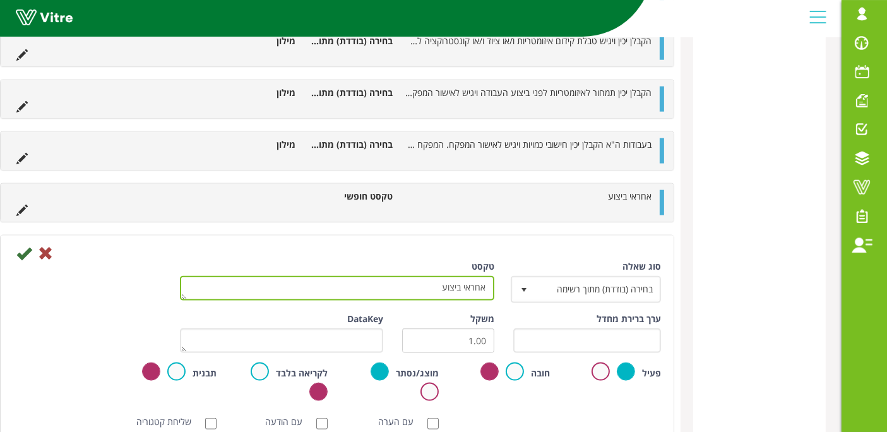
click at [375, 276] on textarea "אחראי ביצוע" at bounding box center [337, 288] width 314 height 25
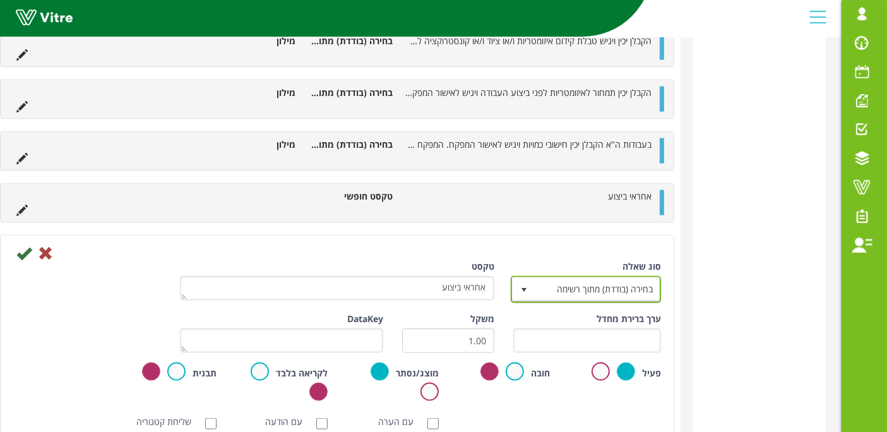
click at [561, 278] on span "בחירה (בודדת) מתוך רשימה" at bounding box center [597, 289] width 125 height 23
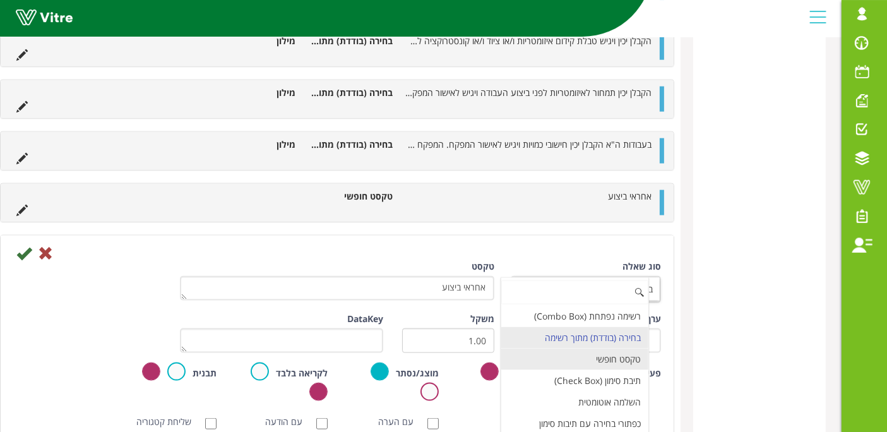
click at [614, 349] on li "טקסט חופשי" at bounding box center [574, 359] width 147 height 21
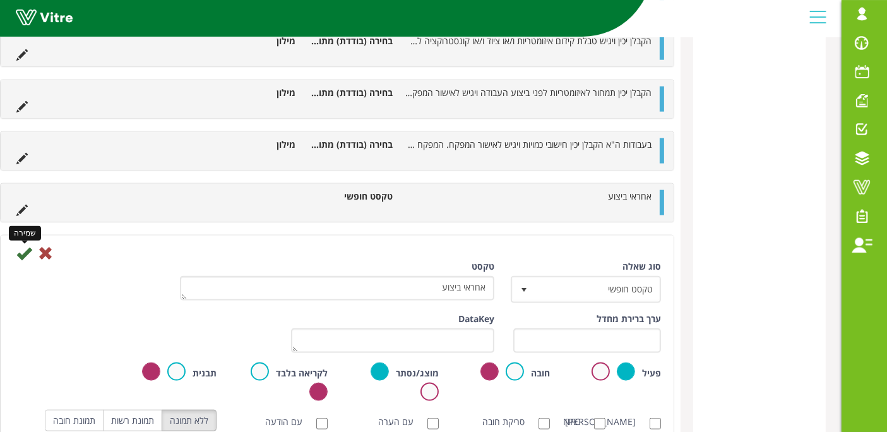
click at [19, 246] on icon at bounding box center [23, 253] width 15 height 15
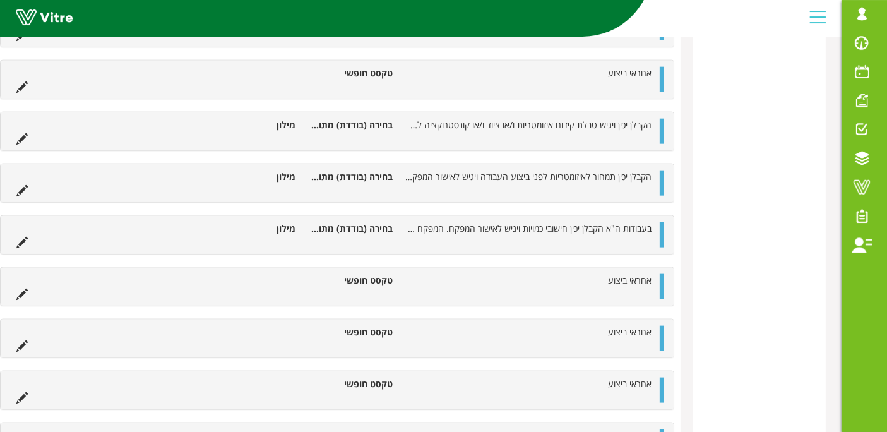
scroll to position [6359, 0]
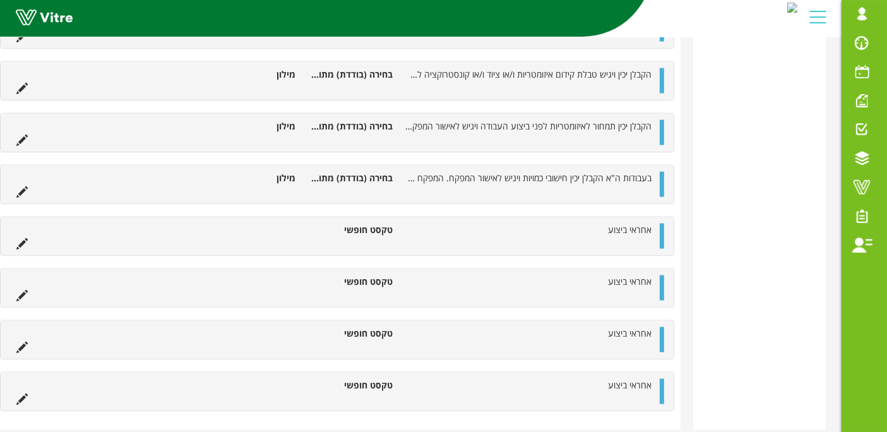
click at [658, 217] on div "אחראי ביצוע טקסט חופשי" at bounding box center [337, 236] width 673 height 38
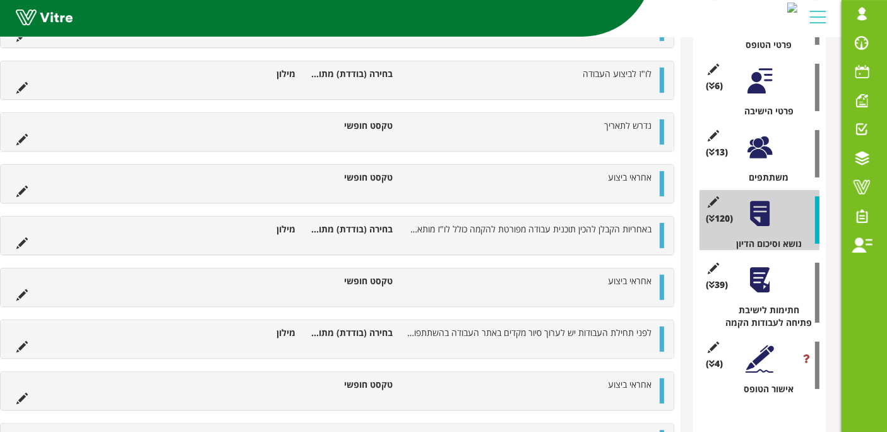
scroll to position [0, 0]
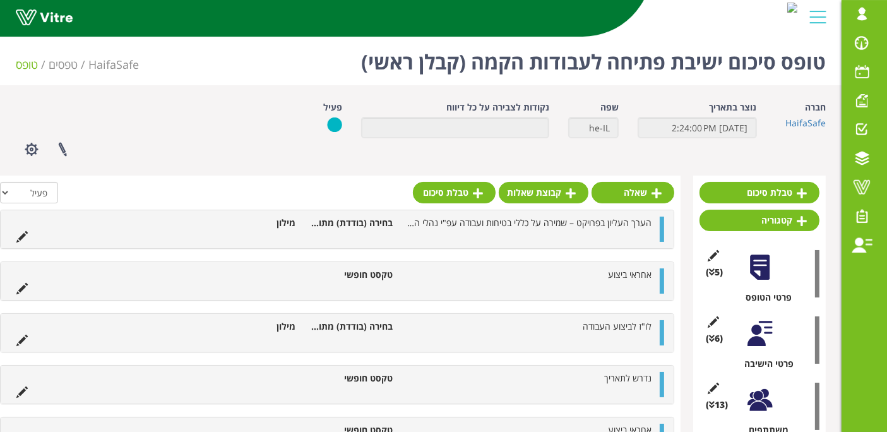
click at [635, 184] on link "שאלה" at bounding box center [633, 192] width 83 height 21
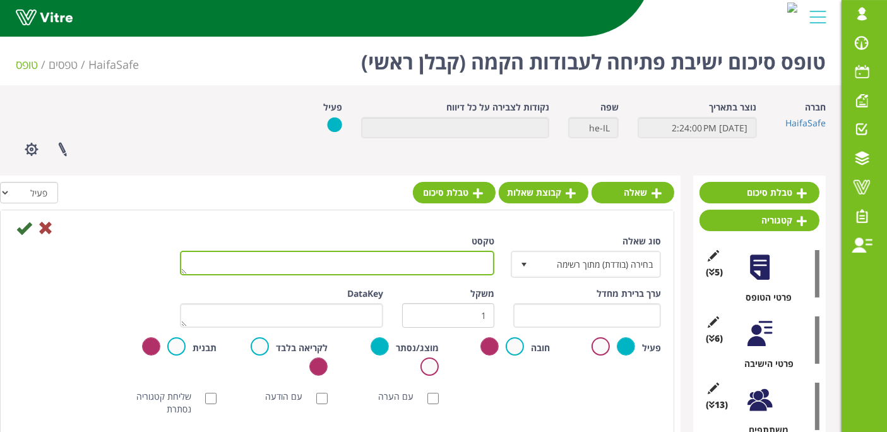
click at [478, 259] on textarea "טקסט" at bounding box center [337, 263] width 314 height 25
paste textarea "בסיום ההקמה באחריות המפקח להעביר למנהל הפרויקט את תיק ההקמה כולל איזומטריות ואי…"
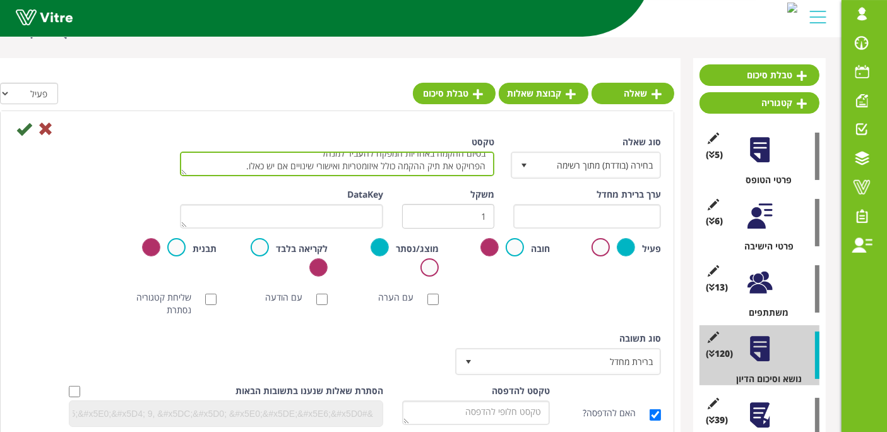
scroll to position [140, 0]
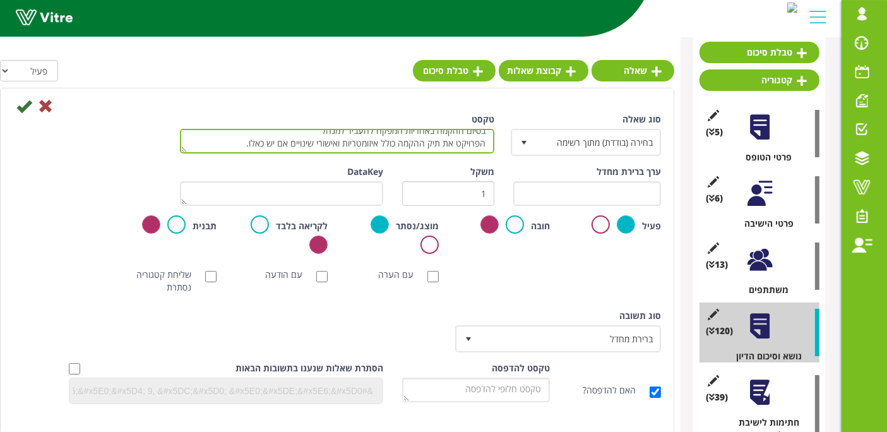
type textarea "בסיום ההקמה באחריות המפקח להעביר למנהל הפרויקט את תיק ההקמה כולל איזומטריות ואי…"
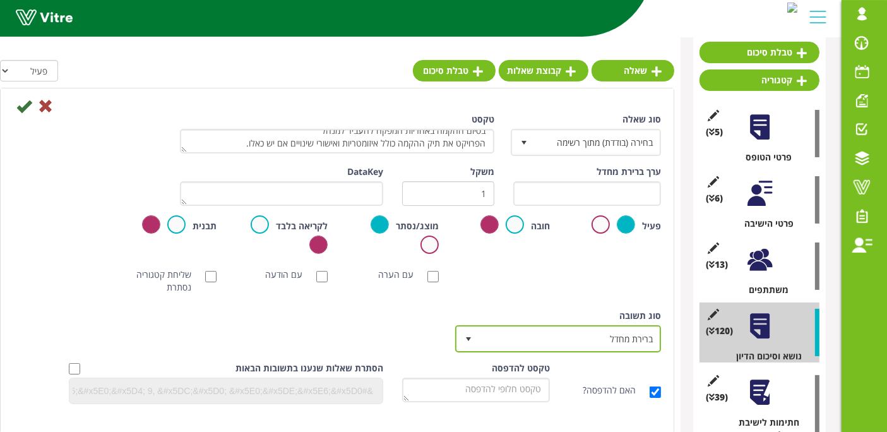
click at [545, 342] on span "ברירת מחדל" at bounding box center [569, 338] width 181 height 23
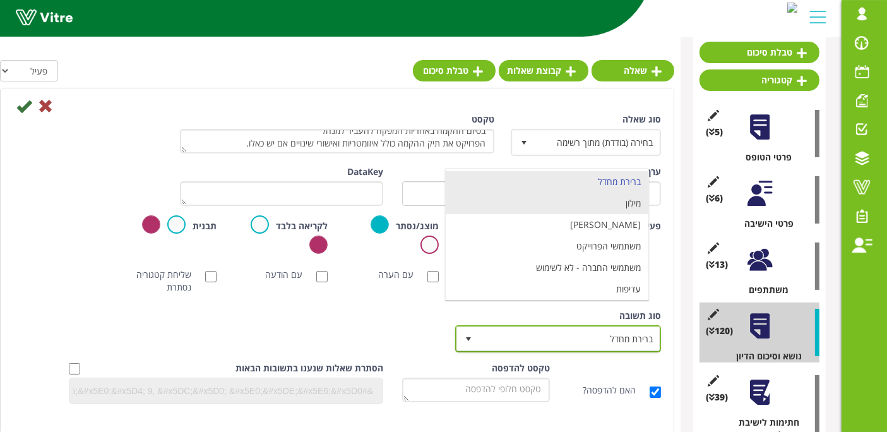
click at [603, 205] on li "מילון" at bounding box center [547, 203] width 203 height 21
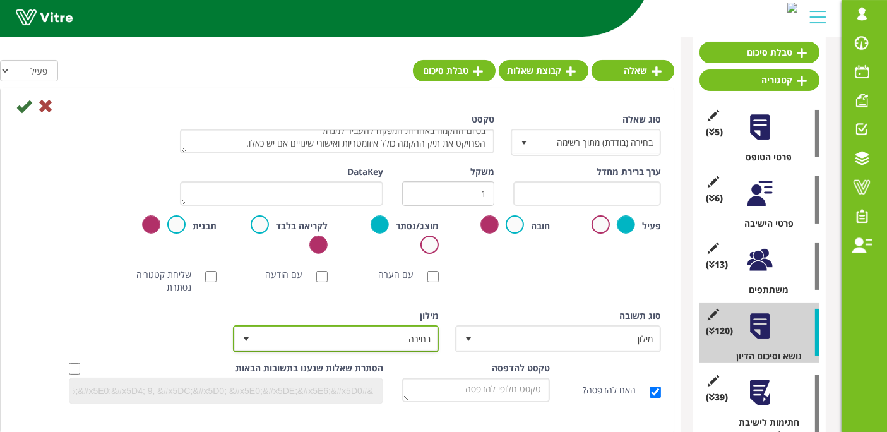
click at [398, 339] on span "בחירה" at bounding box center [347, 338] width 181 height 23
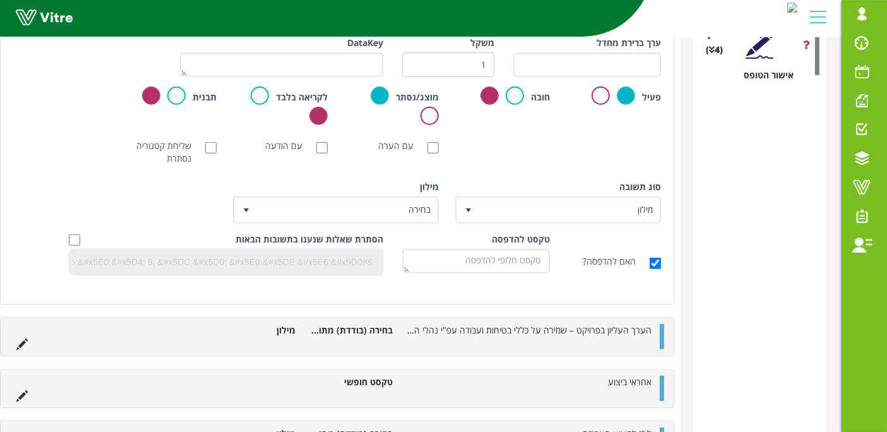
scroll to position [420, 0]
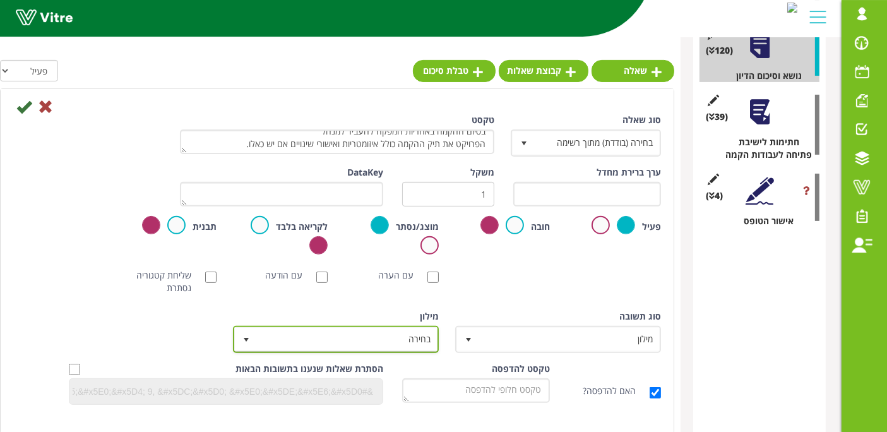
click at [371, 343] on span "בחירה" at bounding box center [347, 339] width 181 height 23
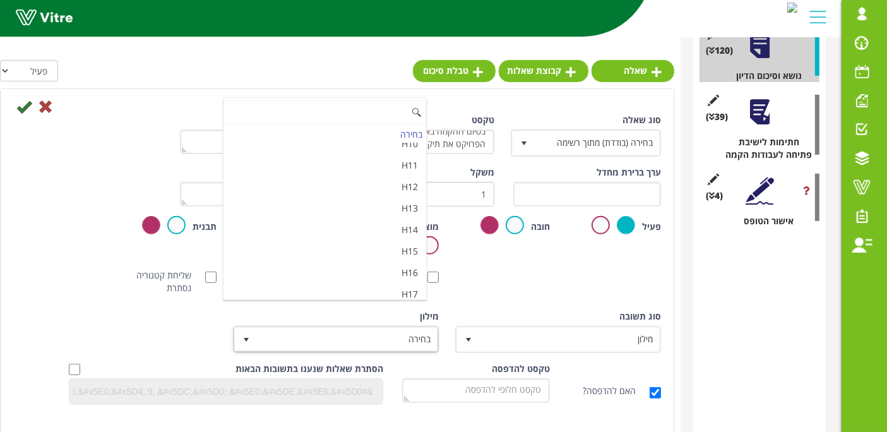
click at [359, 326] on li "מאשר / לא מאשר עם הערה" at bounding box center [325, 336] width 203 height 21
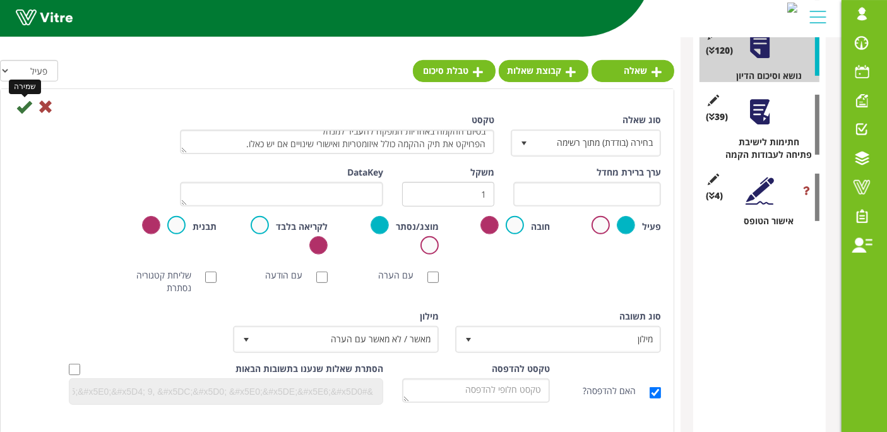
click at [20, 104] on icon at bounding box center [23, 106] width 15 height 15
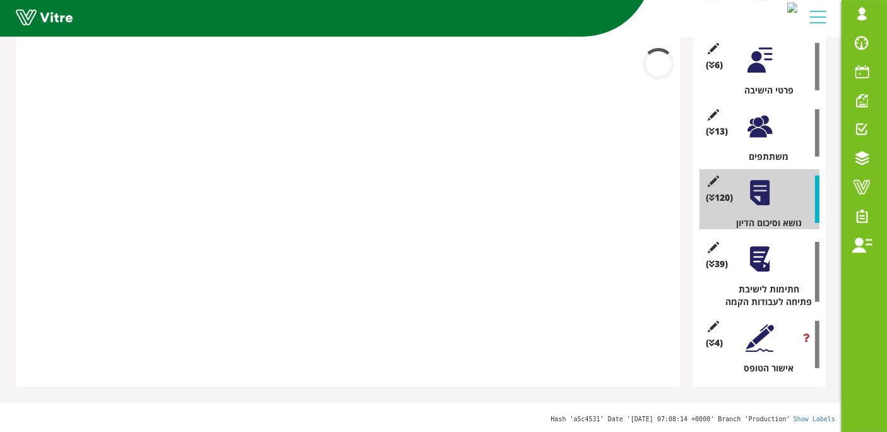
scroll to position [261, 0]
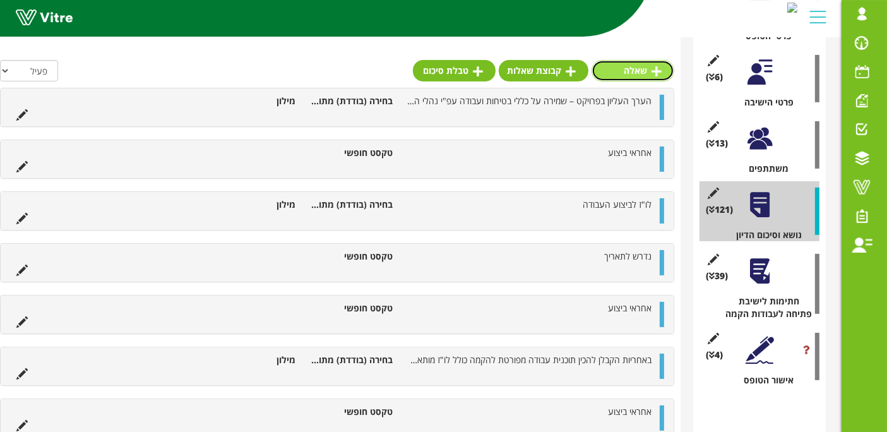
click at [627, 62] on link "שאלה" at bounding box center [633, 70] width 83 height 21
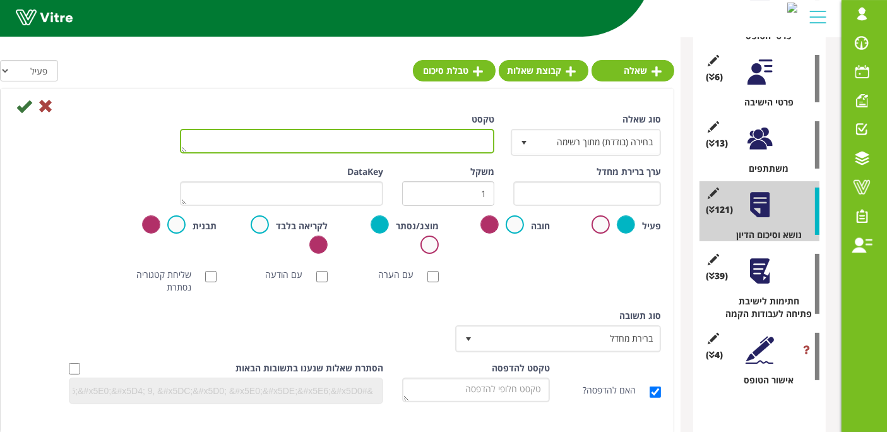
click at [455, 133] on textarea "טקסט" at bounding box center [337, 141] width 314 height 25
paste textarea "בסיום ההקמה ו/או במהלכה, הקבלן יקצה צוות עובדים לליווי ההרצה בהתאם ועפ"י דרישות…"
type textarea "בסיום ההקמה ו/או במהלכה, הקבלן יקצה צוות עובדים לליווי ההרצה בהתאם ועפ"י דרישות…"
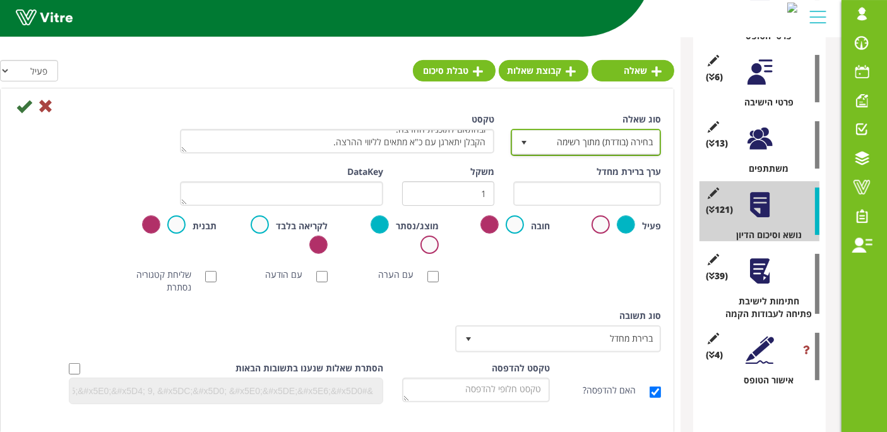
click at [565, 143] on span "בחירה (בודדת) מתוך רשימה" at bounding box center [597, 142] width 125 height 23
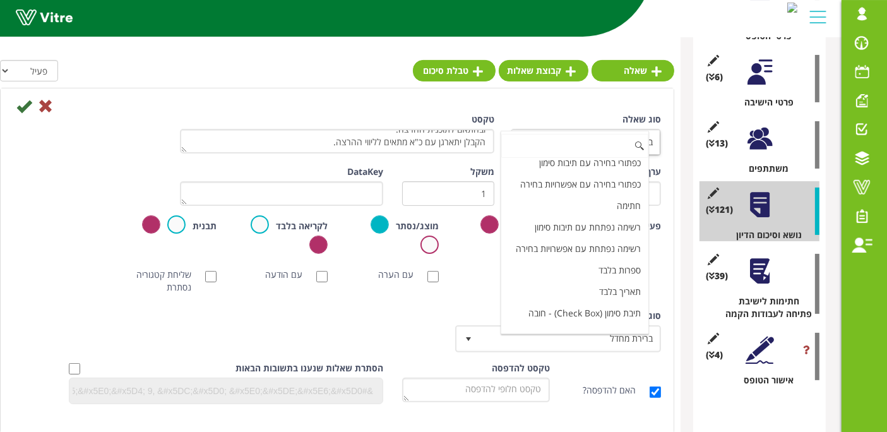
scroll to position [0, 0]
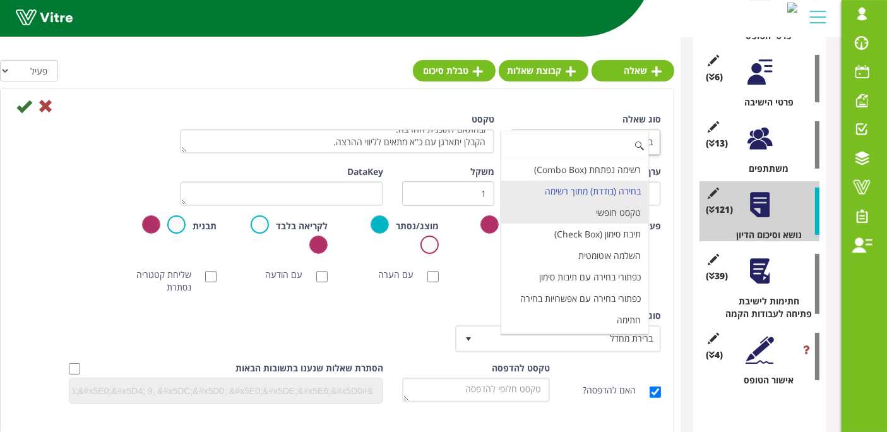
click at [601, 206] on li "טקסט חופשי" at bounding box center [574, 212] width 147 height 21
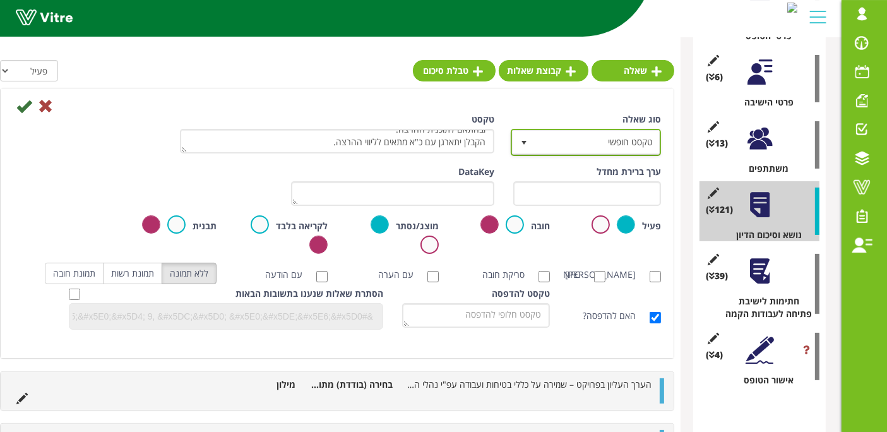
click at [599, 149] on span "טקסט חופשי" at bounding box center [597, 142] width 125 height 23
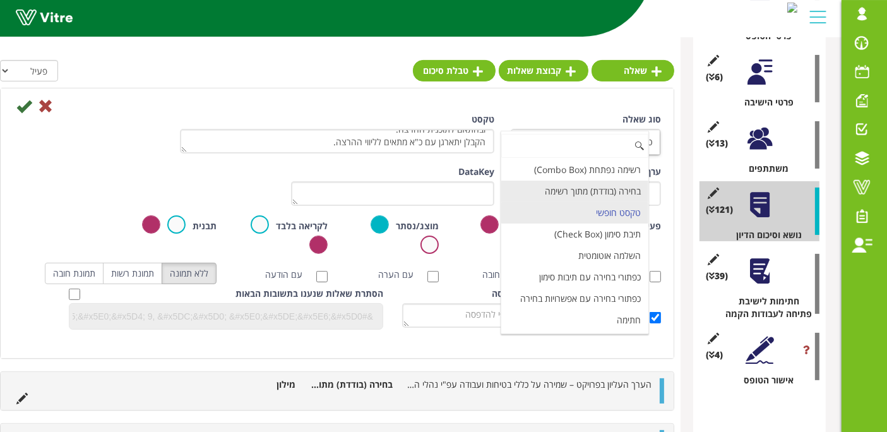
click at [608, 188] on li "בחירה (בודדת) מתוך רשימה" at bounding box center [574, 191] width 147 height 21
type input "1"
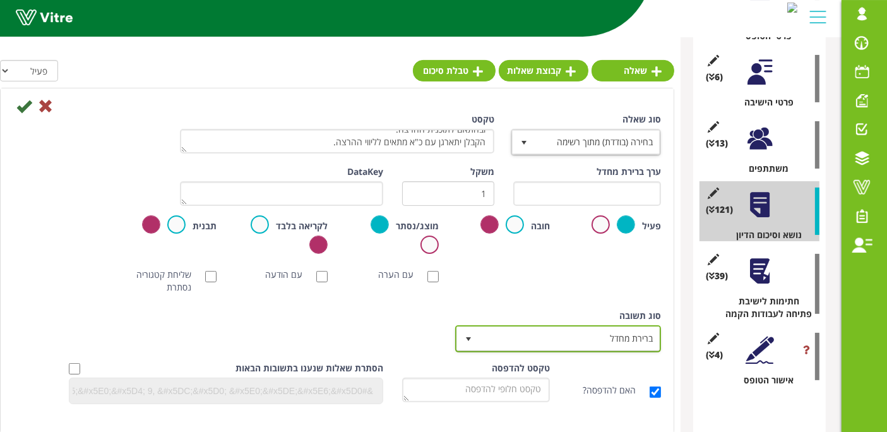
click at [620, 329] on span "ברירת מחדל" at bounding box center [569, 338] width 181 height 23
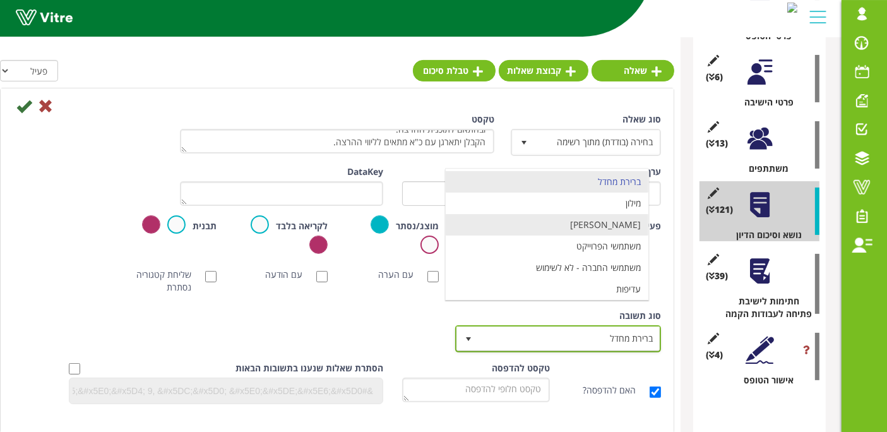
click at [629, 201] on li "מילון" at bounding box center [547, 203] width 203 height 21
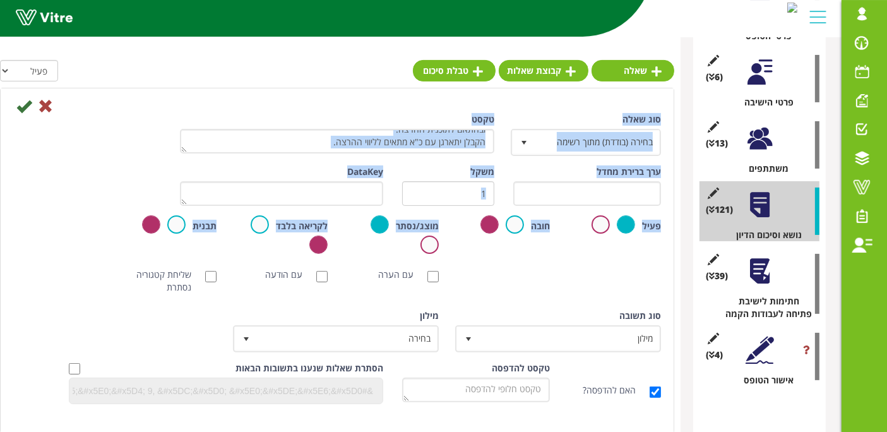
drag, startPoint x: 20, startPoint y: 112, endPoint x: 467, endPoint y: 294, distance: 482.0
click at [465, 292] on form "סוג שאלה בחירה (בודדת) מתוך רשימה 3 טקסט בסיום ההקמה ו/או במהלכה, הקבלן יקצה צו…" at bounding box center [337, 256] width 648 height 316
click at [468, 295] on div "[PERSON_NAME] NFC סריקת חובה עם הערה עם הודעה שליחת קטגוריה נסתרת ללא תמונה תמו…" at bounding box center [337, 281] width 667 height 38
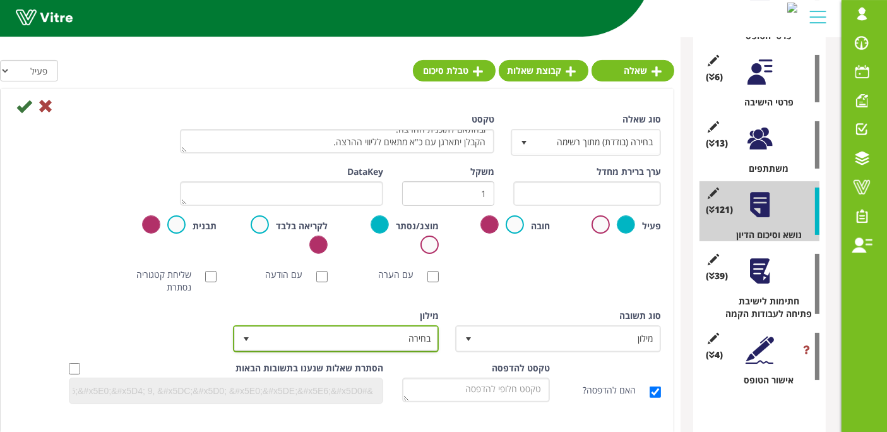
click at [379, 340] on span "בחירה" at bounding box center [347, 338] width 181 height 23
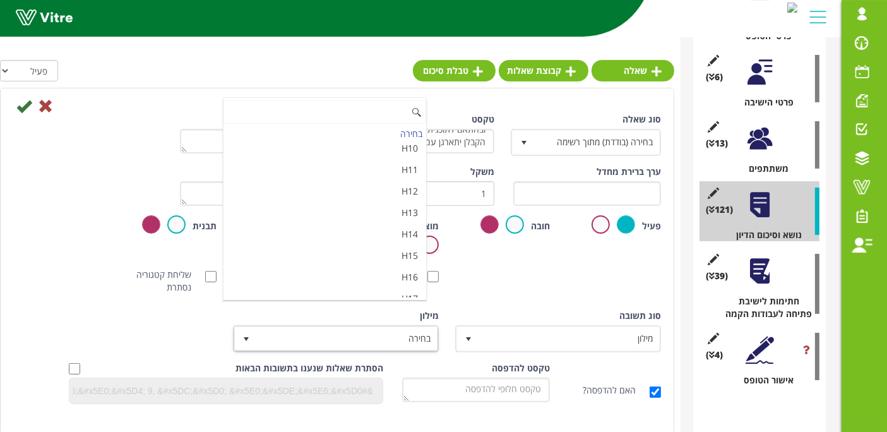
scroll to position [4214, 0]
click at [383, 326] on li "מאשר / לא מאשר עם הערה" at bounding box center [325, 336] width 203 height 21
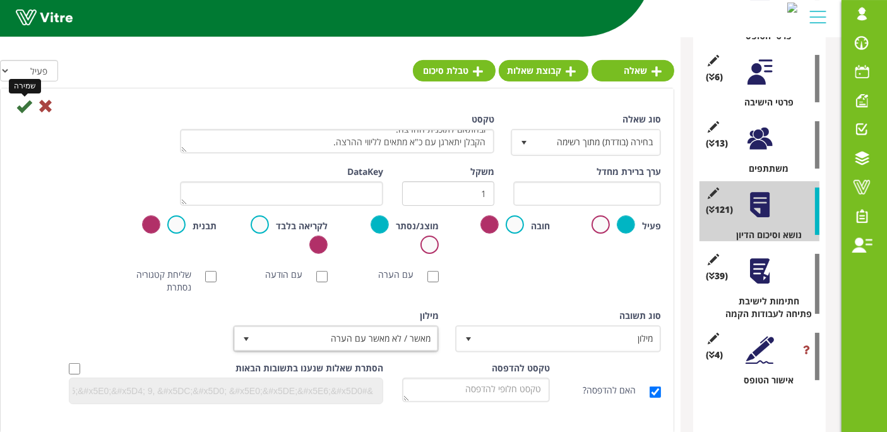
click at [21, 105] on icon at bounding box center [23, 105] width 15 height 15
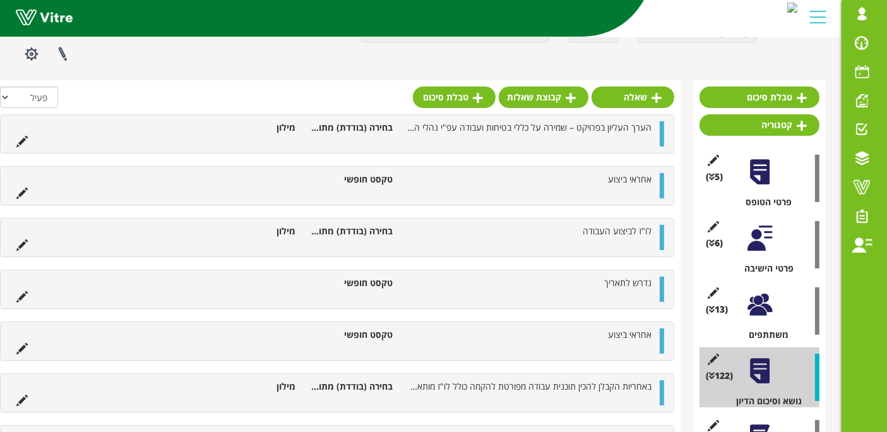
scroll to position [88, 0]
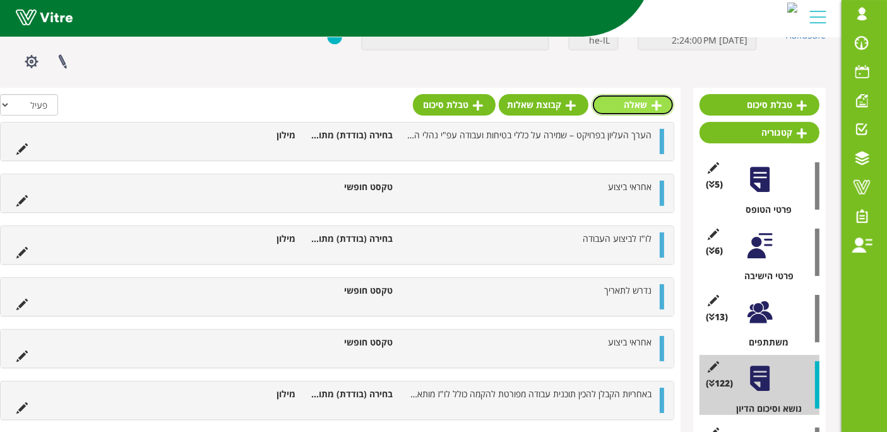
click at [645, 104] on link "שאלה" at bounding box center [633, 104] width 83 height 21
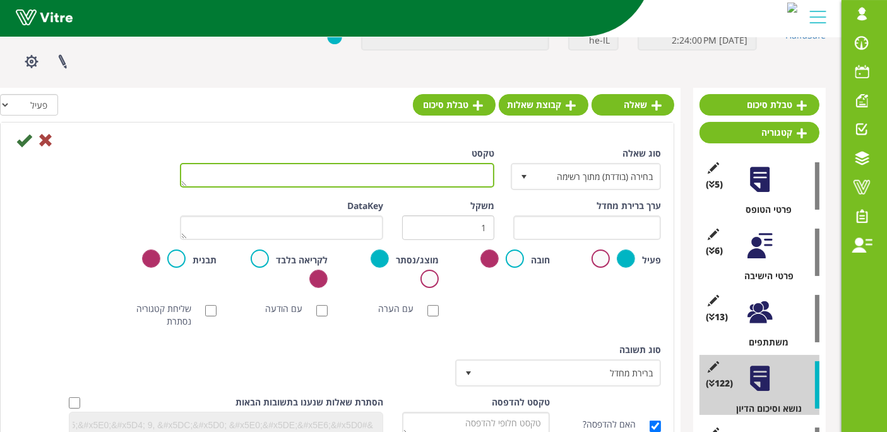
click at [465, 182] on textarea "טקסט" at bounding box center [337, 175] width 314 height 25
paste textarea "מנהל המתקן/ תהליך יגישו תוכנית הרצה מסודרת מספר ימים לפני ההרצה על מנת לאפשר למ…"
type textarea "מנהל המתקן/ תהליך יגישו תוכנית הרצה מסודרת מספר ימים לפני ההרצה על מנת לאפשר למ…"
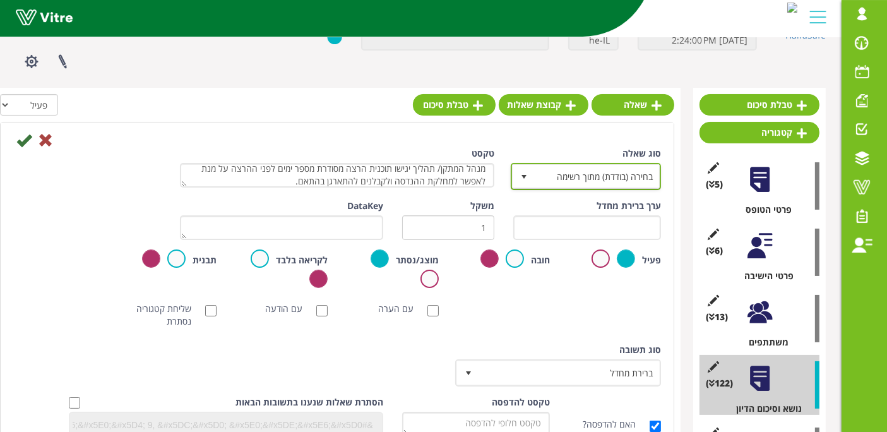
click at [540, 181] on span "בחירה (בודדת) מתוך רשימה" at bounding box center [597, 176] width 125 height 23
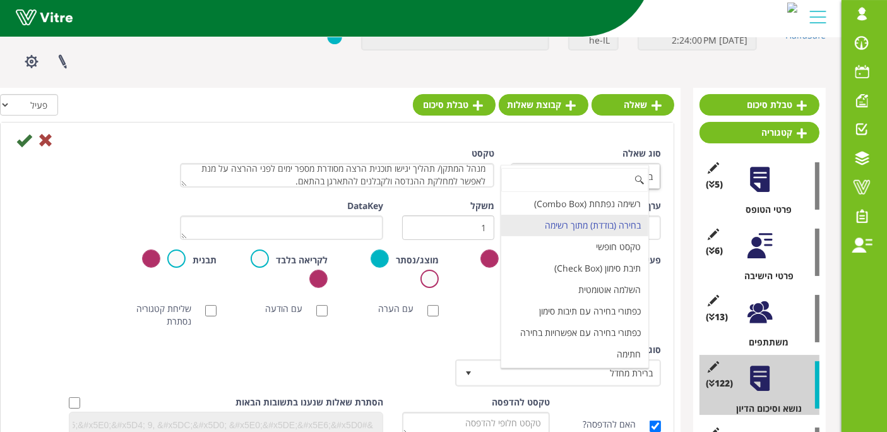
click at [458, 299] on div "[PERSON_NAME] NFC סריקת חובה עם הערה עם הודעה שליחת קטגוריה נסתרת ללא תמונה תמו…" at bounding box center [337, 315] width 667 height 38
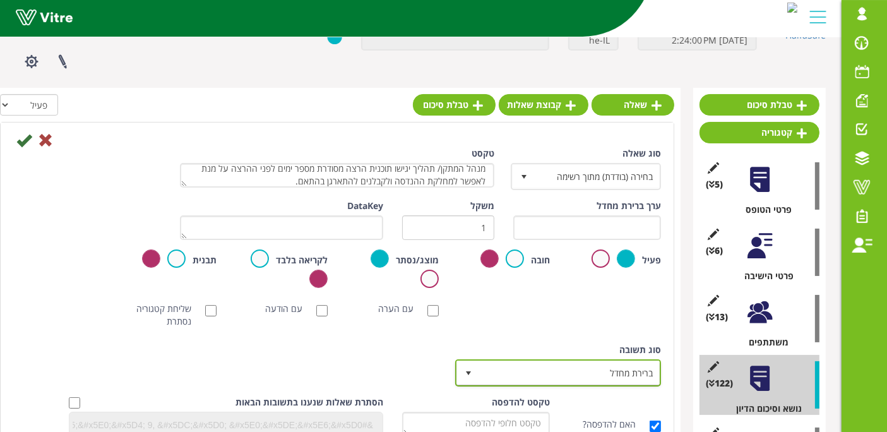
click at [561, 374] on span "ברירת מחדל" at bounding box center [569, 372] width 181 height 23
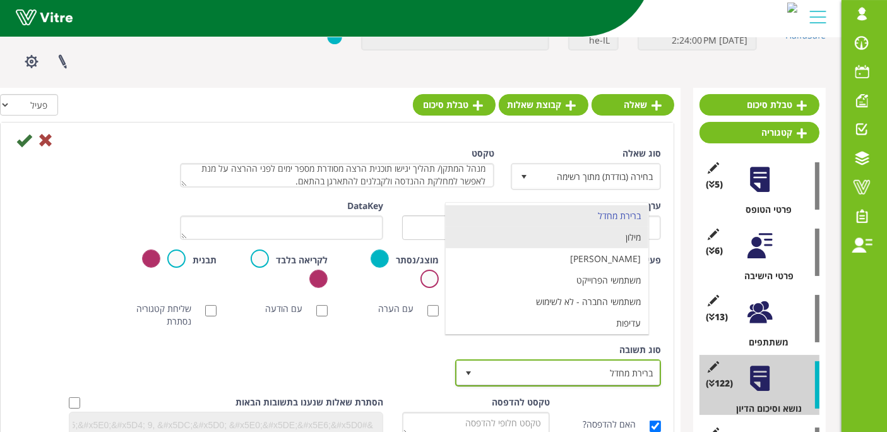
click at [604, 242] on li "מילון" at bounding box center [547, 237] width 203 height 21
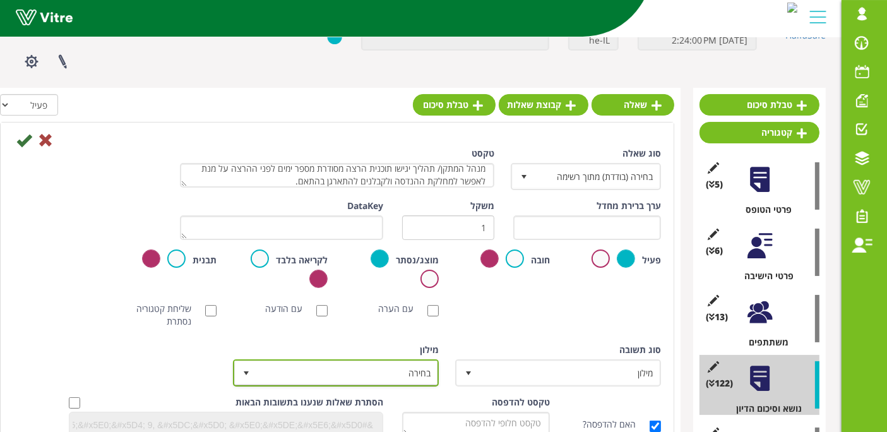
click at [409, 363] on span "בחירה" at bounding box center [347, 372] width 181 height 23
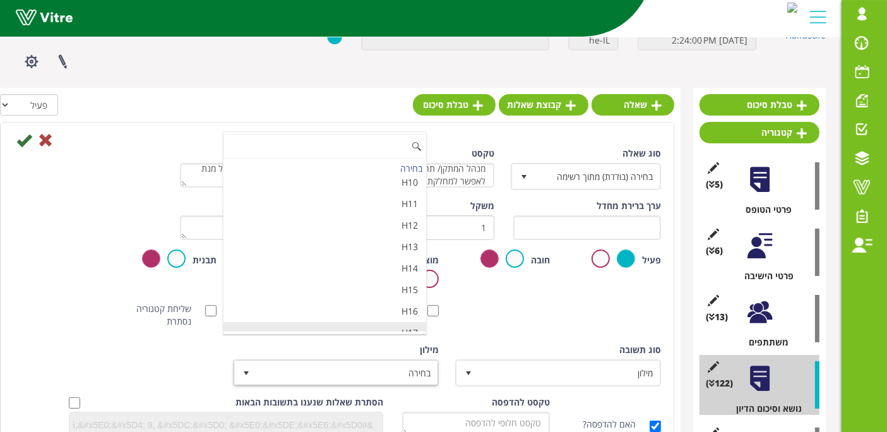
scroll to position [4214, 0]
click at [371, 361] on li "מאשר / לא מאשר עם הערה" at bounding box center [325, 371] width 203 height 21
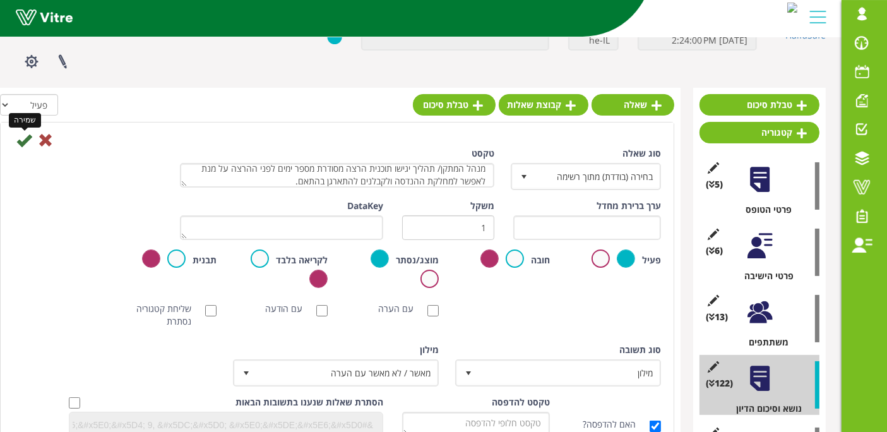
click at [25, 143] on icon at bounding box center [23, 140] width 15 height 15
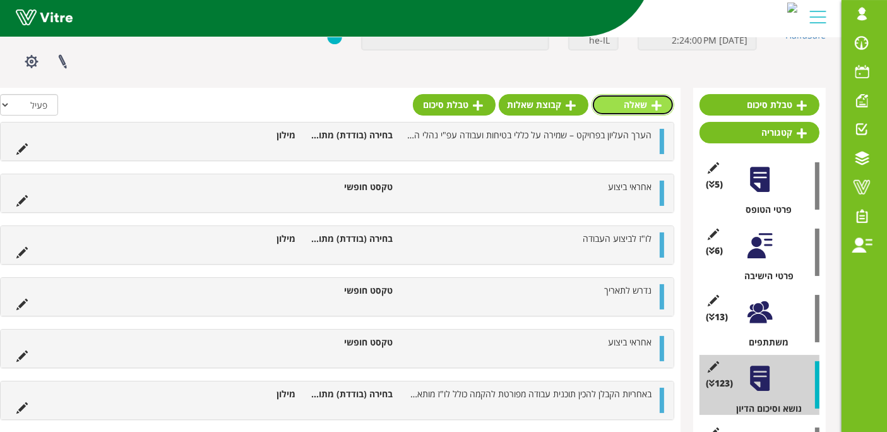
click at [626, 99] on link "שאלה" at bounding box center [633, 104] width 83 height 21
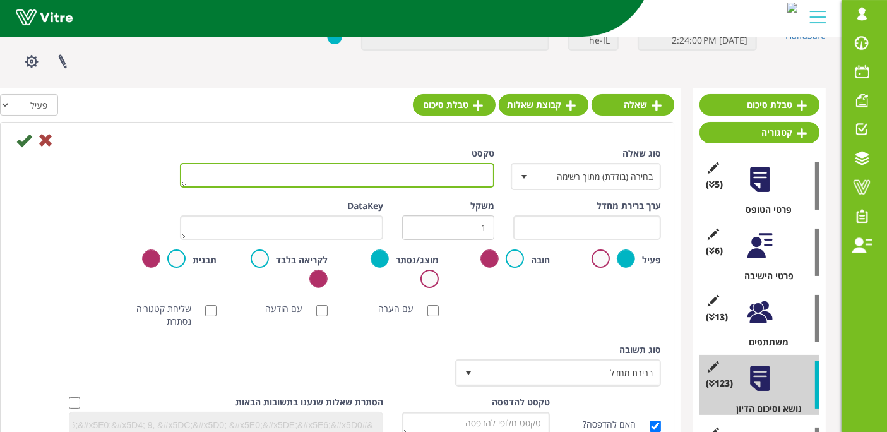
click at [456, 183] on textarea "טקסט" at bounding box center [337, 175] width 314 height 25
paste textarea "הערה: ריקון מים ופתיחת הציוד באישור מנהל הפרויקטים בלבד."
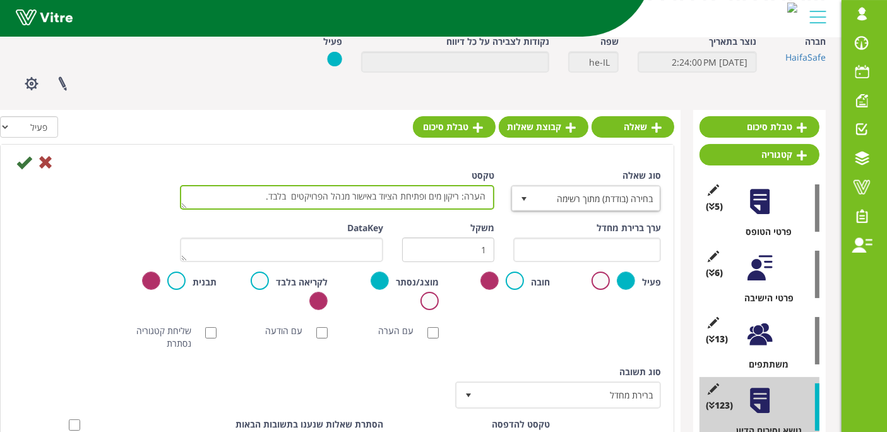
scroll to position [88, 0]
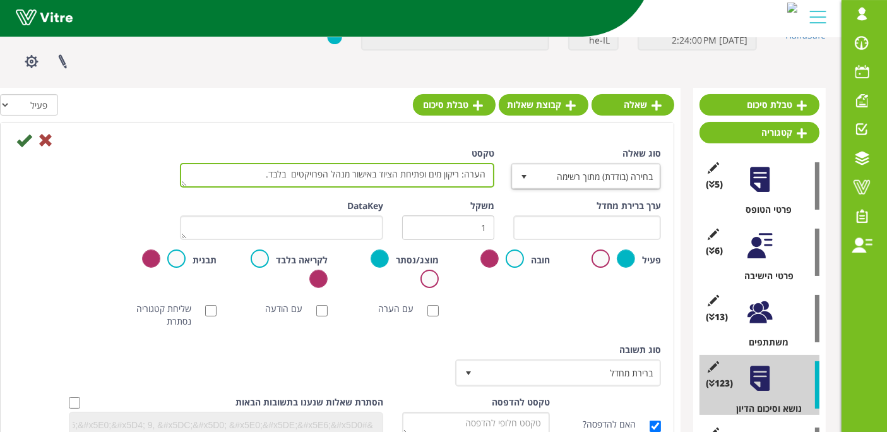
type textarea "הערה: ריקון מים ופתיחת הציוד באישור מנהל הפרויקטים בלבד."
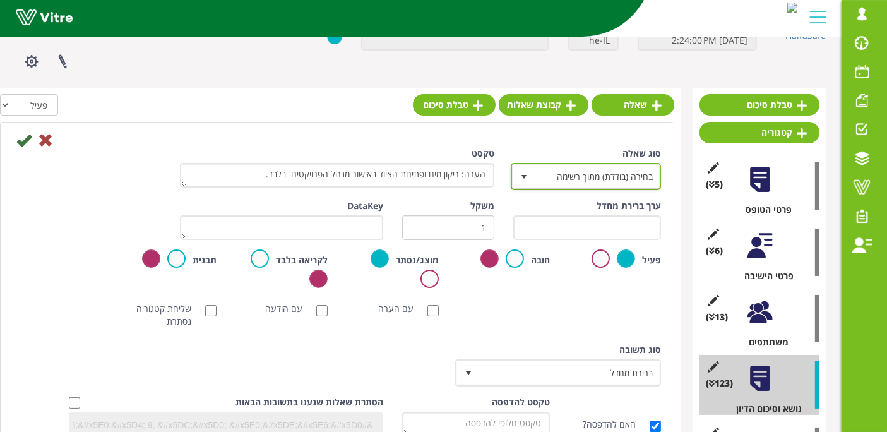
click at [561, 174] on span "בחירה (בודדת) מתוך רשימה" at bounding box center [597, 176] width 125 height 23
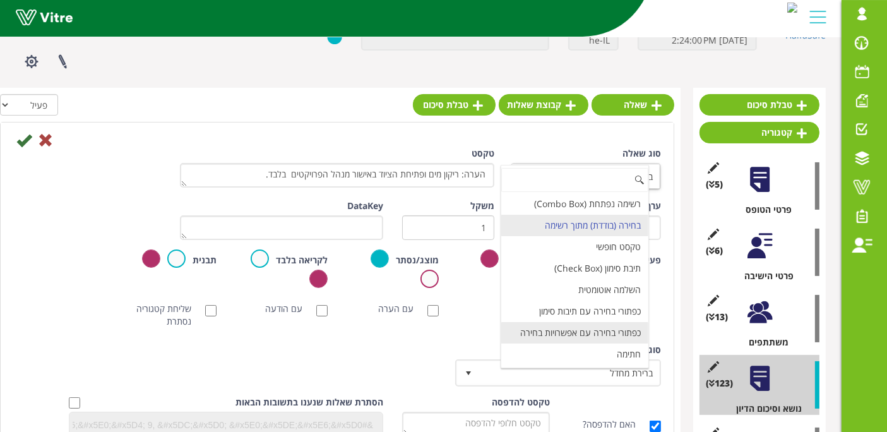
scroll to position [434, 0]
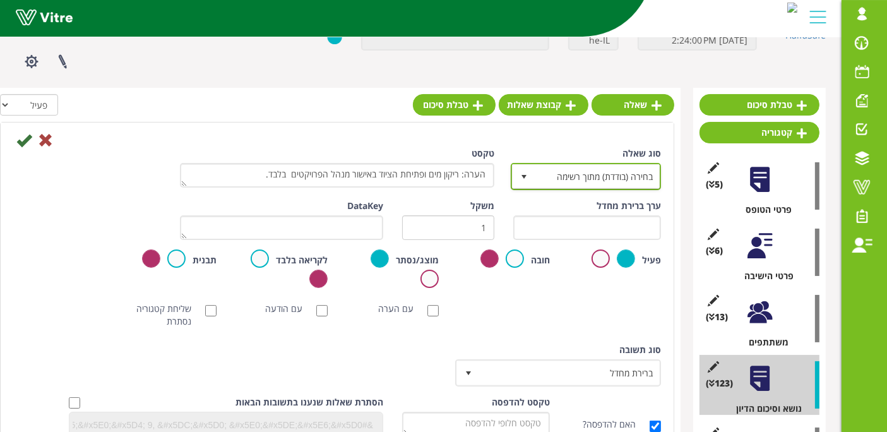
click at [513, 179] on span "select" at bounding box center [524, 176] width 23 height 23
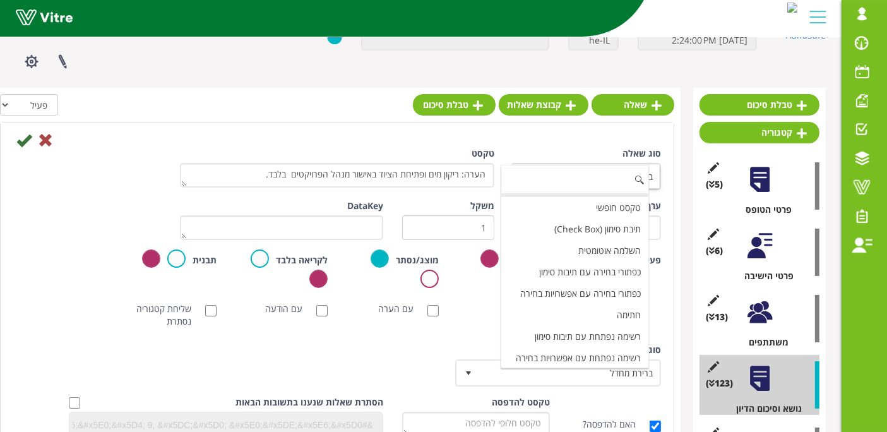
scroll to position [0, 0]
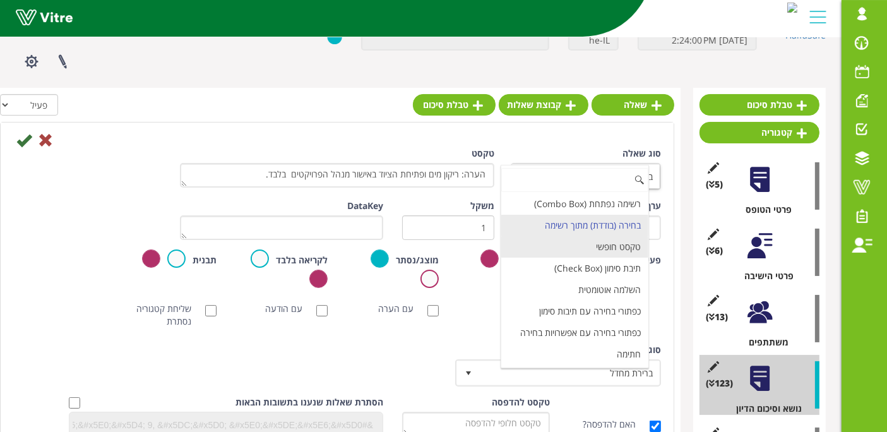
click at [630, 250] on li "טקסט חופשי" at bounding box center [574, 246] width 147 height 21
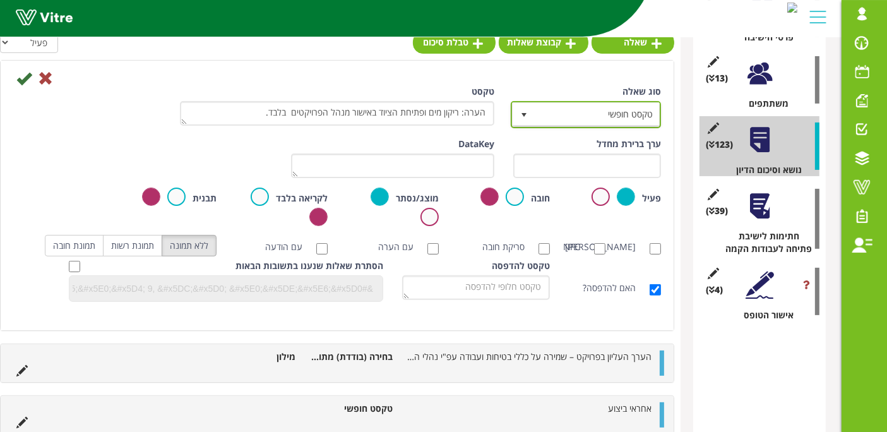
scroll to position [298, 0]
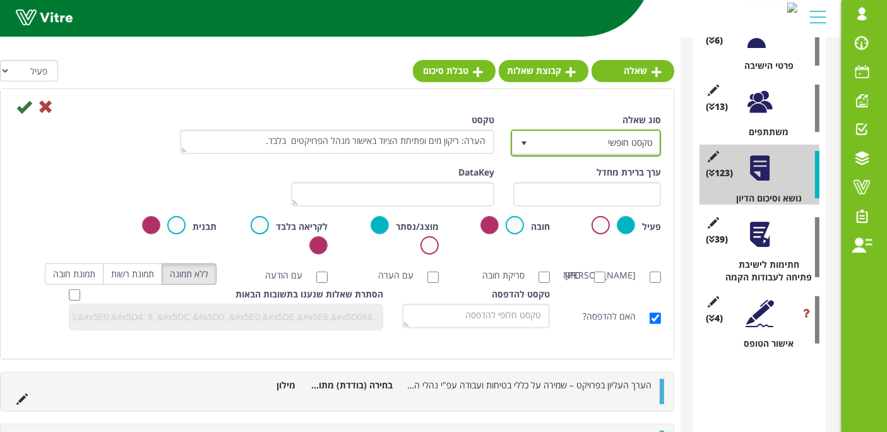
click at [550, 141] on span "טקסט חופשי" at bounding box center [597, 142] width 125 height 23
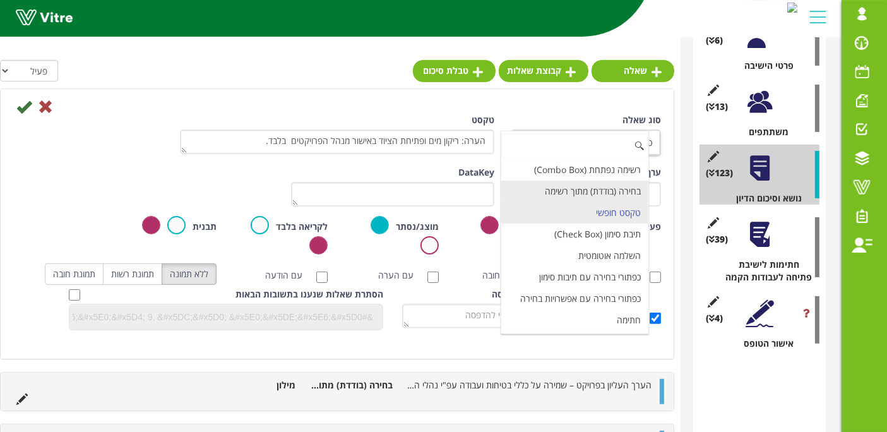
click at [577, 191] on li "בחירה (בודדת) מתוך רשימה" at bounding box center [574, 191] width 147 height 21
type input "1"
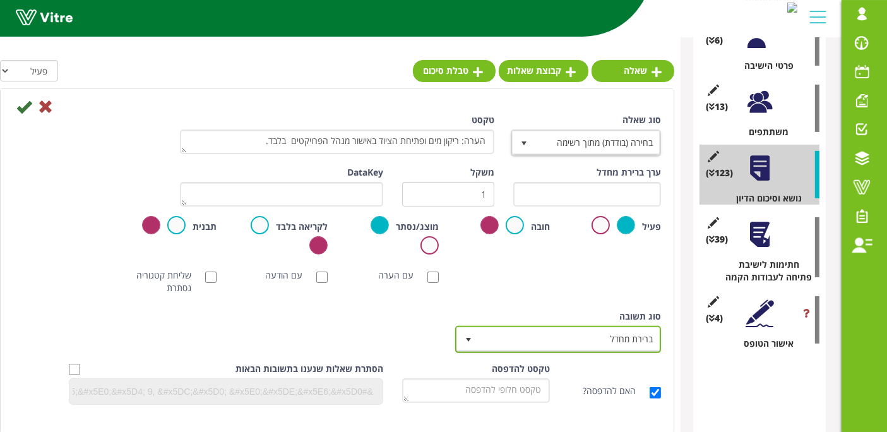
drag, startPoint x: 580, startPoint y: 344, endPoint x: 571, endPoint y: 319, distance: 26.8
click at [580, 345] on span "ברירת מחדל" at bounding box center [569, 339] width 181 height 23
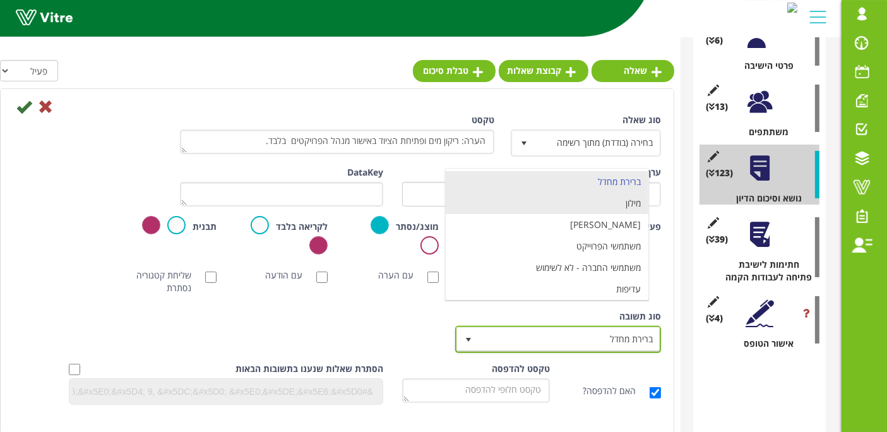
click at [582, 205] on li "מילון" at bounding box center [547, 203] width 203 height 21
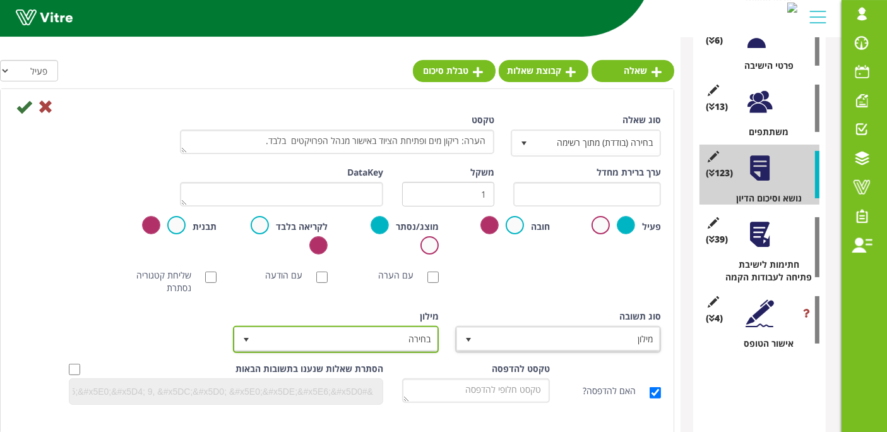
click at [312, 338] on span "בחירה" at bounding box center [347, 339] width 181 height 23
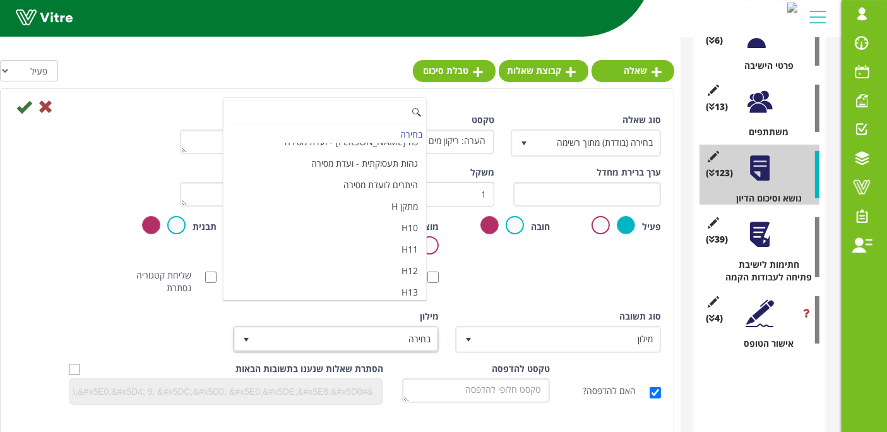
scroll to position [4214, 0]
click at [345, 326] on li "מאשר / לא מאשר עם הערה" at bounding box center [325, 336] width 203 height 21
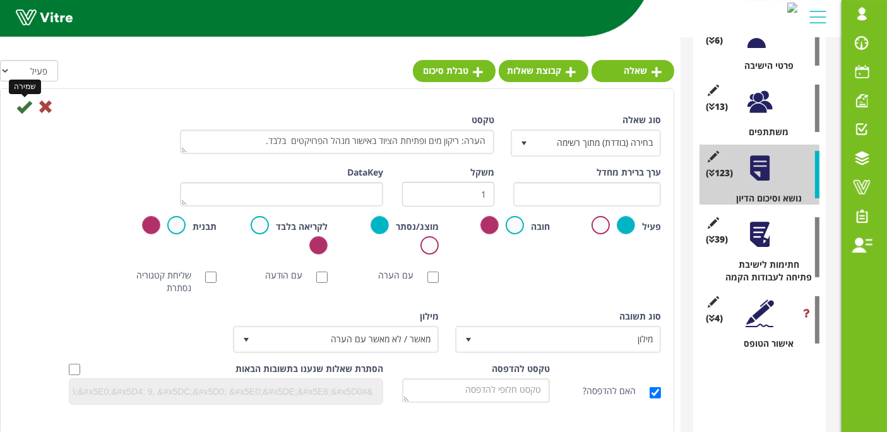
click at [30, 105] on icon at bounding box center [23, 106] width 15 height 15
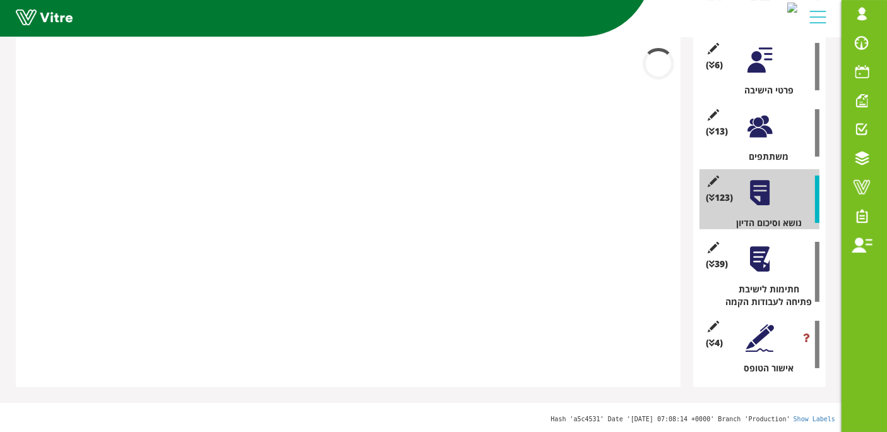
scroll to position [261, 0]
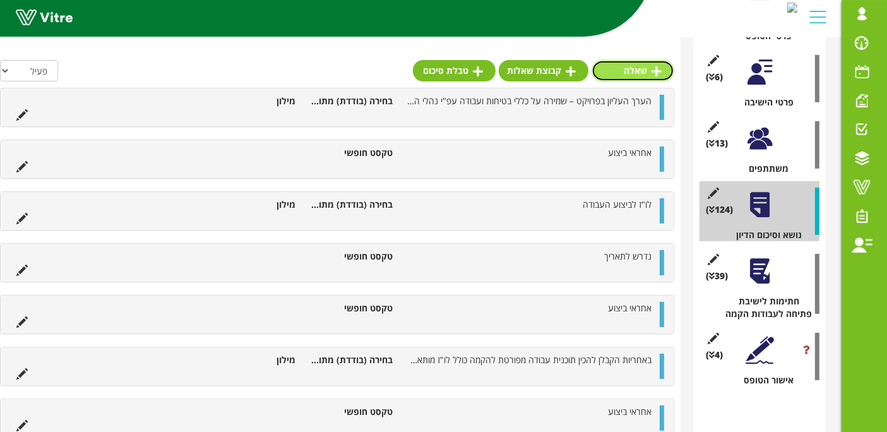
click at [665, 78] on link "שאלה" at bounding box center [633, 70] width 83 height 21
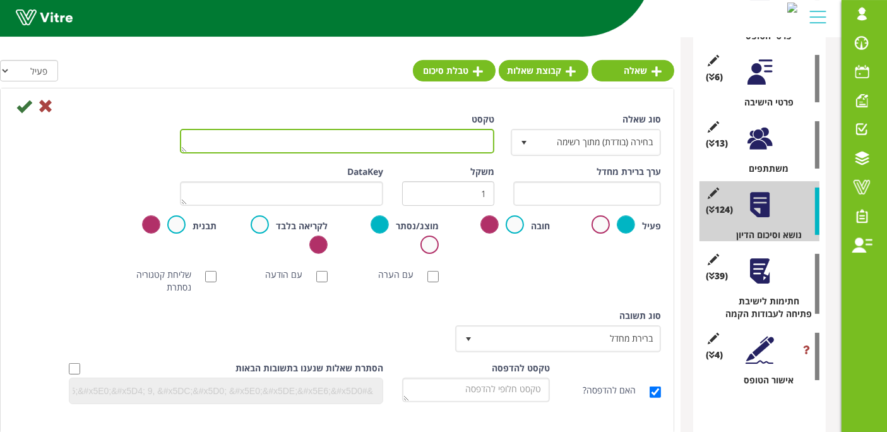
click at [462, 131] on textarea "טקסט" at bounding box center [337, 141] width 314 height 25
paste textarea "חל איסור מוחלט להפעיל כננות חשמליות ללא הסמכה לכך."
type textarea "חל איסור מוחלט להפעיל כננות חשמליות ללא הסמכה לכך."
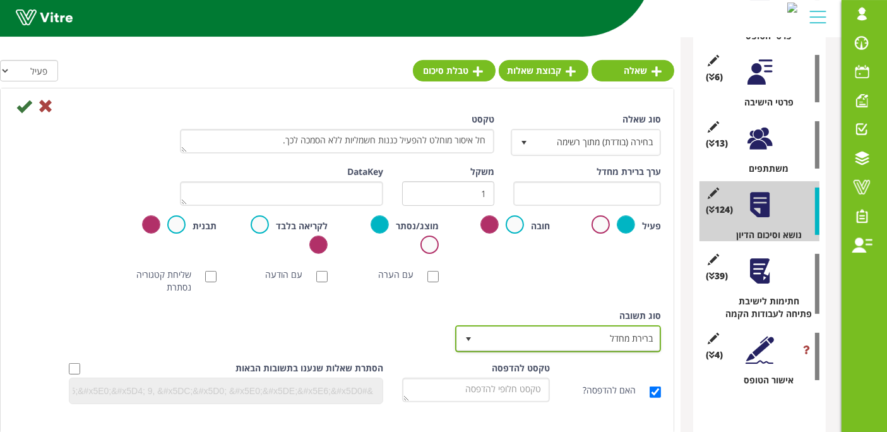
click at [553, 336] on span "ברירת מחדל" at bounding box center [569, 338] width 181 height 23
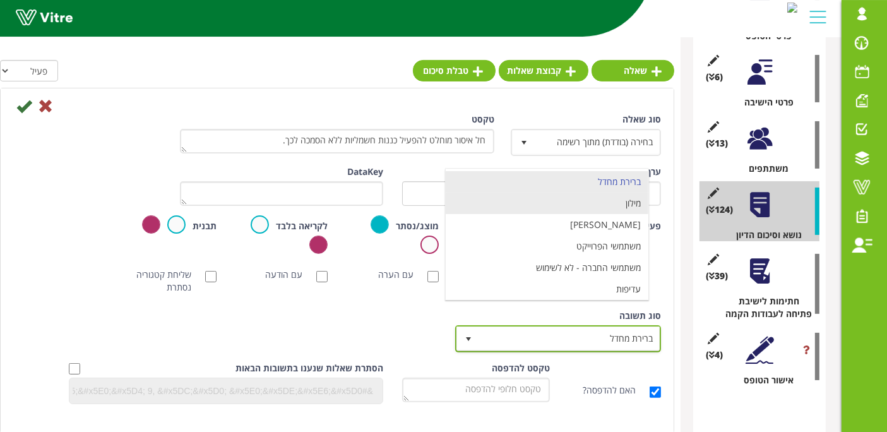
click at [595, 208] on li "מילון" at bounding box center [547, 203] width 203 height 21
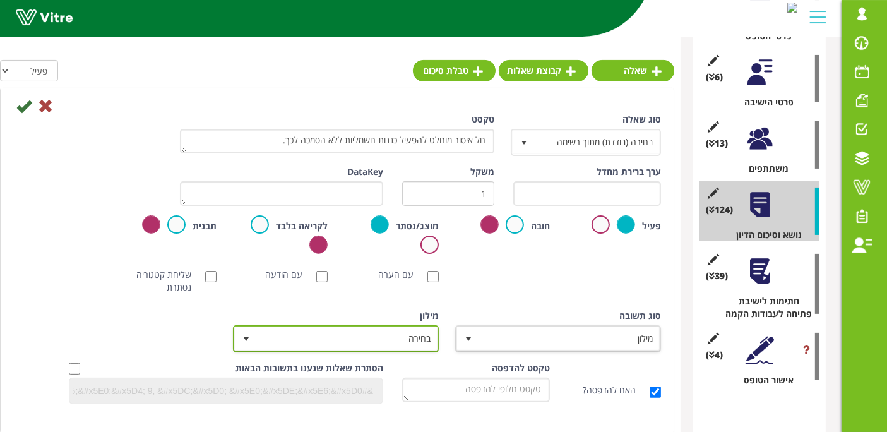
click at [347, 333] on span "בחירה" at bounding box center [347, 338] width 181 height 23
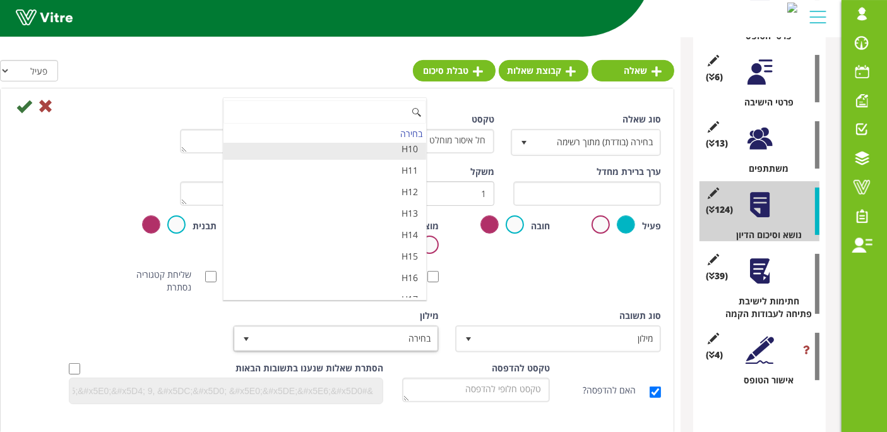
scroll to position [4214, 0]
click at [369, 326] on li "מאשר / לא מאשר עם הערה" at bounding box center [325, 336] width 203 height 21
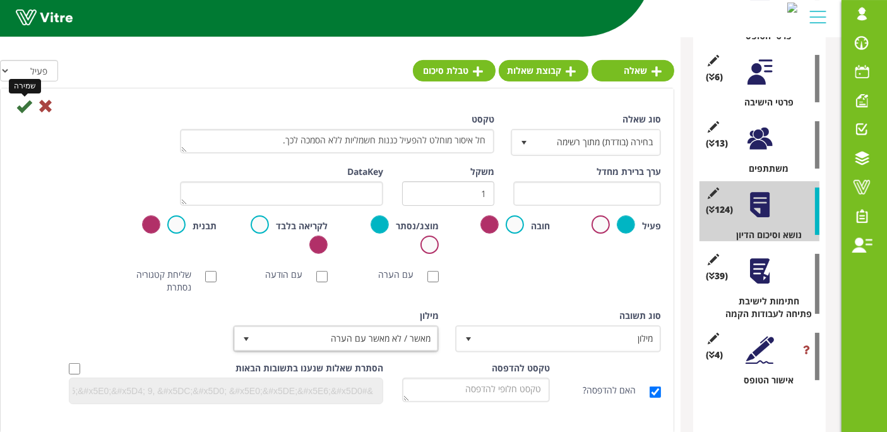
click at [18, 109] on icon at bounding box center [23, 105] width 15 height 15
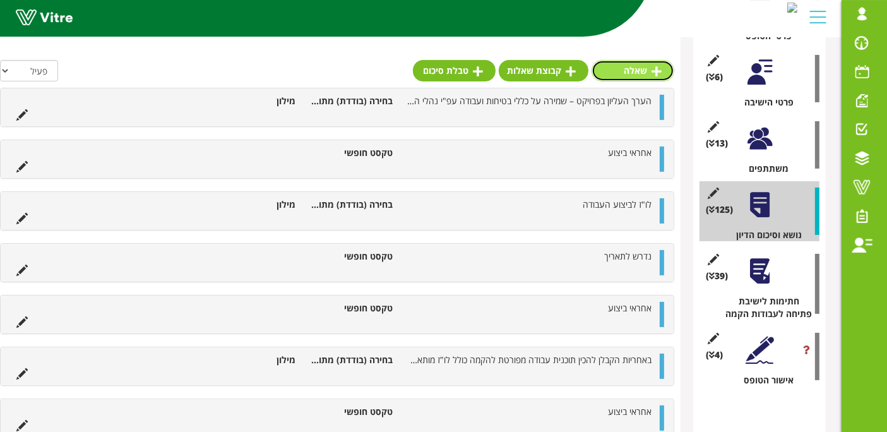
click at [657, 73] on icon at bounding box center [657, 71] width 10 height 11
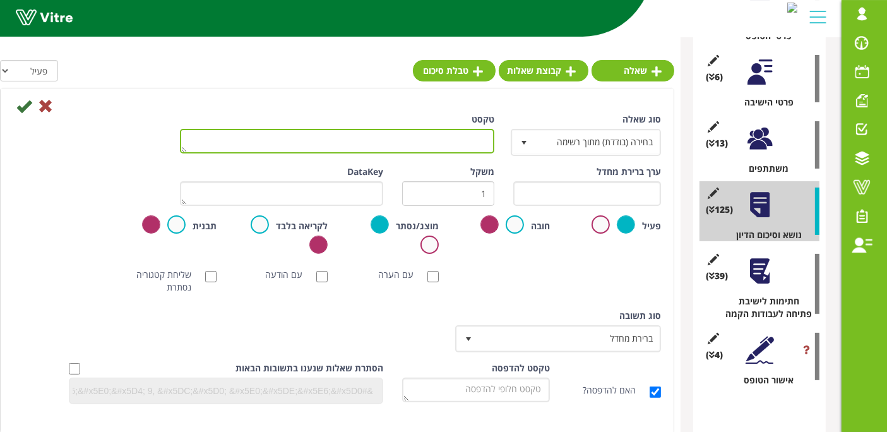
click at [467, 136] on textarea "טקסט" at bounding box center [337, 141] width 314 height 25
paste textarea "תליית כלי הרמה ואמצעי הרמה יהיו על קורות מאושרות כחוק."
type textarea "תליית כלי הרמה ואמצעי הרמה יהיו על קורות מאושרות כחוק."
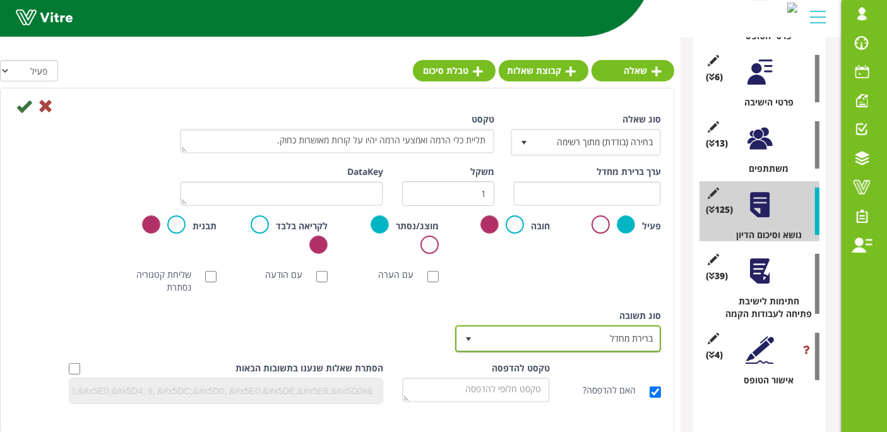
drag, startPoint x: 534, startPoint y: 335, endPoint x: 532, endPoint y: 326, distance: 9.0
click at [533, 335] on span "ברירת מחדל" at bounding box center [569, 338] width 181 height 23
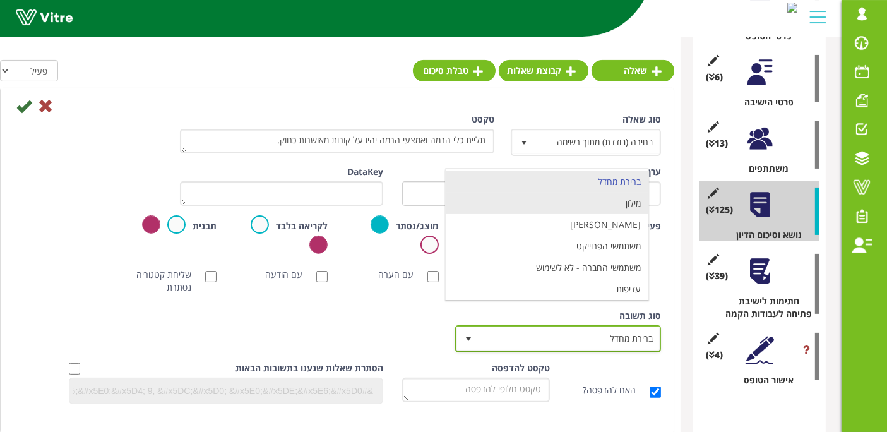
click at [586, 210] on li "מילון" at bounding box center [547, 203] width 203 height 21
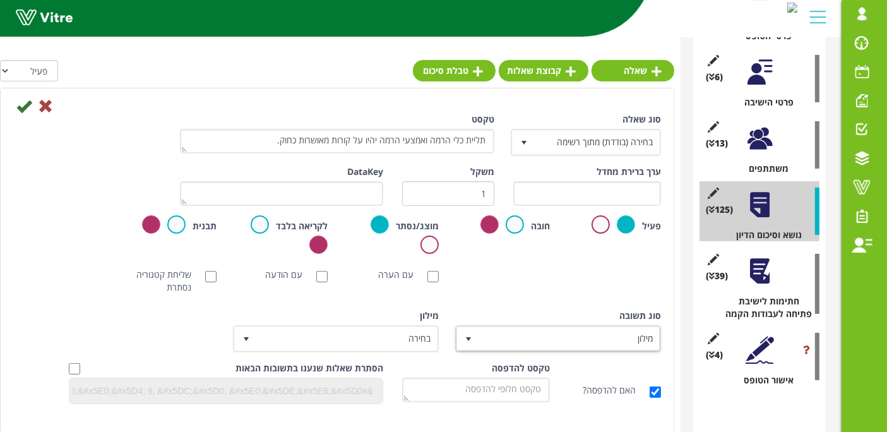
click at [395, 319] on div "מילון בחירה" at bounding box center [336, 330] width 203 height 43
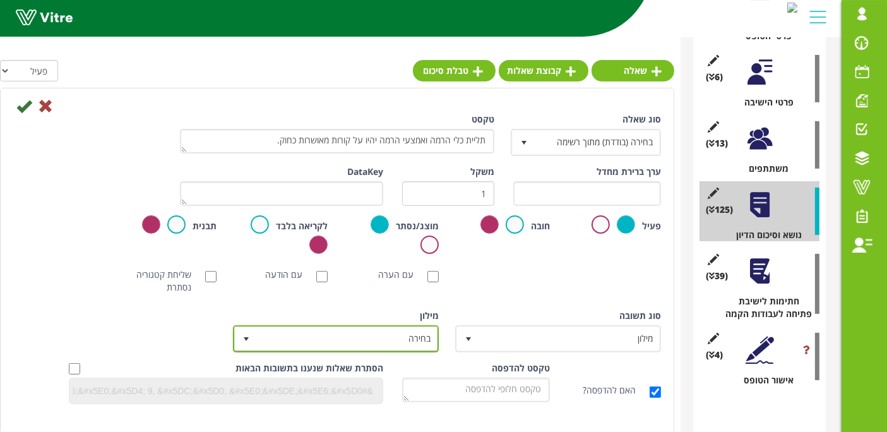
click at [393, 330] on span "בחירה" at bounding box center [347, 338] width 181 height 23
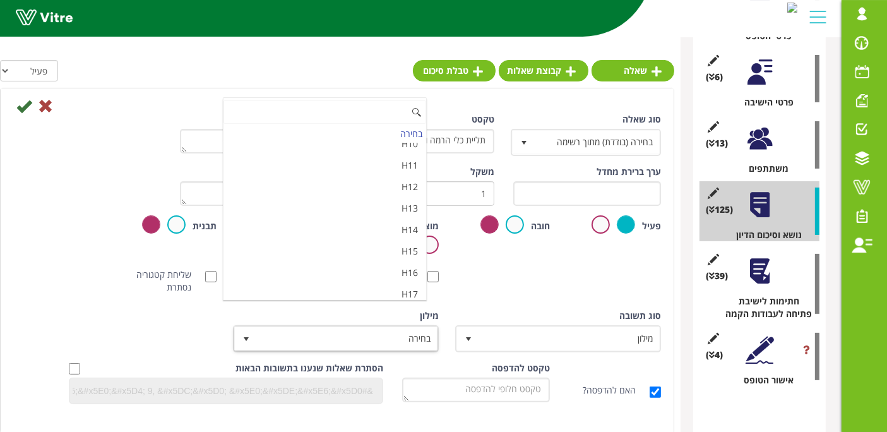
click at [367, 326] on li "מאשר / לא מאשר עם הערה" at bounding box center [325, 336] width 203 height 21
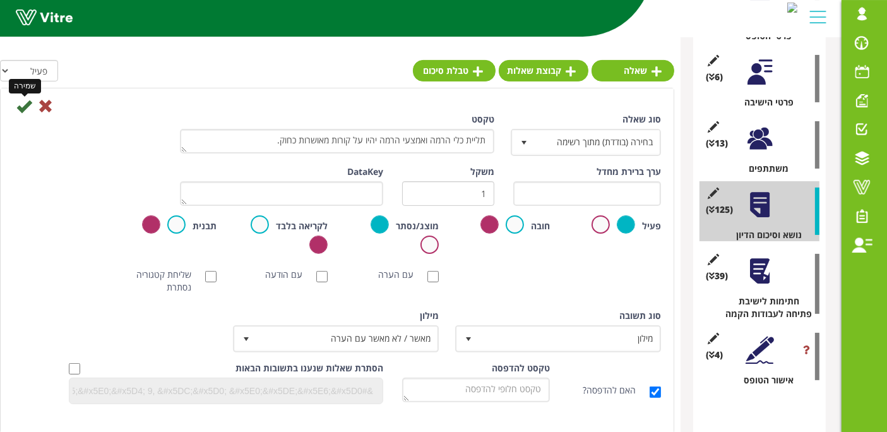
click at [27, 109] on icon at bounding box center [23, 105] width 15 height 15
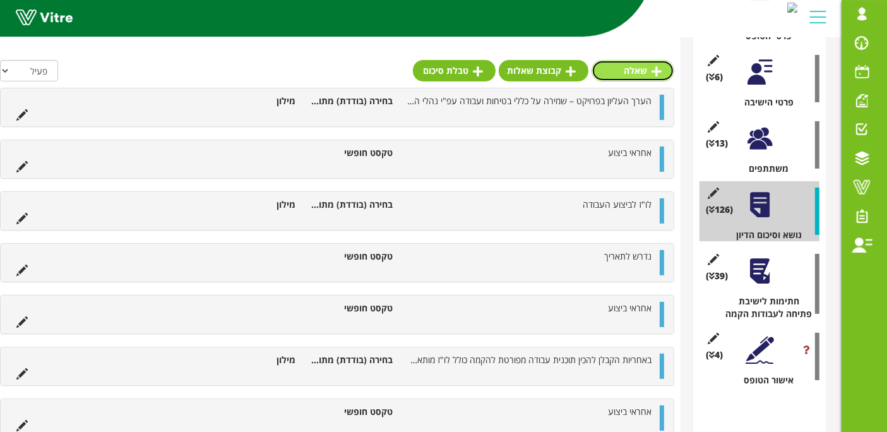
click at [635, 64] on link "שאלה" at bounding box center [633, 70] width 83 height 21
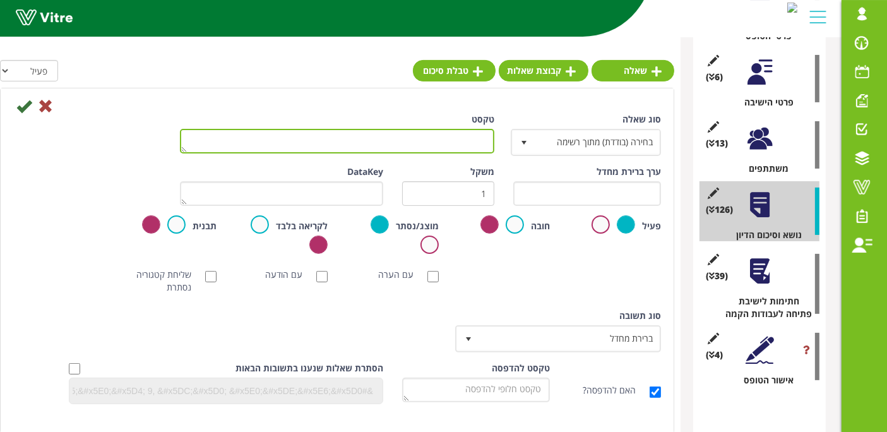
click at [419, 137] on textarea "טקסט" at bounding box center [337, 141] width 314 height 25
paste textarea "עבודה בגובה ובמקומות מוקפים תותר רק למי שהוסמך לכך עפ"י תקנות הבטיחות בעבודה (ע…"
type textarea "עבודה בגובה ובמקומות מוקפים תותר רק למי שהוסמך לכך עפ"י תקנות הבטיחות בעבודה (ע…"
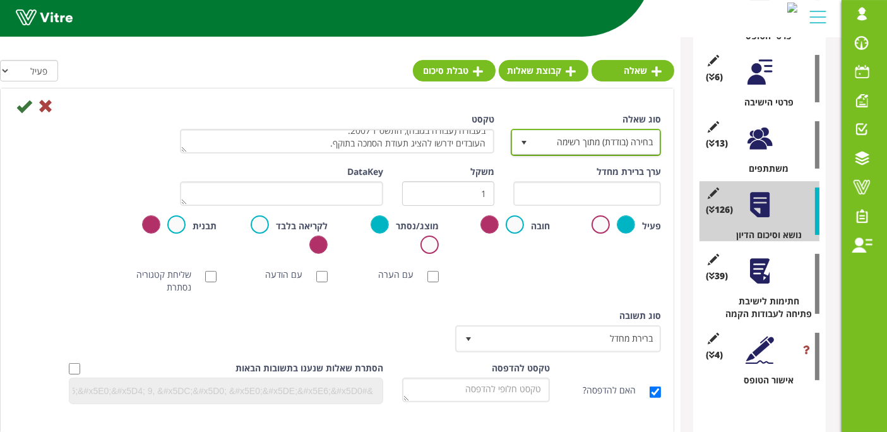
click at [537, 144] on span "בחירה (בודדת) מתוך רשימה" at bounding box center [597, 142] width 125 height 23
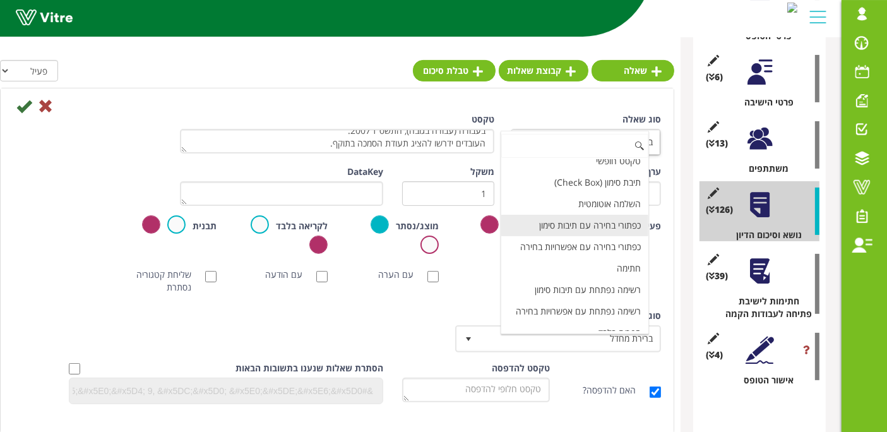
scroll to position [0, 0]
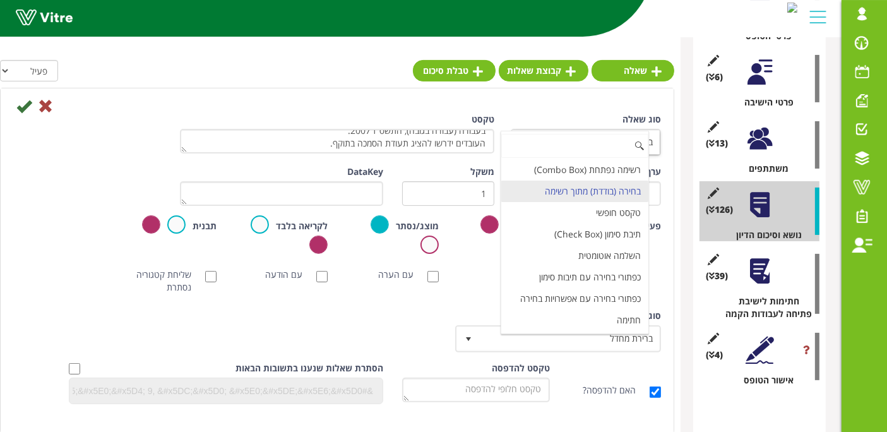
click at [609, 189] on li "בחירה (בודדת) מתוך רשימה" at bounding box center [574, 191] width 147 height 21
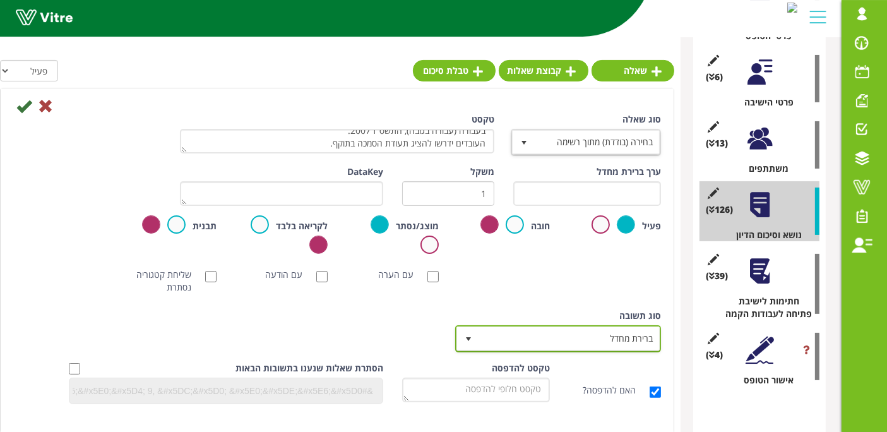
click at [586, 329] on span "ברירת מחדל" at bounding box center [569, 338] width 181 height 23
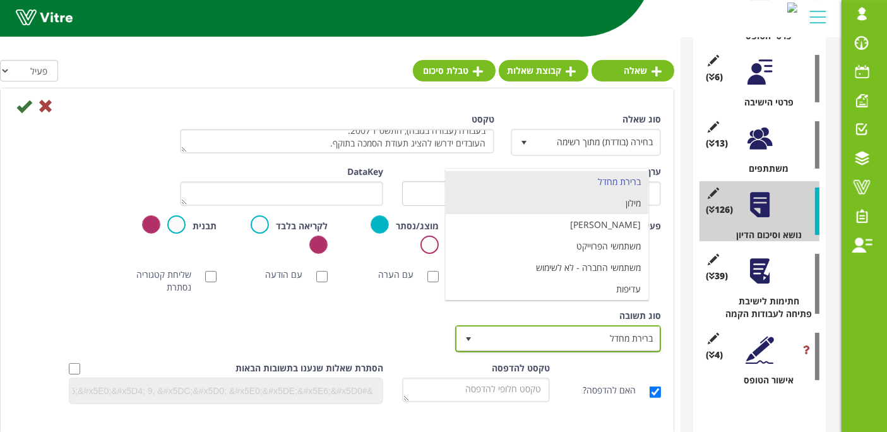
click at [607, 206] on li "מילון" at bounding box center [547, 203] width 203 height 21
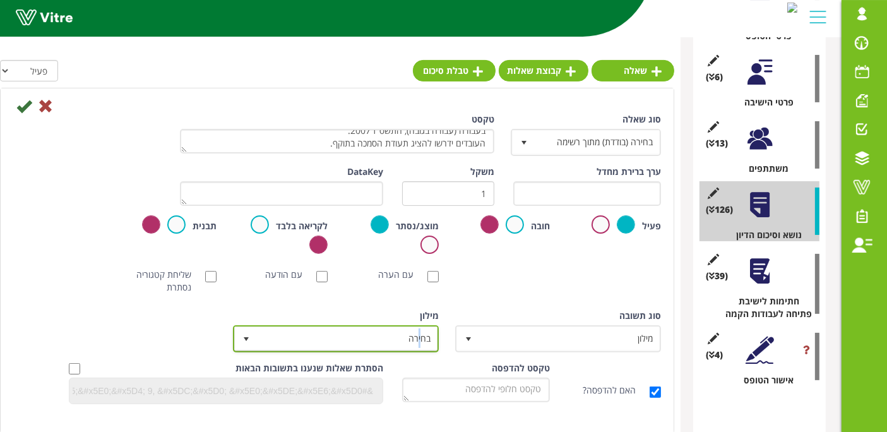
click at [419, 335] on span "בחירה" at bounding box center [347, 338] width 181 height 23
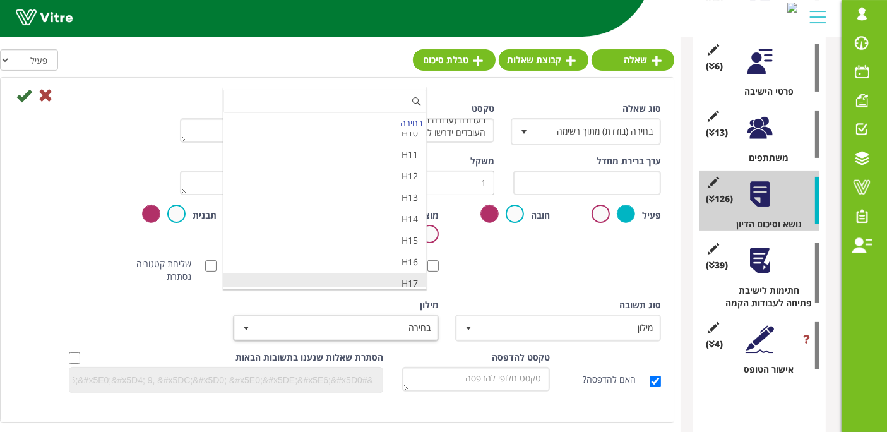
scroll to position [331, 0]
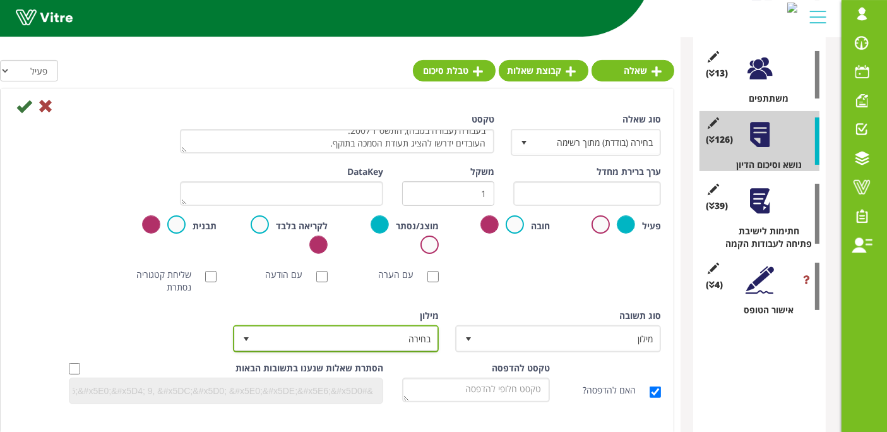
click at [367, 329] on span "בחירה" at bounding box center [347, 338] width 181 height 23
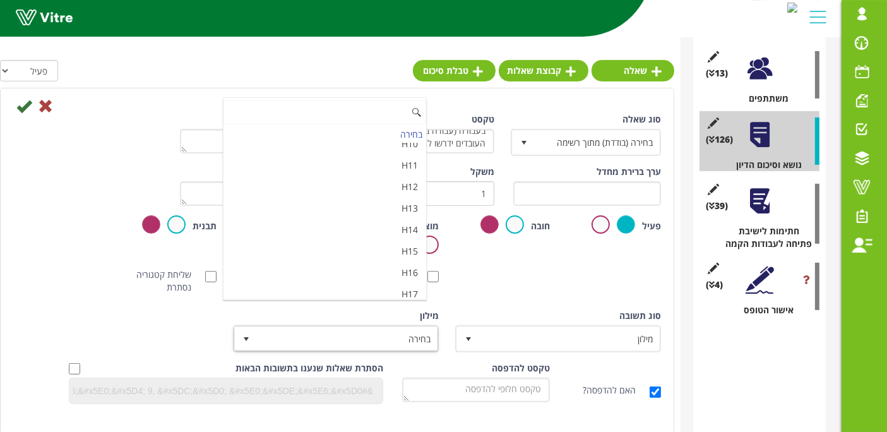
click at [389, 326] on li "מאשר / לא מאשר עם הערה" at bounding box center [325, 336] width 203 height 21
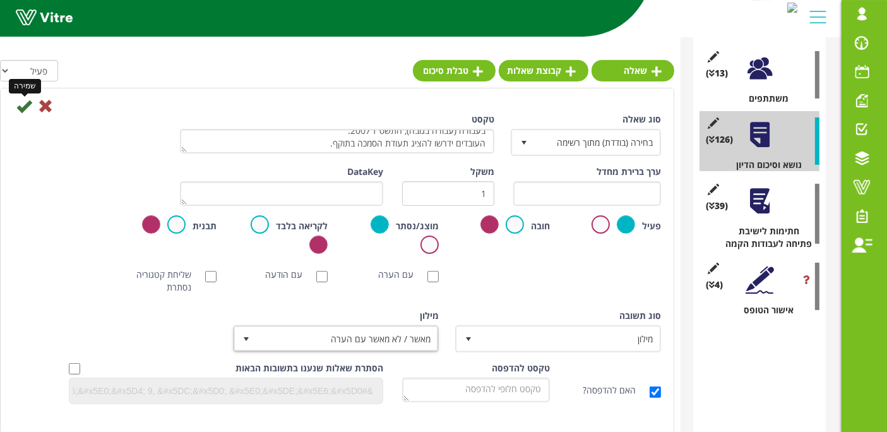
click at [14, 105] on div "שמירה" at bounding box center [337, 105] width 667 height 15
click at [20, 112] on icon at bounding box center [23, 105] width 15 height 15
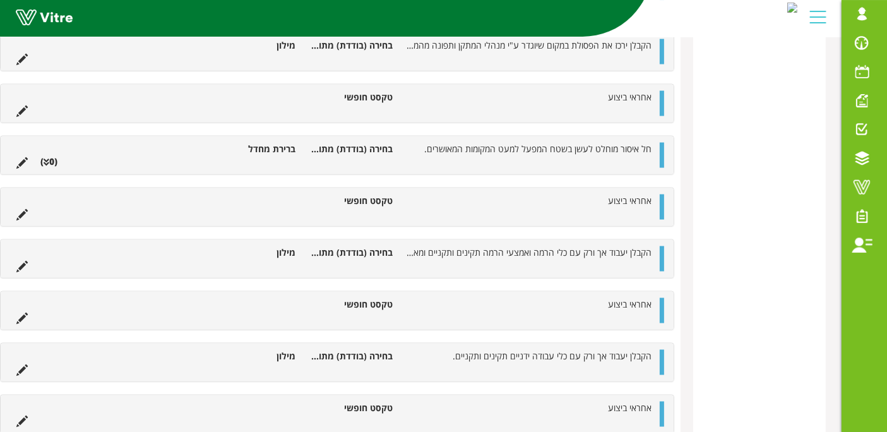
scroll to position [0, 0]
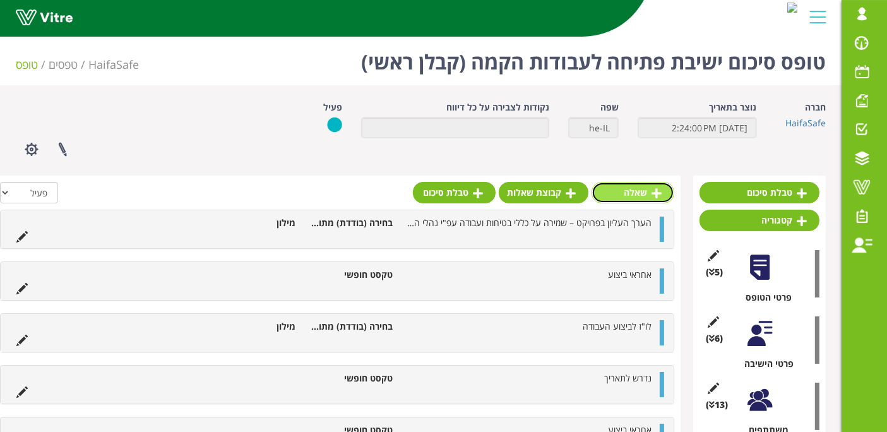
click at [638, 195] on link "שאלה" at bounding box center [633, 192] width 83 height 21
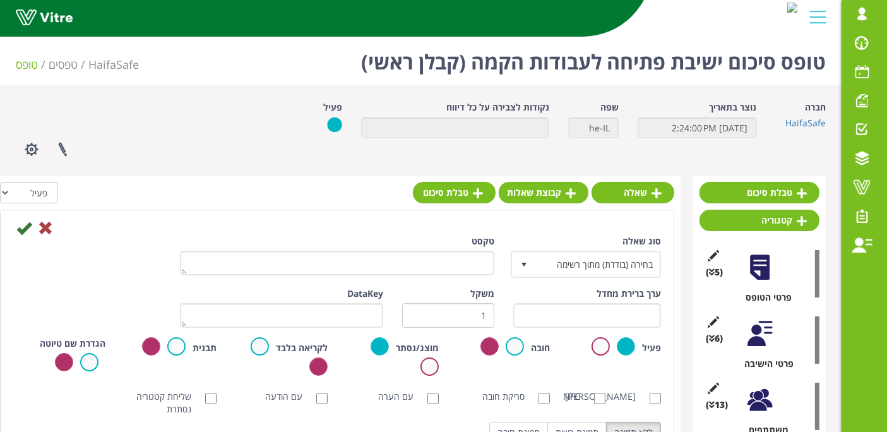
copy span "אחראי ביצוע"
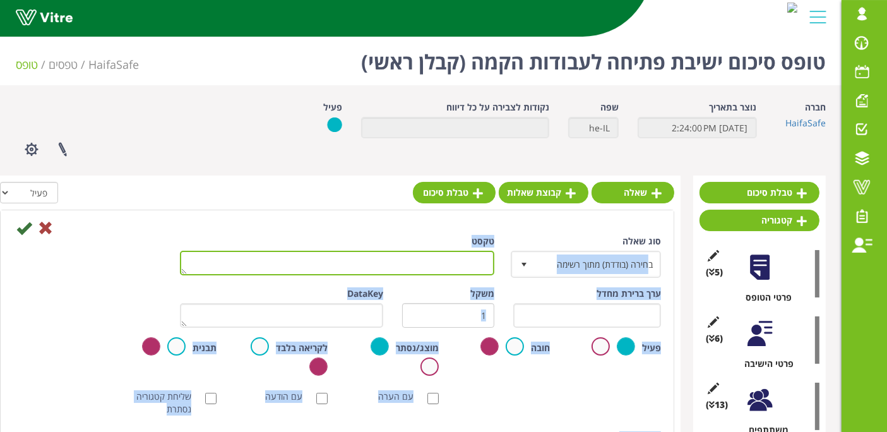
click at [465, 254] on textarea "טקסט" at bounding box center [337, 263] width 314 height 25
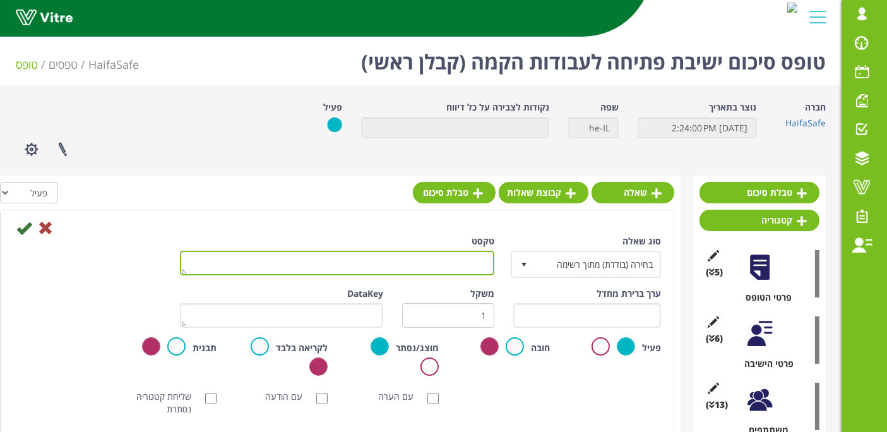
paste textarea "חירה (בודדת) מתוך רשימה טקסט ערך ברירת מחדל משקל 1 DataKey פעיל חובה מוצג/נסתר …"
drag, startPoint x: 374, startPoint y: 256, endPoint x: 541, endPoint y: 184, distance: 181.6
type textarea "אחראי ביצוע"
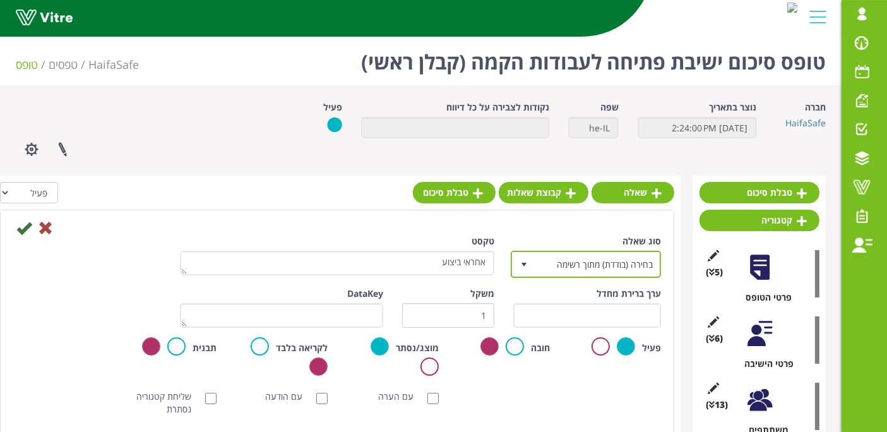
click at [518, 277] on span "בחירה (בודדת) מתוך רשימה 3" at bounding box center [586, 264] width 150 height 27
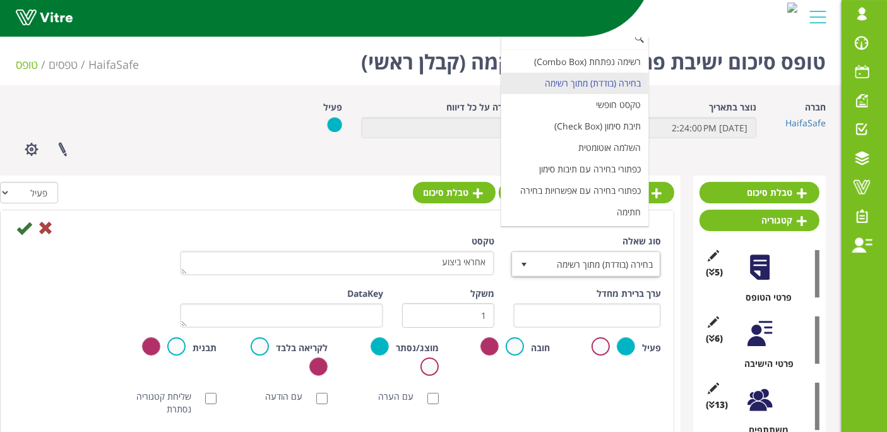
click at [532, 264] on span "select" at bounding box center [524, 264] width 23 height 23
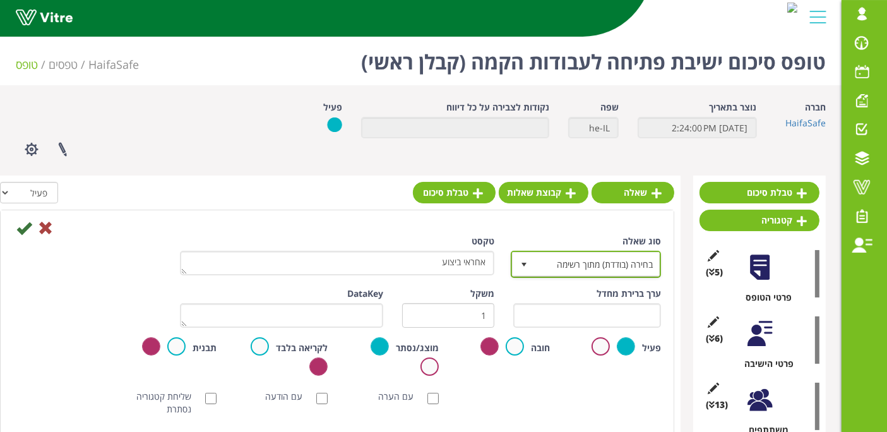
click at [571, 266] on span "בחירה (בודדת) מתוך רשימה" at bounding box center [597, 264] width 125 height 23
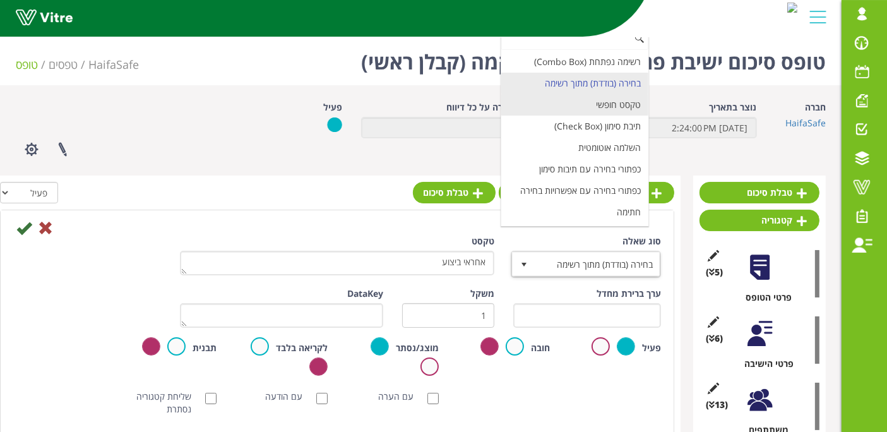
click at [608, 109] on li "טקסט חופשי" at bounding box center [574, 104] width 147 height 21
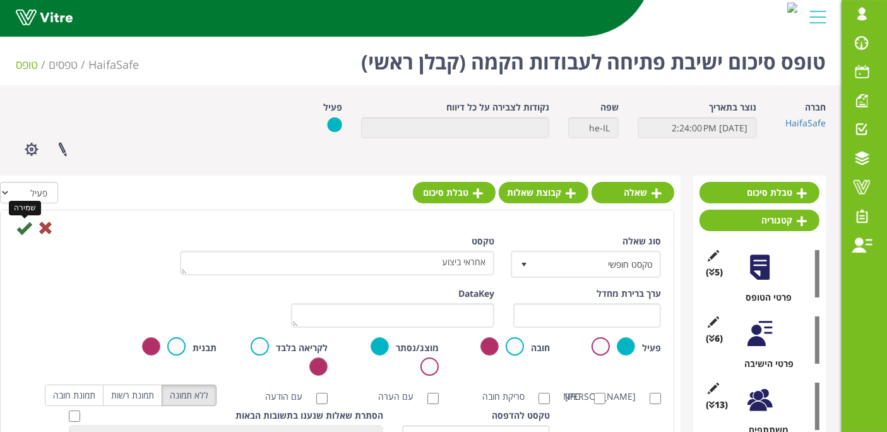
click at [20, 230] on icon at bounding box center [23, 227] width 15 height 15
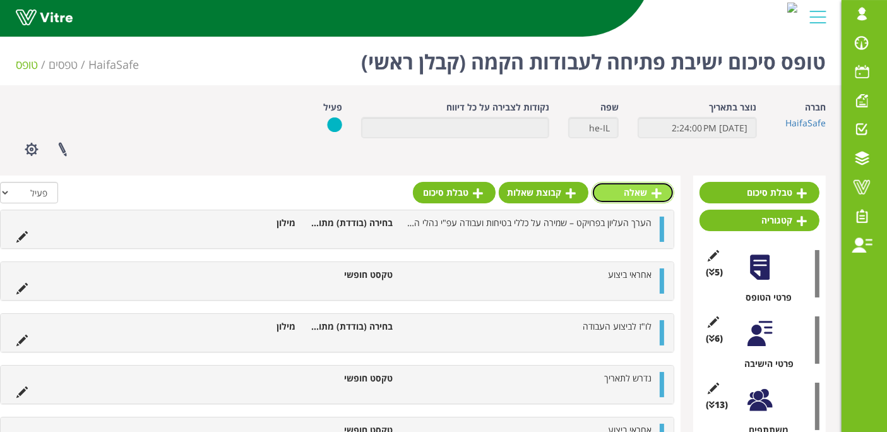
click at [645, 188] on link "שאלה" at bounding box center [633, 192] width 83 height 21
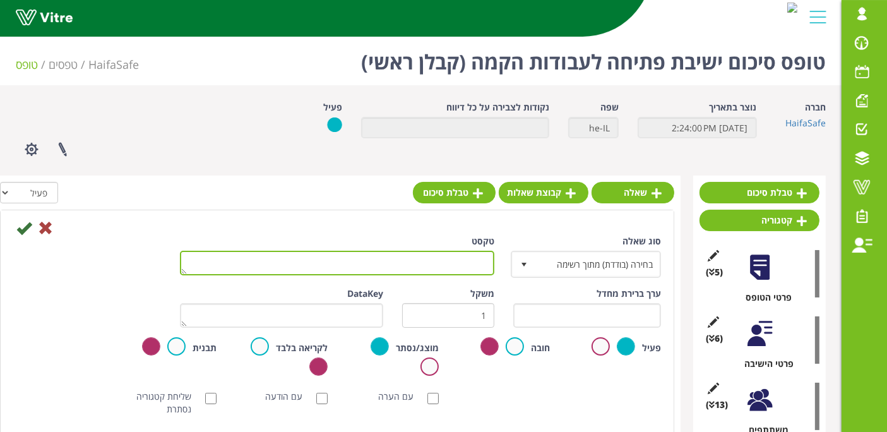
click at [404, 259] on textarea "טקסט" at bounding box center [337, 263] width 314 height 25
paste textarea "אחראי ביצוע"
type textarea "אחראי ביצוע"
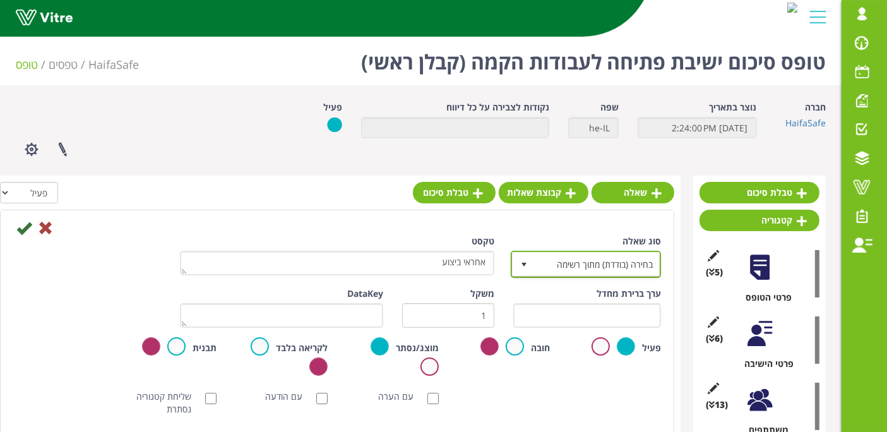
click at [581, 264] on span "בחירה (בודדת) מתוך רשימה" at bounding box center [597, 264] width 125 height 23
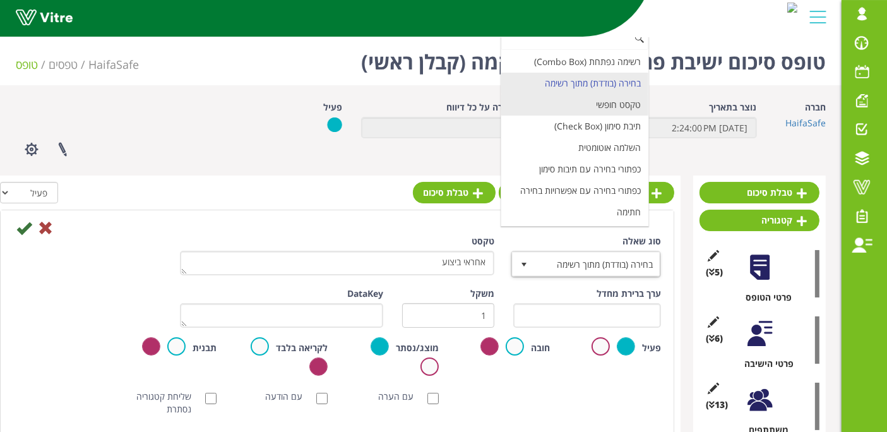
click at [629, 105] on li "טקסט חופשי" at bounding box center [574, 104] width 147 height 21
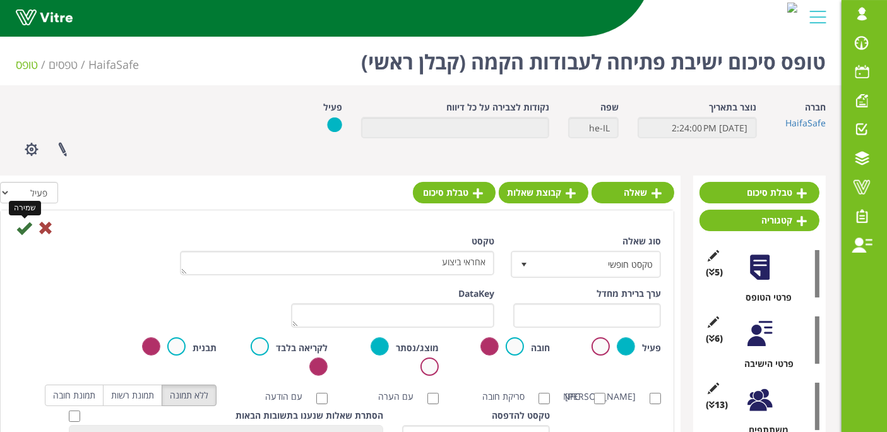
click at [30, 230] on icon at bounding box center [23, 227] width 15 height 15
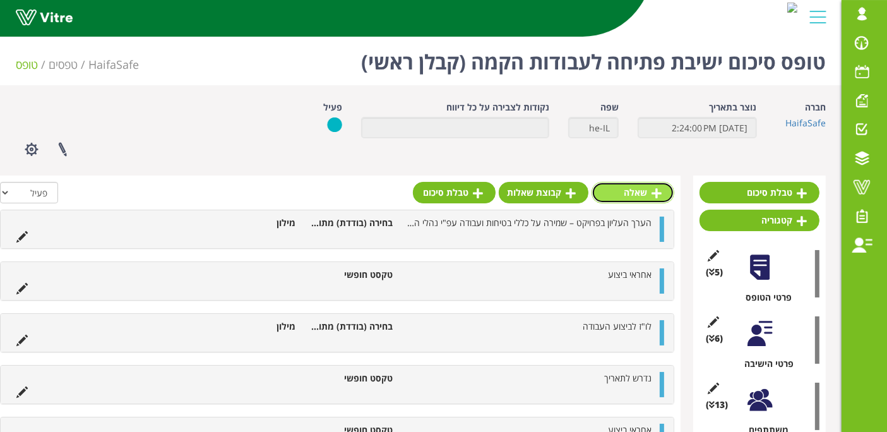
click at [632, 188] on link "שאלה" at bounding box center [633, 192] width 83 height 21
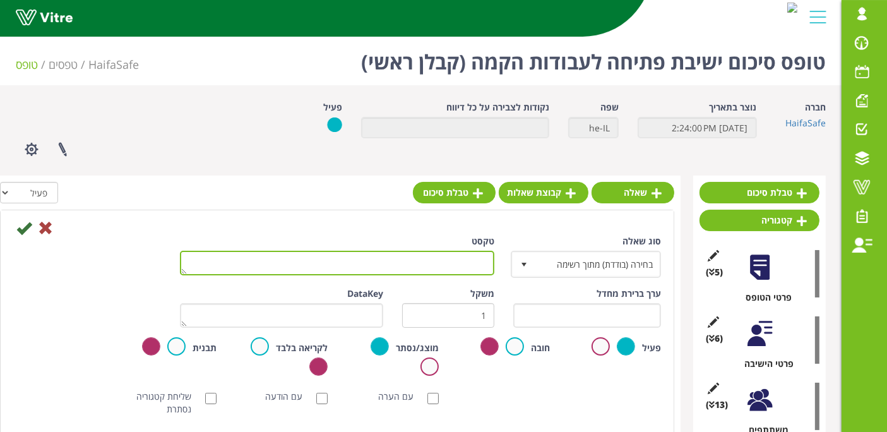
click at [460, 273] on textarea "טקסט" at bounding box center [337, 263] width 314 height 25
paste textarea "אחראי ביצוע"
type textarea "אחראי ביצוע"
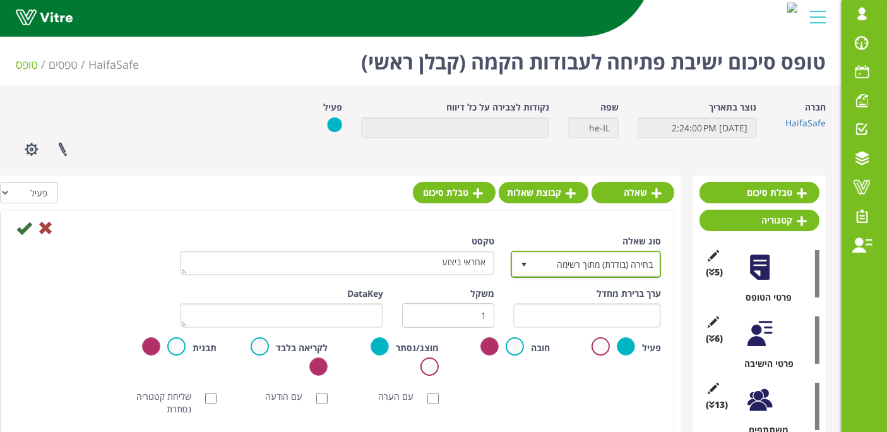
click at [532, 263] on span "select" at bounding box center [524, 264] width 23 height 23
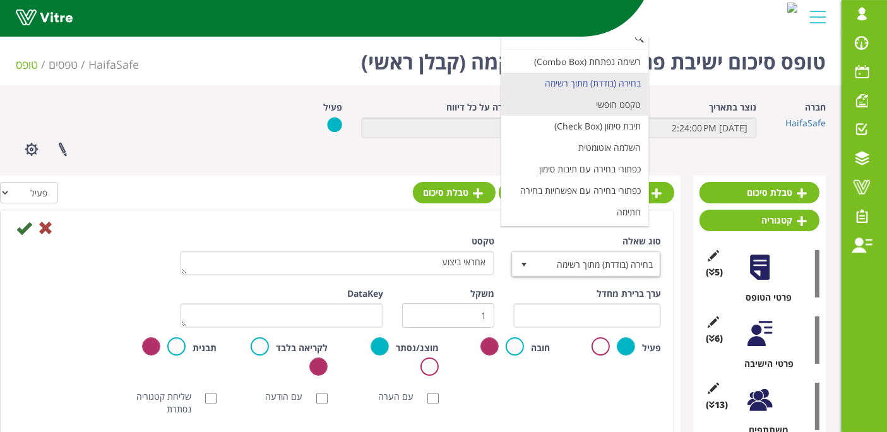
click at [602, 110] on li "טקסט חופשי" at bounding box center [574, 104] width 147 height 21
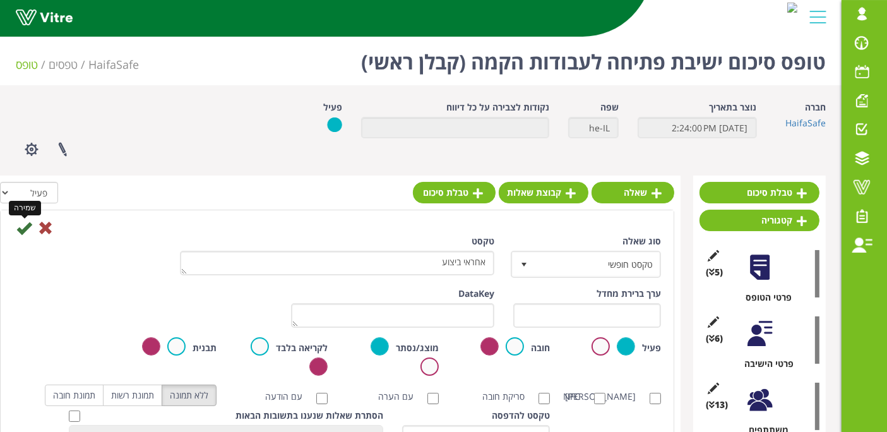
click at [21, 225] on icon at bounding box center [23, 227] width 15 height 15
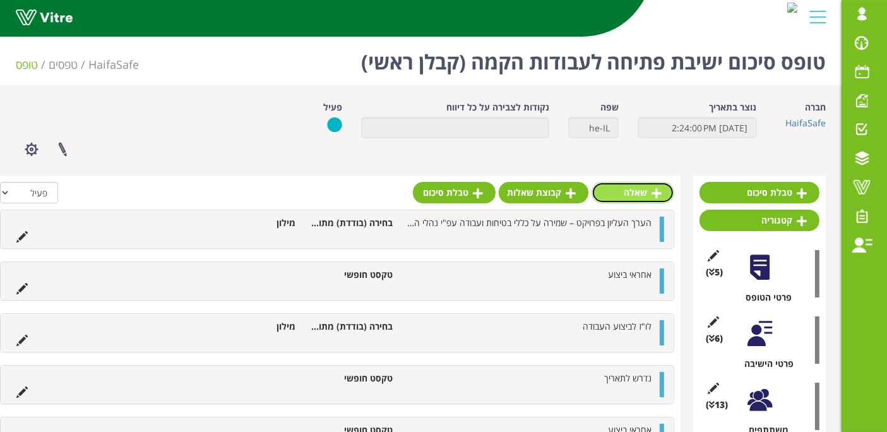
click at [606, 193] on link "שאלה" at bounding box center [633, 192] width 83 height 21
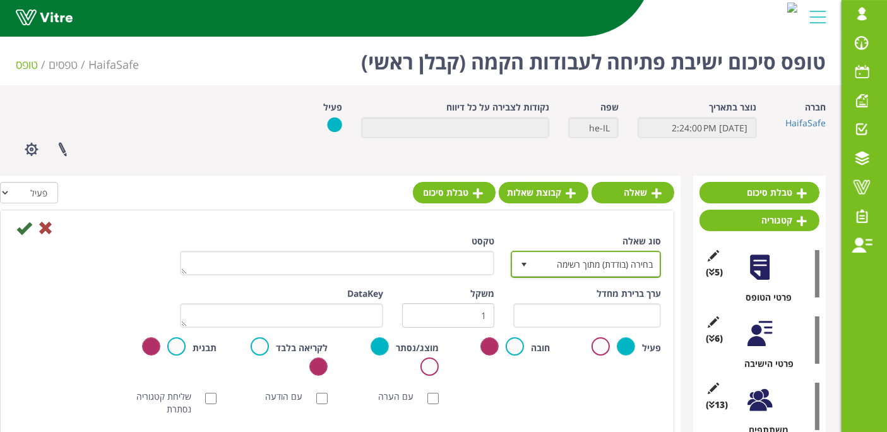
click at [548, 253] on span "בחירה (בודדת) מתוך רשימה" at bounding box center [597, 264] width 125 height 23
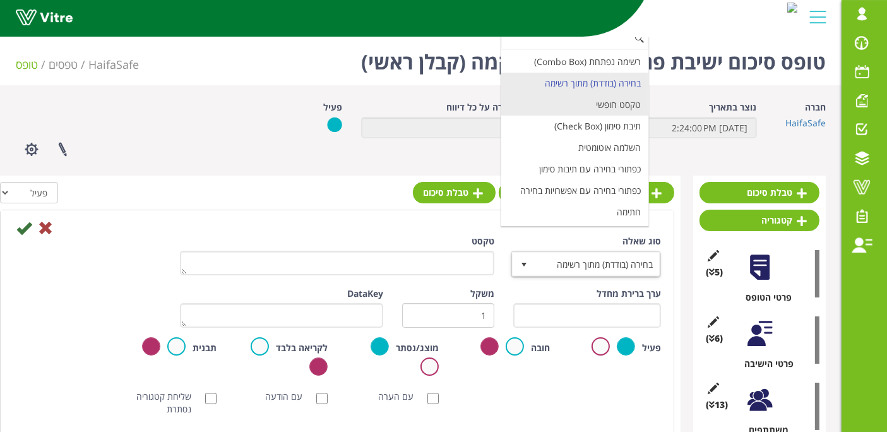
click at [580, 102] on li "טקסט חופשי" at bounding box center [574, 104] width 147 height 21
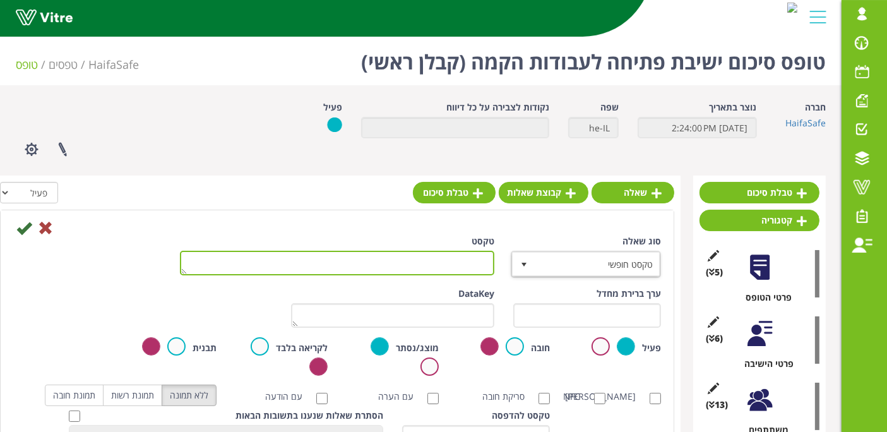
click at [466, 263] on textarea "טקסט" at bounding box center [337, 263] width 314 height 25
paste textarea "אחראי ביצוע"
type textarea "אחראי ביצוע"
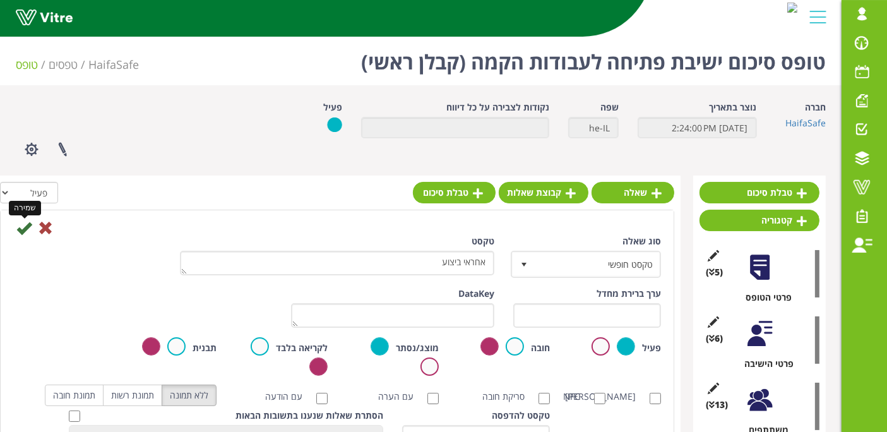
click at [18, 224] on icon at bounding box center [23, 227] width 15 height 15
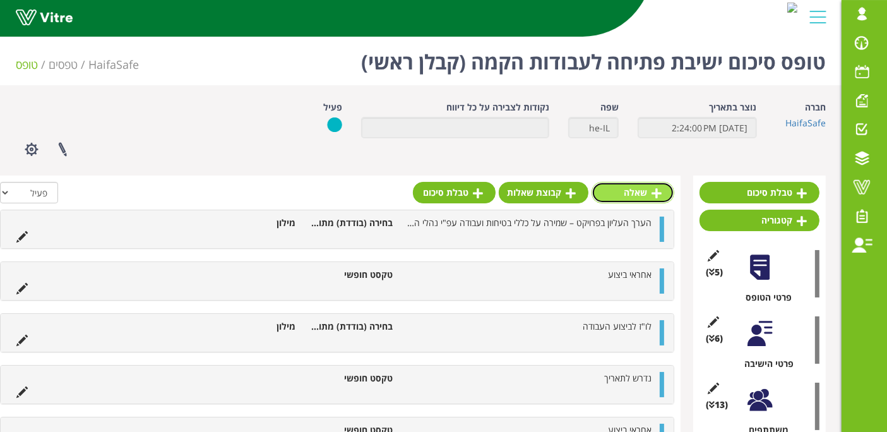
click at [650, 191] on link "שאלה" at bounding box center [633, 192] width 83 height 21
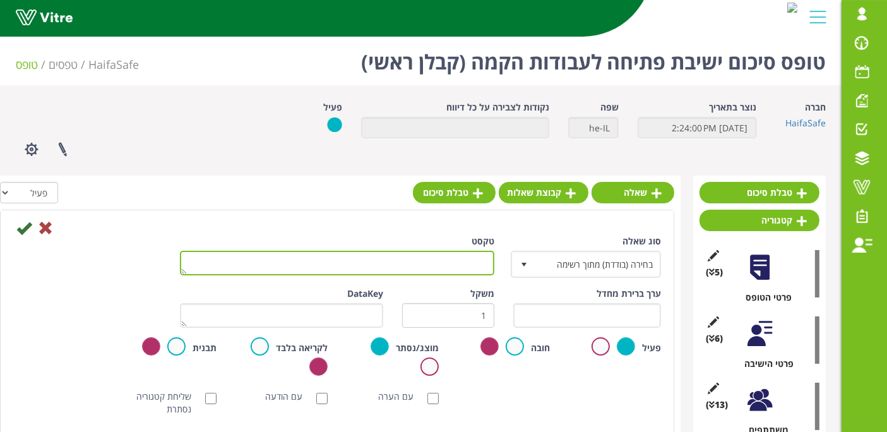
click at [481, 269] on textarea "טקסט" at bounding box center [337, 263] width 314 height 25
paste textarea "אחראי ביצוע"
type textarea "אחראי ביצוע"
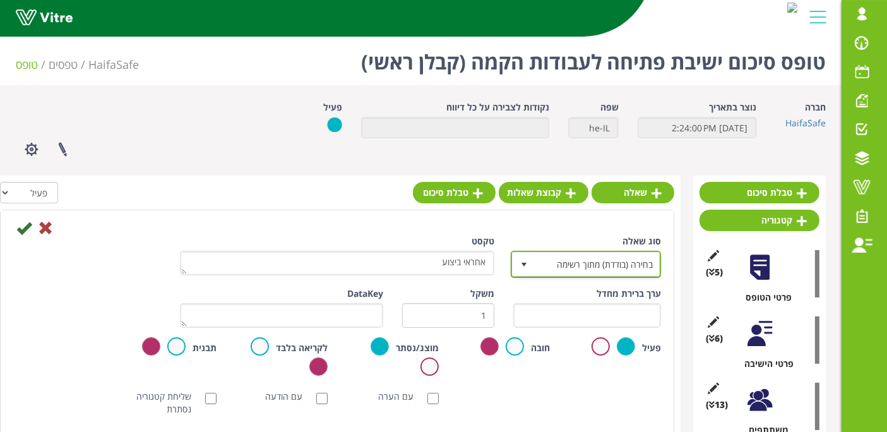
click at [602, 264] on span "בחירה (בודדת) מתוך רשימה" at bounding box center [597, 264] width 125 height 23
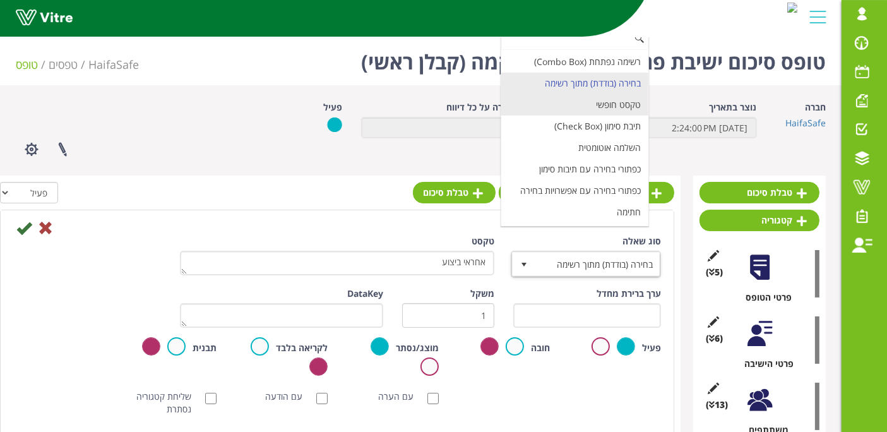
drag, startPoint x: 634, startPoint y: 100, endPoint x: 604, endPoint y: 131, distance: 42.9
click at [633, 100] on li "טקסט חופשי" at bounding box center [574, 104] width 147 height 21
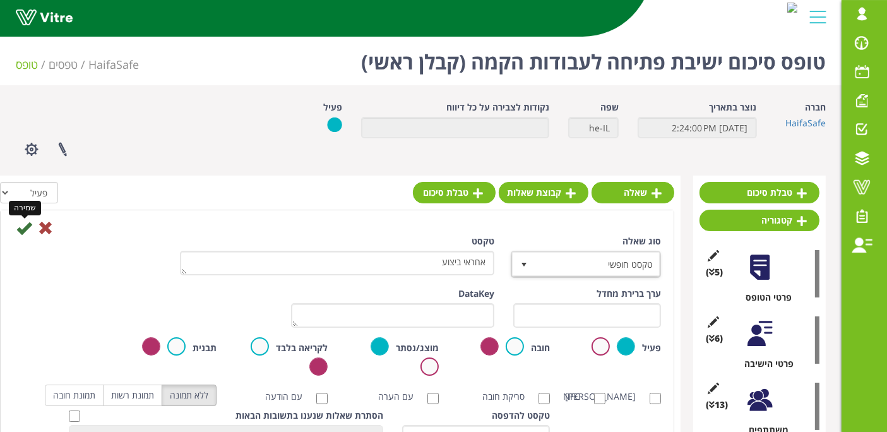
click at [25, 229] on icon at bounding box center [23, 227] width 15 height 15
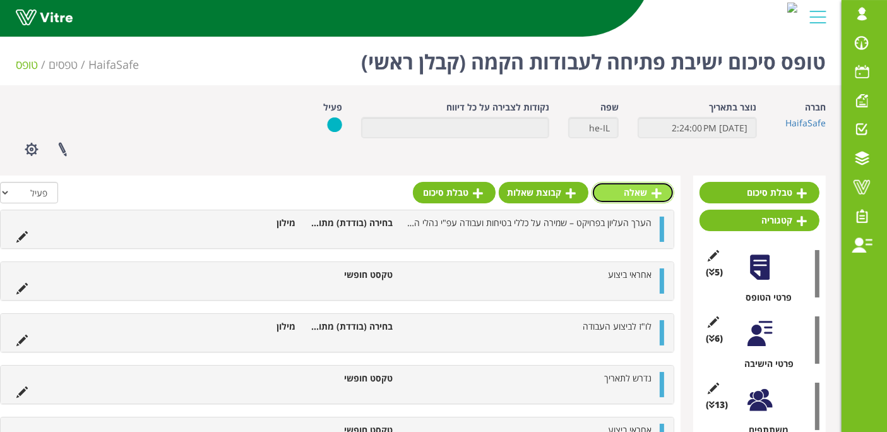
click at [658, 193] on icon at bounding box center [657, 193] width 10 height 11
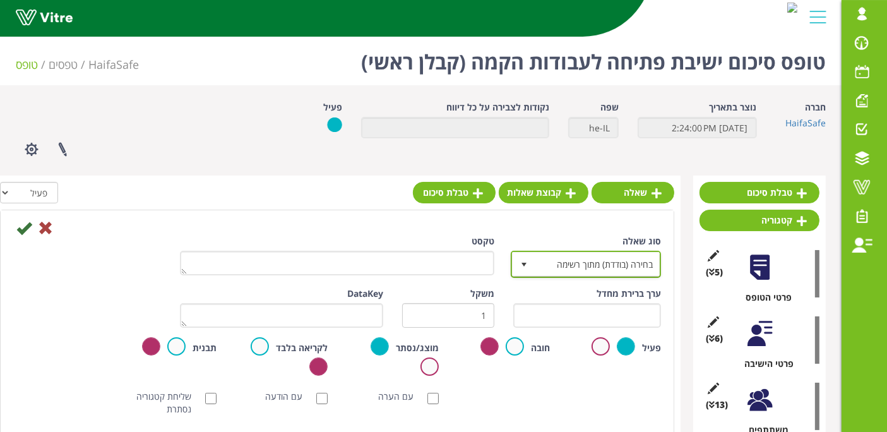
click at [536, 257] on span "בחירה (בודדת) מתוך רשימה" at bounding box center [597, 264] width 125 height 23
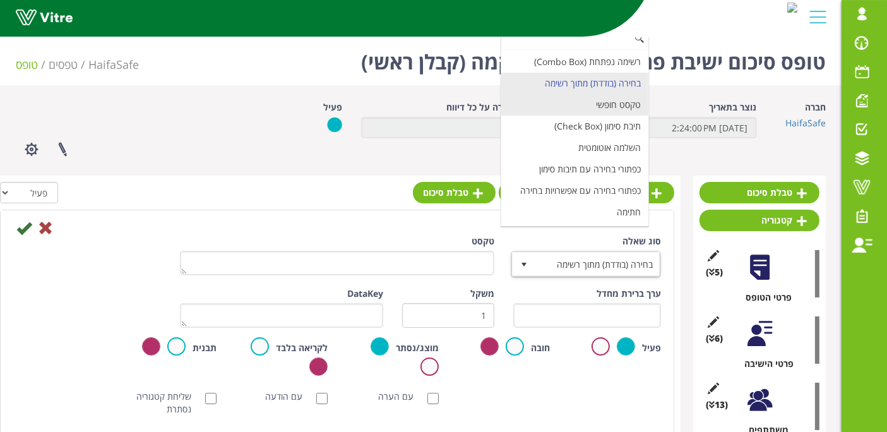
click at [584, 105] on li "טקסט חופשי" at bounding box center [574, 104] width 147 height 21
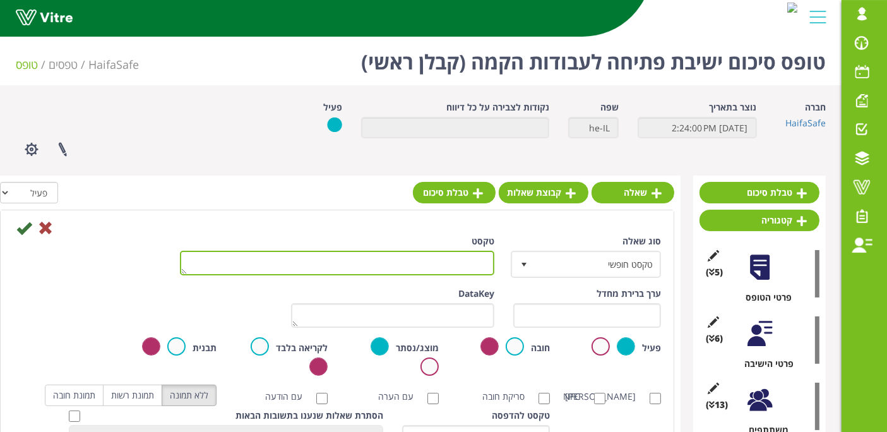
click at [478, 254] on textarea "טקסט" at bounding box center [337, 263] width 314 height 25
paste textarea "אחראי ביצוע"
type textarea "אחראי ביצוע"
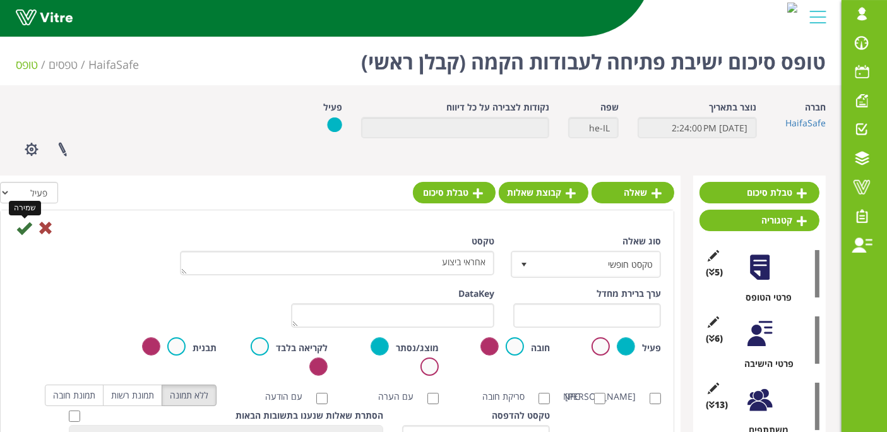
click at [21, 225] on icon at bounding box center [23, 227] width 15 height 15
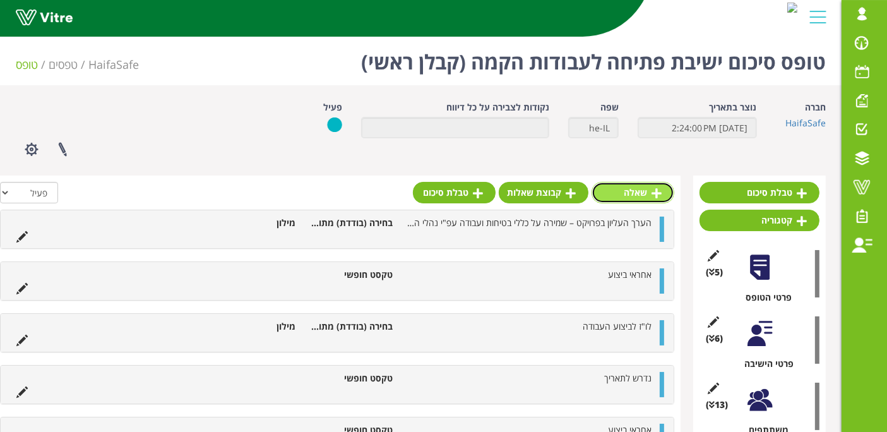
click at [621, 201] on link "שאלה" at bounding box center [633, 192] width 83 height 21
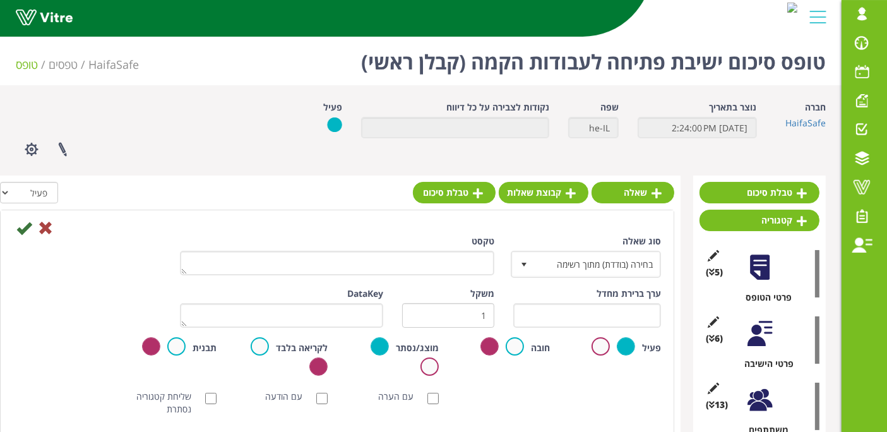
click at [383, 277] on div "טקסט" at bounding box center [336, 260] width 333 height 50
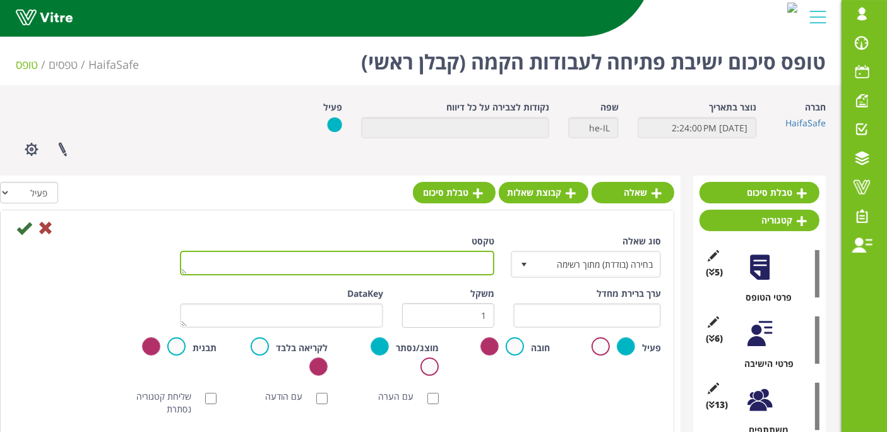
click at [384, 268] on textarea "טקסט" at bounding box center [337, 263] width 314 height 25
paste textarea "אחראי ביצוע"
type textarea "אחראי ביצוע"
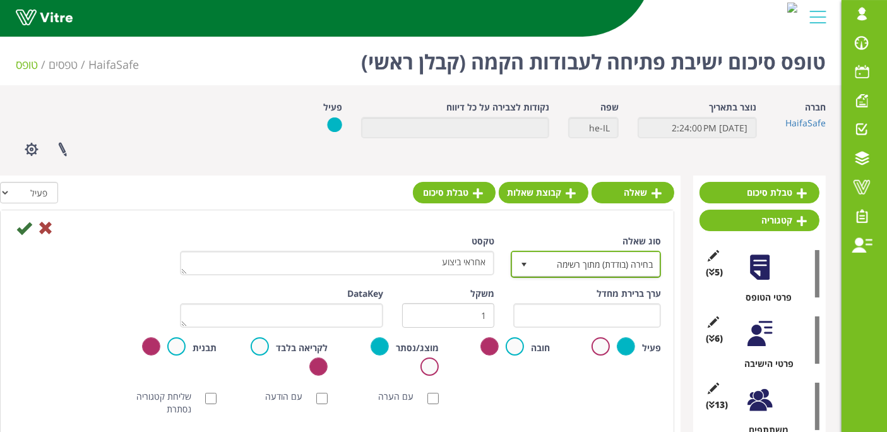
click at [580, 263] on span "בחירה (בודדת) מתוך רשימה" at bounding box center [597, 264] width 125 height 23
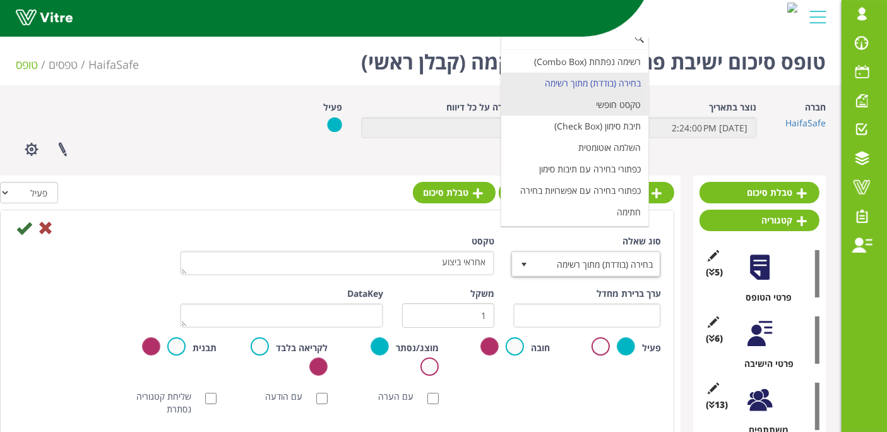
click at [616, 102] on li "טקסט חופשי" at bounding box center [574, 104] width 147 height 21
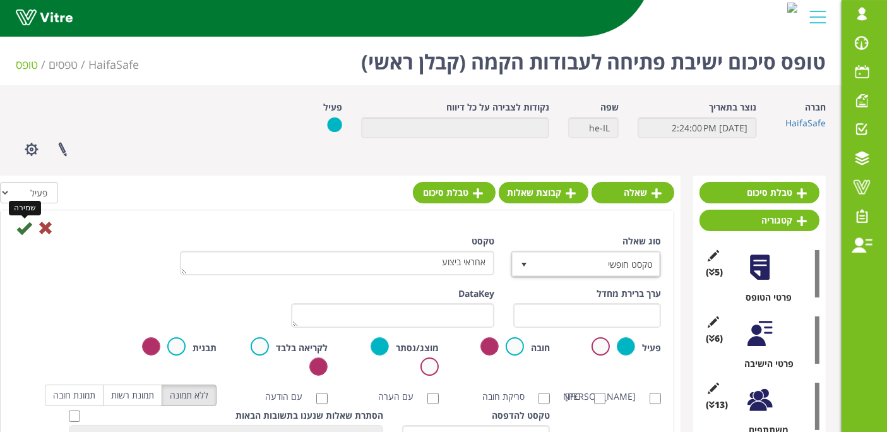
click at [21, 230] on icon at bounding box center [23, 227] width 15 height 15
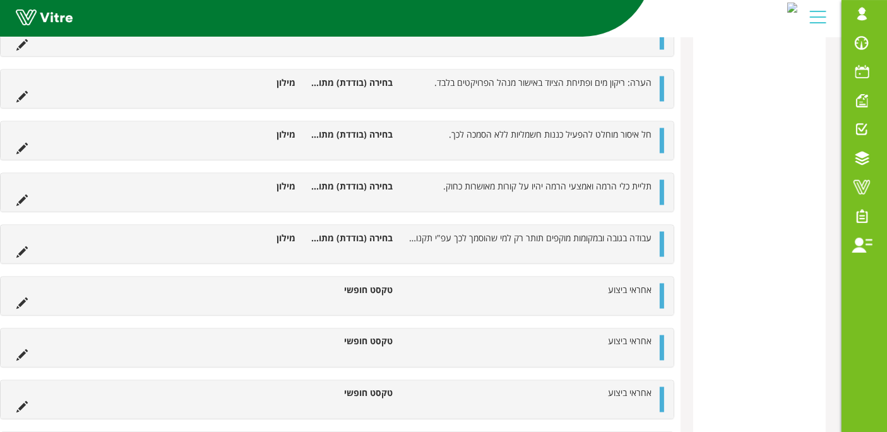
scroll to position [6807, 0]
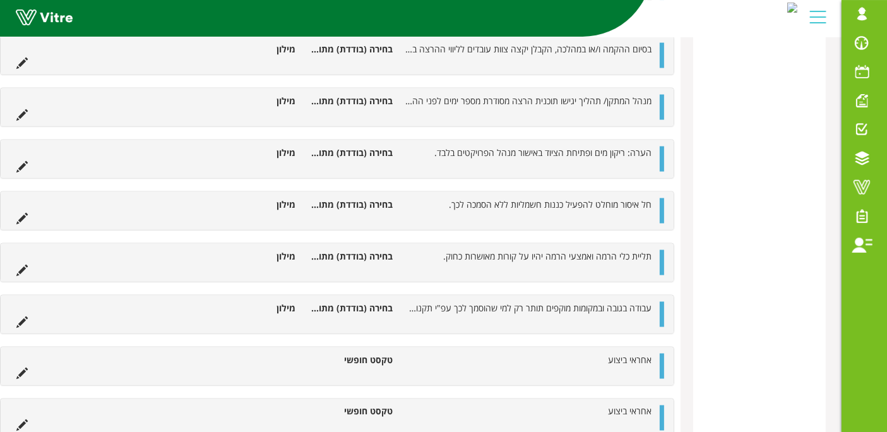
click at [658, 405] on li "אחראי ביצוע" at bounding box center [528, 411] width 259 height 13
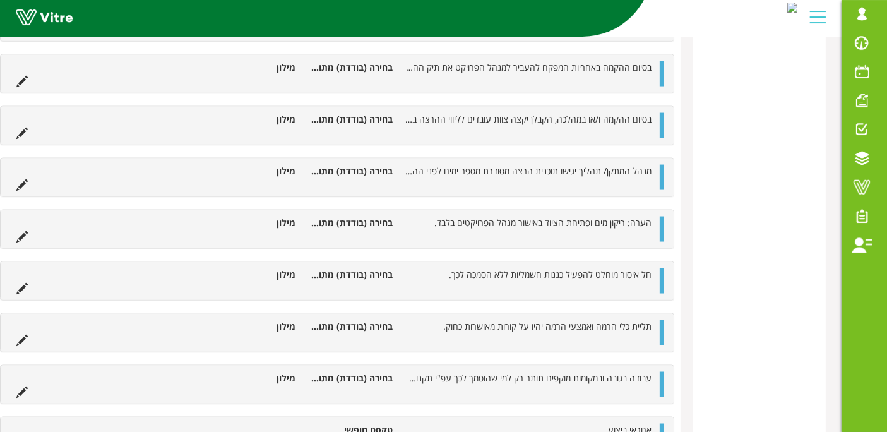
click at [665, 417] on div "אחראי ביצוע טקסט חופשי" at bounding box center [337, 436] width 673 height 38
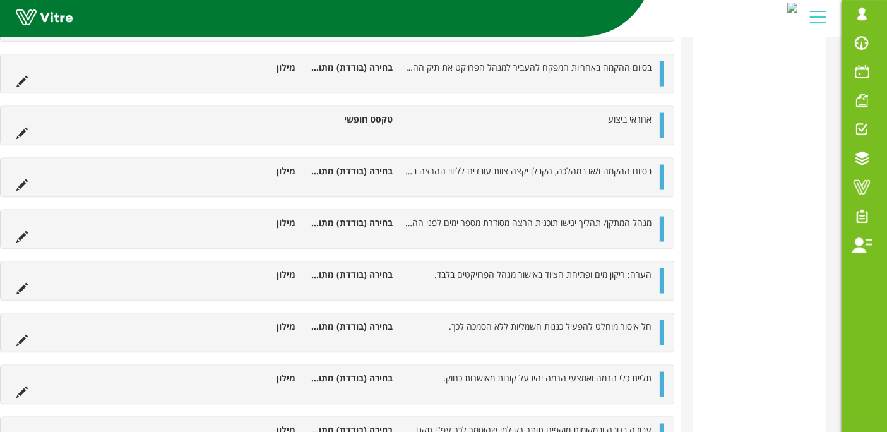
scroll to position [6767, 0]
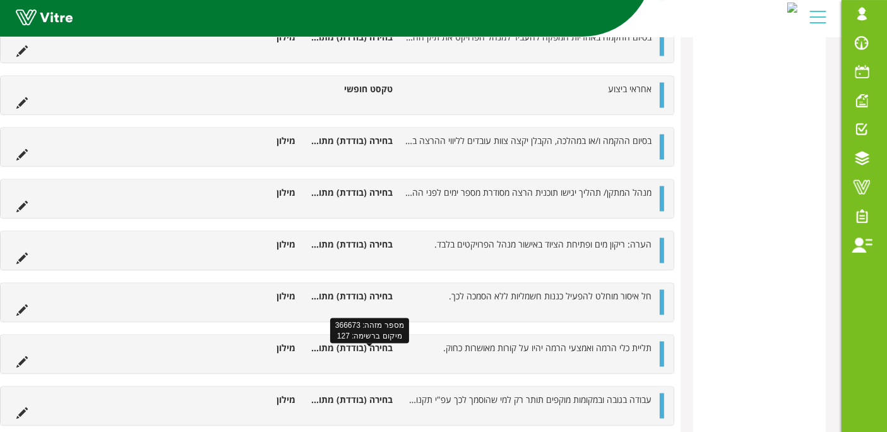
drag, startPoint x: 665, startPoint y: 410, endPoint x: 650, endPoint y: 424, distance: 20.1
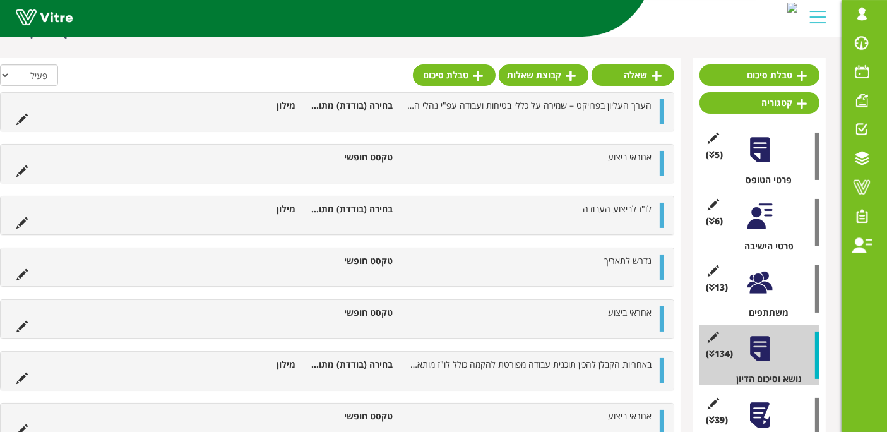
scroll to position [93, 0]
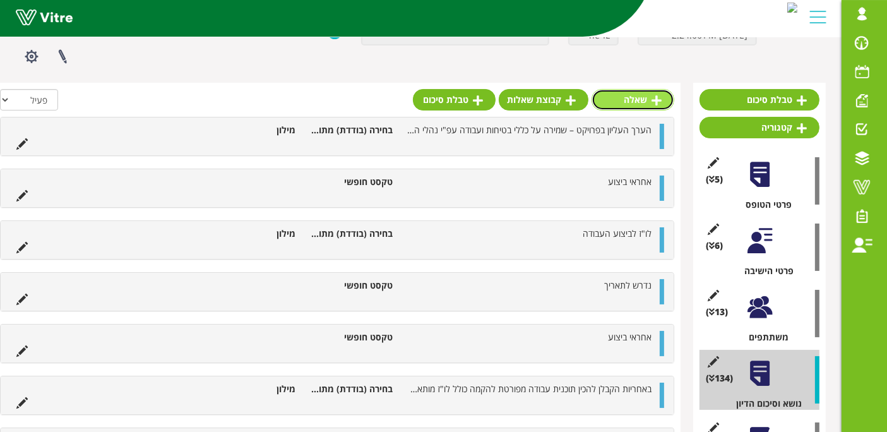
click at [650, 93] on link "שאלה" at bounding box center [633, 99] width 83 height 21
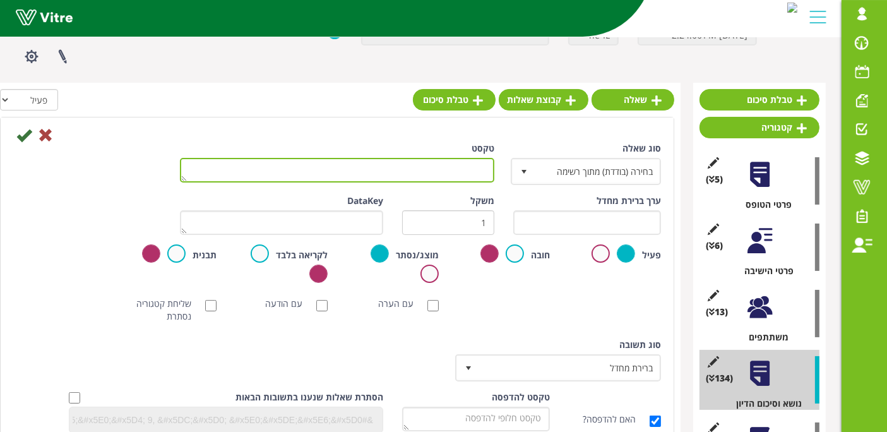
click at [415, 165] on textarea "טקסט" at bounding box center [337, 170] width 314 height 25
paste textarea "חל איסור מוחלט לבצע עבודות ללא הזמנת עבודה מאושרת ע"י מחלקת רכש והתקשרויות."
type textarea "חל איסור מוחלט לבצע עבודות ללא הזמנת עבודה מאושרת ע"י מחלקת רכש והתקשרויות."
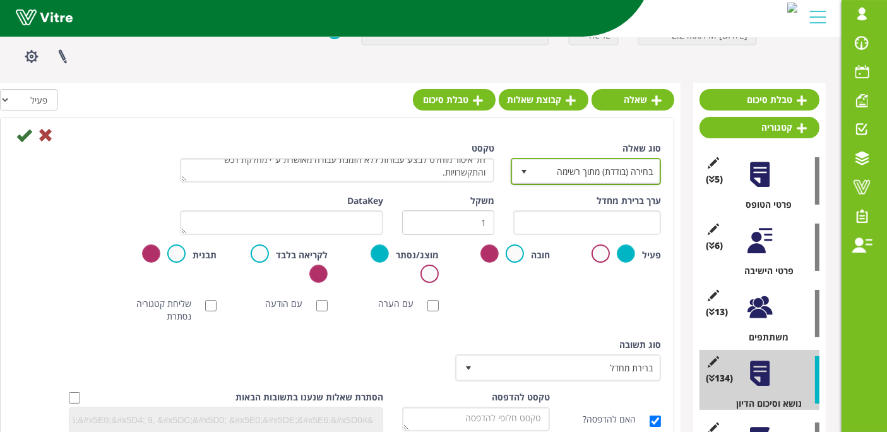
click at [544, 170] on span "בחירה (בודדת) מתוך רשימה" at bounding box center [597, 171] width 125 height 23
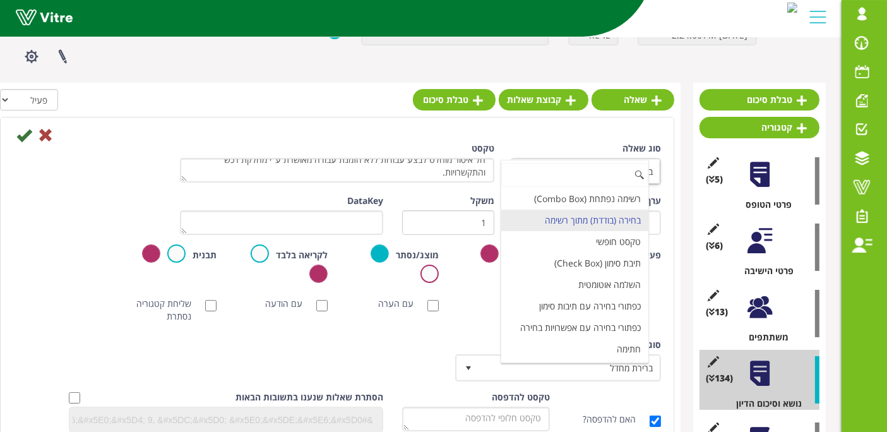
click at [549, 221] on li "בחירה (בודדת) מתוך רשימה" at bounding box center [574, 220] width 147 height 21
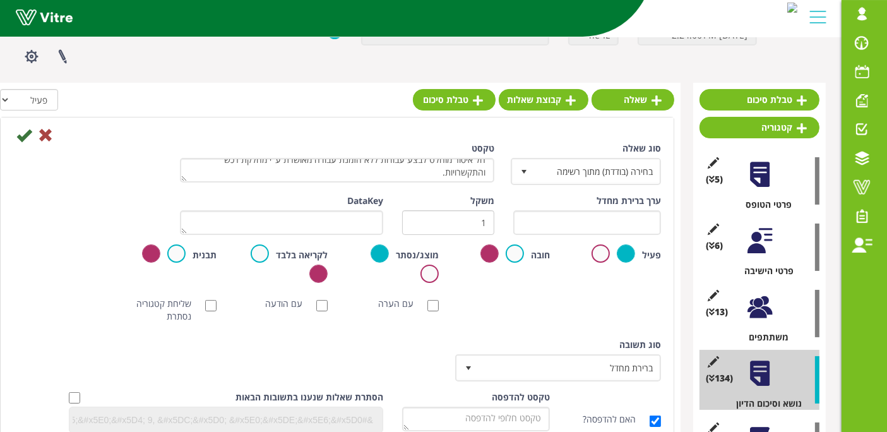
click at [473, 379] on div "סוג [PERSON_NAME] ברירת מחדל 0" at bounding box center [559, 364] width 222 height 52
click at [476, 367] on span "select" at bounding box center [468, 367] width 23 height 23
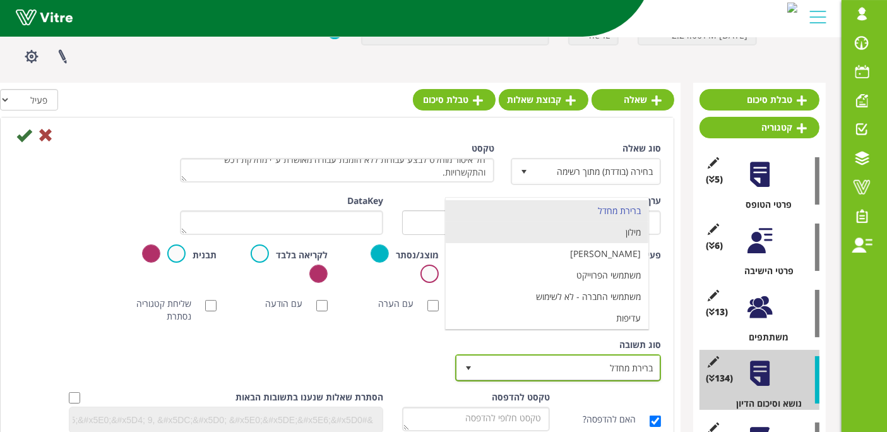
click at [557, 234] on li "מילון" at bounding box center [547, 232] width 203 height 21
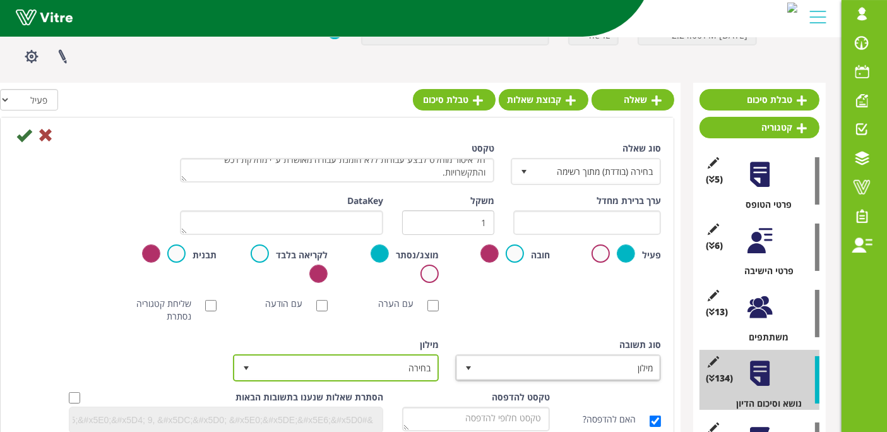
click at [408, 360] on span "בחירה" at bounding box center [347, 367] width 181 height 23
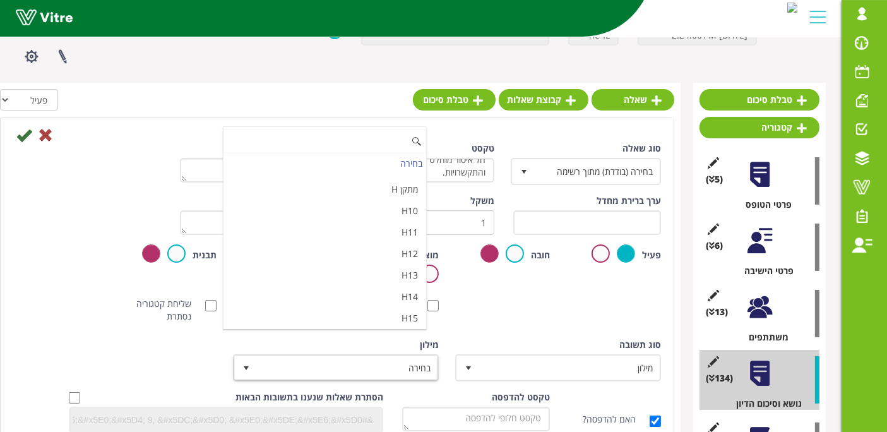
scroll to position [4214, 0]
click at [343, 355] on li "מאשר / לא מאשר עם הערה" at bounding box center [325, 365] width 203 height 21
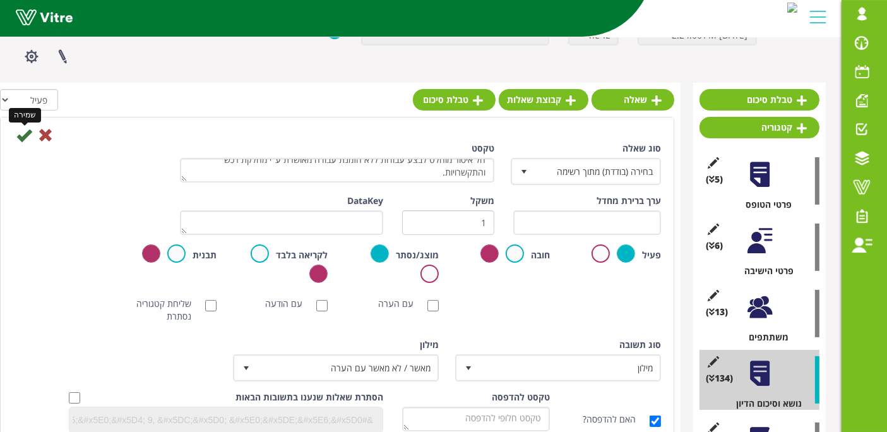
click at [19, 140] on icon at bounding box center [23, 135] width 15 height 15
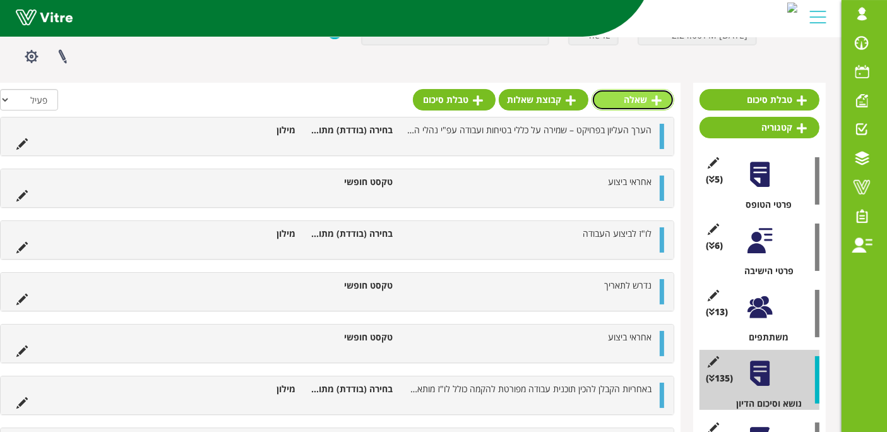
click at [640, 104] on link "שאלה" at bounding box center [633, 99] width 83 height 21
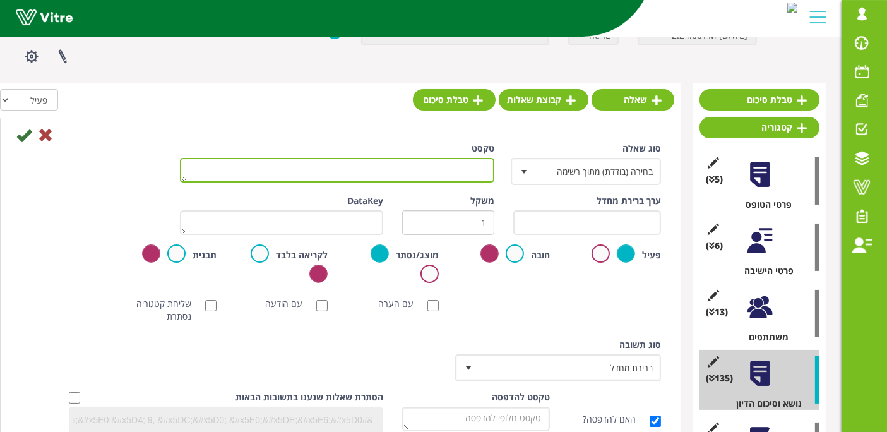
click at [483, 173] on textarea "טקסט" at bounding box center [337, 170] width 314 height 25
paste textarea "על המפקח ללמוד היטב את המצוין בהזמנת עבודה"
type textarea "על המפקח ללמוד היטב את המצוין בהזמנת עבודה"
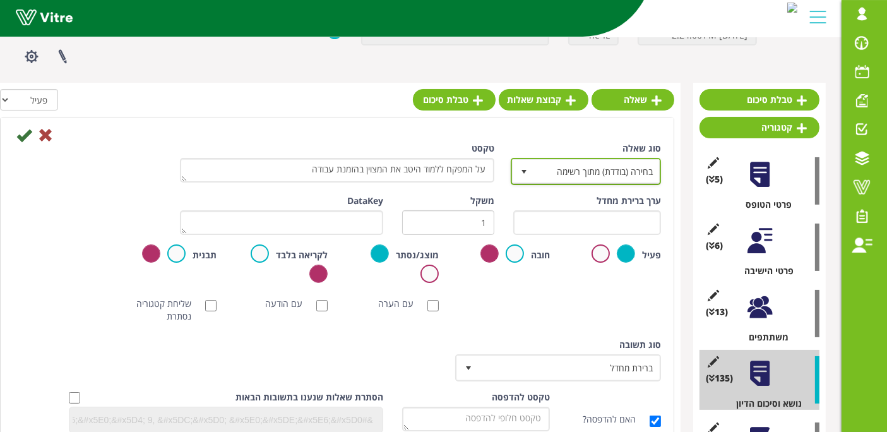
click at [535, 165] on span "select" at bounding box center [524, 171] width 23 height 23
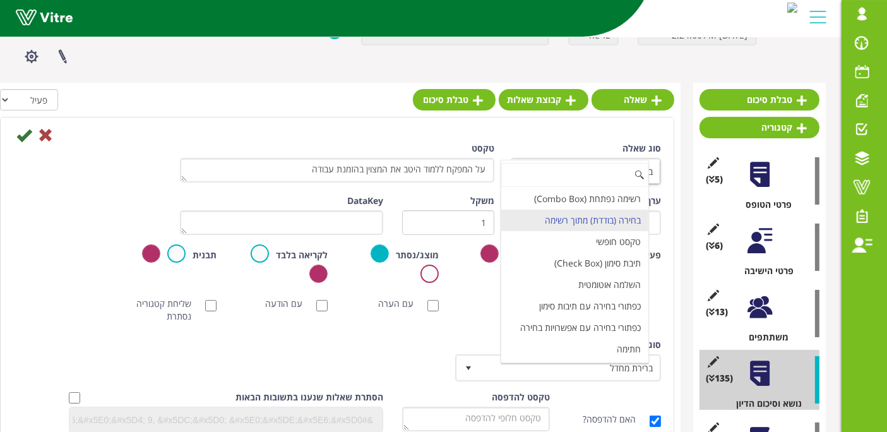
click at [535, 165] on input at bounding box center [574, 175] width 147 height 24
click at [463, 324] on div "[PERSON_NAME] NFC סריקת חובה עם הערה עם הודעה שליחת קטגוריה נסתרת ללא תמונה תמו…" at bounding box center [337, 310] width 667 height 38
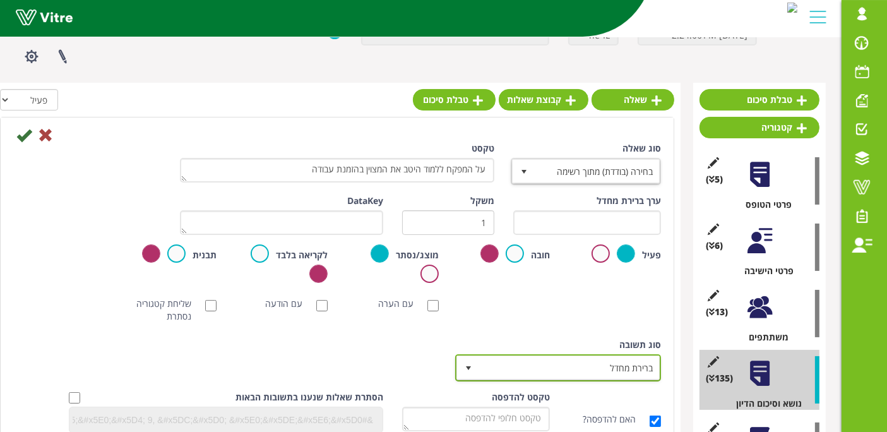
click at [496, 363] on span "ברירת מחדל" at bounding box center [569, 367] width 181 height 23
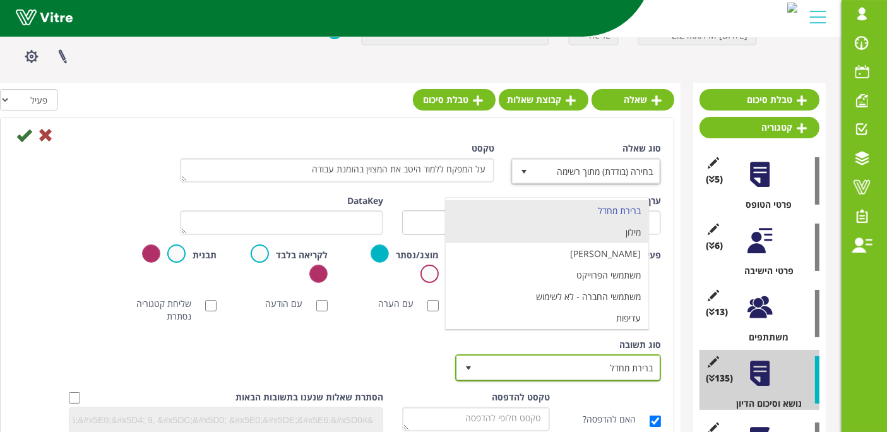
click at [557, 230] on li "מילון" at bounding box center [547, 232] width 203 height 21
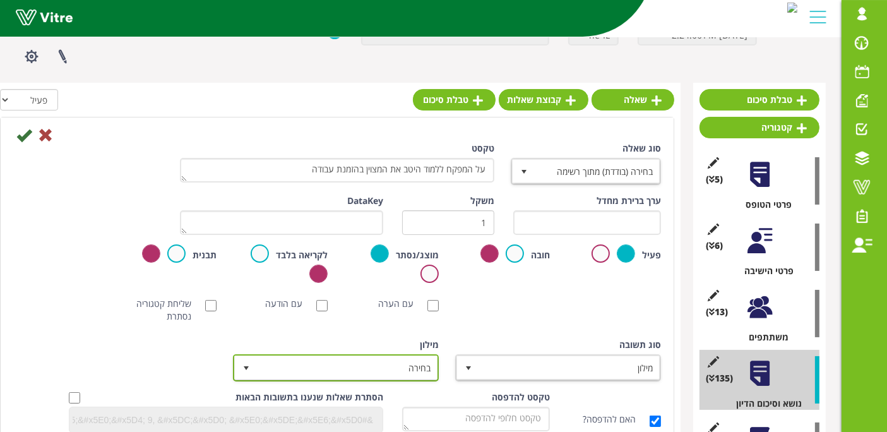
click at [383, 363] on span "בחירה" at bounding box center [347, 367] width 181 height 23
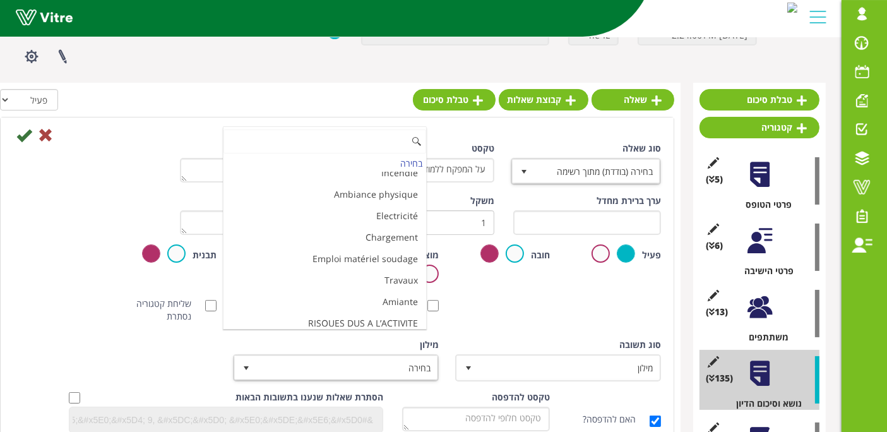
scroll to position [4214, 0]
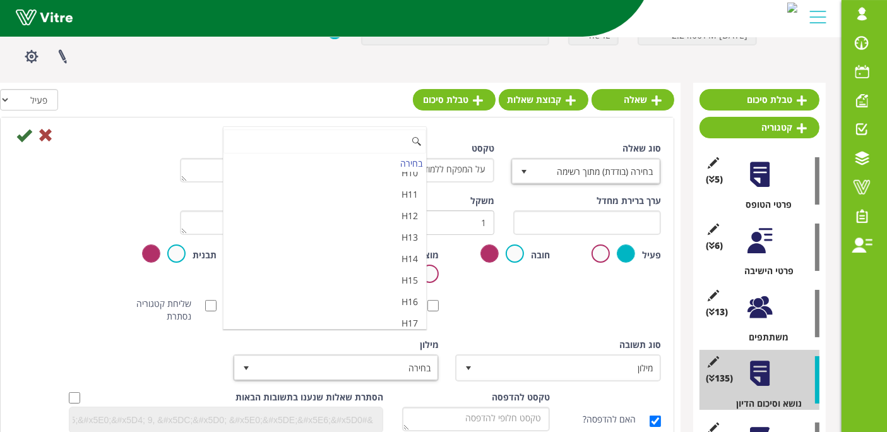
click at [354, 355] on li "מאשר / לא מאשר עם הערה" at bounding box center [325, 365] width 203 height 21
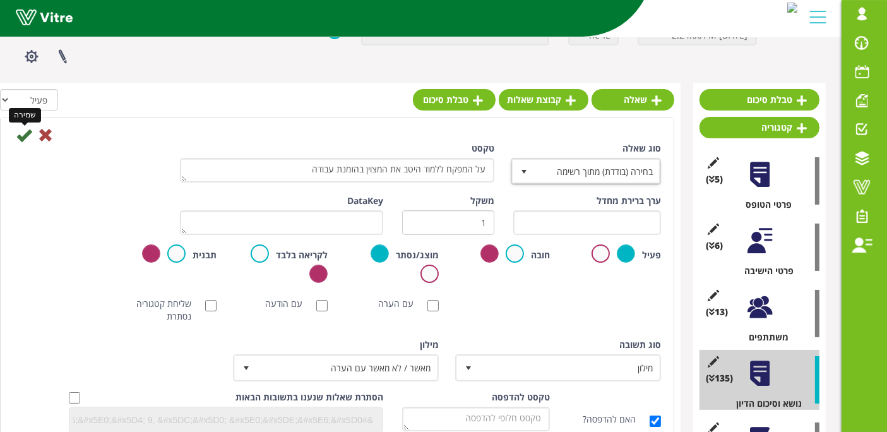
click at [23, 138] on icon at bounding box center [23, 135] width 15 height 15
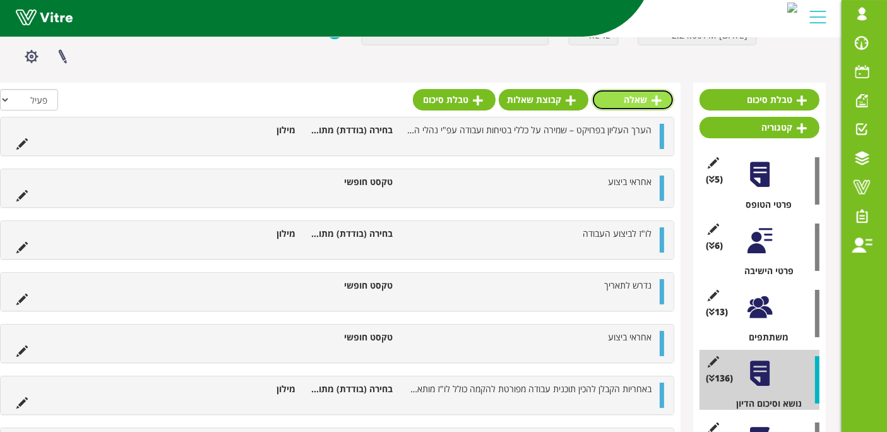
click at [657, 108] on link "שאלה" at bounding box center [633, 99] width 83 height 21
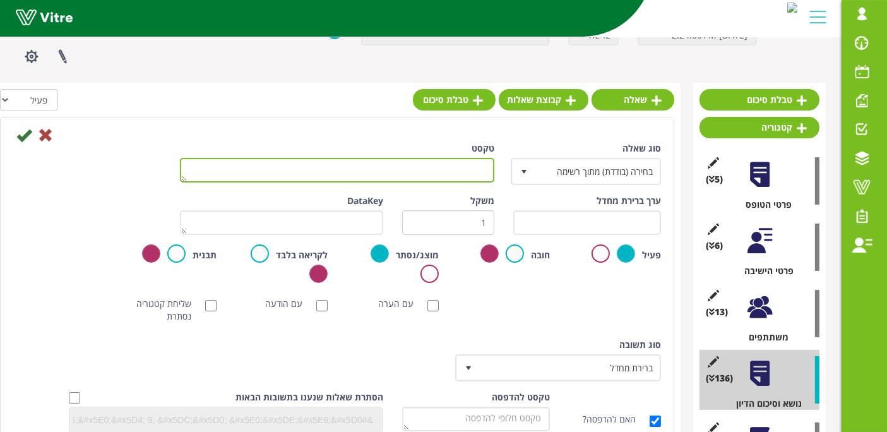
click at [450, 179] on textarea "טקסט" at bounding box center [337, 170] width 314 height 25
paste textarea "שהוצאה לקבלן/נותן שירות כולל ההערות המצוינות בהזמנה, המסמכים הנלווים, ההסכם שנח…"
type textarea "שהוצאה לקבלן/נותן שירות כולל ההערות המצוינות בהזמנה, המסמכים הנלווים, ההסכם שנח…"
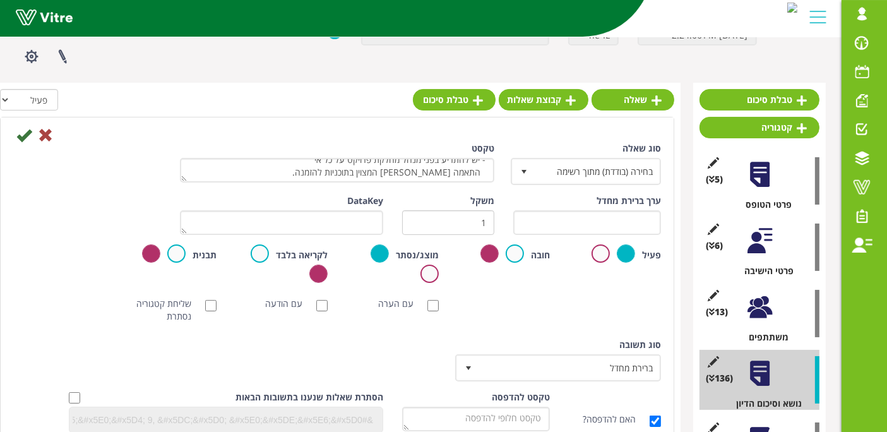
click at [583, 348] on div "סוג [PERSON_NAME] ברירת מחדל 0" at bounding box center [559, 359] width 203 height 43
click at [587, 363] on span "ברירת מחדל" at bounding box center [569, 367] width 181 height 23
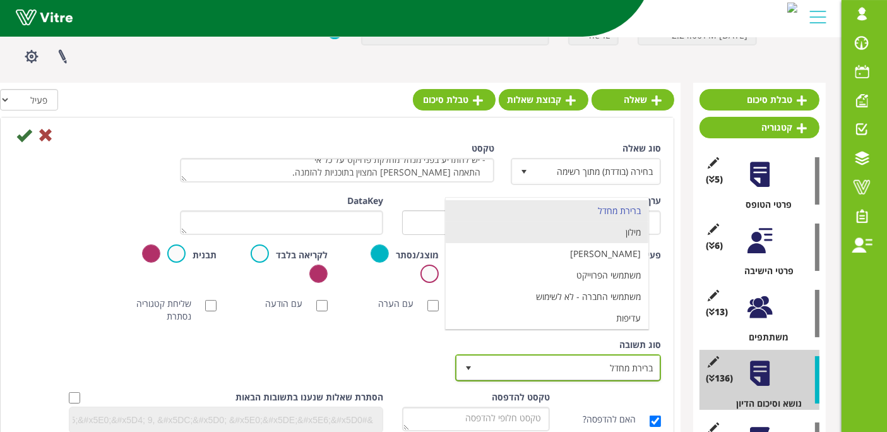
click at [595, 239] on li "מילון" at bounding box center [547, 232] width 203 height 21
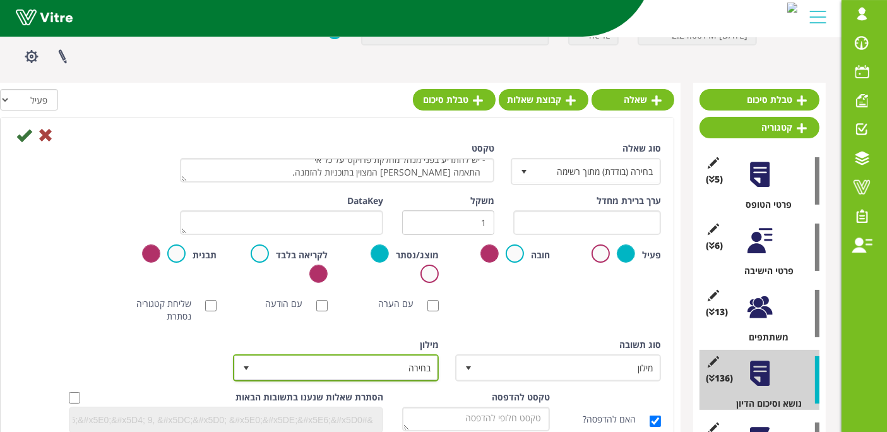
click at [393, 362] on span "בחירה" at bounding box center [347, 367] width 181 height 23
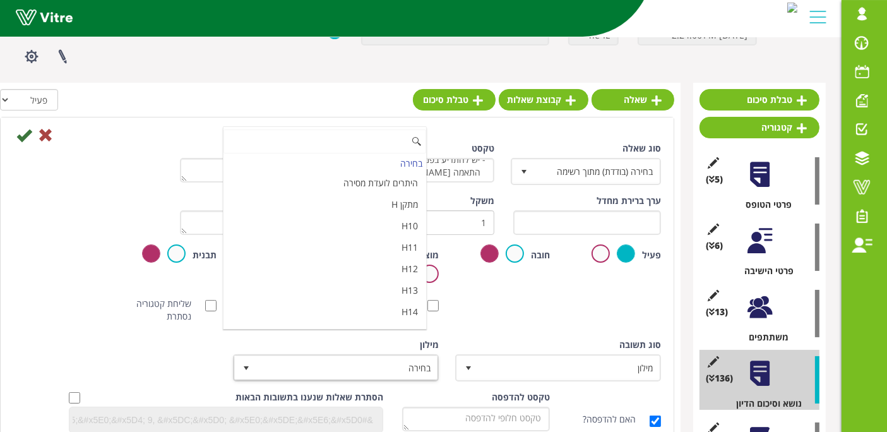
scroll to position [4214, 0]
click at [361, 355] on li "מאשר / לא מאשר עם הערה" at bounding box center [325, 365] width 203 height 21
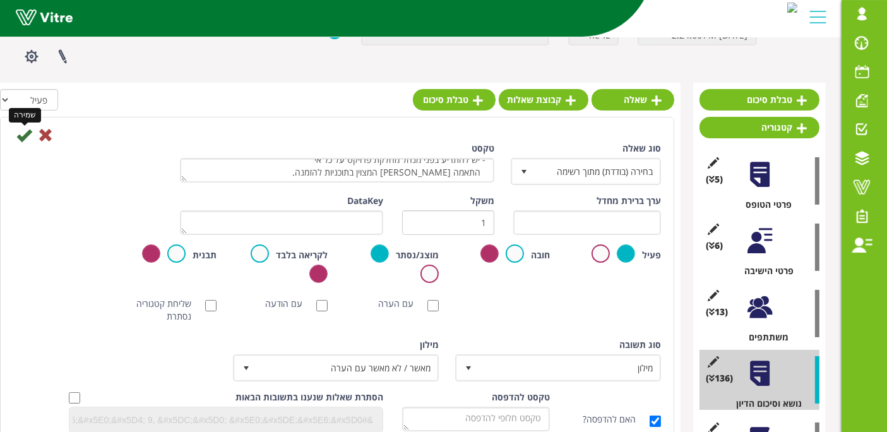
click at [20, 138] on icon at bounding box center [23, 135] width 15 height 15
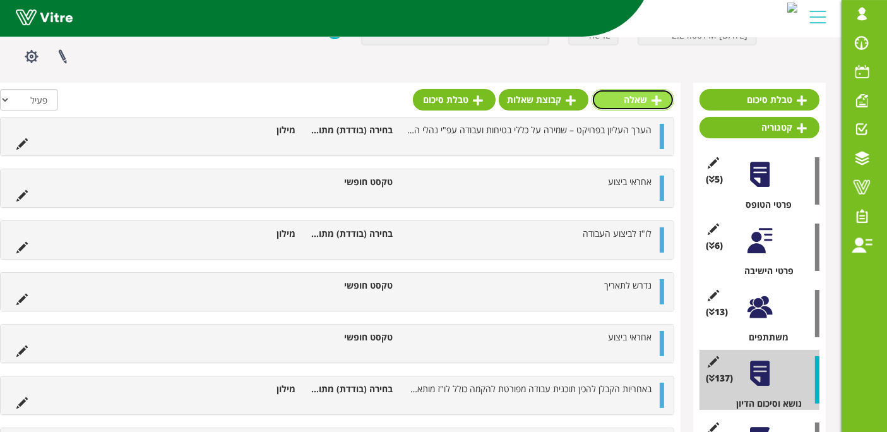
click at [650, 98] on link "שאלה" at bounding box center [633, 99] width 83 height 21
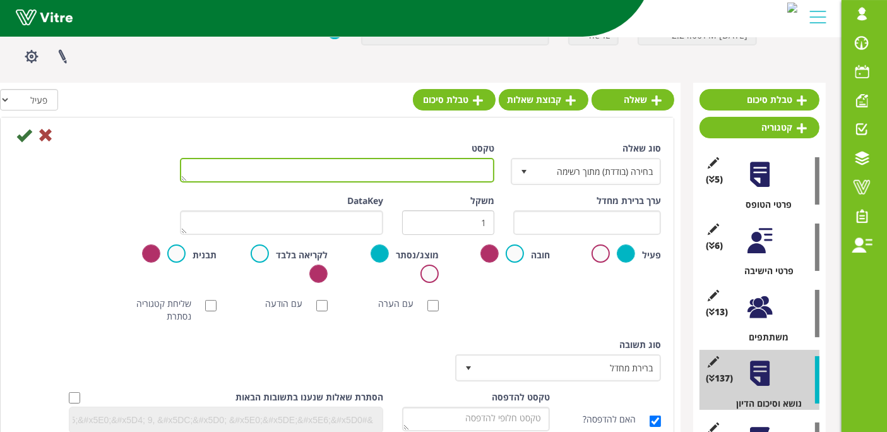
click at [480, 180] on textarea "טקסט" at bounding box center [337, 170] width 314 height 25
paste textarea "יש להקפיד לעבוד אך ורק עם תוכניות מעודכנות ומאושרות לביצוע במהדורה האחרונה, מאו…"
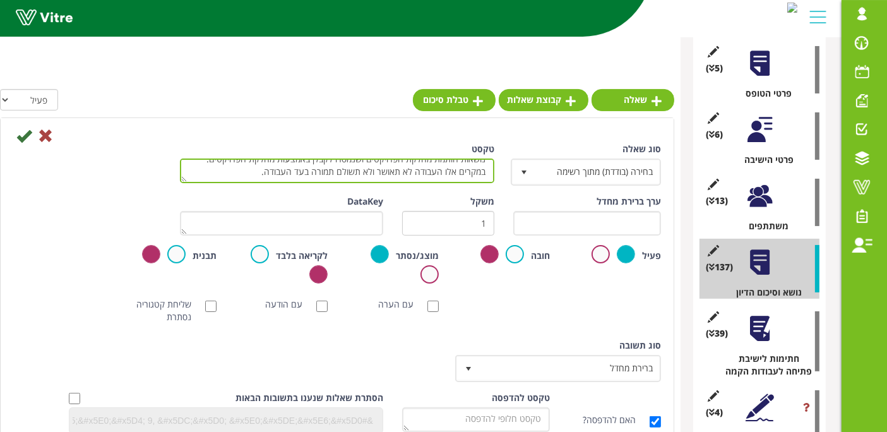
scroll to position [233, 0]
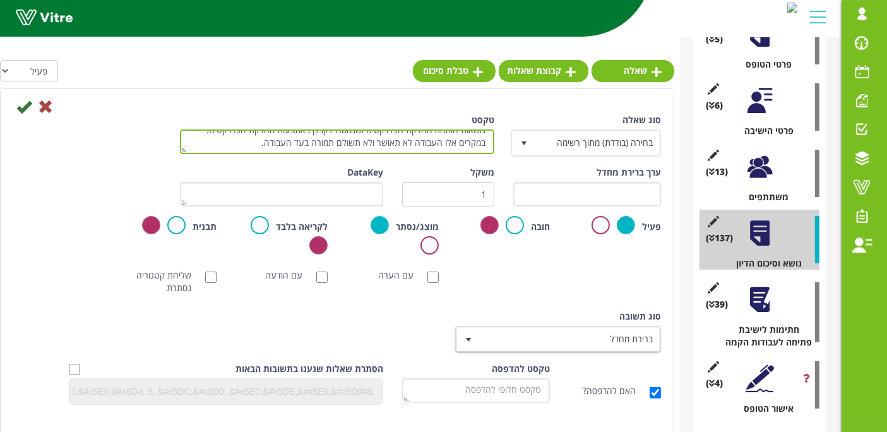
type textarea "יש להקפיד לעבוד אך ורק עם תוכניות מעודכנות ומאושרות לביצוע במהדורה האחרונה, מאו…"
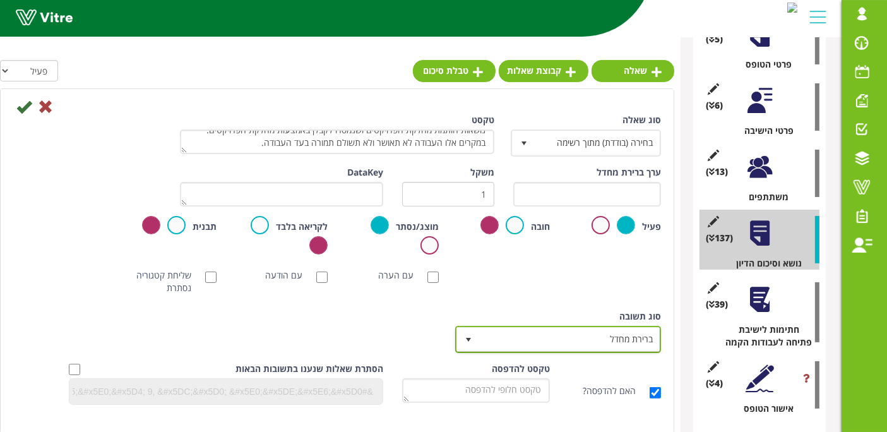
click at [557, 332] on span "ברירת מחדל" at bounding box center [569, 339] width 181 height 23
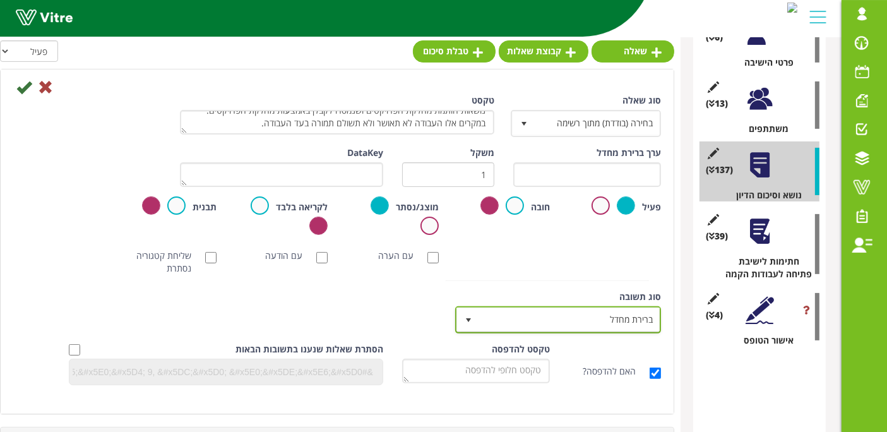
scroll to position [303, 0]
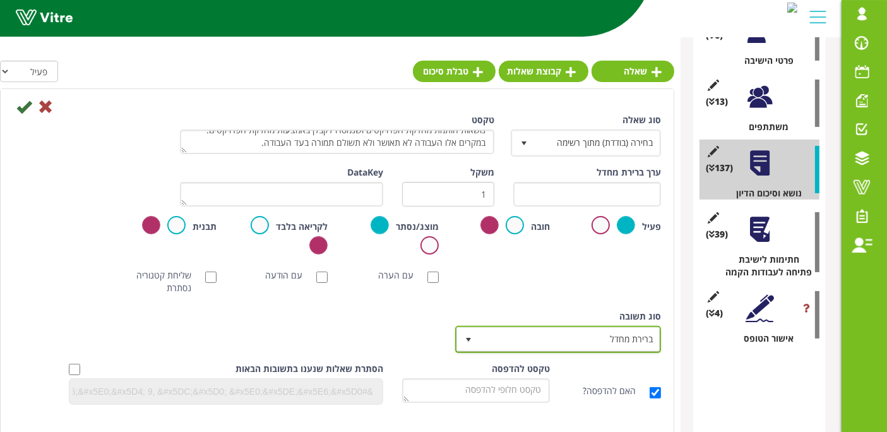
click at [573, 331] on span "ברירת מחדל" at bounding box center [569, 339] width 181 height 23
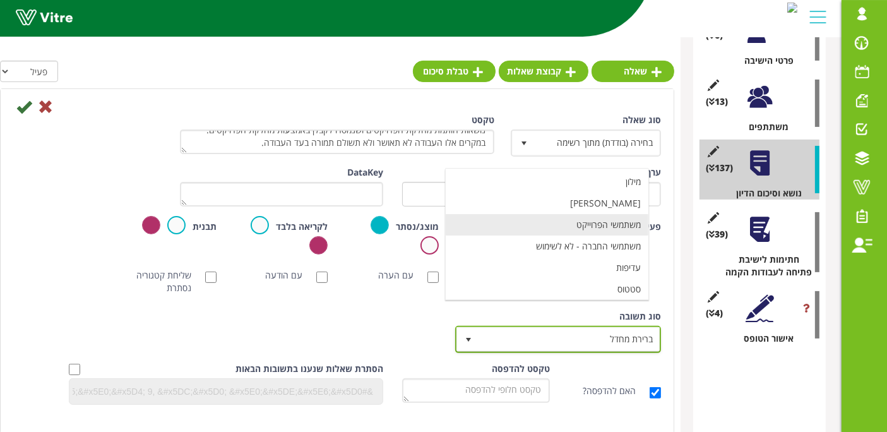
scroll to position [0, 0]
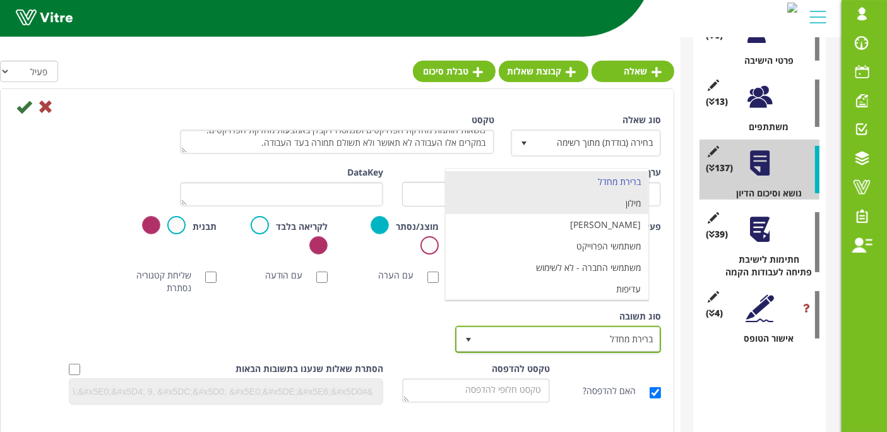
click at [601, 206] on li "מילון" at bounding box center [547, 203] width 203 height 21
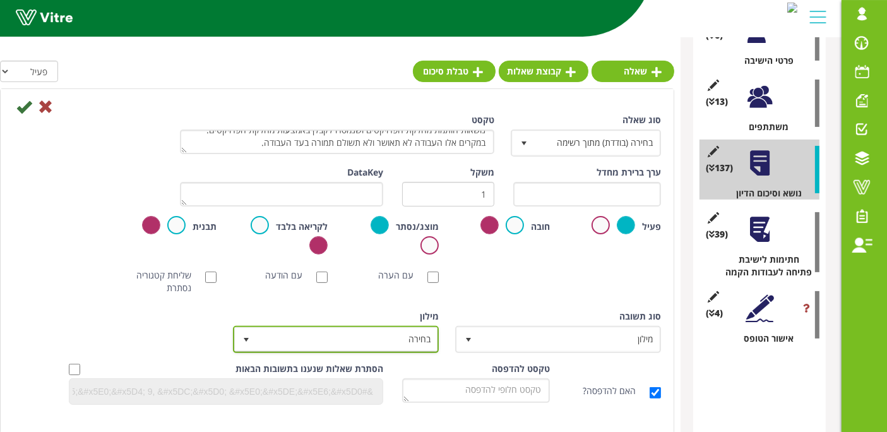
click at [416, 345] on span "בחירה" at bounding box center [347, 339] width 181 height 23
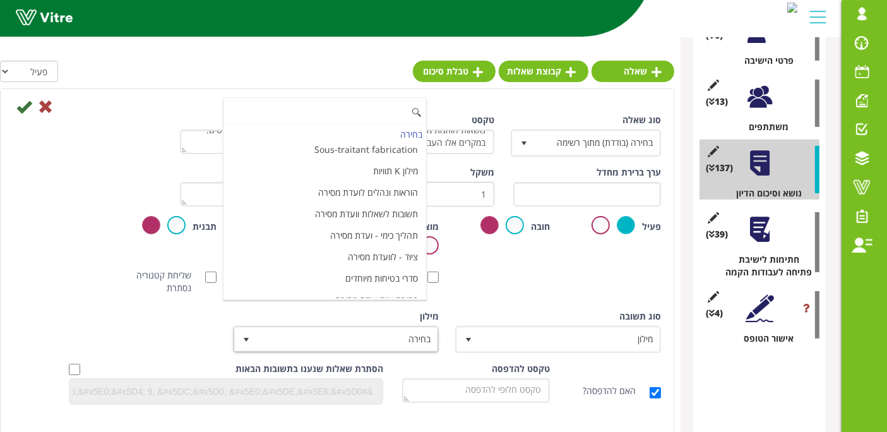
scroll to position [4214, 0]
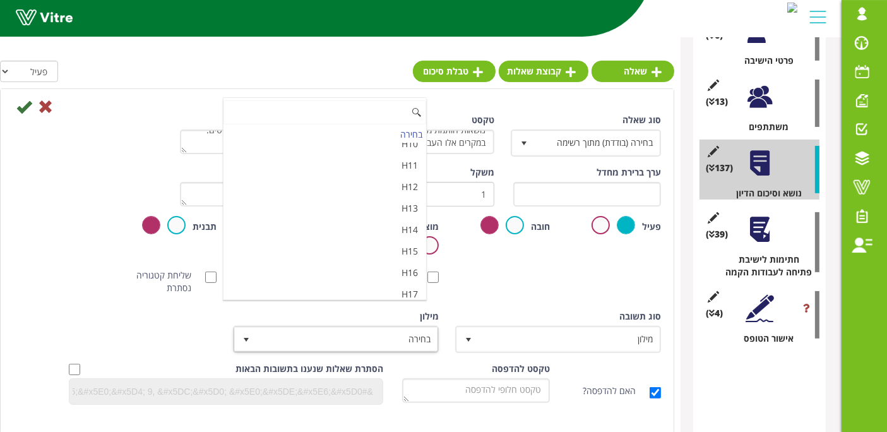
click at [366, 326] on li "מאשר / לא מאשר עם הערה" at bounding box center [325, 336] width 203 height 21
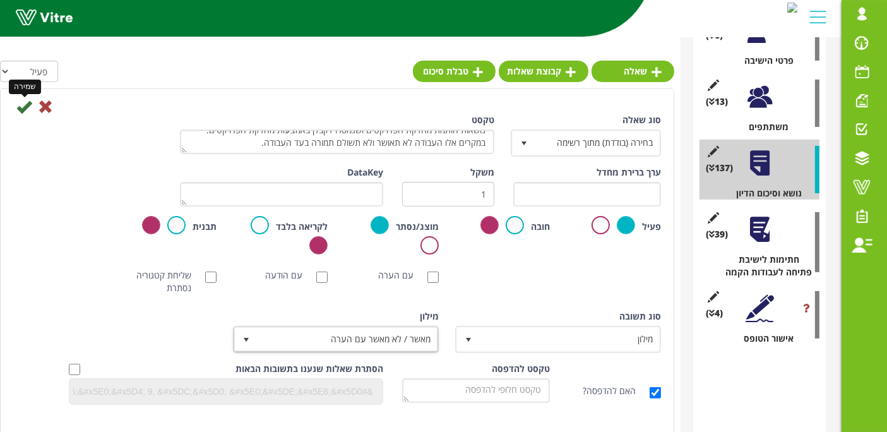
click at [21, 102] on icon at bounding box center [23, 106] width 15 height 15
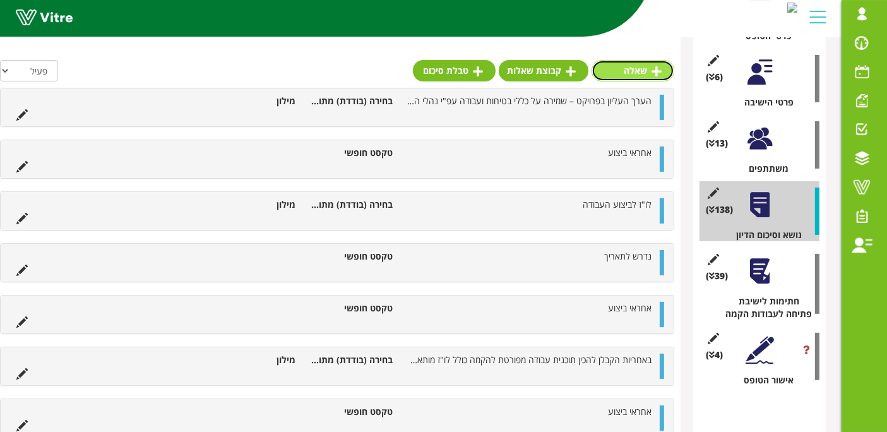
click at [647, 70] on link "שאלה" at bounding box center [633, 70] width 83 height 21
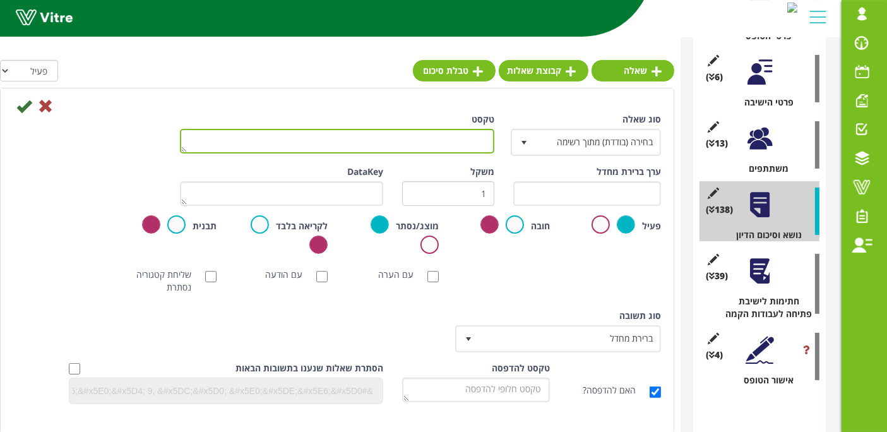
click at [472, 143] on textarea "טקסט" at bounding box center [337, 141] width 314 height 25
paste textarea "בעבודות קונסטרוקציה, באחריות הקבלן להכין תוכניות בית מלאכה (דיטיילינג). העברת ת…"
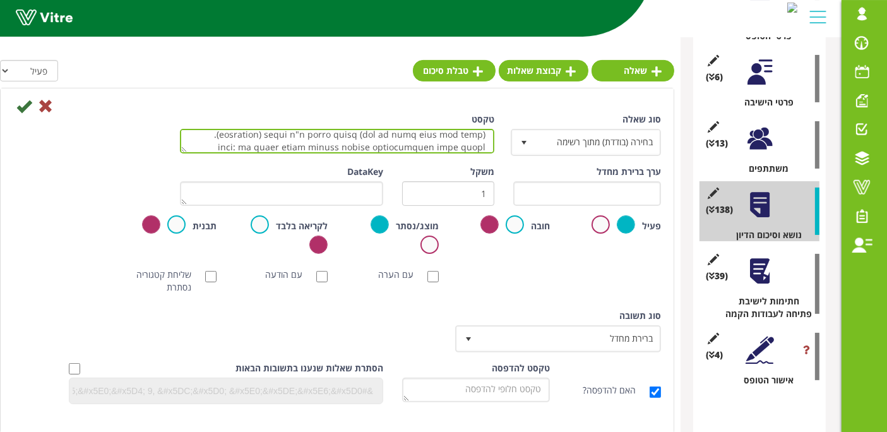
scroll to position [110, 0]
type textarea "בעבודות קונסטרוקציה, באחריות הקבלן להכין תוכניות בית מלאכה (דיטיילינג). העברת ת…"
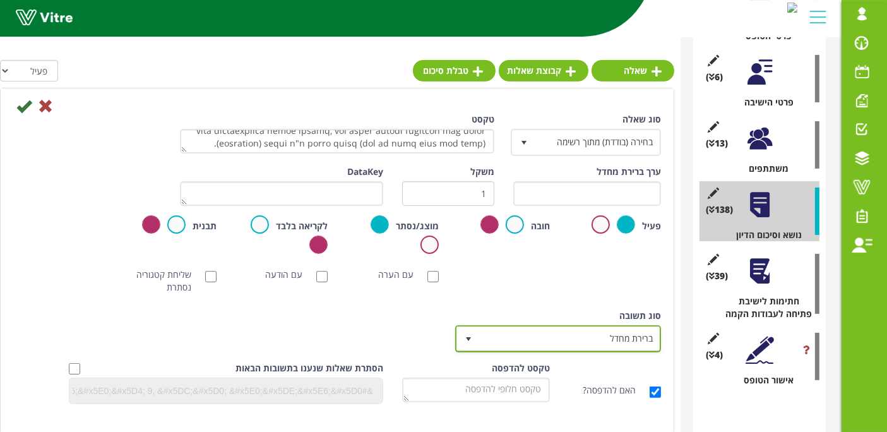
click at [609, 339] on span "ברירת מחדל" at bounding box center [569, 338] width 181 height 23
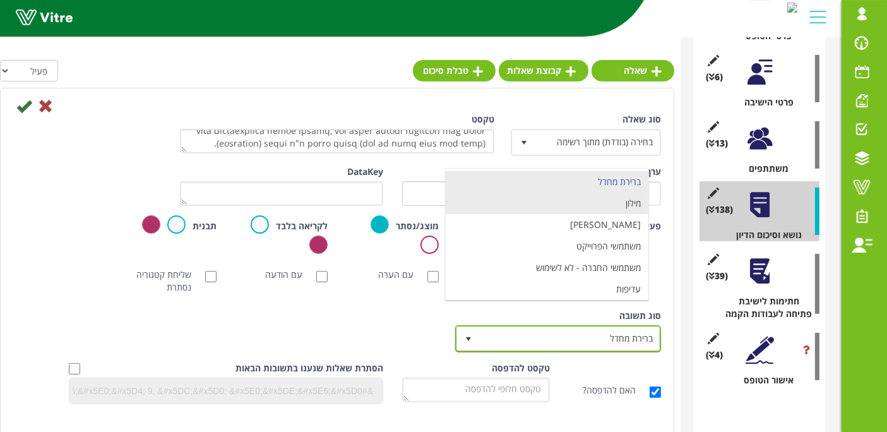
click at [609, 208] on li "מילון" at bounding box center [547, 203] width 203 height 21
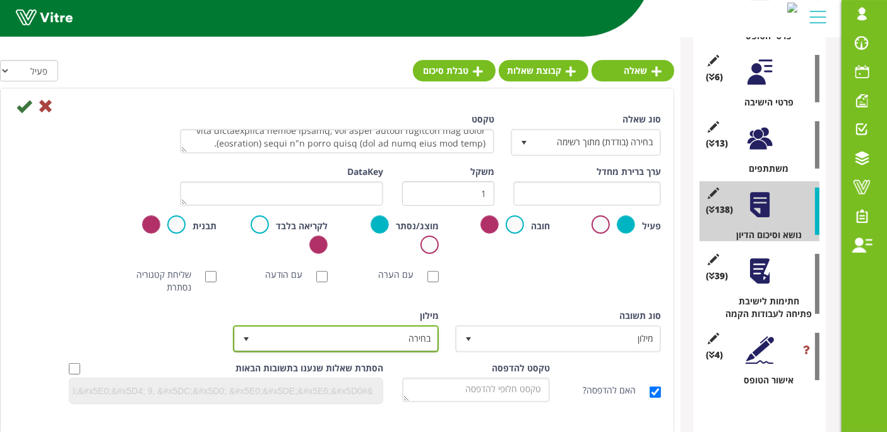
click at [417, 332] on span "בחירה" at bounding box center [347, 338] width 181 height 23
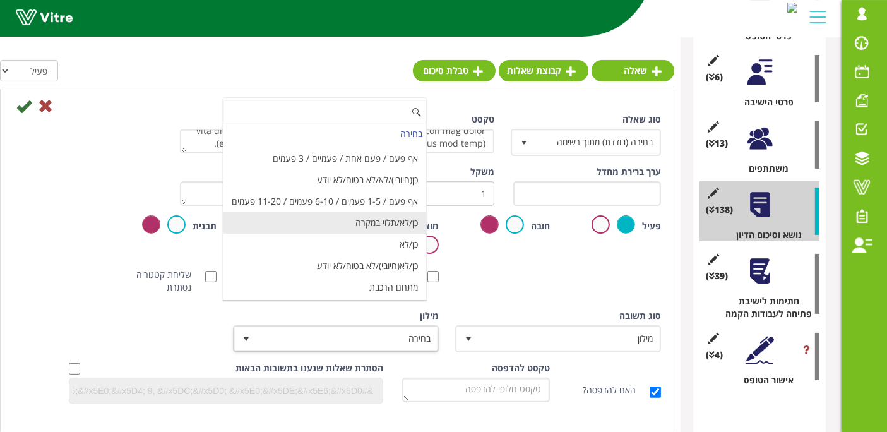
scroll to position [4214, 0]
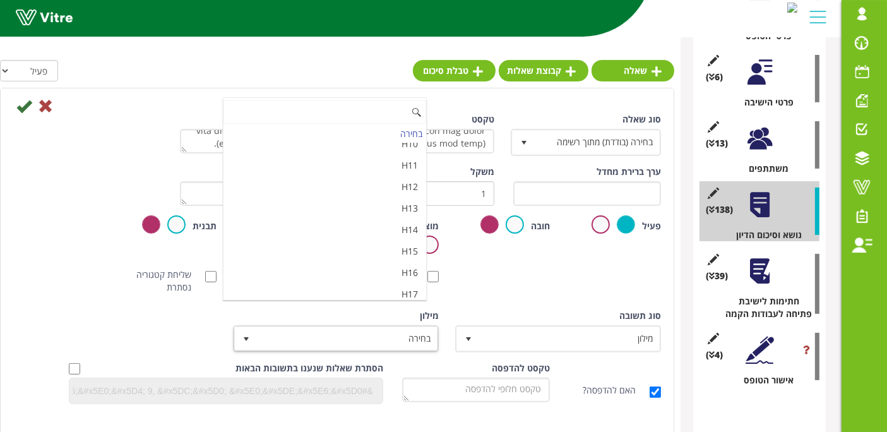
click at [350, 326] on li "מאשר / לא מאשר עם הערה" at bounding box center [325, 336] width 203 height 21
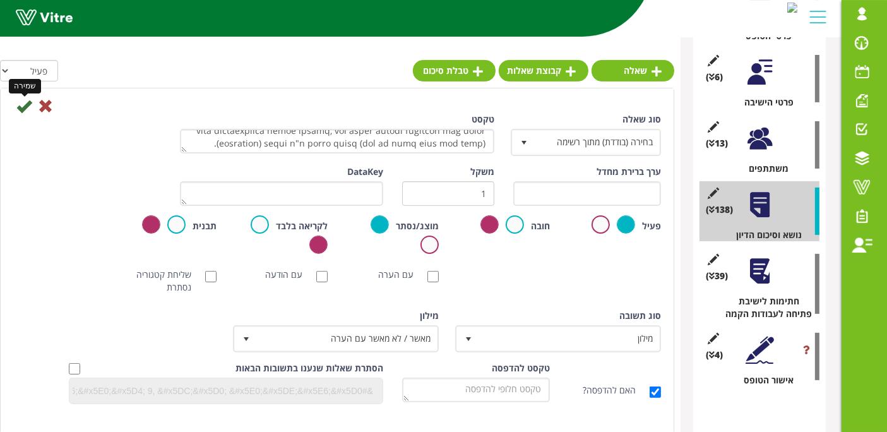
click at [18, 110] on icon at bounding box center [23, 105] width 15 height 15
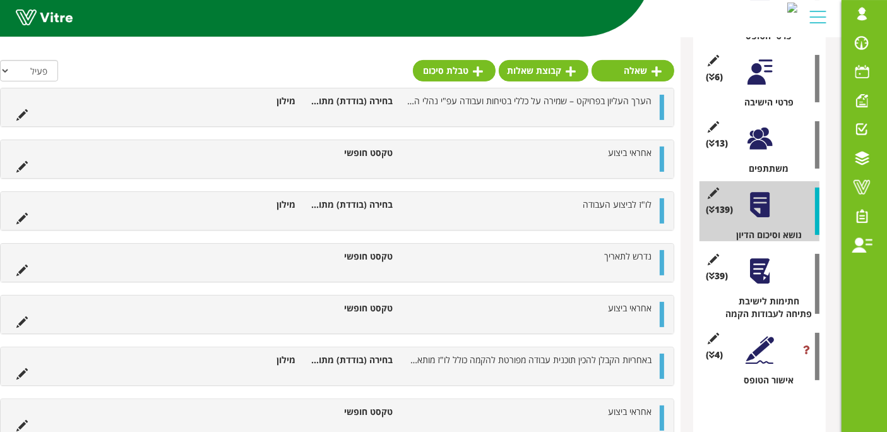
click at [638, 68] on link "שאלה" at bounding box center [633, 70] width 83 height 21
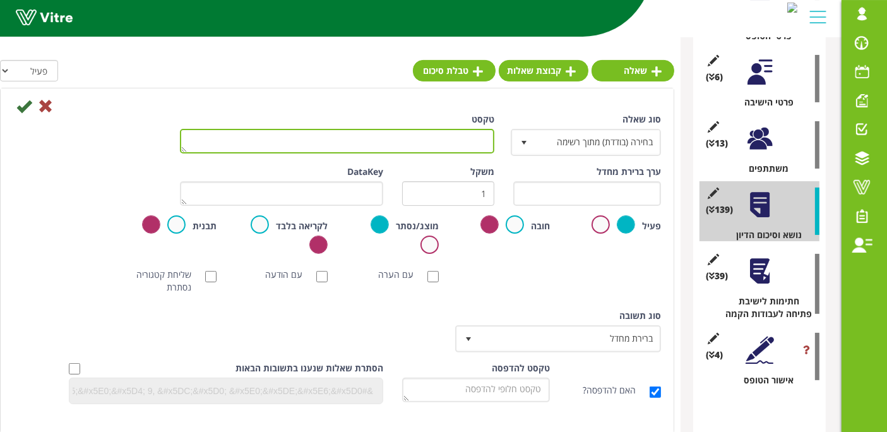
click at [436, 138] on textarea "טקסט" at bounding box center [337, 141] width 314 height 25
paste textarea "חל איסור מוחלט לשנות ו/או לדלג על אף שלב מהמצוין במפרטים הטכניים של חנ"ט, מהמצו…"
type textarea "חל איסור מוחלט לשנות ו/או לדלג על אף שלב מהמצוין במפרטים הטכניים של חנ"ט, מהמצו…"
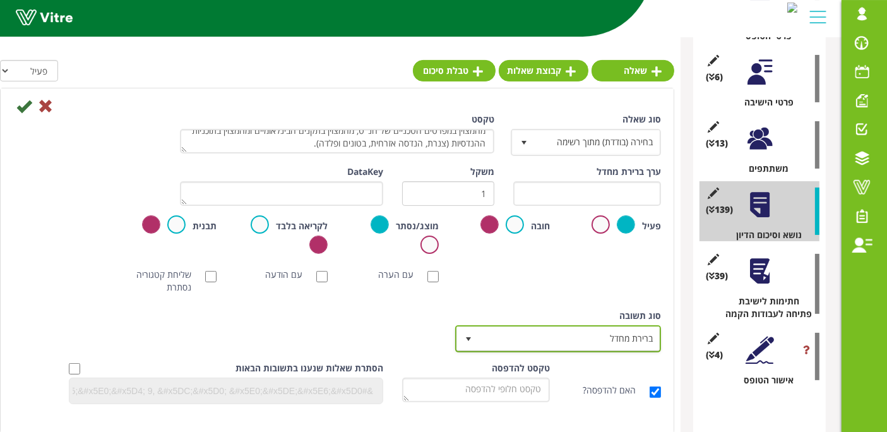
click at [522, 349] on span "ברירת מחדל" at bounding box center [557, 338] width 203 height 24
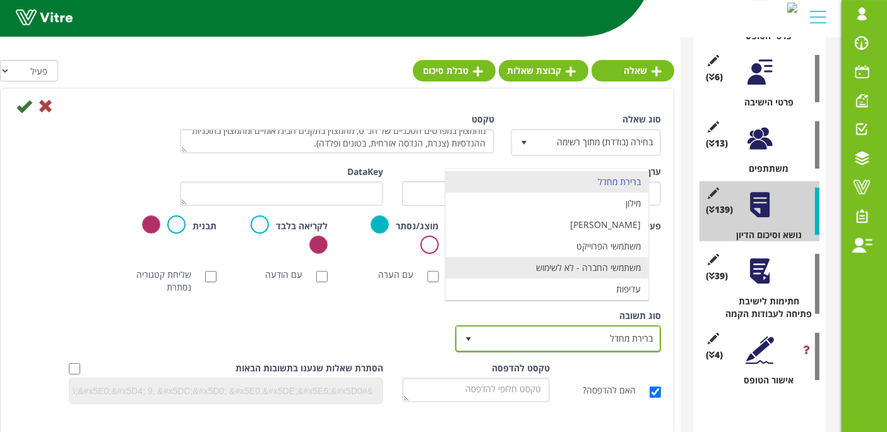
scroll to position [21, 0]
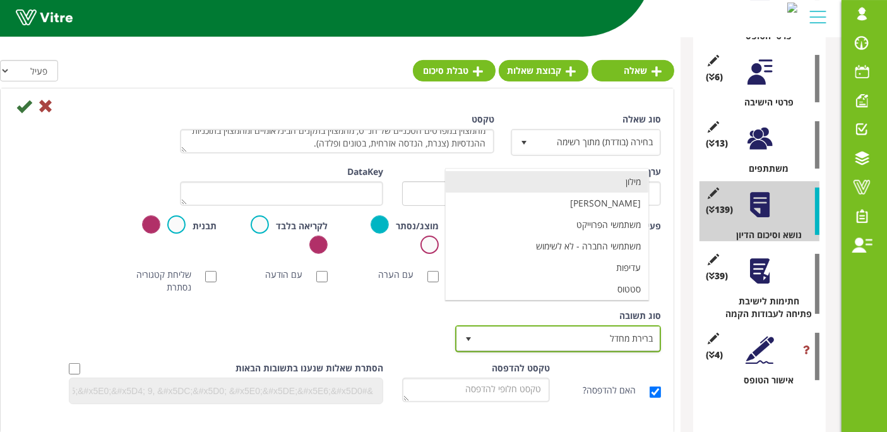
click at [572, 181] on li "מילון" at bounding box center [547, 181] width 203 height 21
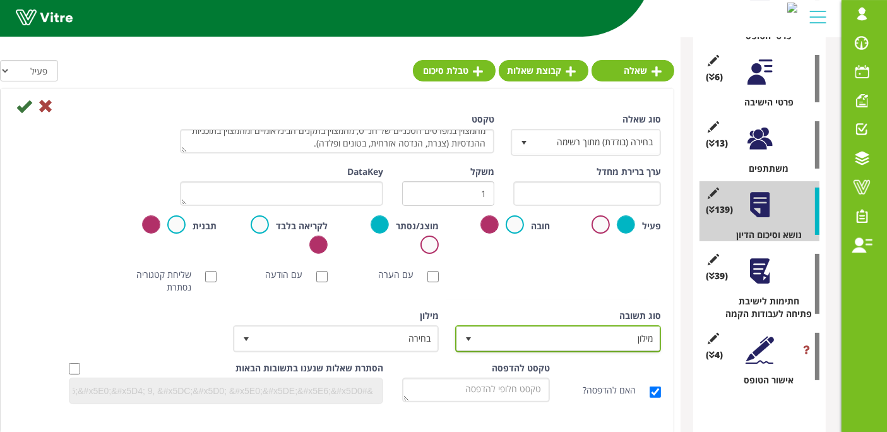
scroll to position [0, 0]
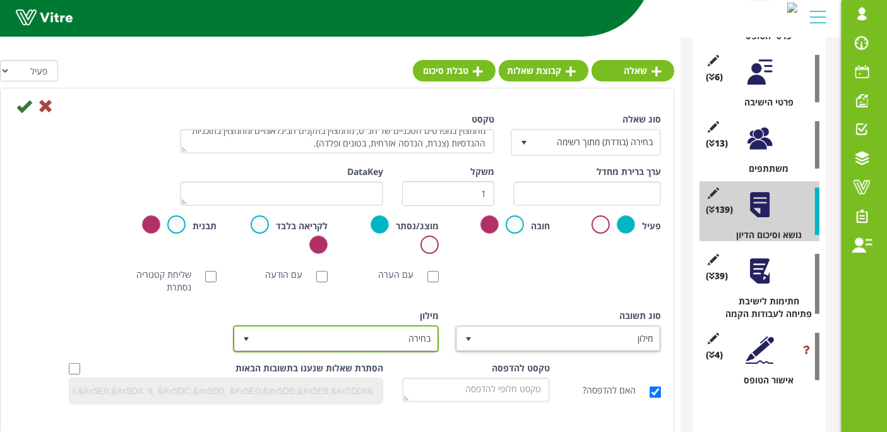
click at [398, 336] on span "בחירה" at bounding box center [347, 338] width 181 height 23
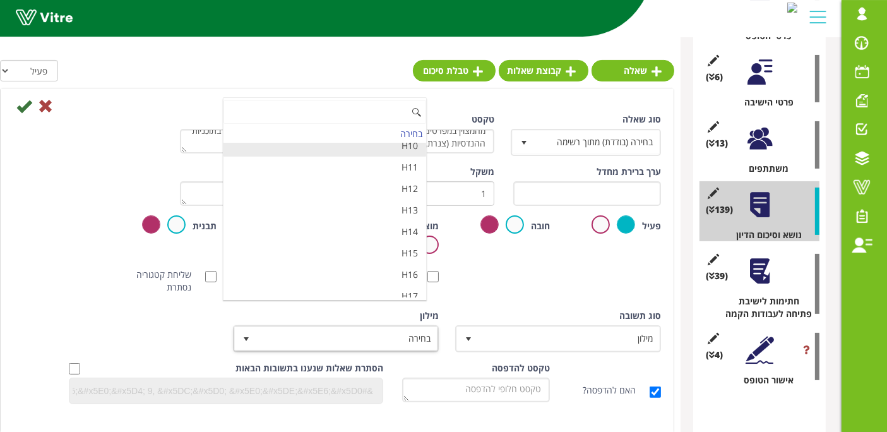
scroll to position [4214, 0]
drag, startPoint x: 357, startPoint y: 265, endPoint x: 355, endPoint y: 285, distance: 20.3
click at [355, 326] on li "מאשר / לא מאשר עם הערה" at bounding box center [325, 336] width 203 height 21
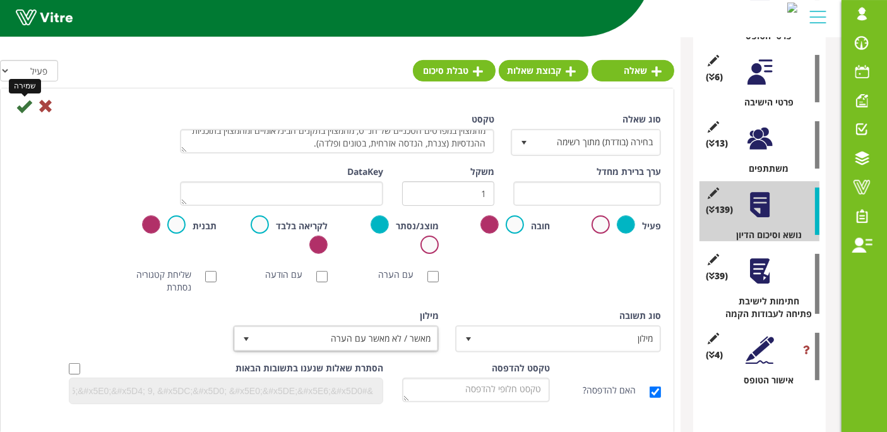
click at [25, 107] on icon at bounding box center [23, 105] width 15 height 15
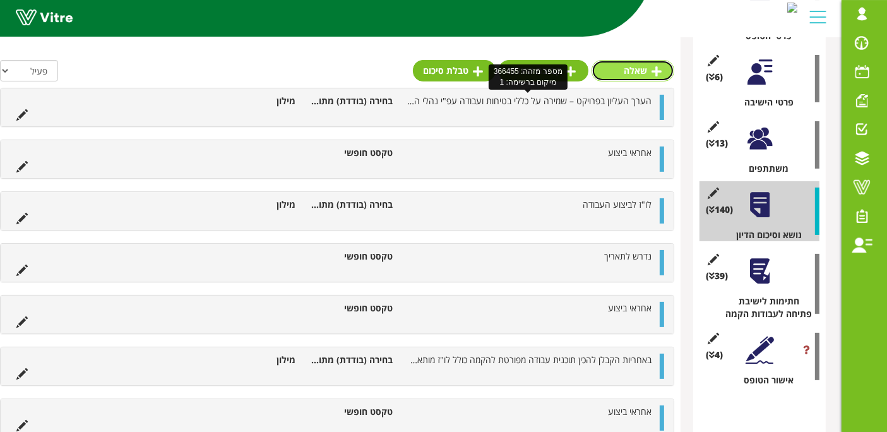
click at [664, 64] on link "שאלה" at bounding box center [633, 70] width 83 height 21
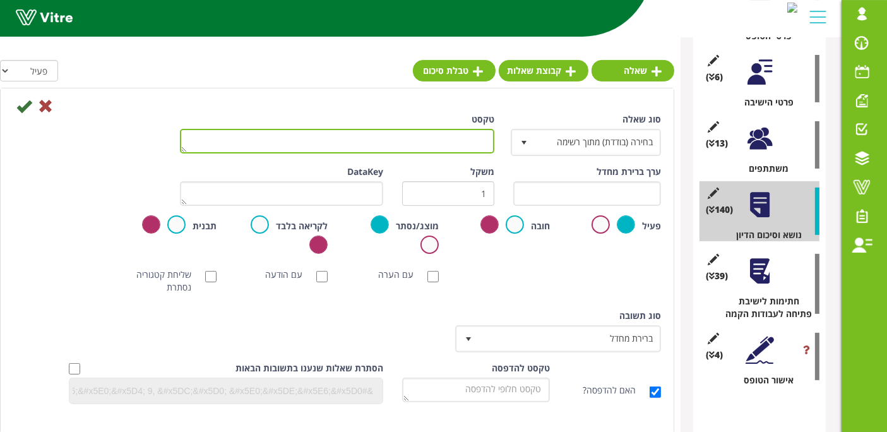
click at [392, 138] on textarea "טקסט" at bounding box center [337, 141] width 314 height 25
paste textarea "לפני משלוח קונסטרוקציה לגילוון/צבע יש לבדוק ולאשר את ביצוע העבודה בצירוף טופס א…"
type textarea "לפני משלוח קונסטרוקציה לגילוון/צבע יש לבדוק ולאשר את ביצוע העבודה בצירוף טופס א…"
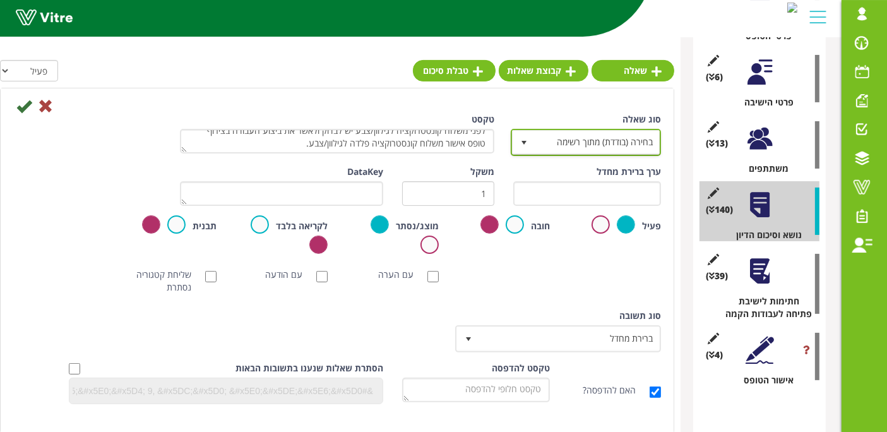
click at [526, 150] on span "select" at bounding box center [524, 142] width 23 height 23
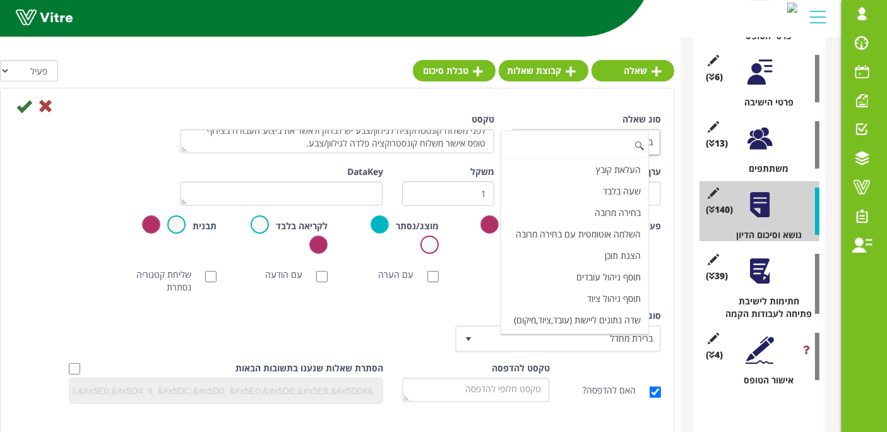
scroll to position [434, 0]
click at [498, 280] on div "[PERSON_NAME] NFC סריקת חובה עם הערה עם הודעה שליחת קטגוריה נסתרת ללא תמונה תמו…" at bounding box center [337, 281] width 667 height 38
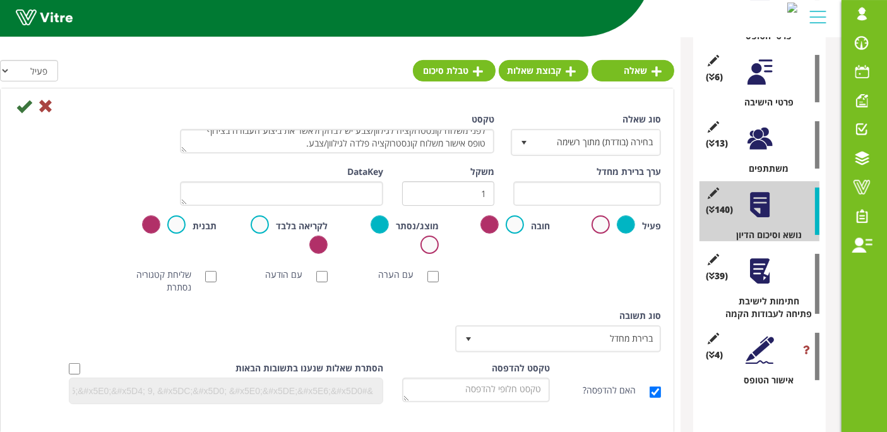
click at [508, 350] on div "סוג [PERSON_NAME] ברירת מחדל 0" at bounding box center [559, 335] width 222 height 52
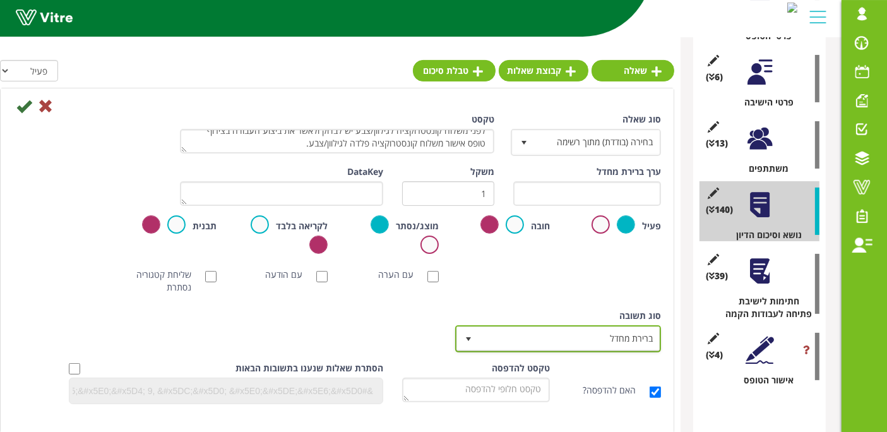
click at [508, 331] on span "ברירת מחדל" at bounding box center [569, 338] width 181 height 23
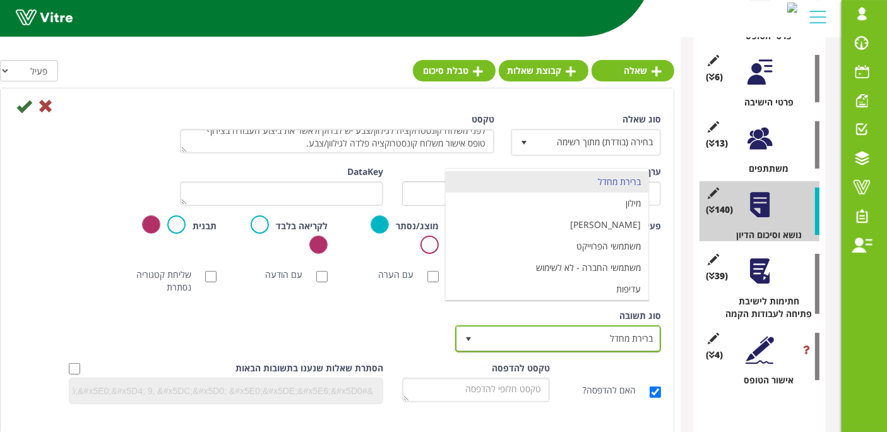
click at [562, 198] on li "מילון" at bounding box center [547, 203] width 203 height 21
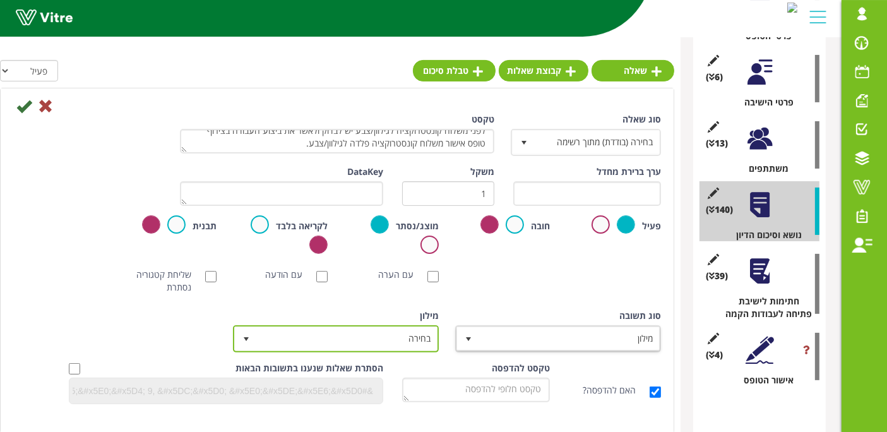
click at [400, 345] on span "בחירה" at bounding box center [347, 338] width 181 height 23
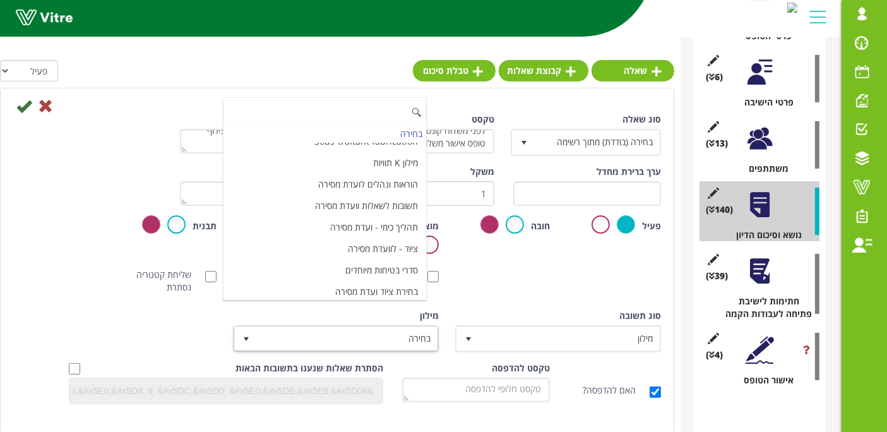
scroll to position [4214, 0]
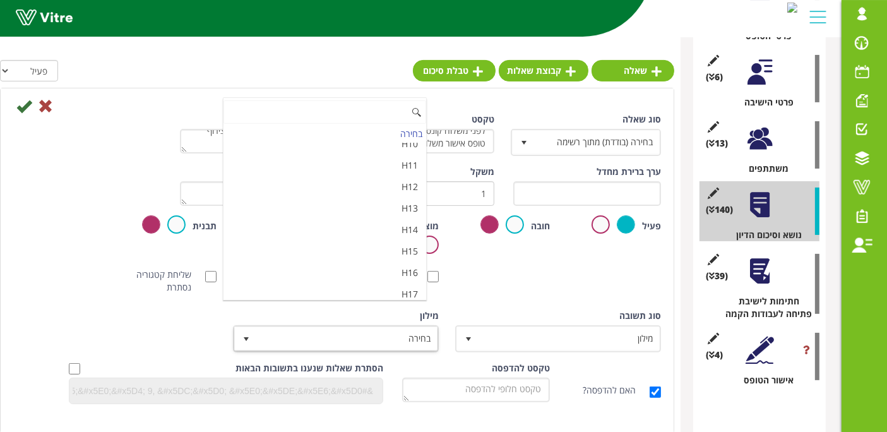
click at [376, 326] on li "מאשר / לא מאשר עם הערה" at bounding box center [325, 336] width 203 height 21
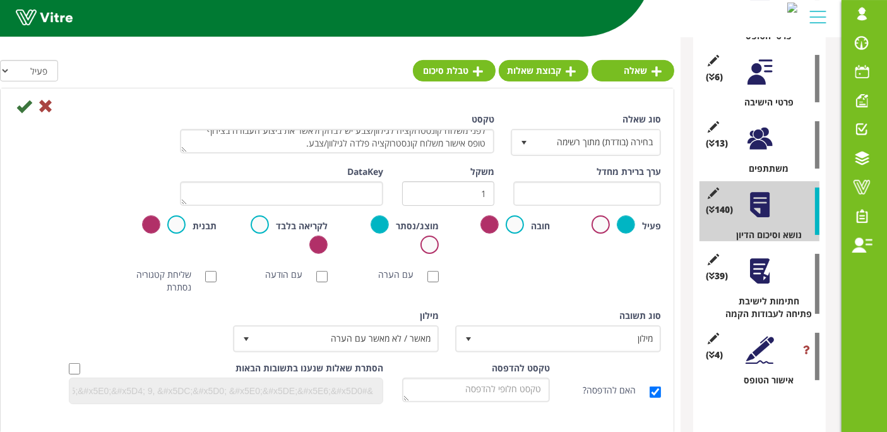
click at [160, 294] on div "שליחת קטגוריה נסתרת" at bounding box center [170, 281] width 111 height 38
click at [23, 105] on icon at bounding box center [23, 105] width 15 height 15
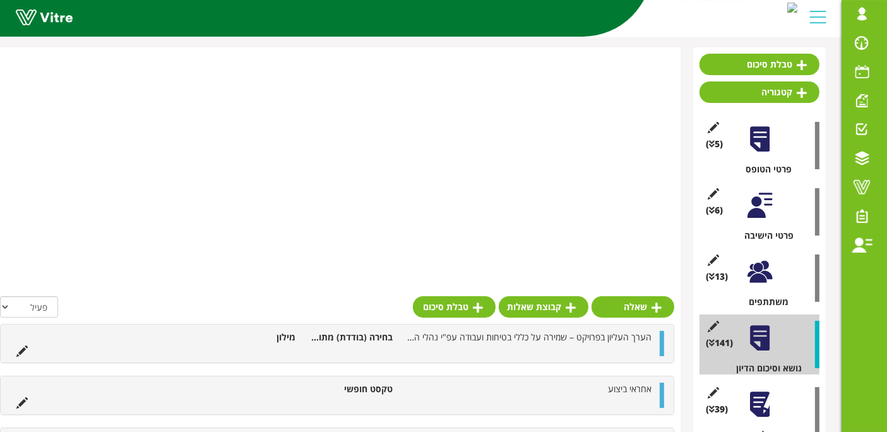
scroll to position [10, 0]
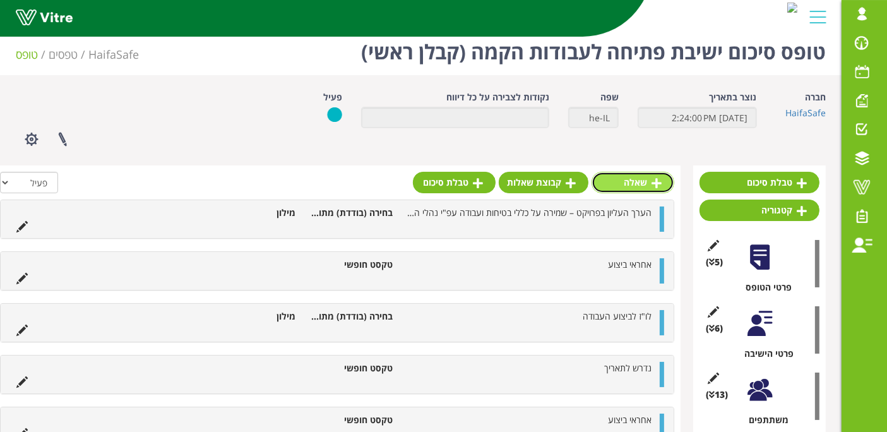
click at [626, 184] on link "שאלה" at bounding box center [633, 182] width 83 height 21
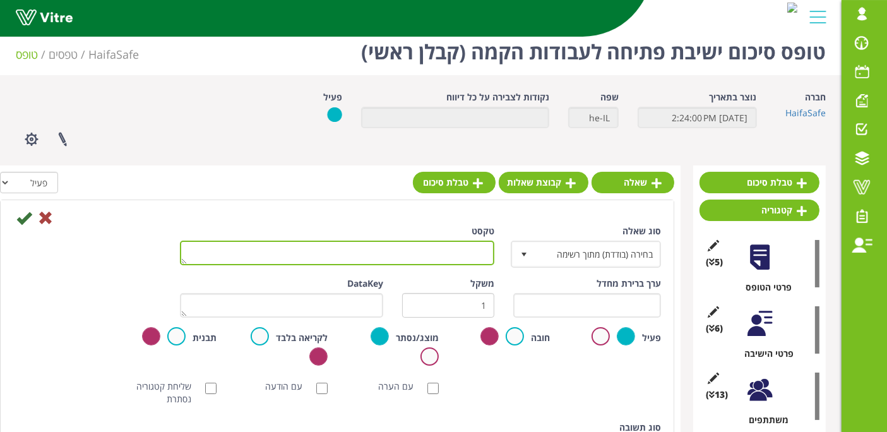
click at [465, 254] on textarea "טקסט" at bounding box center [337, 253] width 314 height 25
paste textarea "באחריות הקבלן להכין שרטוטים לתמיכות צנרת כולל מידות, רשימת חומרים ומשקל התמיכות…"
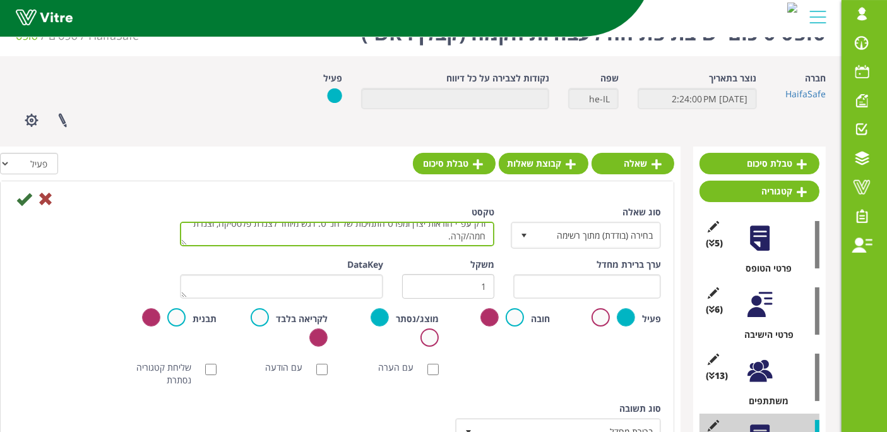
scroll to position [150, 0]
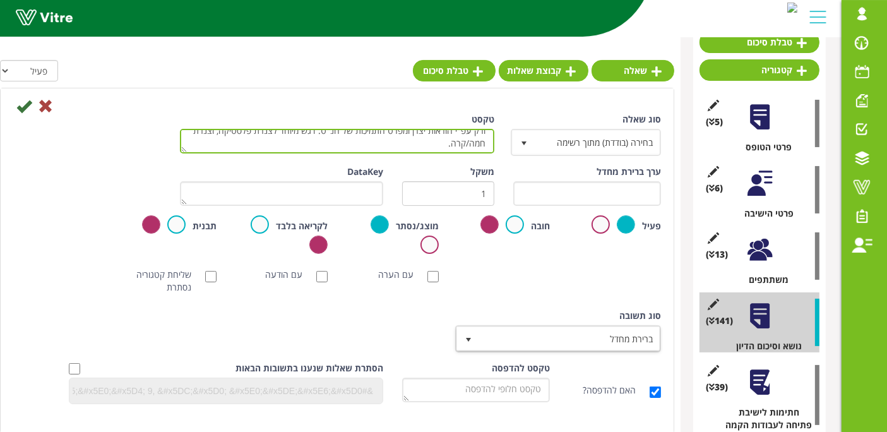
type textarea "באחריות הקבלן להכין שרטוטים לתמיכות צנרת כולל מידות, רשימת חומרים ומשקל התמיכות…"
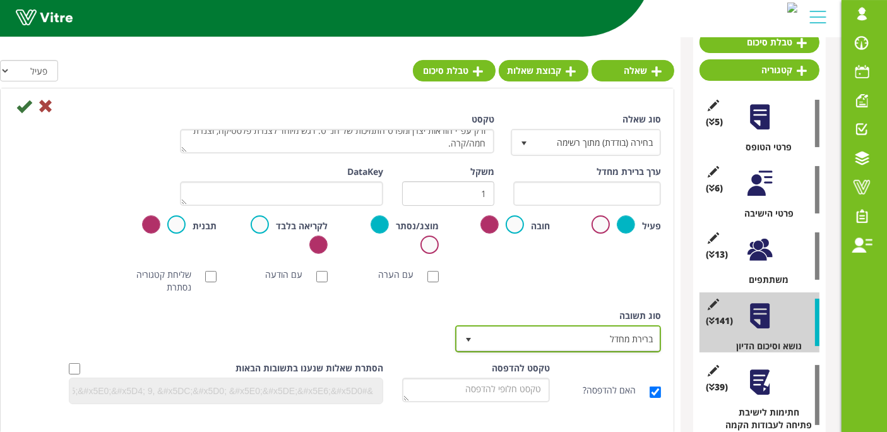
click at [606, 341] on span "ברירת מחדל" at bounding box center [569, 338] width 181 height 23
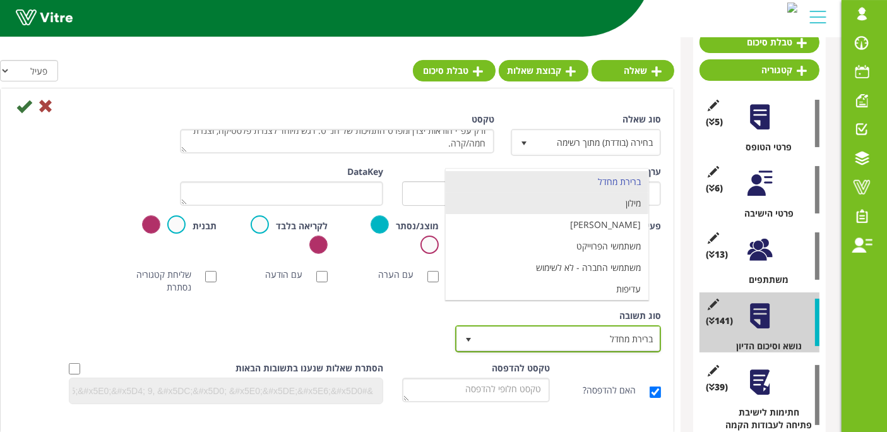
click at [619, 205] on li "מילון" at bounding box center [547, 203] width 203 height 21
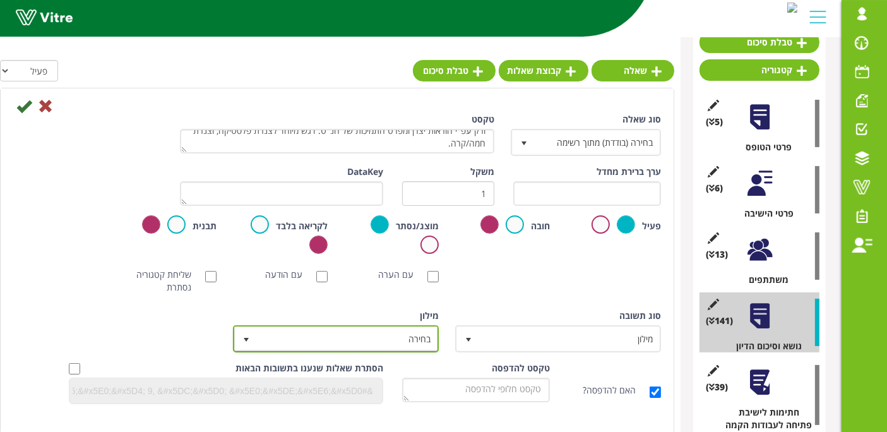
click at [402, 336] on span "בחירה" at bounding box center [347, 338] width 181 height 23
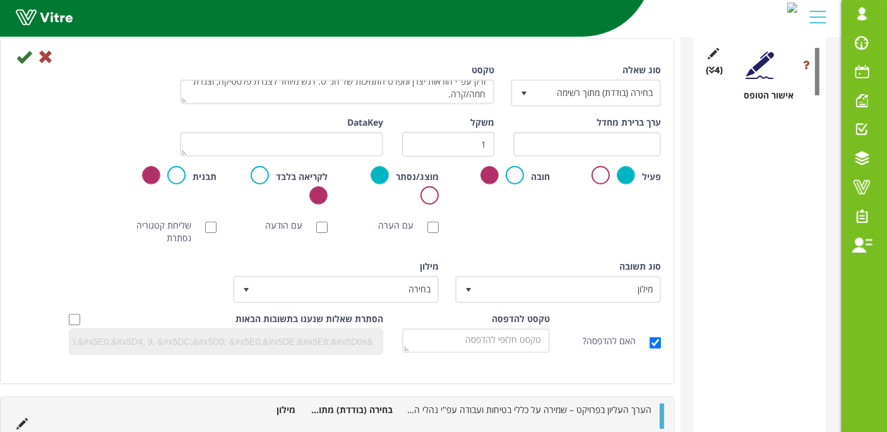
scroll to position [571, 0]
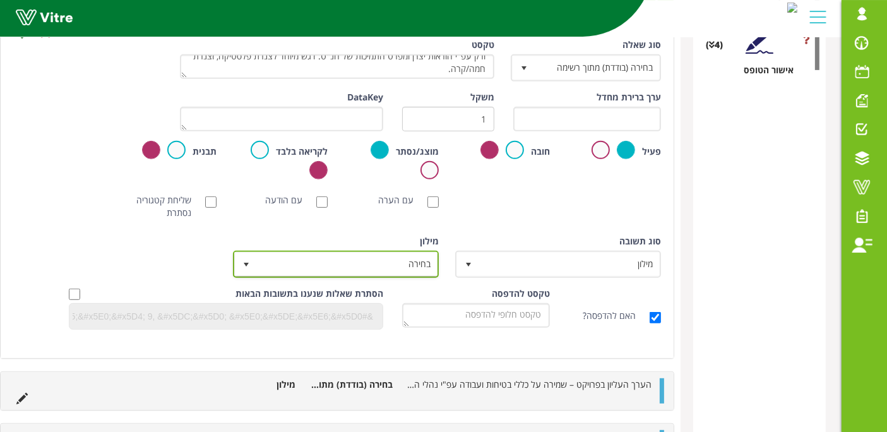
click at [314, 265] on span "בחירה" at bounding box center [347, 264] width 181 height 23
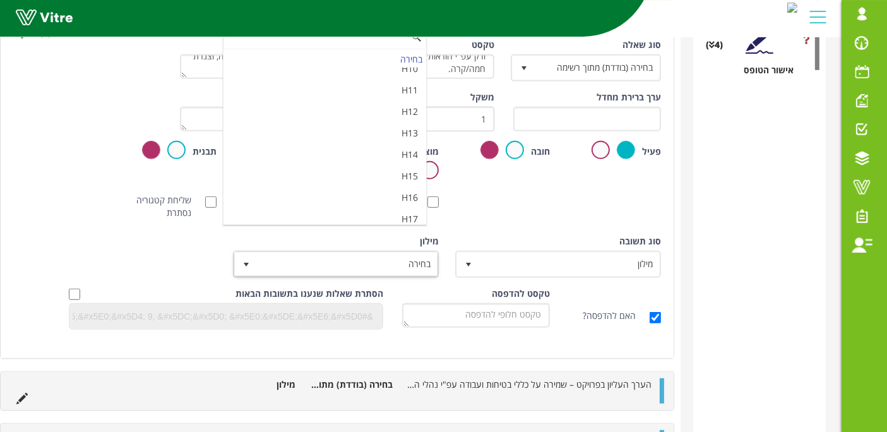
click at [326, 251] on li "מאשר / לא מאשר עם הערה" at bounding box center [325, 261] width 203 height 21
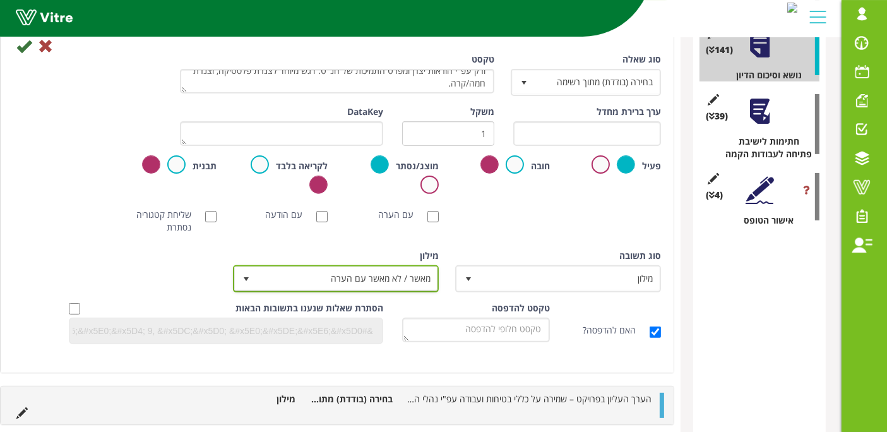
scroll to position [361, 0]
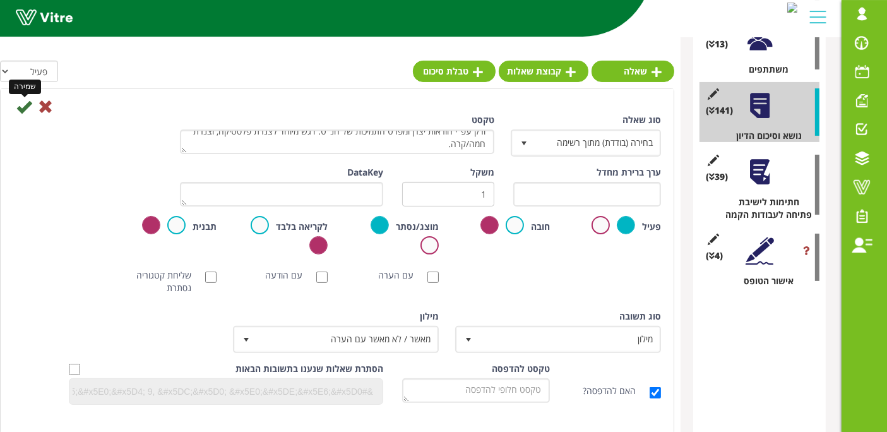
click at [25, 106] on icon at bounding box center [23, 106] width 15 height 15
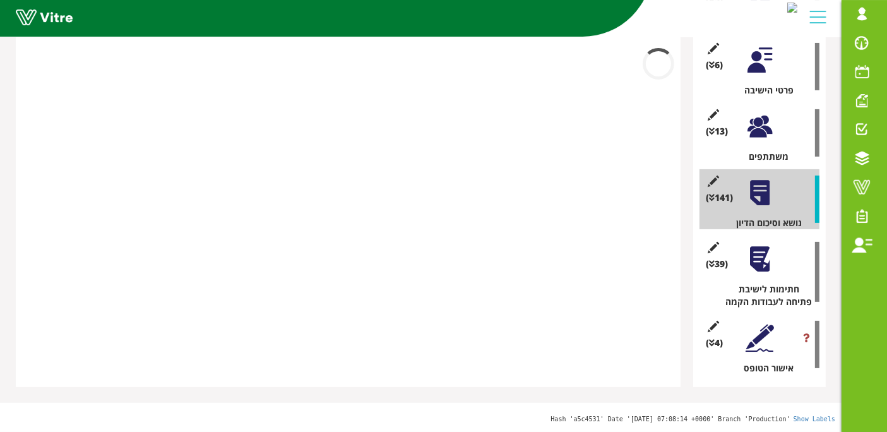
scroll to position [261, 0]
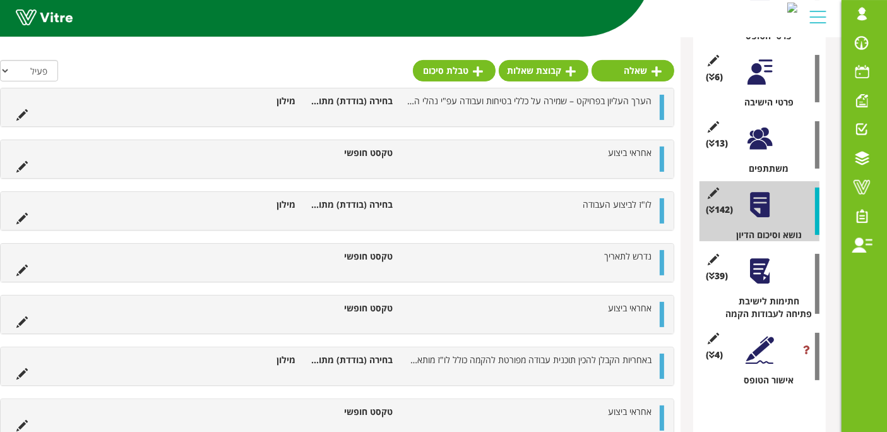
click at [638, 37] on div "lishay@vitre.io פרופיל התראות והודעות בחירת חברה עברית English Español Français…" at bounding box center [421, 18] width 842 height 37
click at [636, 66] on link "שאלה" at bounding box center [633, 70] width 83 height 21
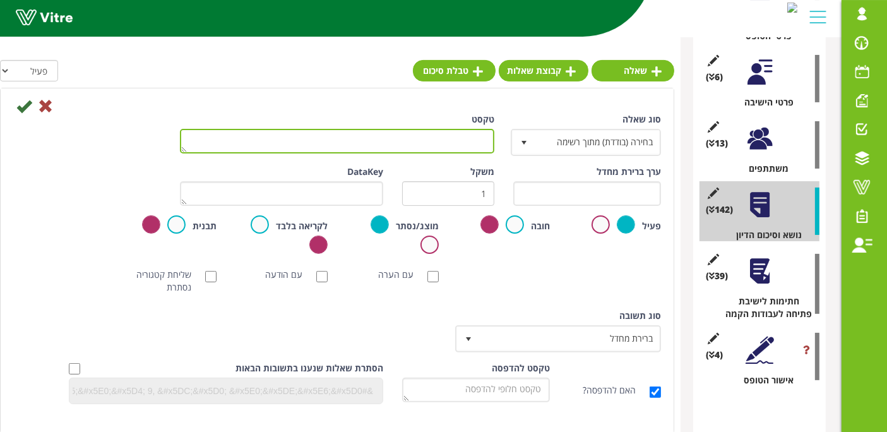
click at [419, 138] on textarea "טקסט" at bounding box center [337, 141] width 314 height 25
paste textarea "בעבודות בידוד, הקבלן יבצע את העבודה עפ"י מפרט הבידוד של חנ"ט. המפקח יעביר לידי …"
type textarea "בעבודות בידוד, הקבלן יבצע את העבודה עפ"י מפרט הבידוד של חנ"ט. המפקח יעביר לידי …"
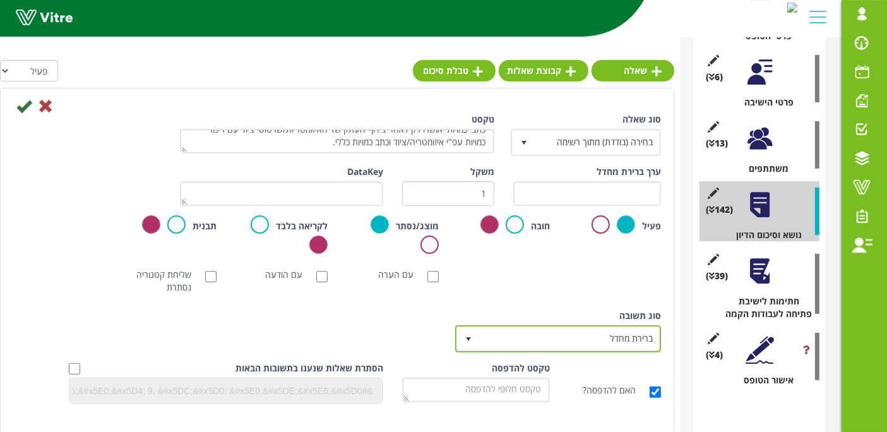
click at [568, 325] on span "ברירת מחדל 0" at bounding box center [558, 338] width 206 height 27
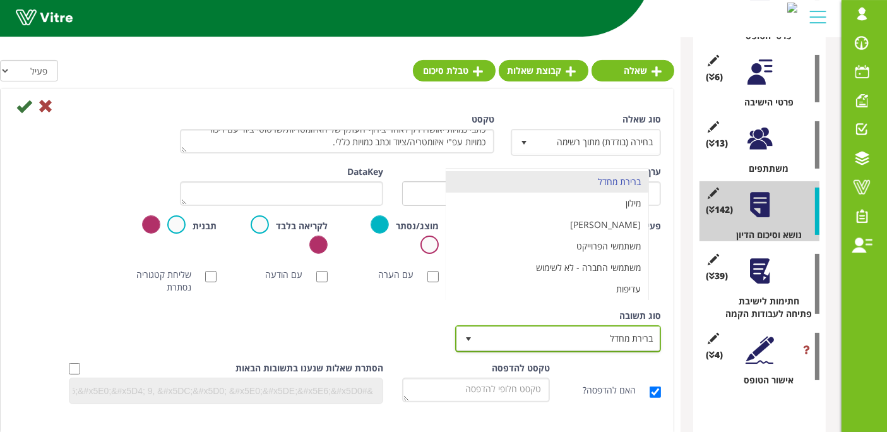
click at [566, 340] on span "ברירת מחדל" at bounding box center [569, 338] width 181 height 23
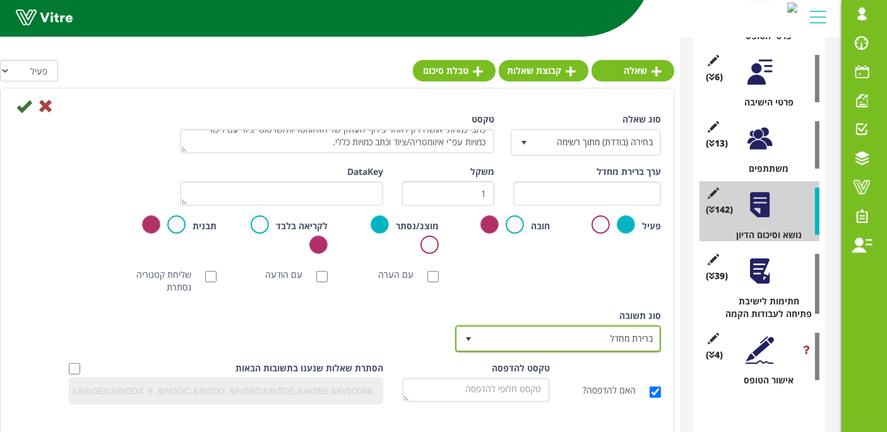
click at [566, 339] on span "ברירת מחדל" at bounding box center [569, 338] width 181 height 23
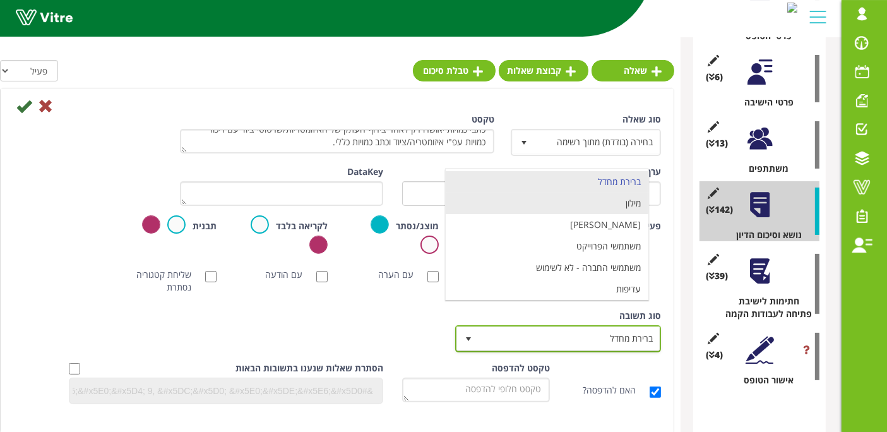
click at [608, 208] on li "מילון" at bounding box center [547, 203] width 203 height 21
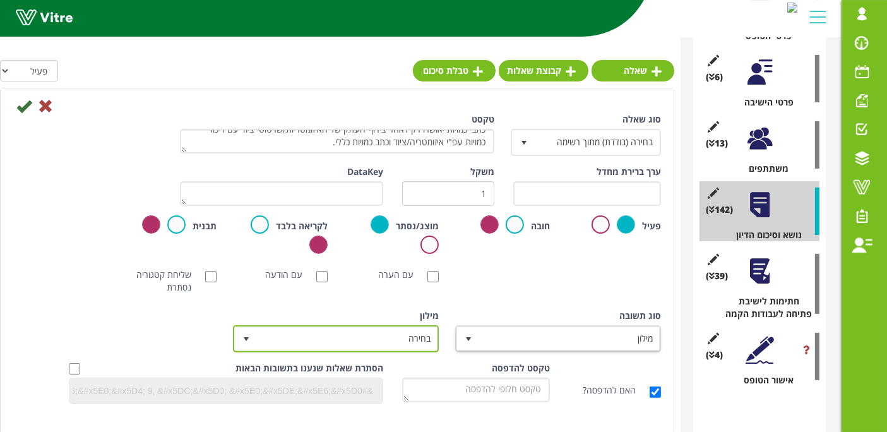
click at [369, 335] on span "בחירה" at bounding box center [347, 338] width 181 height 23
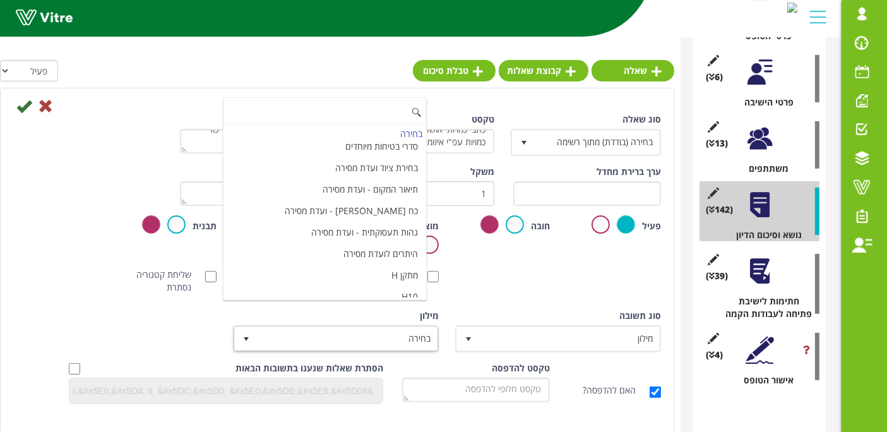
scroll to position [4214, 0]
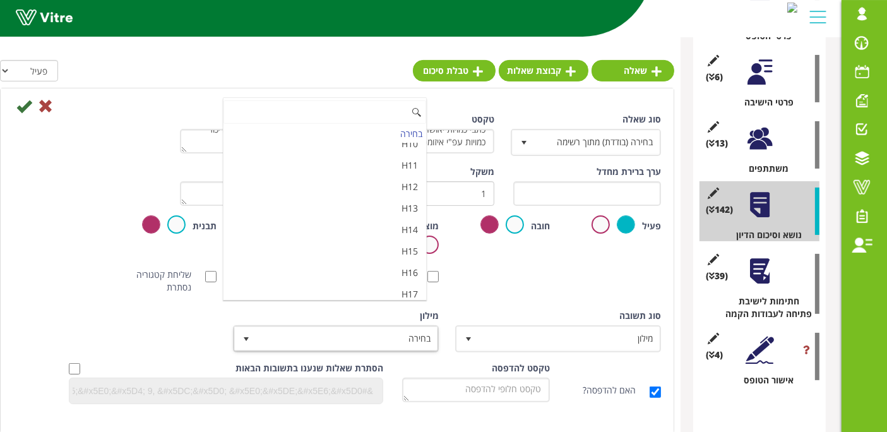
click at [354, 326] on li "מאשר / לא מאשר עם הערה" at bounding box center [325, 336] width 203 height 21
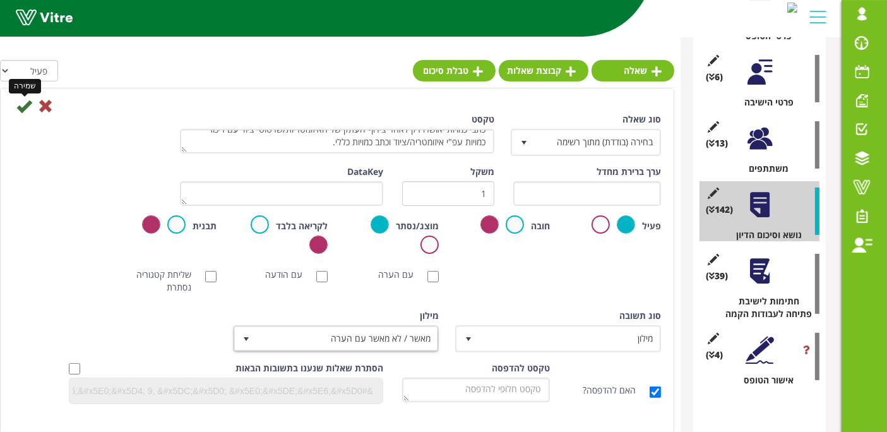
click at [26, 107] on icon at bounding box center [23, 105] width 15 height 15
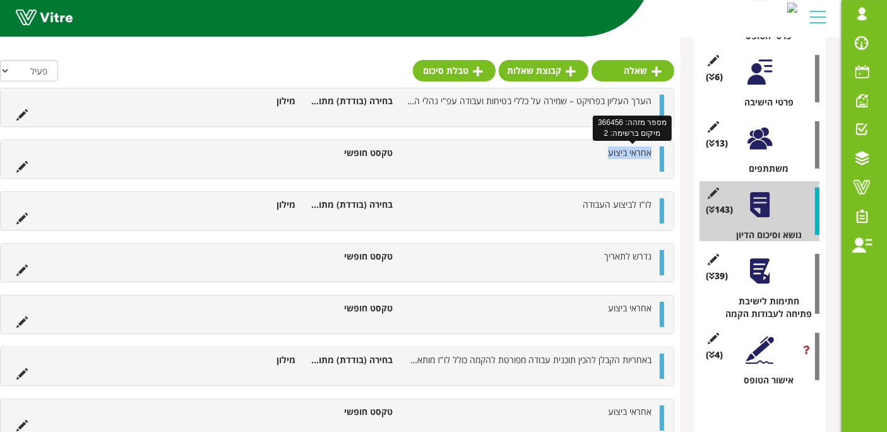
drag, startPoint x: 607, startPoint y: 154, endPoint x: 652, endPoint y: 156, distance: 44.9
click at [652, 156] on li "אחראי ביצוע" at bounding box center [528, 152] width 259 height 13
copy span "אחראי ביצוע"
click at [654, 73] on icon at bounding box center [657, 71] width 10 height 11
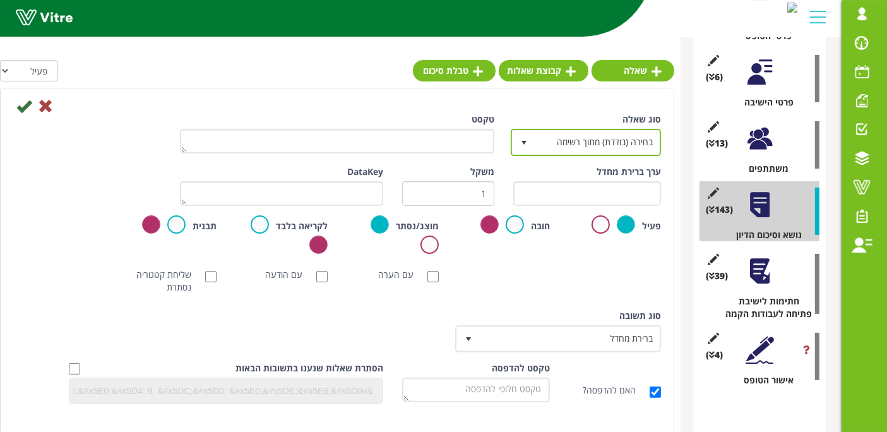
click at [569, 134] on span "בחירה (בודדת) מתוך רשימה" at bounding box center [597, 142] width 125 height 23
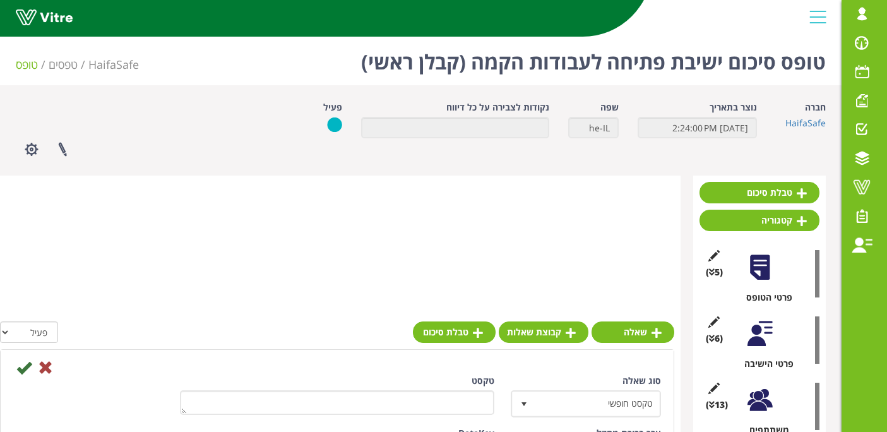
scroll to position [261, 0]
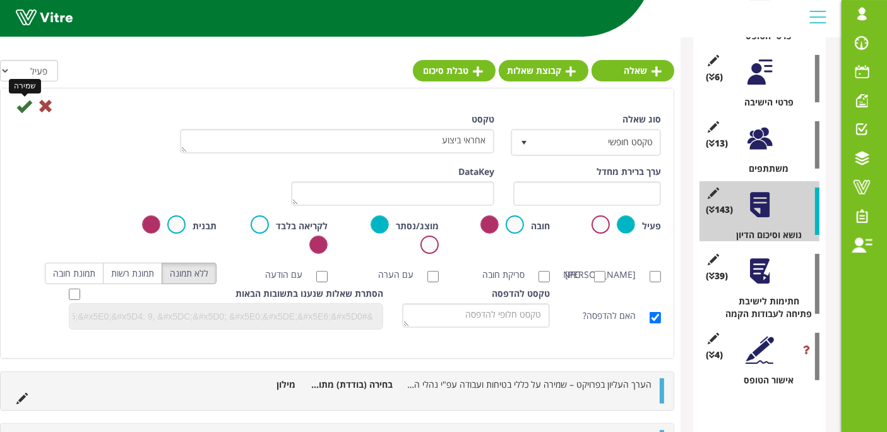
type textarea "אחראי ביצוע"
click at [24, 109] on icon at bounding box center [23, 105] width 15 height 15
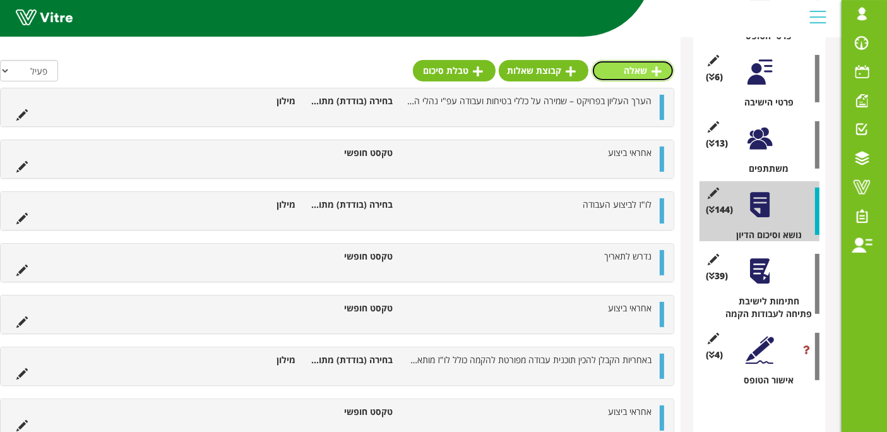
click at [631, 71] on link "שאלה" at bounding box center [633, 70] width 83 height 21
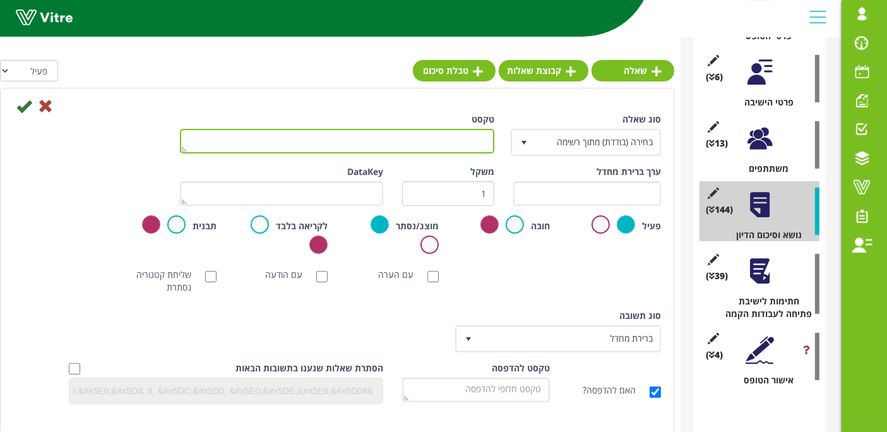
click at [431, 141] on textarea "טקסט" at bounding box center [337, 141] width 314 height 25
paste textarea "אחראי ביצוע"
type textarea "אחראי ביצוע"
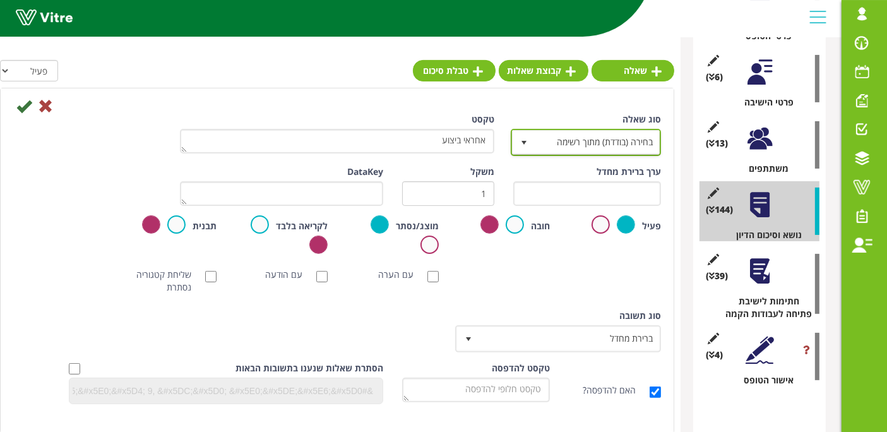
click at [587, 143] on span "בחירה (בודדת) מתוך רשימה" at bounding box center [597, 142] width 125 height 23
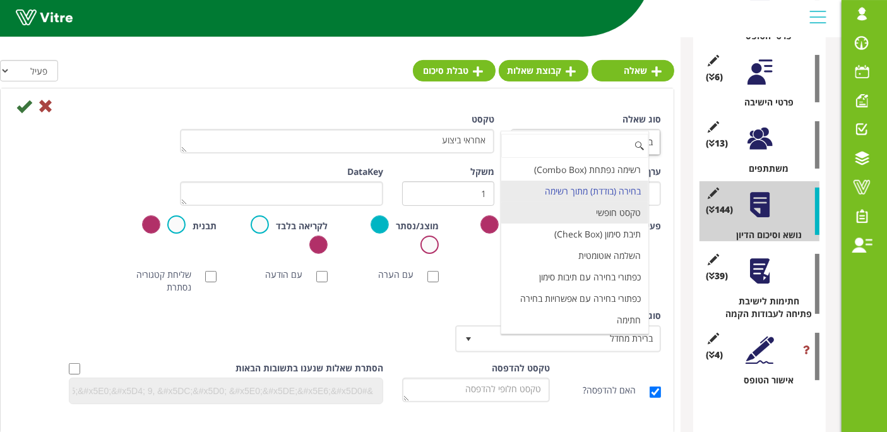
click at [626, 202] on li "טקסט חופשי" at bounding box center [574, 212] width 147 height 21
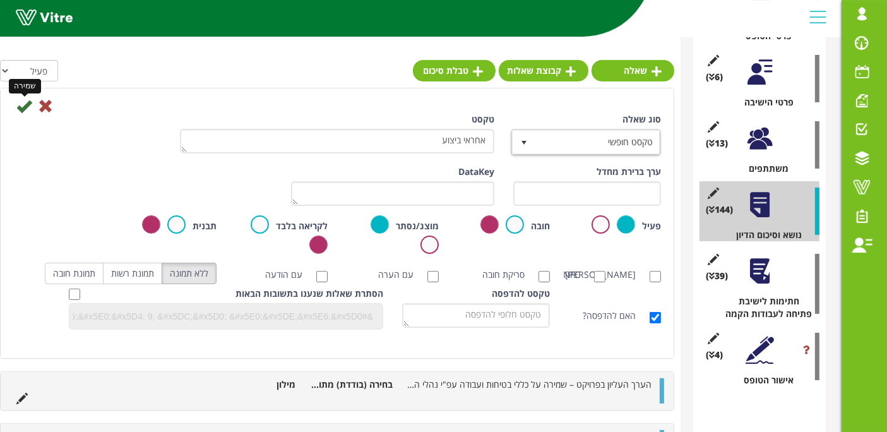
click at [21, 109] on icon at bounding box center [23, 105] width 15 height 15
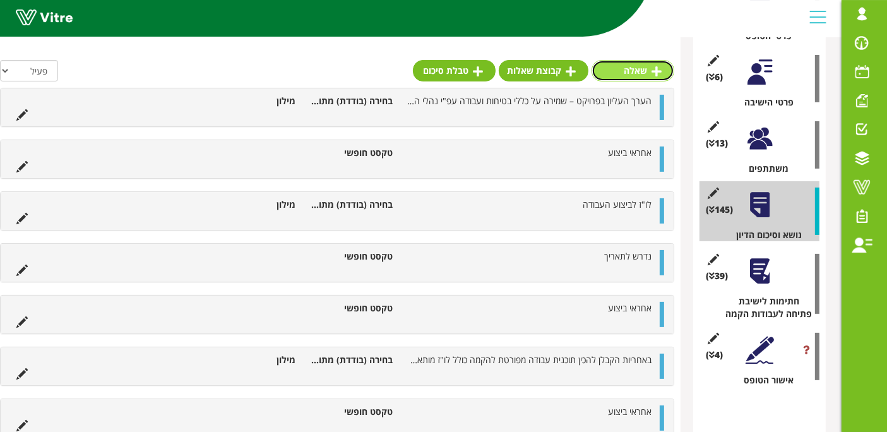
click at [648, 71] on link "שאלה" at bounding box center [633, 70] width 83 height 21
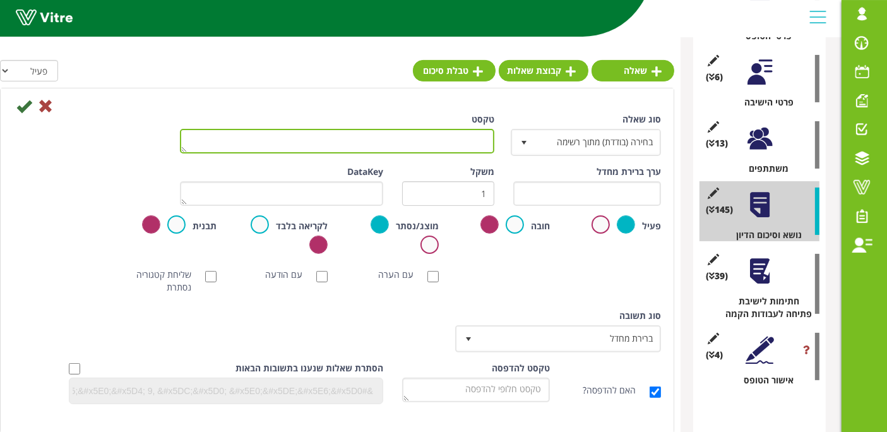
click at [436, 138] on textarea "טקסט" at bounding box center [337, 141] width 314 height 25
paste textarea "אחראי ביצוע"
type textarea "אחראי ביצוע"
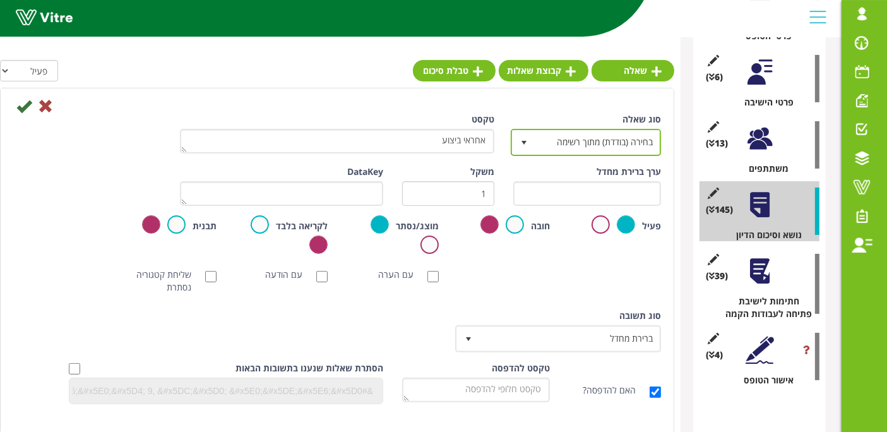
click at [553, 136] on span "בחירה (בודדת) מתוך רשימה" at bounding box center [597, 142] width 125 height 23
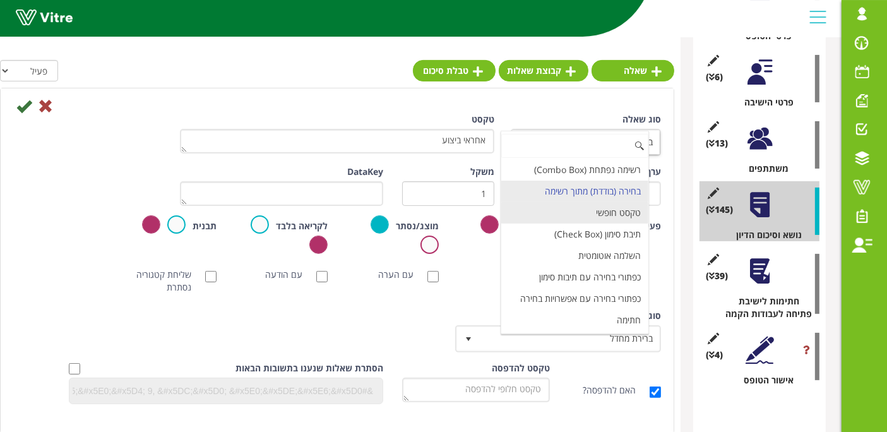
click at [583, 209] on li "טקסט חופשי" at bounding box center [574, 212] width 147 height 21
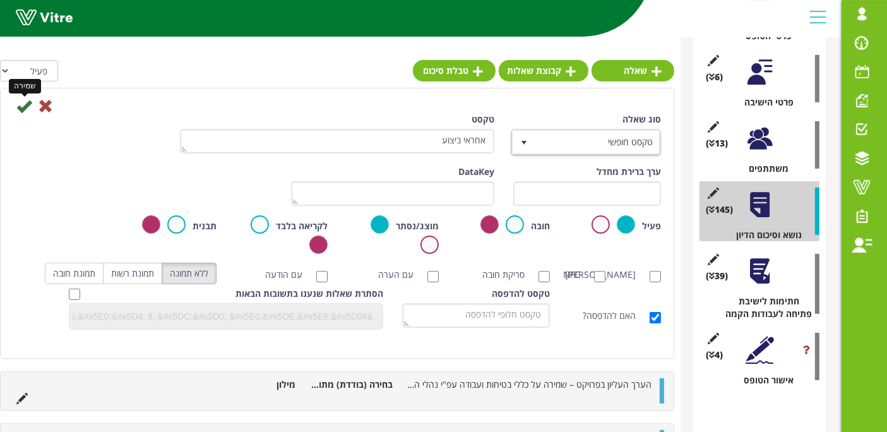
click at [21, 110] on icon at bounding box center [23, 105] width 15 height 15
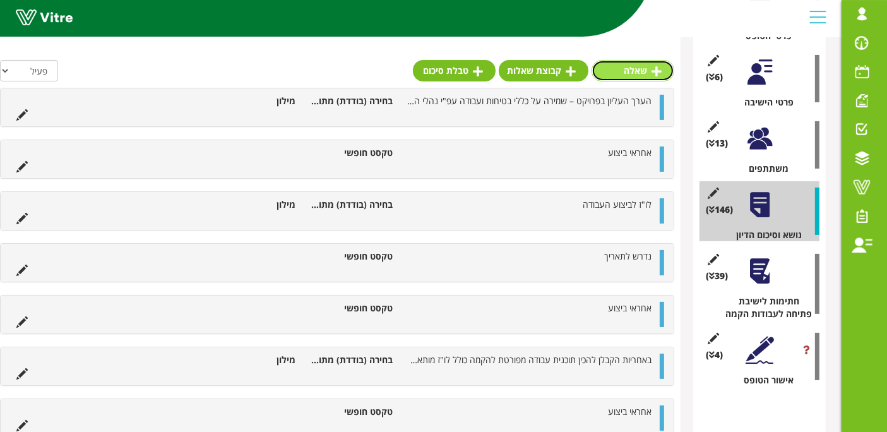
click at [652, 68] on icon at bounding box center [657, 71] width 10 height 11
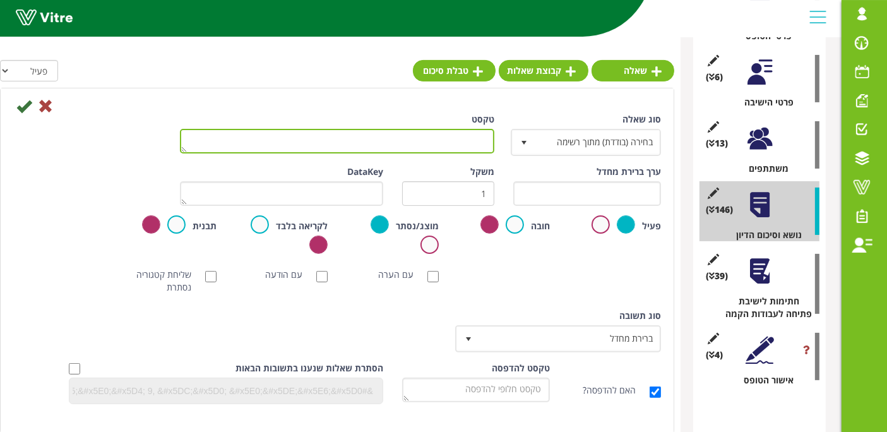
click at [354, 145] on textarea "טקסט" at bounding box center [337, 141] width 314 height 25
paste textarea "אחראי ביצוע"
type textarea "אחראי ביצוע"
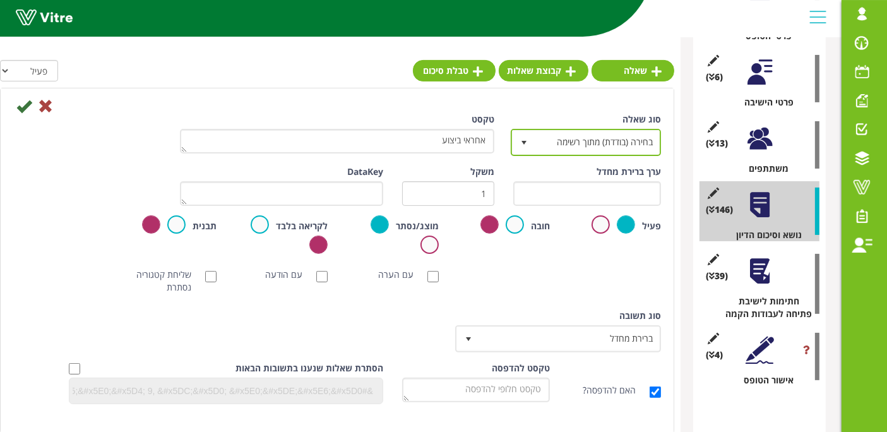
click at [581, 143] on span "בחירה (בודדת) מתוך רשימה" at bounding box center [597, 142] width 125 height 23
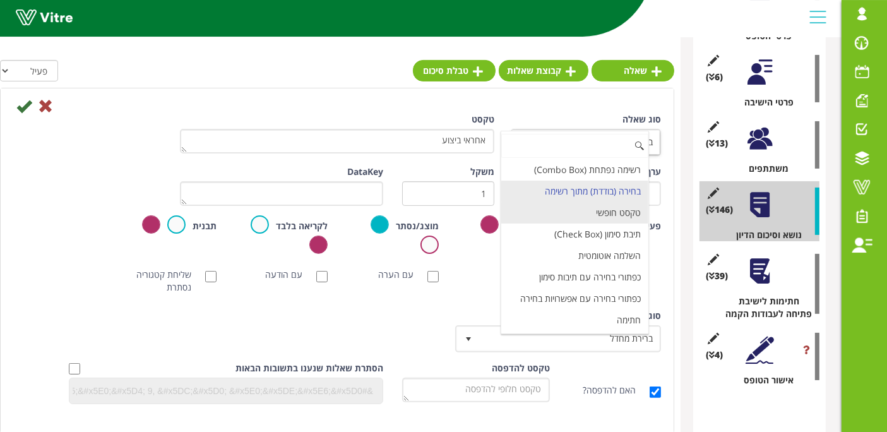
click at [606, 215] on li "טקסט חופשי" at bounding box center [574, 212] width 147 height 21
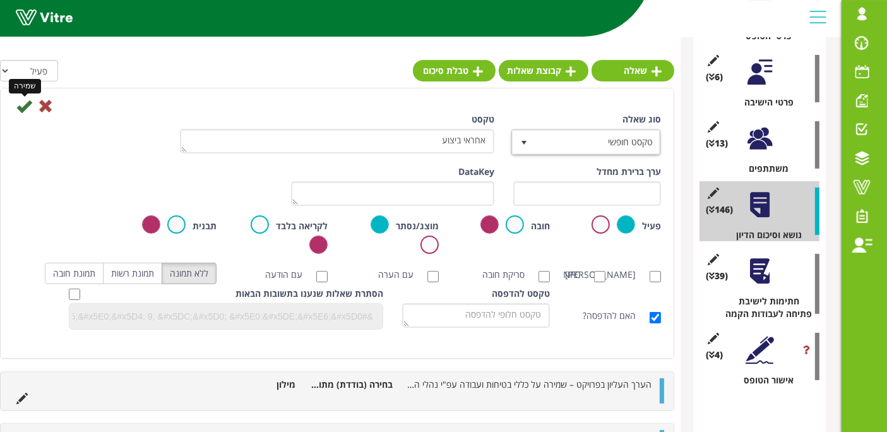
click at [22, 104] on icon at bounding box center [23, 105] width 15 height 15
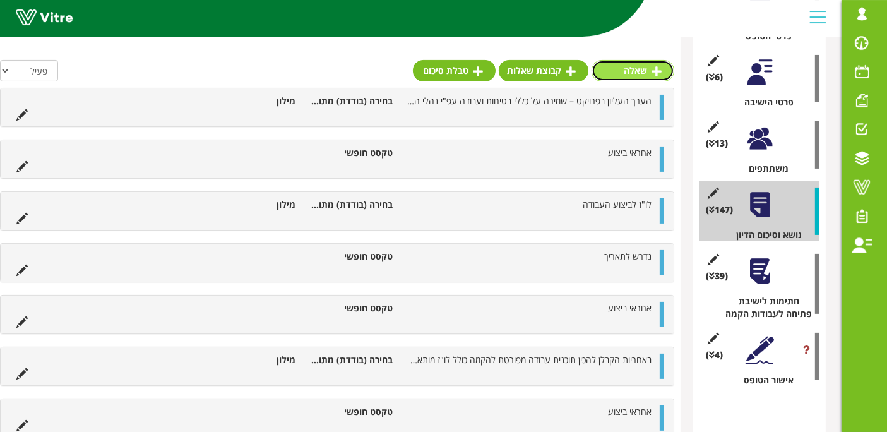
click at [654, 62] on link "שאלה" at bounding box center [633, 70] width 83 height 21
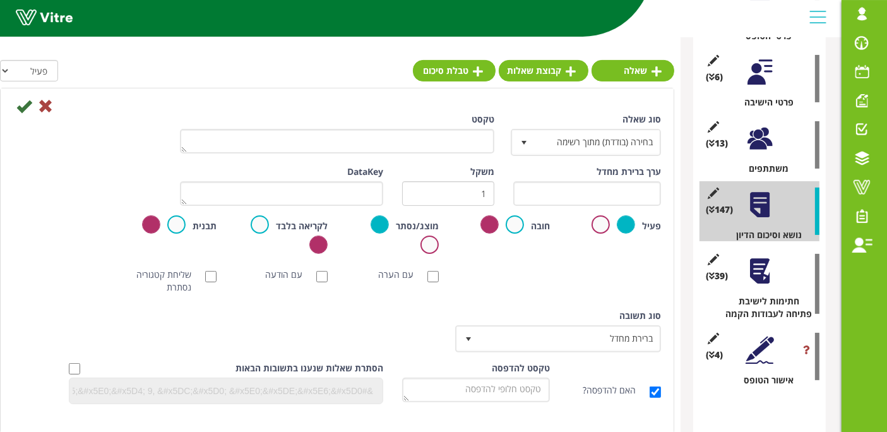
click at [396, 158] on div "טקסט" at bounding box center [336, 138] width 333 height 50
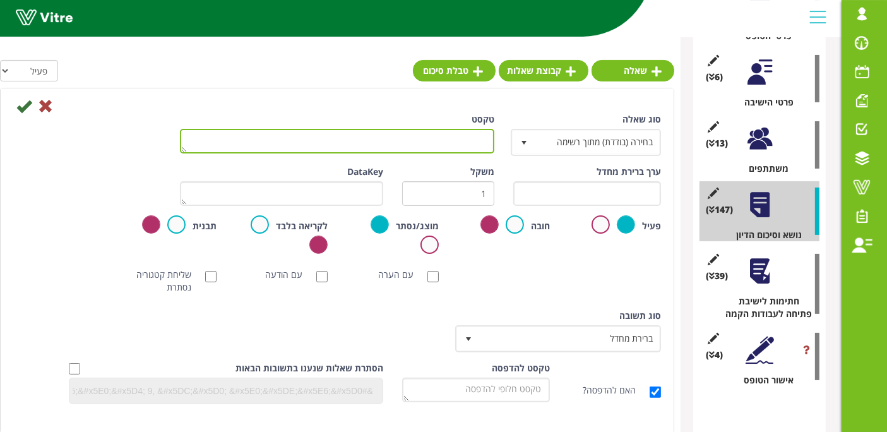
click at [402, 145] on textarea "טקסט" at bounding box center [337, 141] width 314 height 25
paste textarea "אחראי ביצוע"
type textarea "אחראי ביצוע"
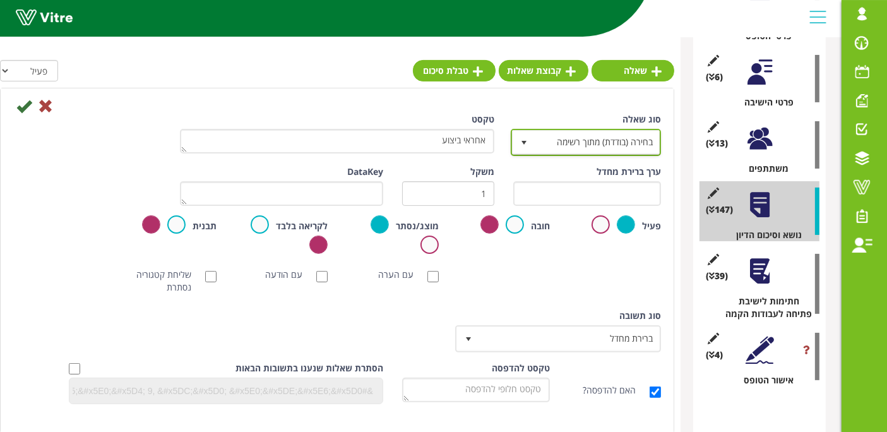
click at [587, 141] on span "בחירה (בודדת) מתוך רשימה" at bounding box center [597, 142] width 125 height 23
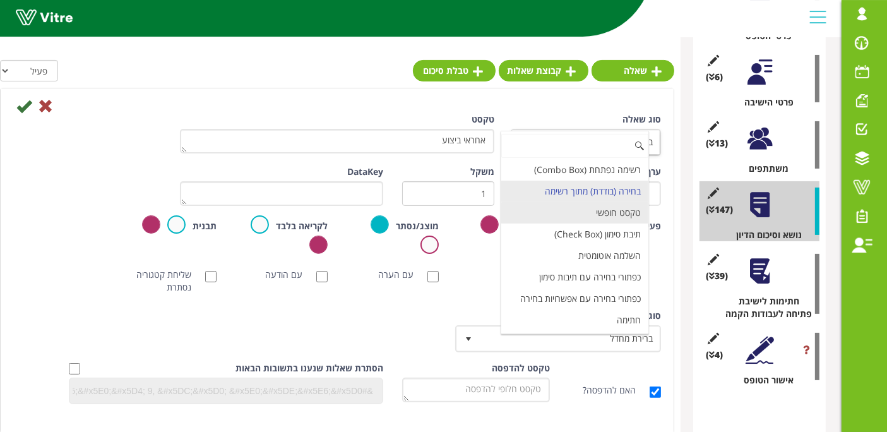
click at [609, 218] on li "טקסט חופשי" at bounding box center [574, 212] width 147 height 21
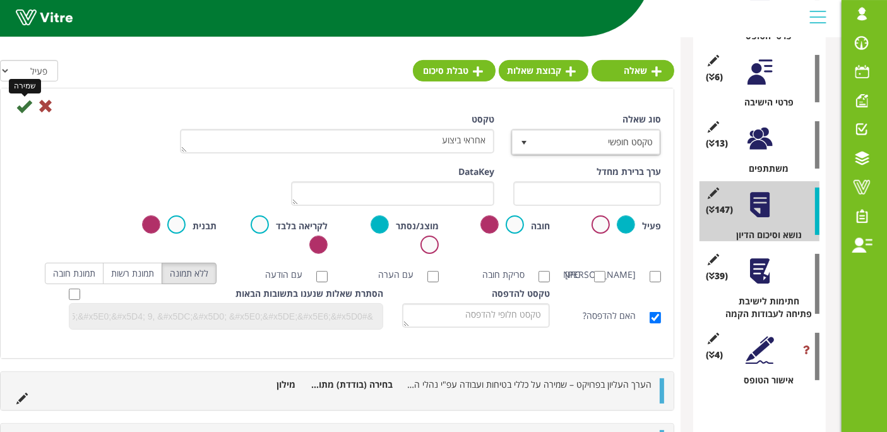
click at [20, 107] on icon at bounding box center [23, 105] width 15 height 15
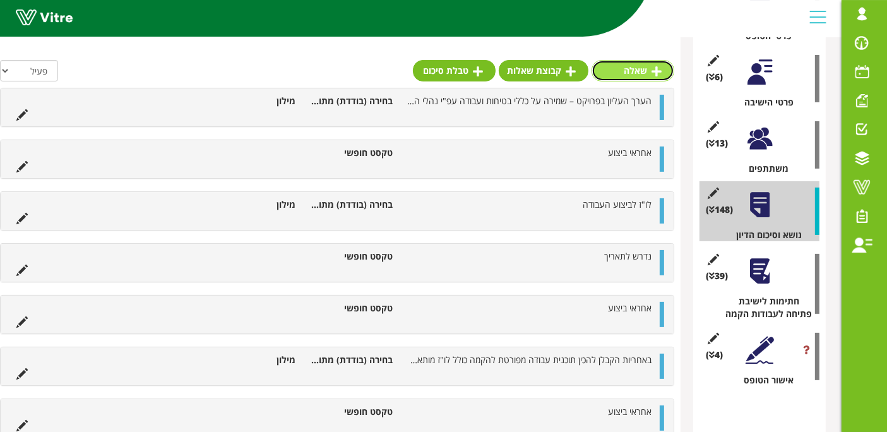
click at [640, 68] on link "שאלה" at bounding box center [633, 70] width 83 height 21
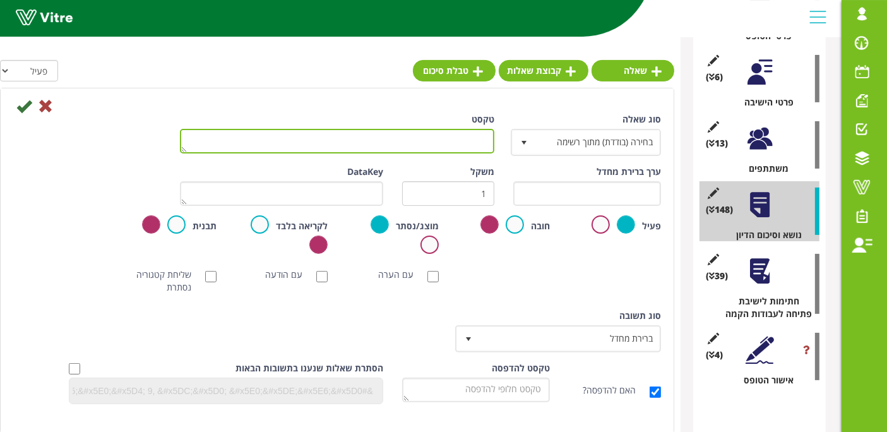
click at [478, 138] on textarea "טקסט" at bounding box center [337, 141] width 314 height 25
paste textarea "אחראי ביצוע"
type textarea "אחראי ביצוע"
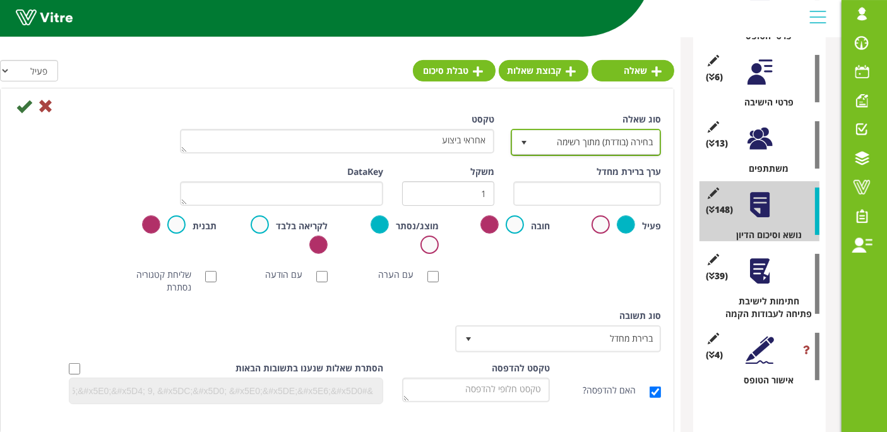
click at [522, 136] on span "select" at bounding box center [524, 142] width 23 height 23
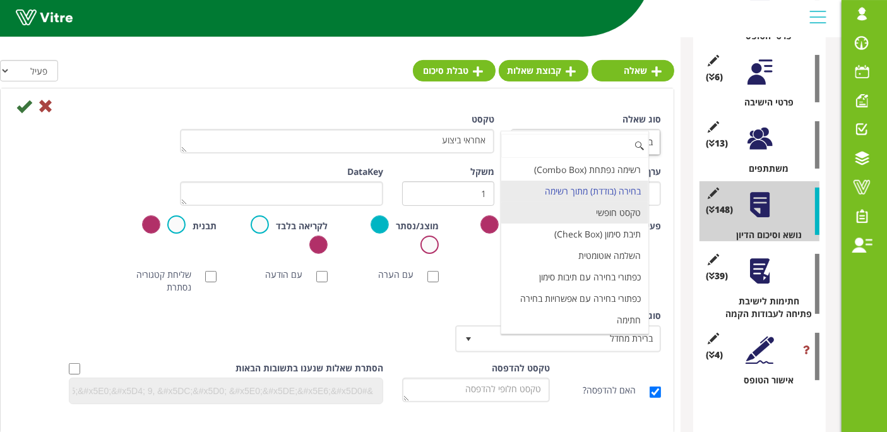
click at [600, 206] on li "טקסט חופשי" at bounding box center [574, 212] width 147 height 21
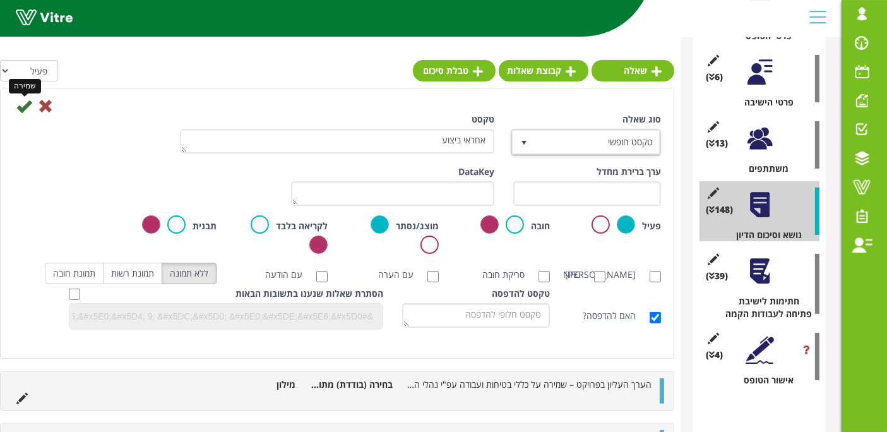
click at [26, 110] on icon at bounding box center [23, 105] width 15 height 15
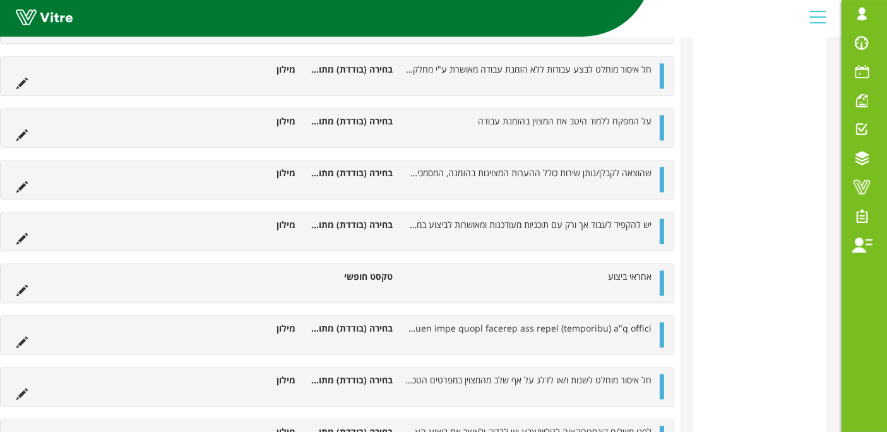
scroll to position [7334, 0]
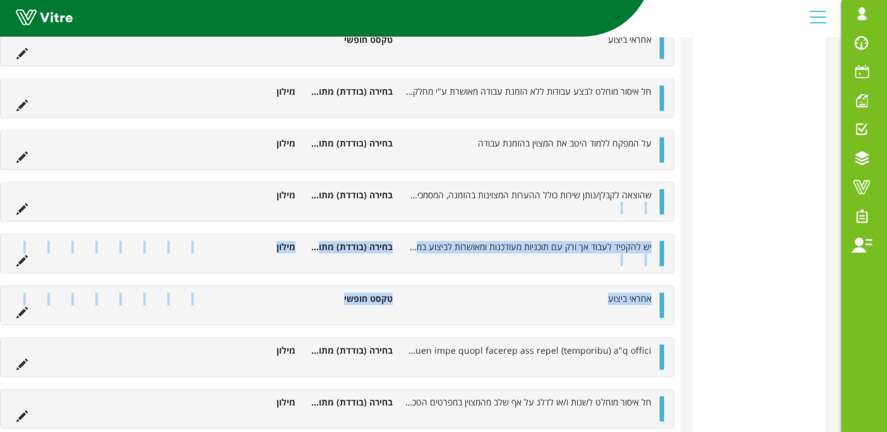
drag, startPoint x: 665, startPoint y: 260, endPoint x: 664, endPoint y: 170, distance: 89.7
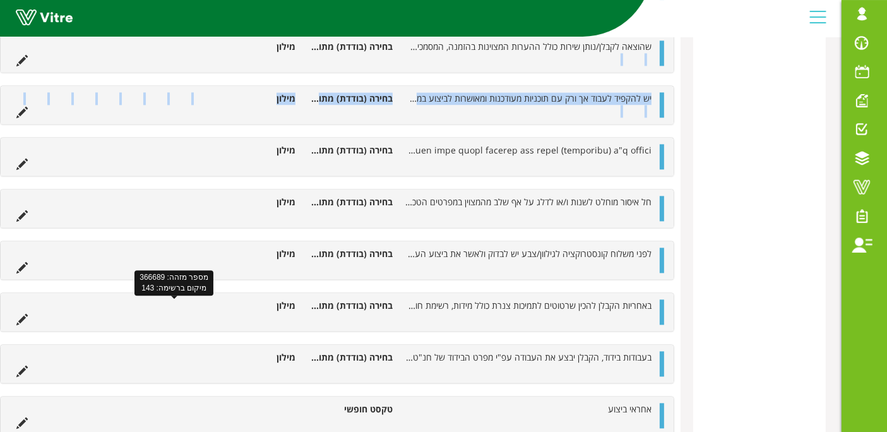
scroll to position [7544, 0]
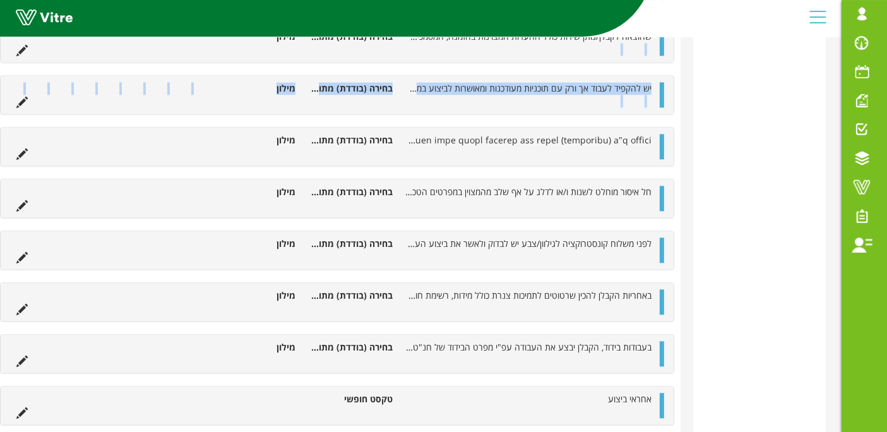
click at [660, 393] on div at bounding box center [662, 405] width 4 height 25
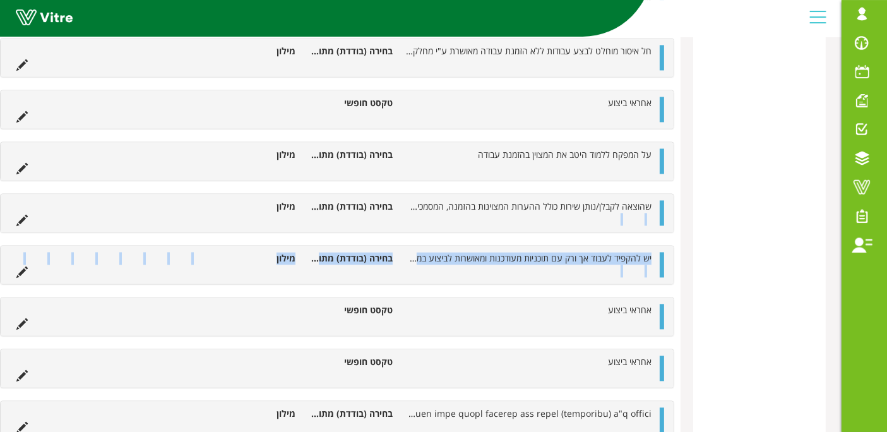
scroll to position [7334, 0]
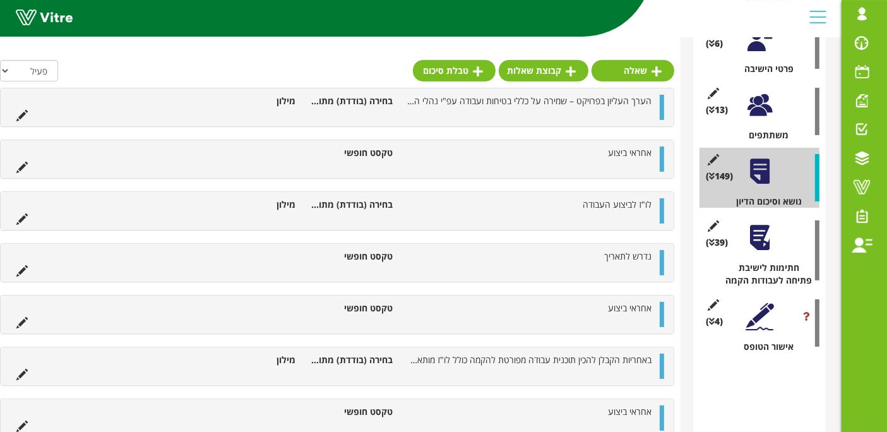
scroll to position [100, 0]
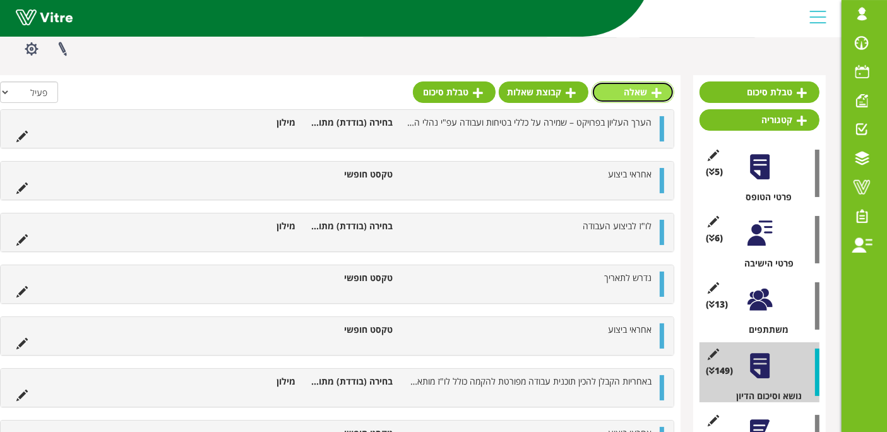
click at [663, 90] on link "שאלה" at bounding box center [633, 91] width 83 height 21
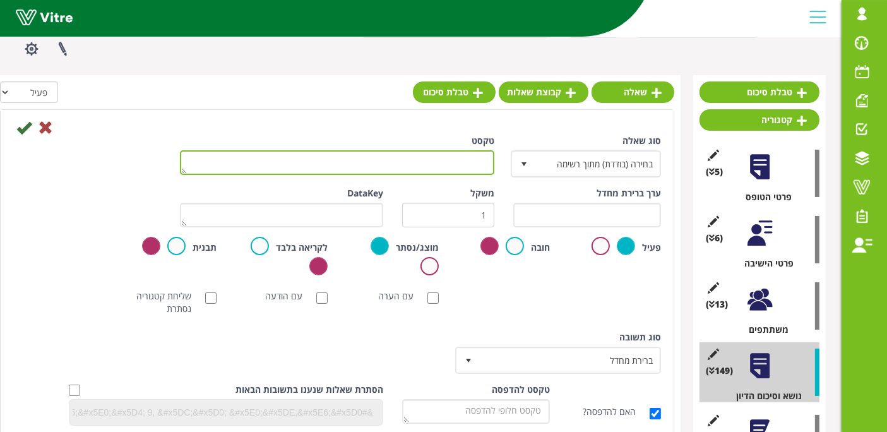
click at [469, 151] on textarea "טקסט" at bounding box center [337, 162] width 314 height 25
paste textarea "אחראי ביצוע"
type textarea "אחראי ביצוע"
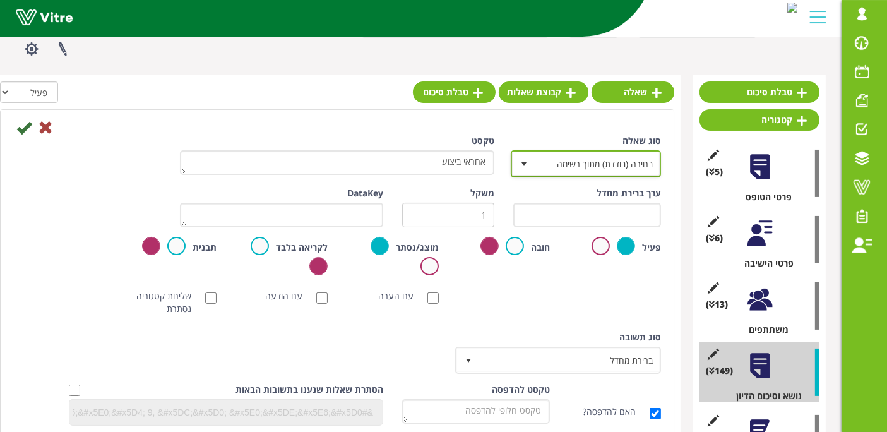
click at [579, 163] on span "בחירה (בודדת) מתוך רשימה" at bounding box center [597, 163] width 125 height 23
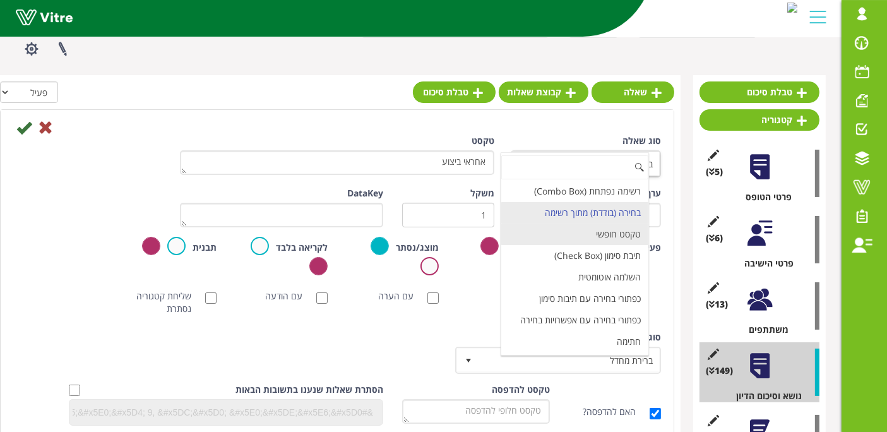
click at [605, 230] on li "טקסט חופשי" at bounding box center [574, 234] width 147 height 21
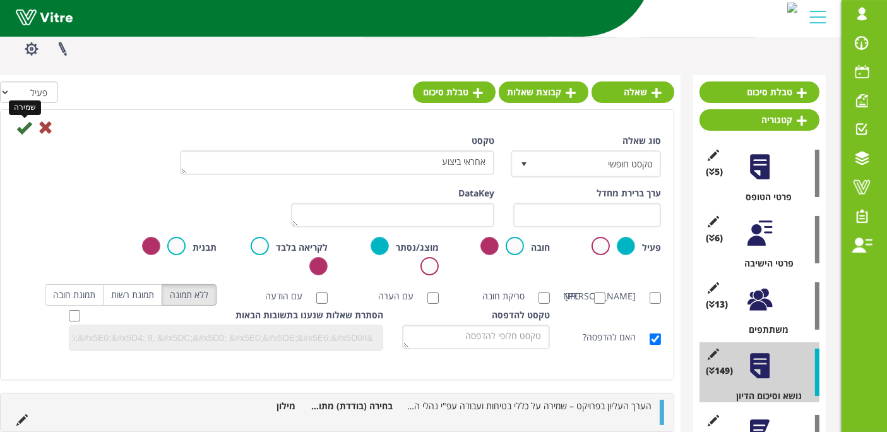
click at [20, 125] on icon at bounding box center [23, 127] width 15 height 15
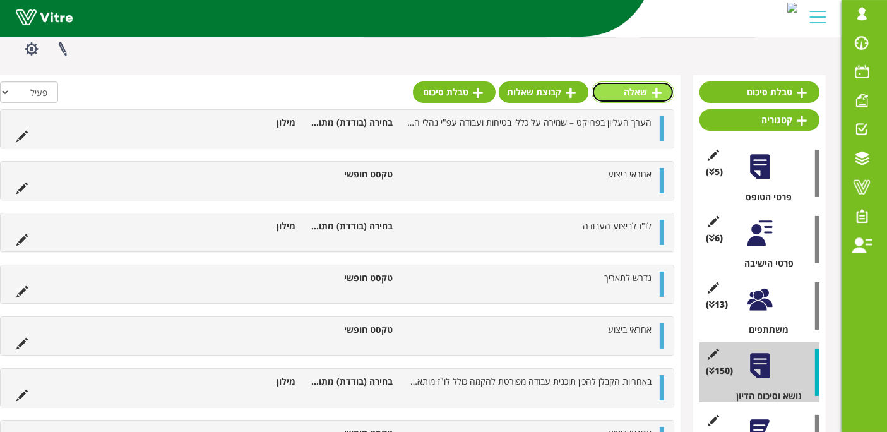
click at [648, 93] on link "שאלה" at bounding box center [633, 91] width 83 height 21
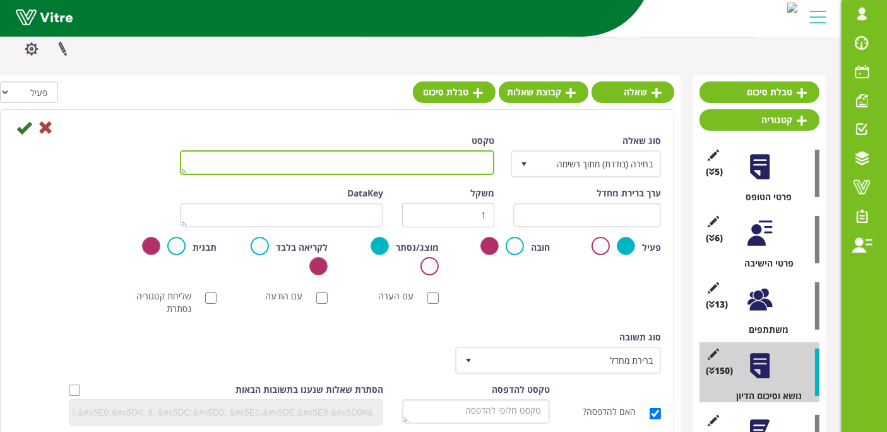
click at [448, 157] on textarea "טקסט" at bounding box center [337, 162] width 314 height 25
paste textarea "אחראי ביצוע"
type textarea "אחראי ביצוע"
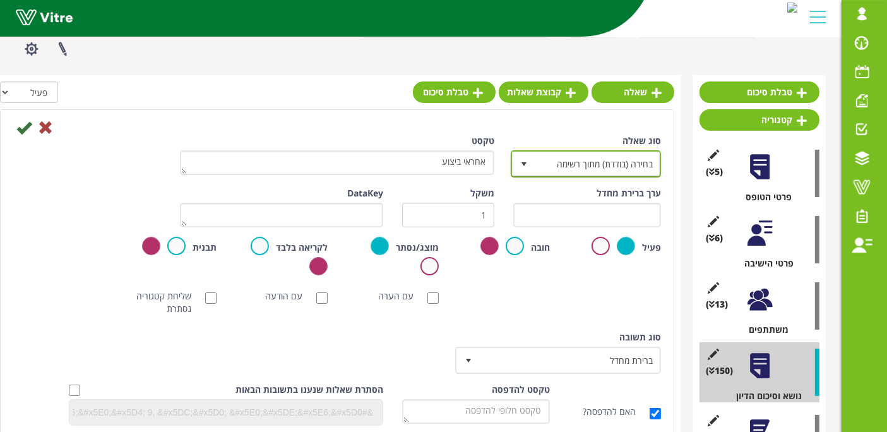
click at [554, 156] on span "בחירה (בודדת) מתוך רשימה" at bounding box center [597, 163] width 125 height 23
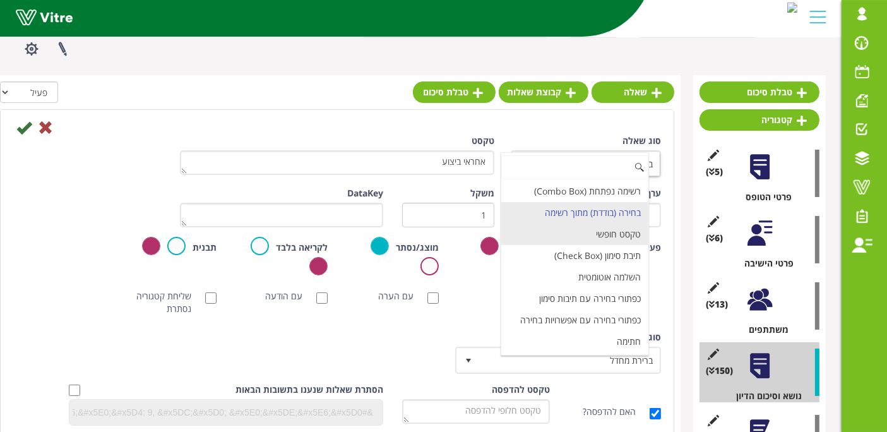
click at [579, 230] on li "טקסט חופשי" at bounding box center [574, 234] width 147 height 21
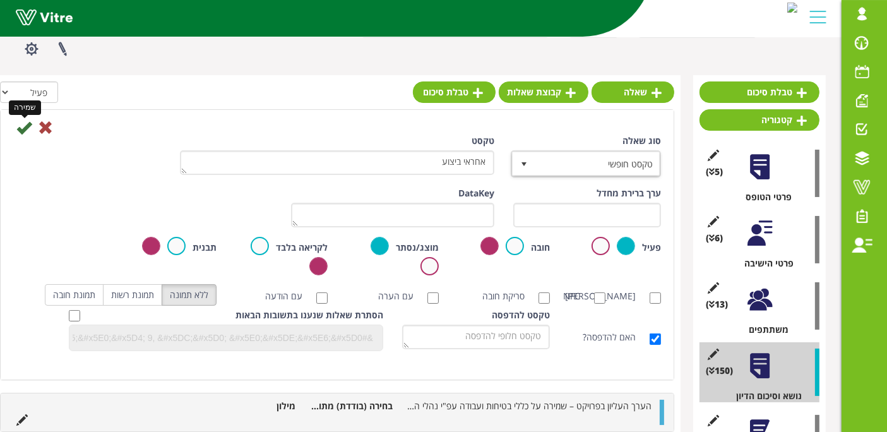
click at [23, 129] on icon at bounding box center [23, 127] width 15 height 15
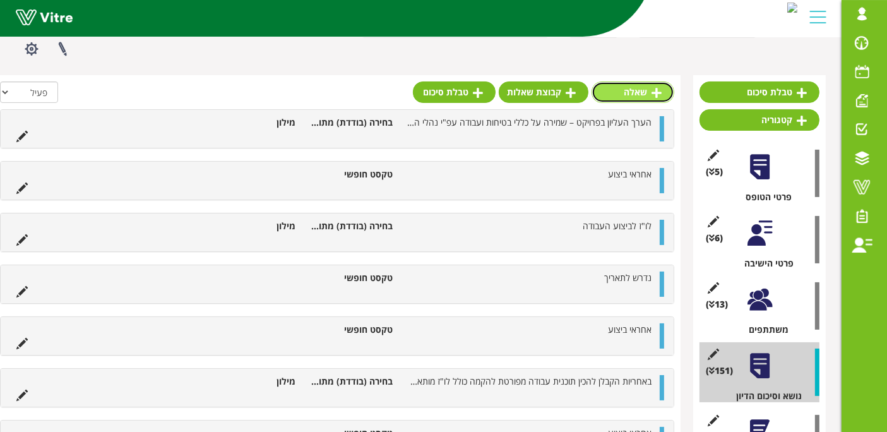
click at [657, 81] on link "שאלה" at bounding box center [633, 91] width 83 height 21
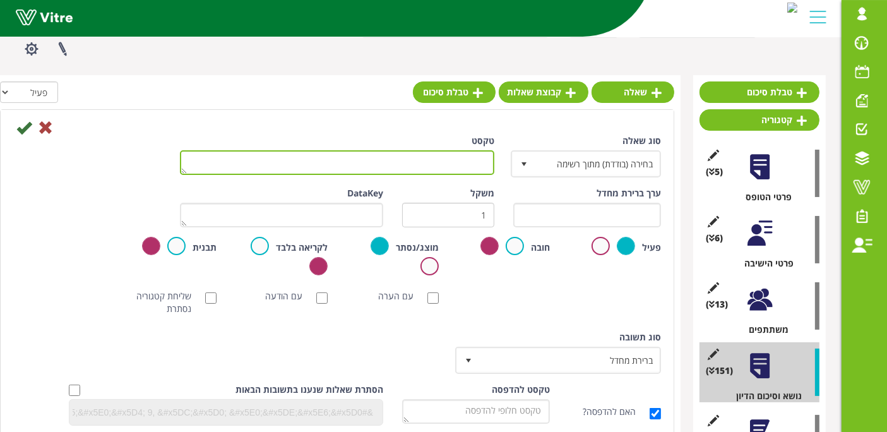
click at [452, 158] on textarea "טקסט" at bounding box center [337, 162] width 314 height 25
paste textarea "אחראי ביצוע"
type textarea "אחראי ביצוע"
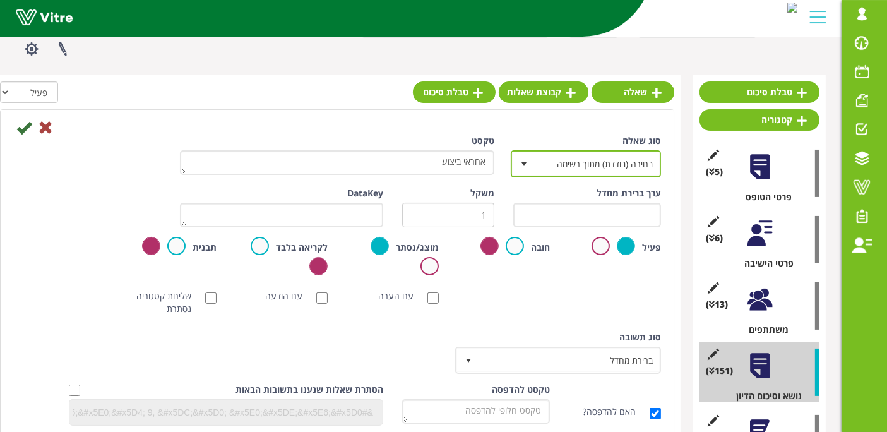
click at [571, 174] on span "בחירה (בודדת) מתוך רשימה 3" at bounding box center [586, 163] width 150 height 27
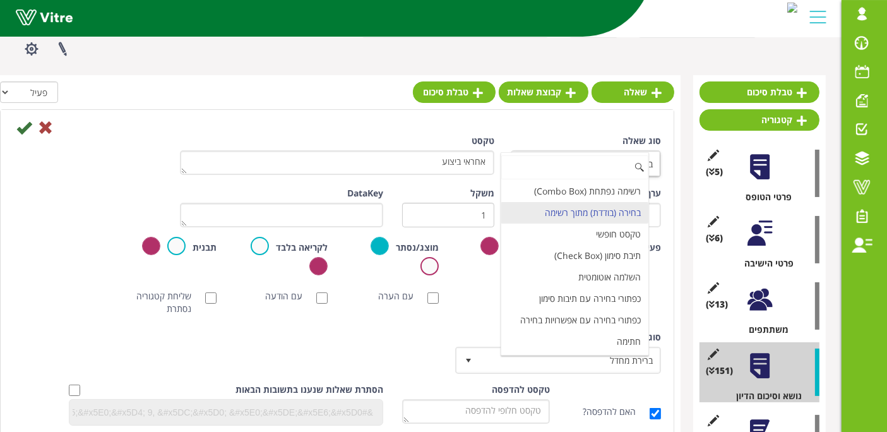
click at [583, 226] on li "טקסט חופשי" at bounding box center [574, 234] width 147 height 21
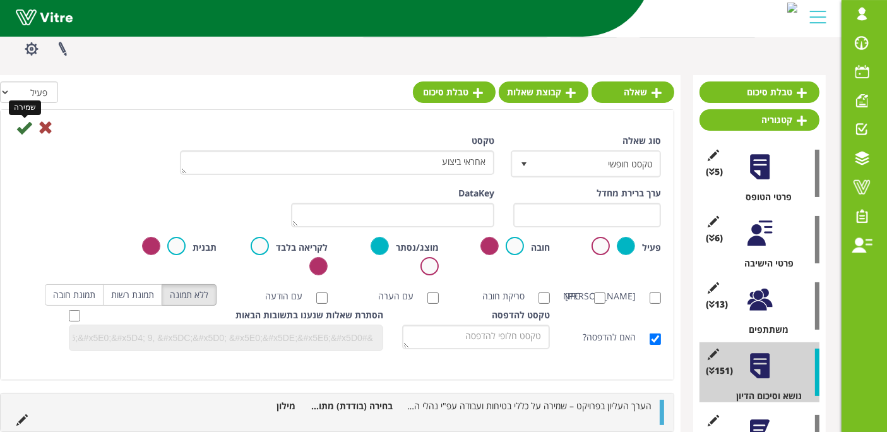
click at [25, 125] on icon at bounding box center [23, 127] width 15 height 15
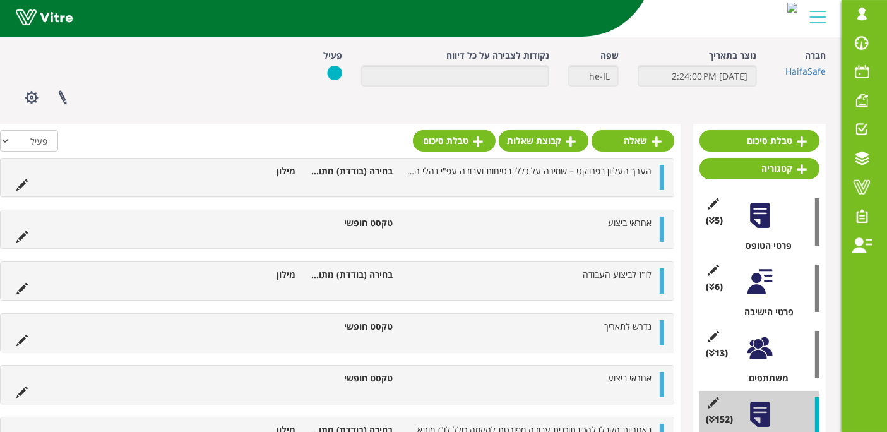
scroll to position [0, 0]
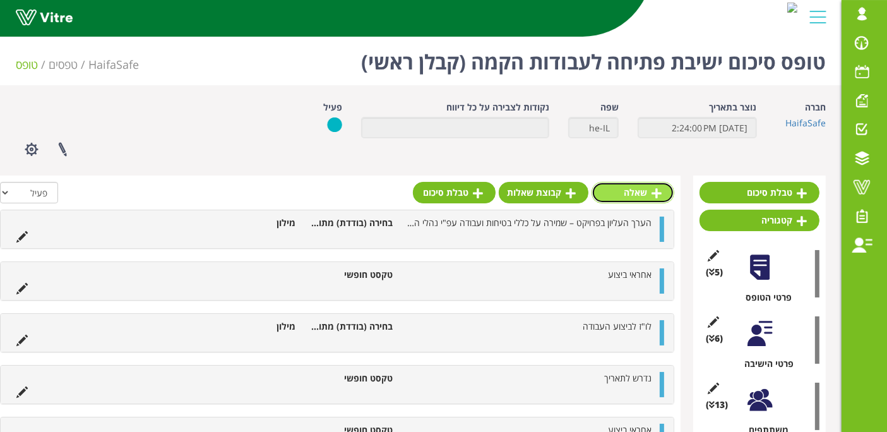
click at [640, 184] on link "שאלה" at bounding box center [633, 192] width 83 height 21
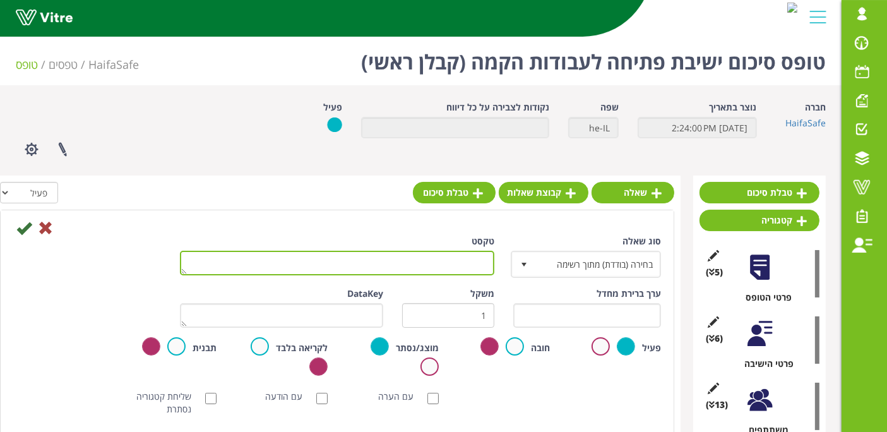
click at [448, 261] on textarea "טקסט" at bounding box center [337, 263] width 314 height 25
paste textarea "באחריות הקבלן לבדוק התאמת התוכניות לשטח כולל אימות מידות. באחריות קבלני ה"א/קונ…"
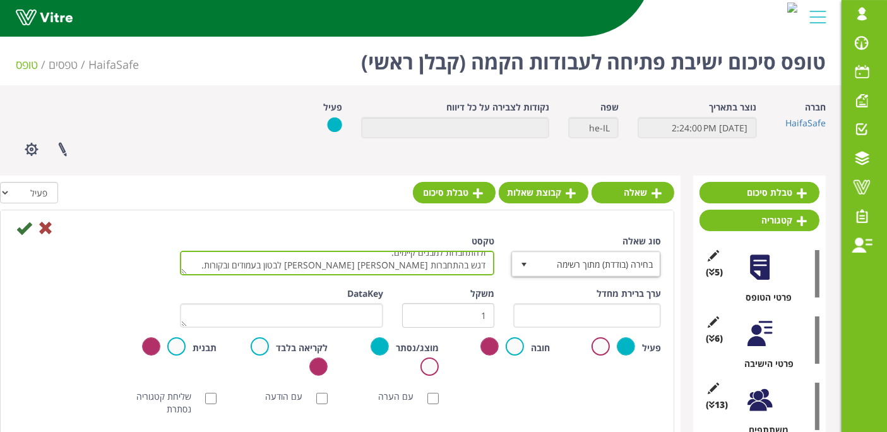
scroll to position [140, 0]
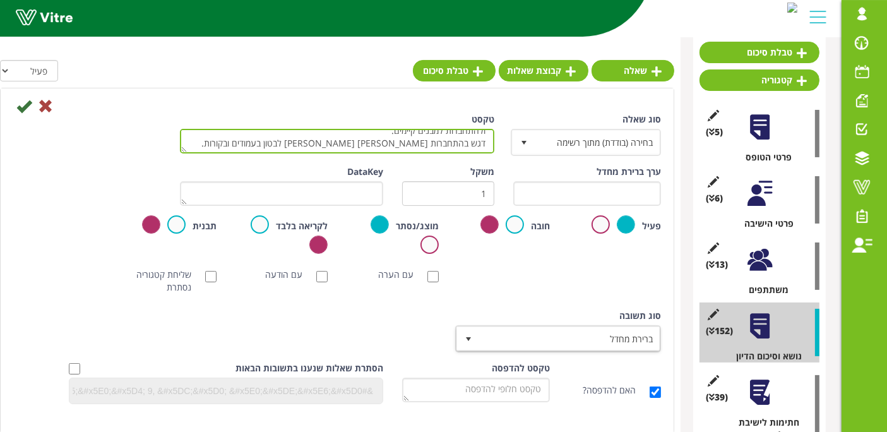
type textarea "באחריות הקבלן לבדוק התאמת התוכניות לשטח כולל אימות מידות. באחריות קבלני ה"א/קונ…"
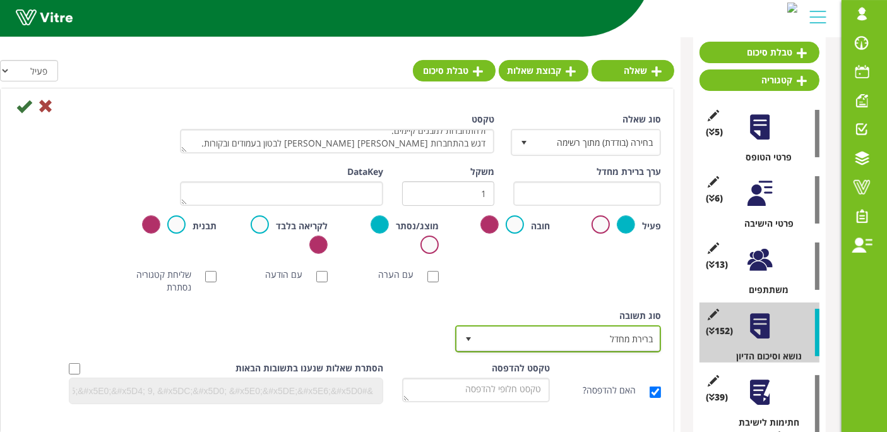
click at [556, 338] on span "ברירת מחדל" at bounding box center [569, 338] width 181 height 23
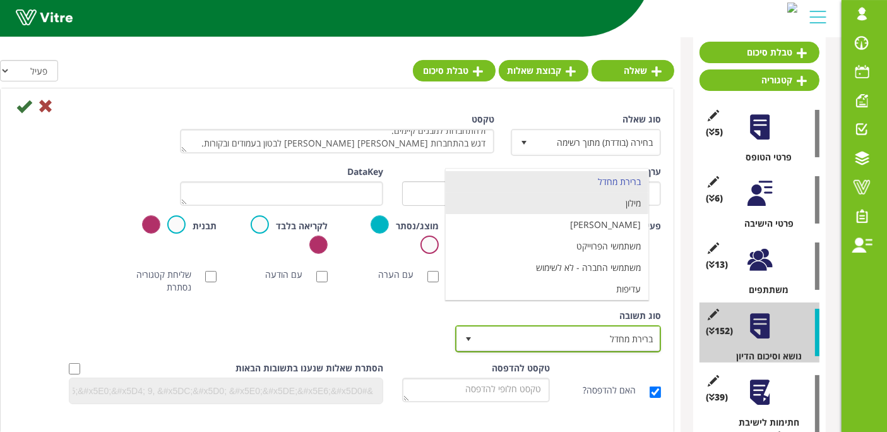
click at [579, 207] on li "מילון" at bounding box center [547, 203] width 203 height 21
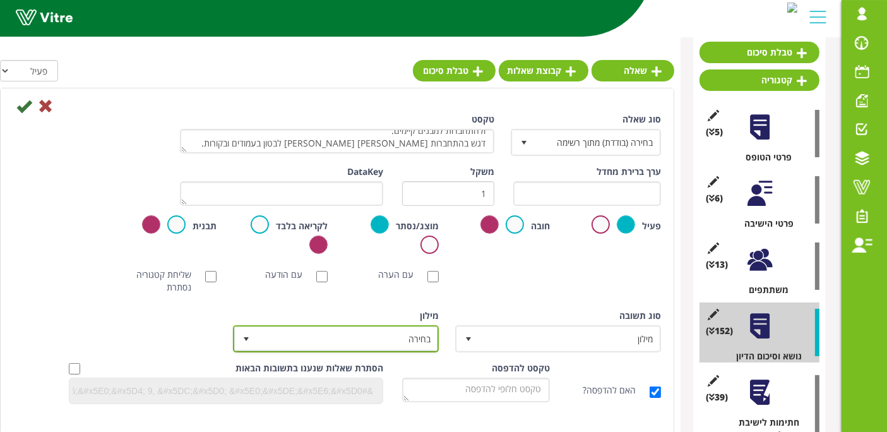
click at [395, 337] on span "בחירה" at bounding box center [347, 338] width 181 height 23
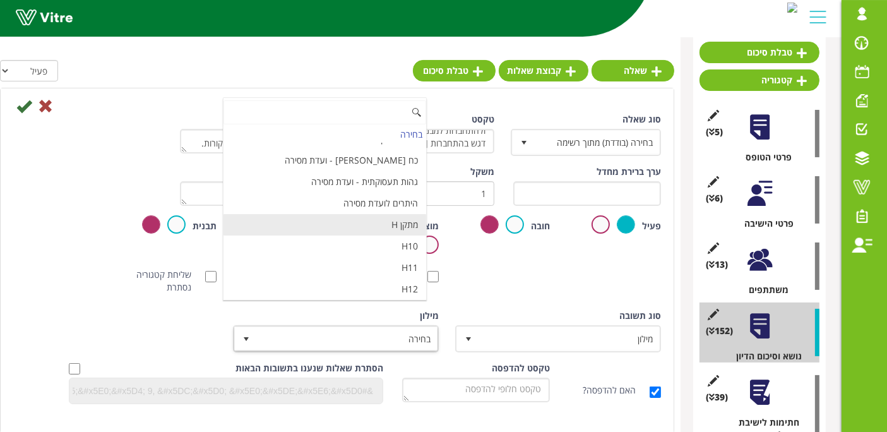
scroll to position [4214, 0]
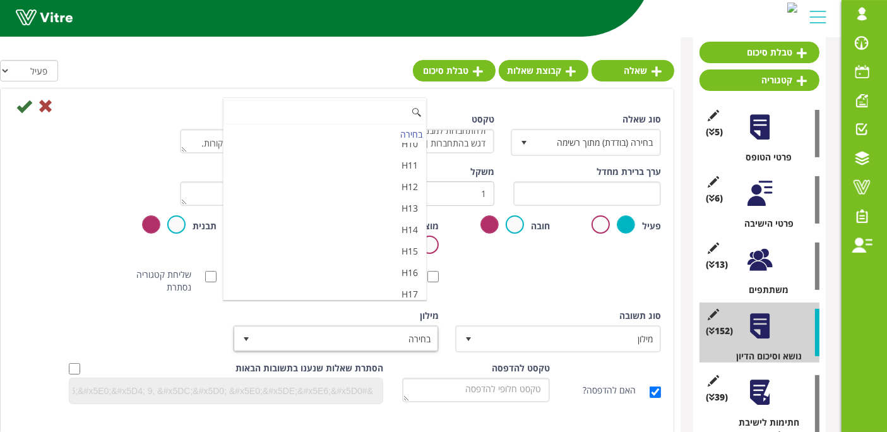
click at [328, 326] on li "מאשר / לא מאשר עם הערה" at bounding box center [325, 336] width 203 height 21
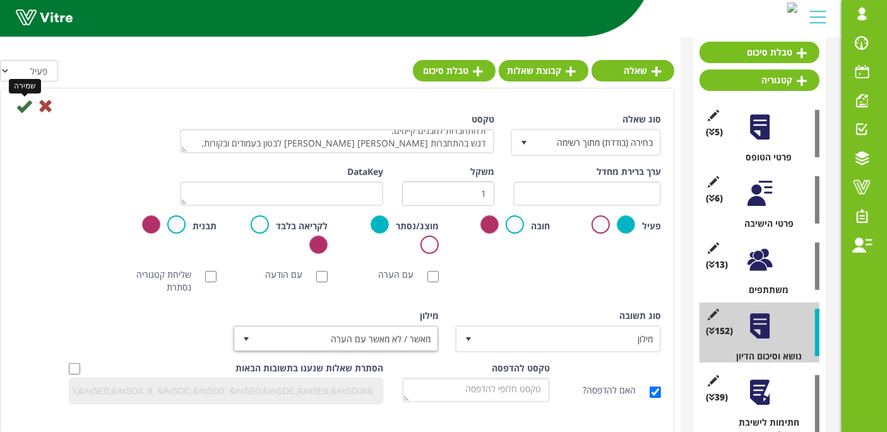
click at [23, 106] on icon at bounding box center [23, 105] width 15 height 15
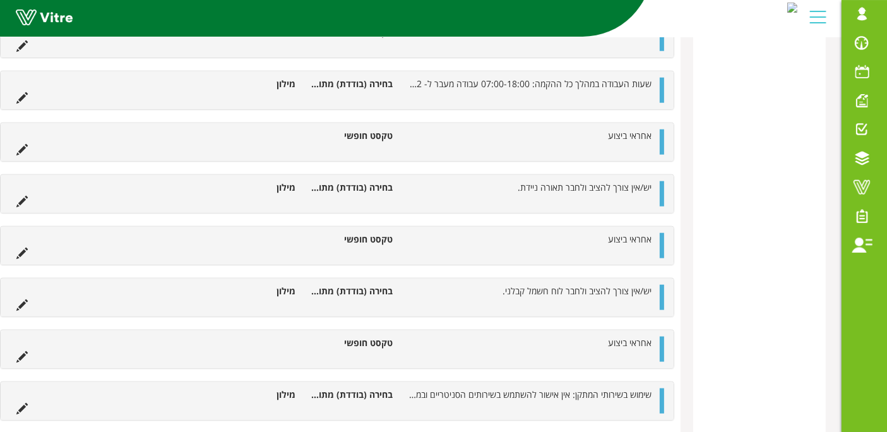
scroll to position [0, 0]
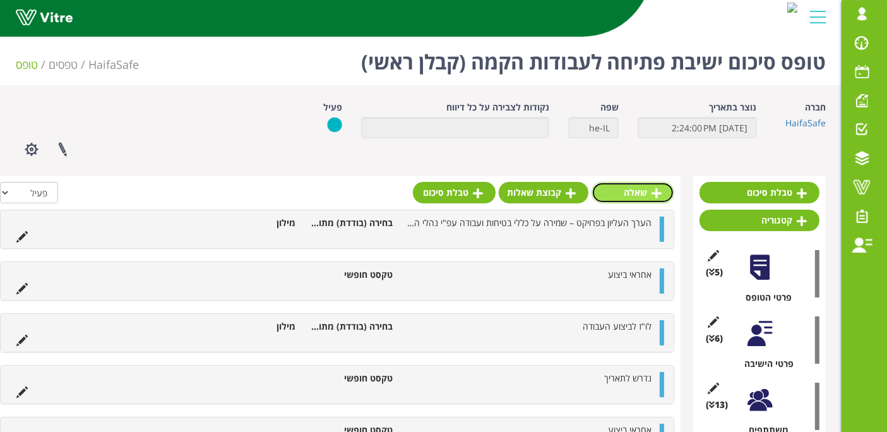
click at [623, 196] on link "שאלה" at bounding box center [633, 192] width 83 height 21
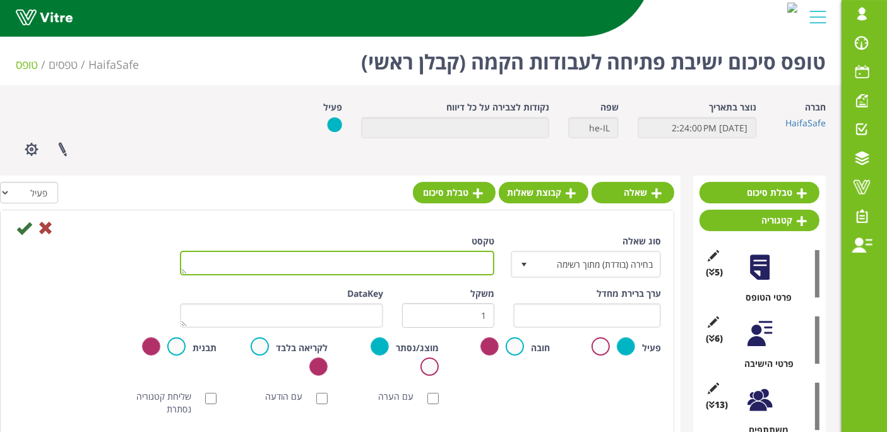
click at [400, 259] on textarea "טקסט" at bounding box center [337, 263] width 314 height 25
paste textarea "הקבלן יקפיד שהעובדים המבצעים את הרכבת הציוד/צנרת יצוידו באיזומטריות/שרטוטי יצרנ…"
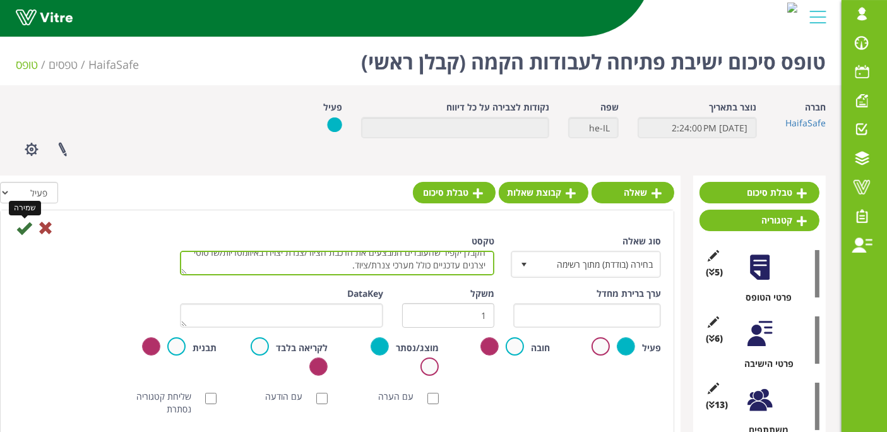
type textarea "הקבלן יקפיד שהעובדים המבצעים את הרכבת הציוד/צנרת יצוידו באיזומטריות/שרטוטי יצרנ…"
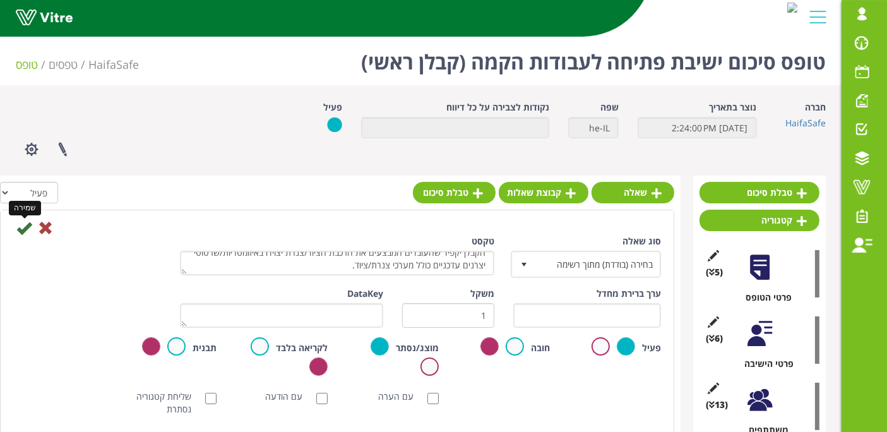
click at [20, 230] on icon at bounding box center [23, 227] width 15 height 15
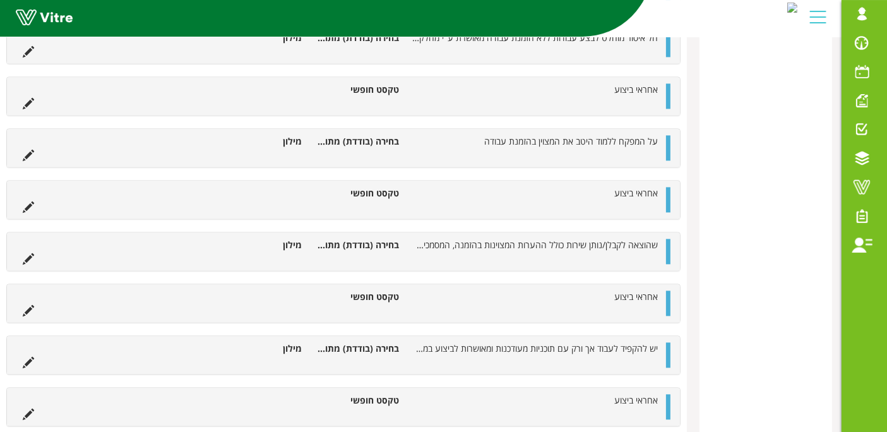
scroll to position [8071, -6]
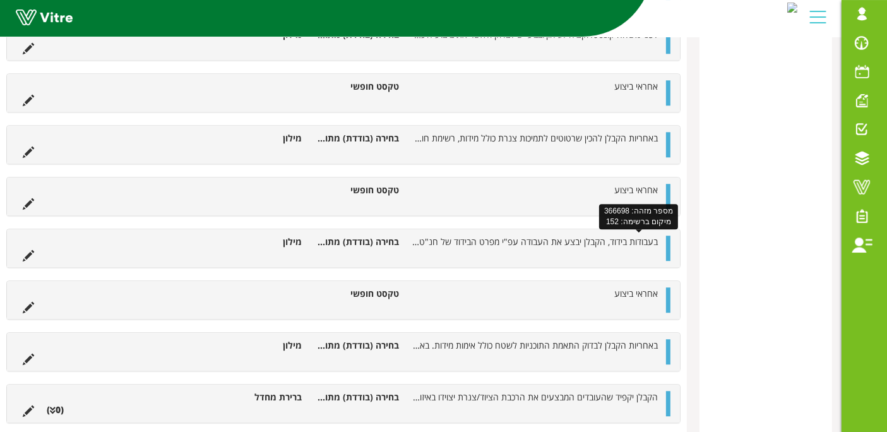
click at [629, 287] on span "אחראי ביצוע" at bounding box center [636, 293] width 44 height 12
click at [628, 287] on span "אחראי ביצוע" at bounding box center [636, 293] width 44 height 12
click at [612, 287] on li "אחראי ביצוע" at bounding box center [534, 293] width 259 height 13
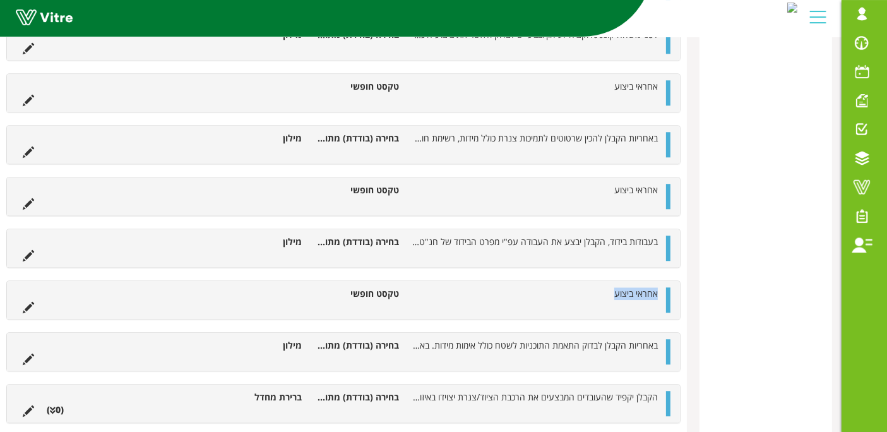
drag, startPoint x: 614, startPoint y: 237, endPoint x: 658, endPoint y: 242, distance: 43.8
click at [658, 287] on li "אחראי ביצוע" at bounding box center [534, 293] width 259 height 13
copy span "אחראי ביצוע"
click at [28, 405] on icon at bounding box center [28, 410] width 11 height 11
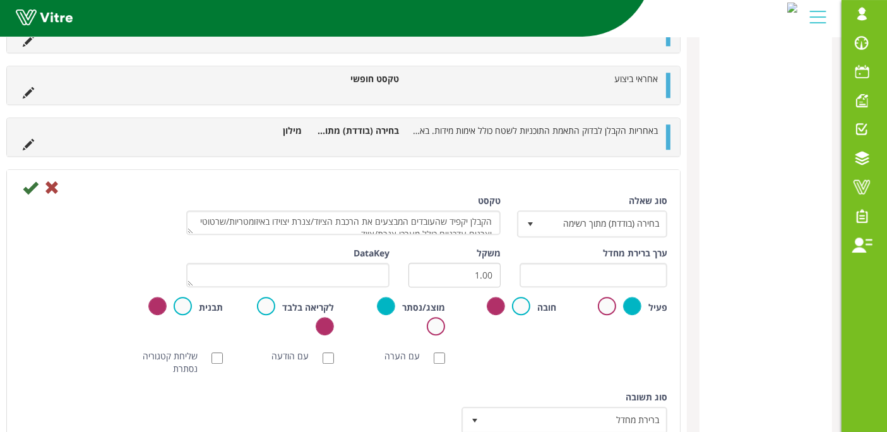
scroll to position [8352, -6]
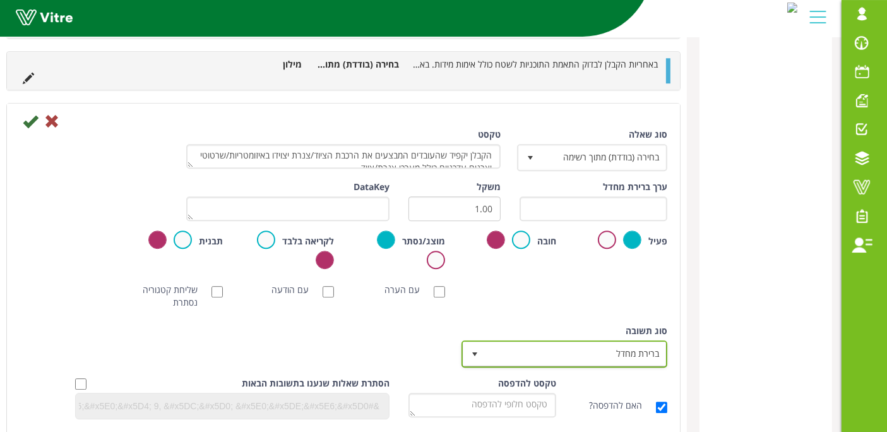
click at [510, 342] on span "ברירת מחדל" at bounding box center [576, 353] width 181 height 23
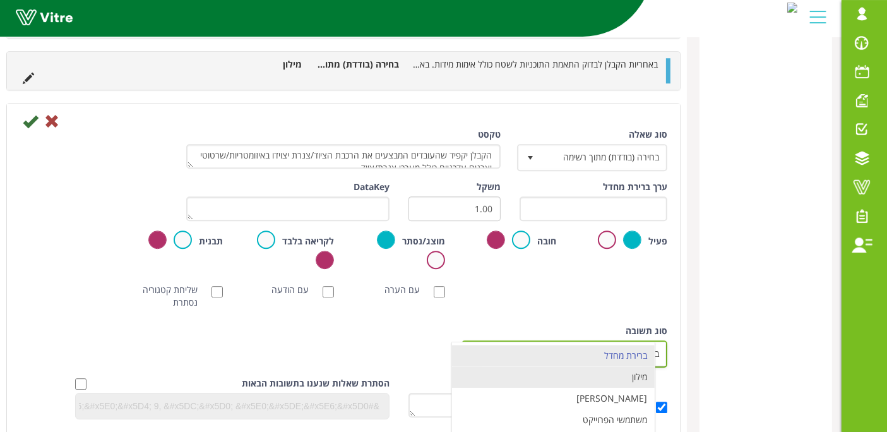
click at [607, 366] on li "מילון" at bounding box center [553, 376] width 203 height 21
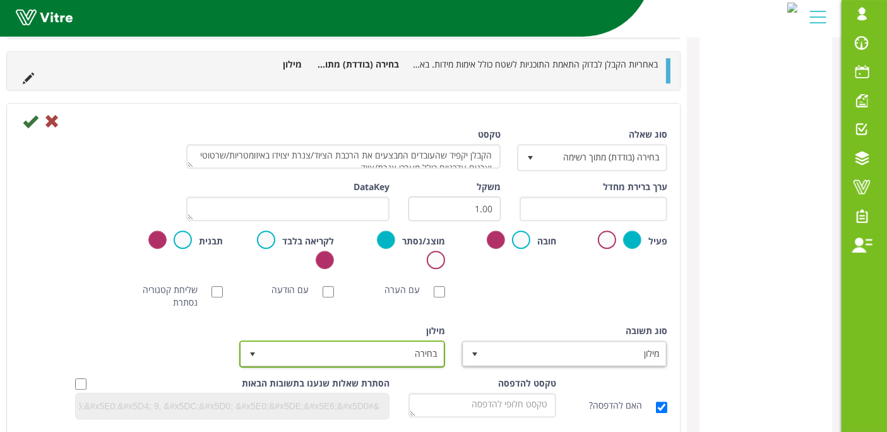
click at [427, 342] on span "בחירה" at bounding box center [353, 353] width 181 height 23
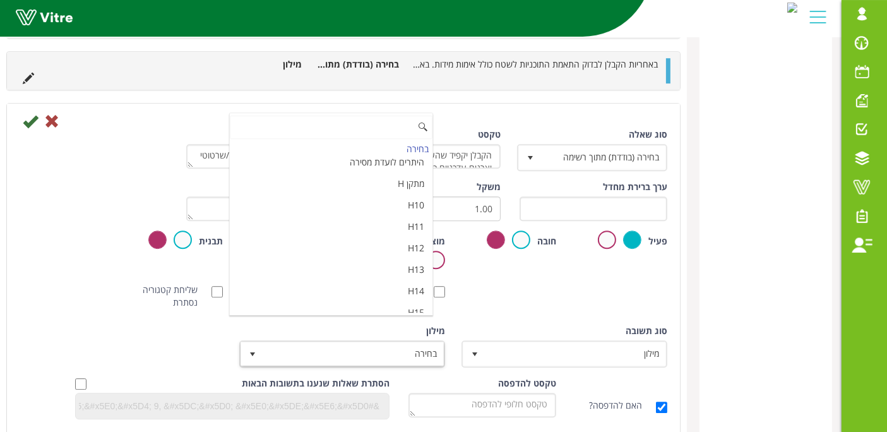
scroll to position [4214, 0]
click at [321, 342] on li "מאשר / לא מאשר עם הערה" at bounding box center [331, 352] width 203 height 21
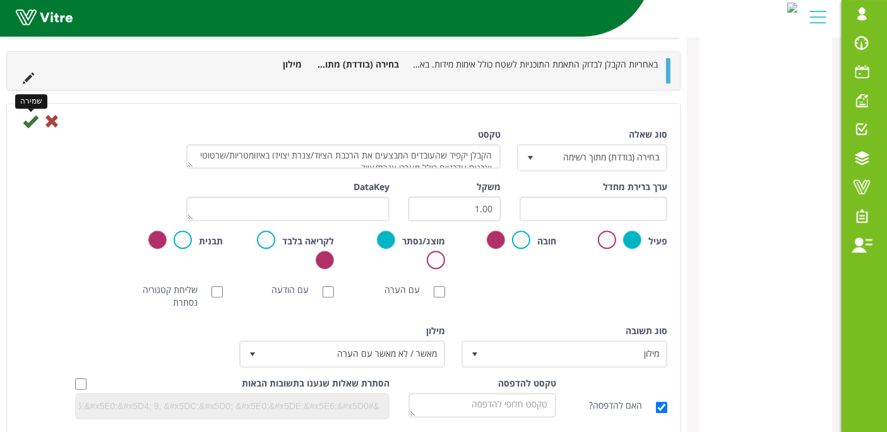
click at [31, 114] on icon at bounding box center [30, 121] width 15 height 15
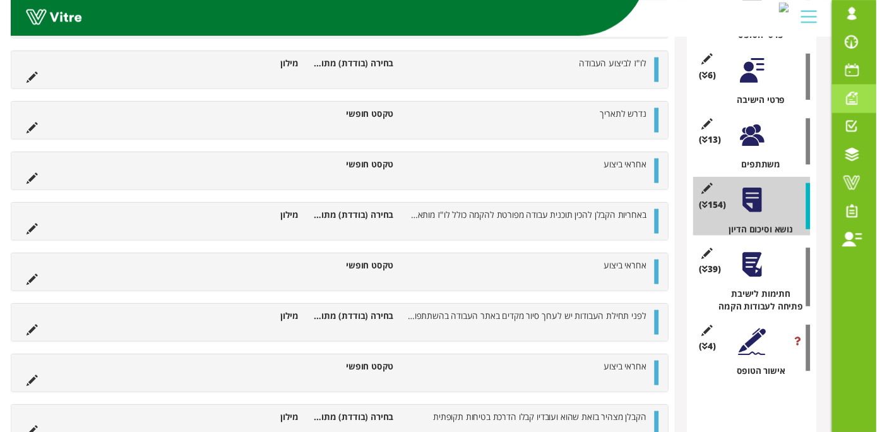
scroll to position [0, 0]
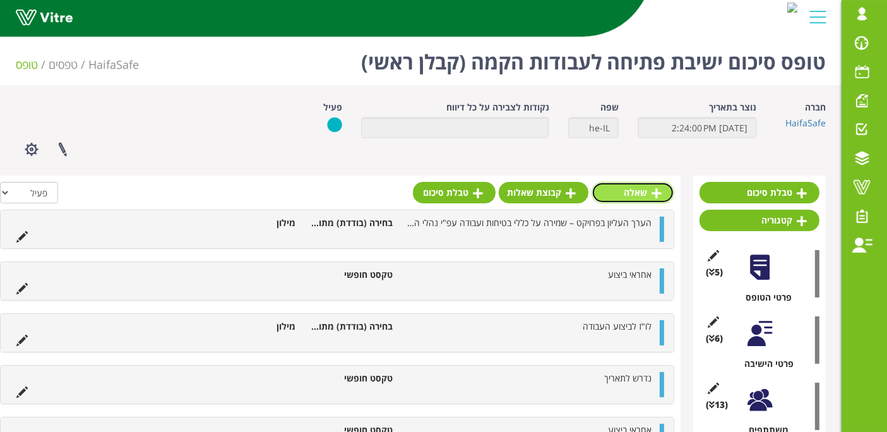
click at [653, 190] on icon at bounding box center [657, 193] width 10 height 11
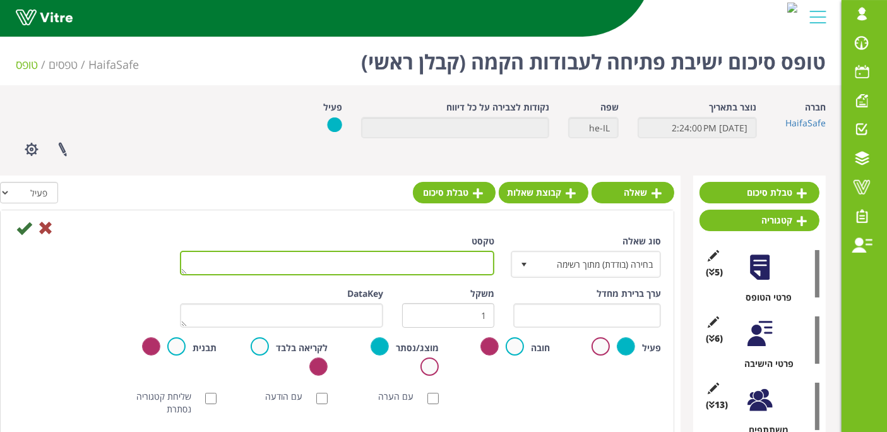
click at [417, 259] on textarea "טקסט" at bounding box center [337, 263] width 314 height 25
paste textarea "אחראי ביצוע"
type textarea "אחראי ביצוע"
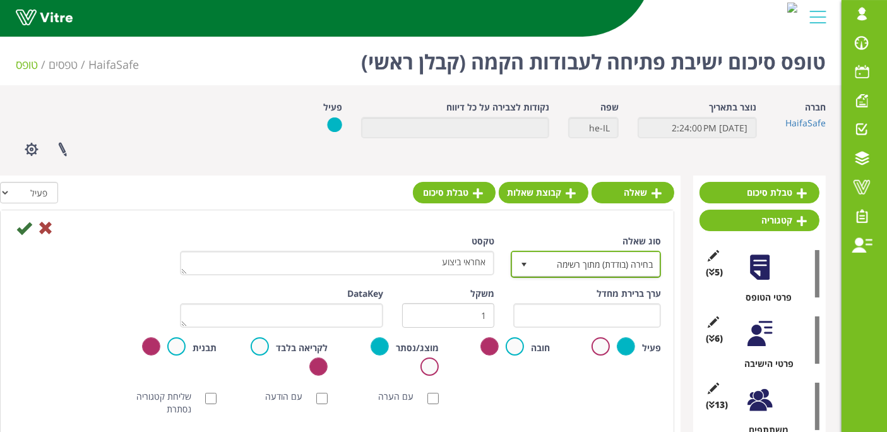
click at [623, 259] on span "בחירה (בודדת) מתוך רשימה" at bounding box center [597, 264] width 125 height 23
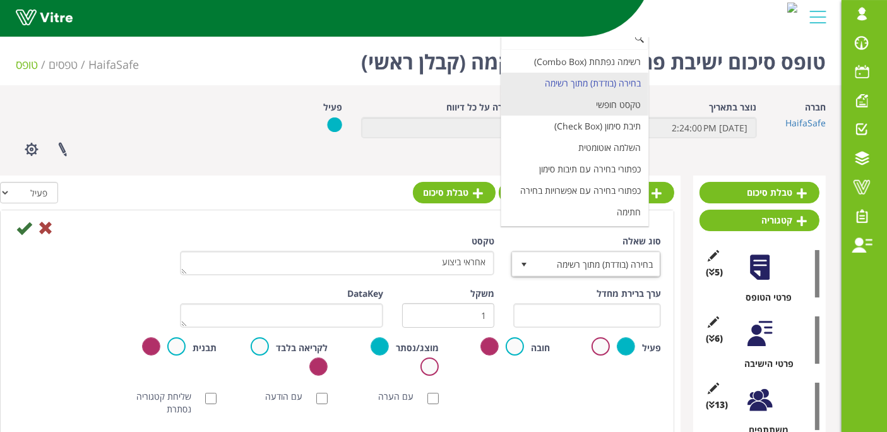
click at [612, 110] on li "טקסט חופשי" at bounding box center [574, 104] width 147 height 21
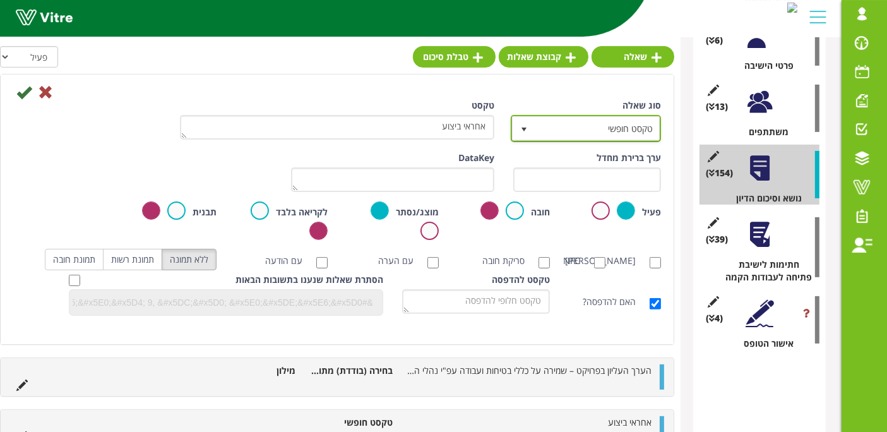
scroll to position [280, 0]
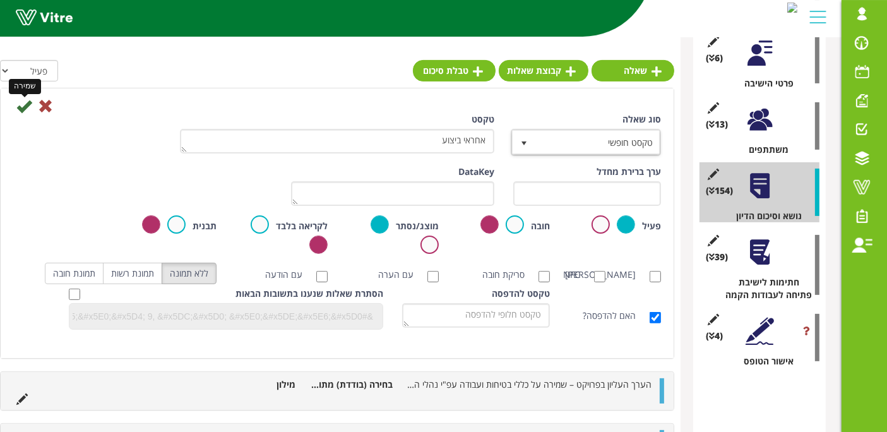
click at [20, 100] on icon at bounding box center [23, 105] width 15 height 15
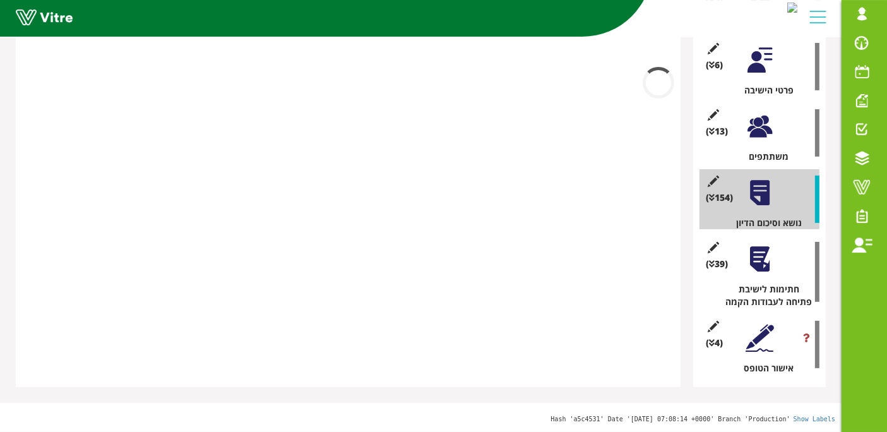
scroll to position [261, 0]
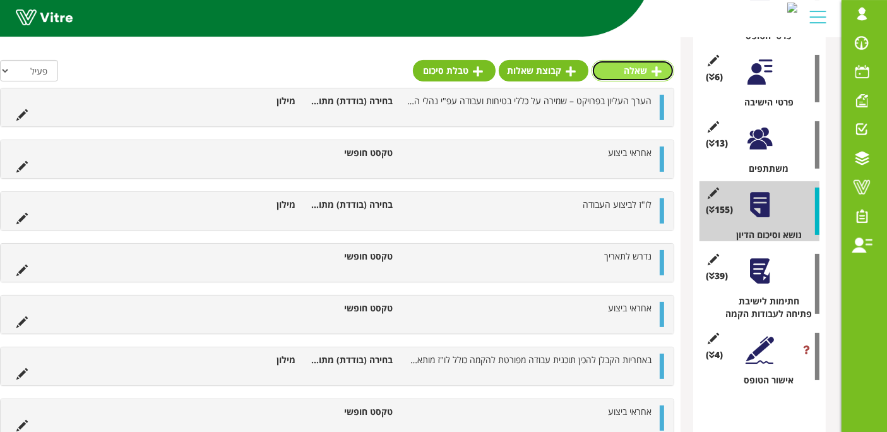
click at [655, 64] on link "שאלה" at bounding box center [633, 70] width 83 height 21
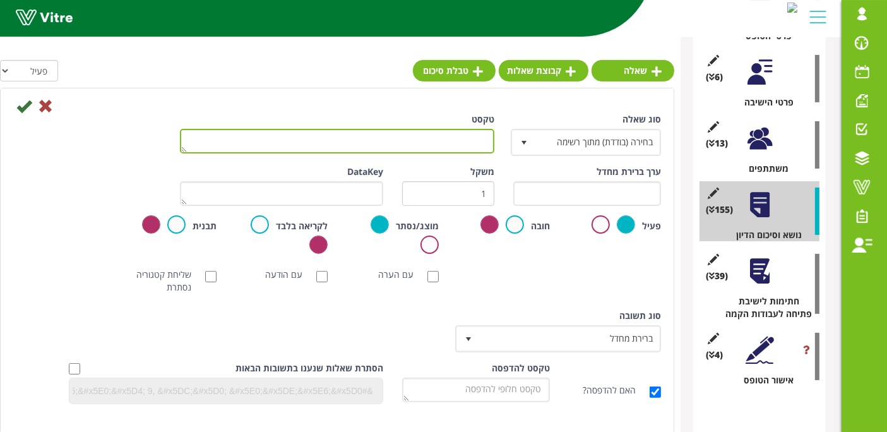
click at [386, 137] on textarea "טקסט" at bounding box center [337, 141] width 314 height 25
paste textarea "אחראי ביצוע"
type textarea "אחראי ביצוע"
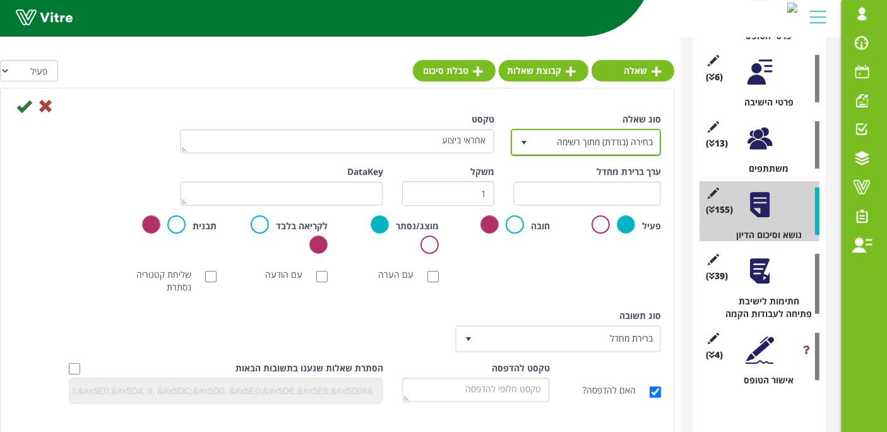
click at [608, 139] on span "בחירה (בודדת) מתוך רשימה" at bounding box center [597, 142] width 125 height 23
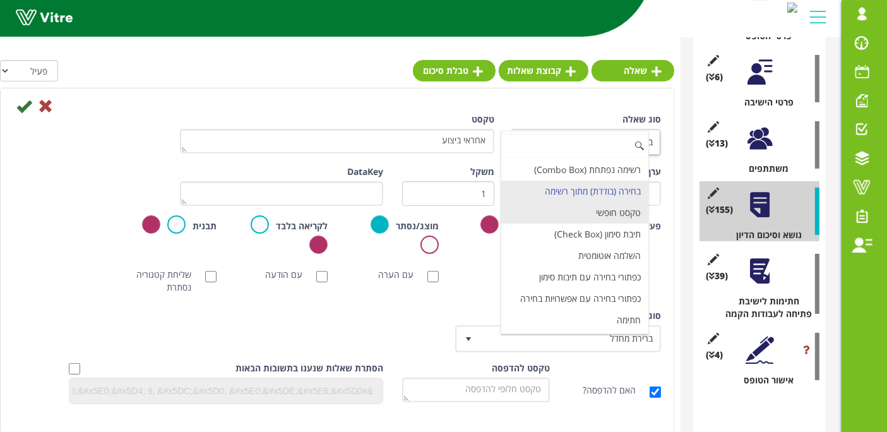
click at [635, 212] on li "טקסט חופשי" at bounding box center [574, 212] width 147 height 21
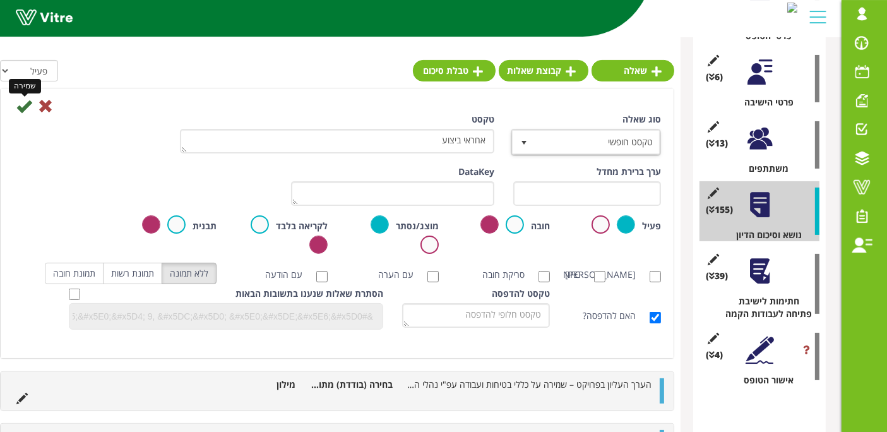
click at [20, 106] on icon at bounding box center [23, 105] width 15 height 15
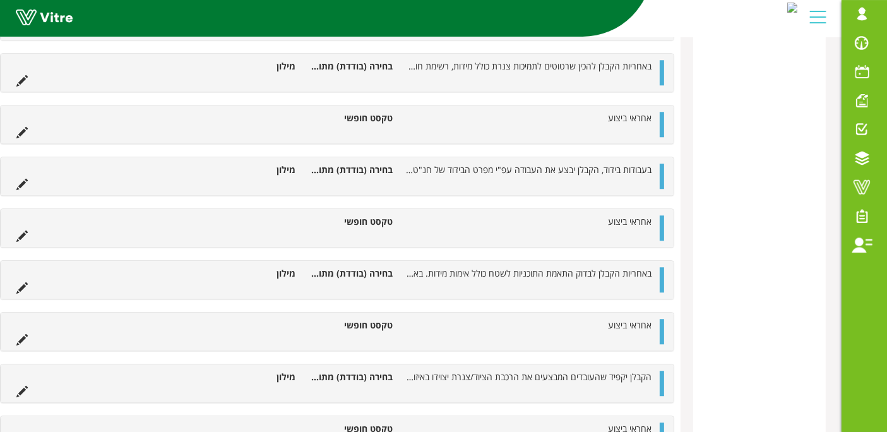
scroll to position [8101, 0]
